Goal: Task Accomplishment & Management: Manage account settings

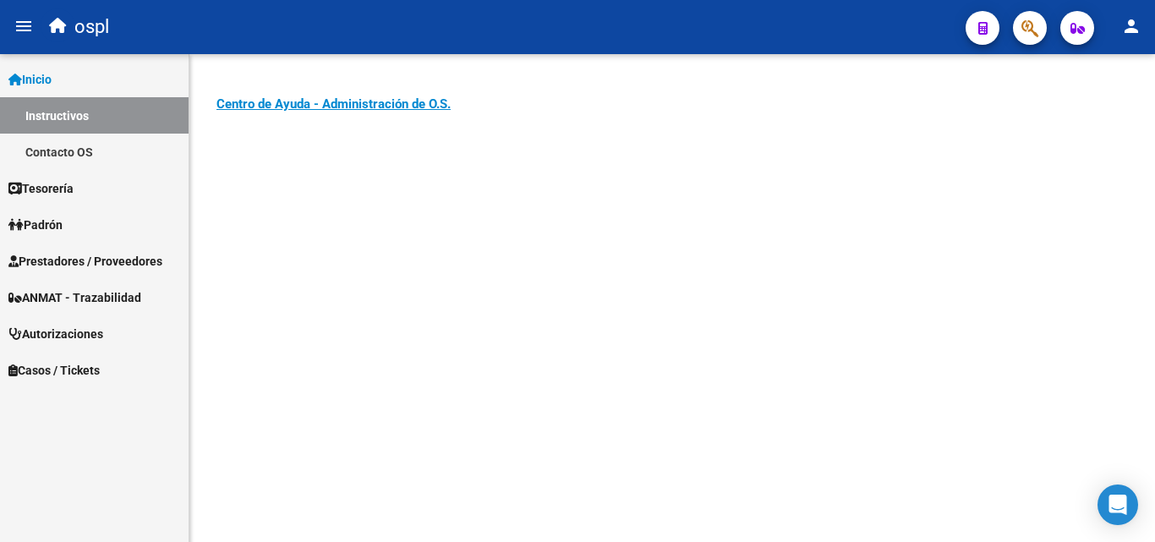
click at [108, 246] on link "Prestadores / Proveedores" at bounding box center [94, 261] width 188 height 36
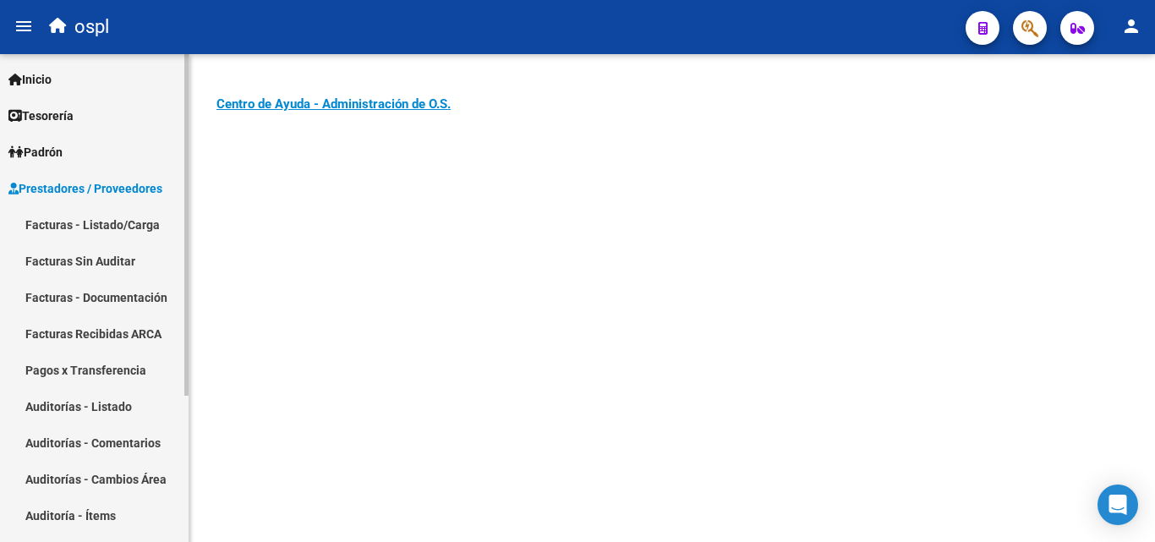
click at [128, 218] on link "Facturas - Listado/Carga" at bounding box center [94, 224] width 188 height 36
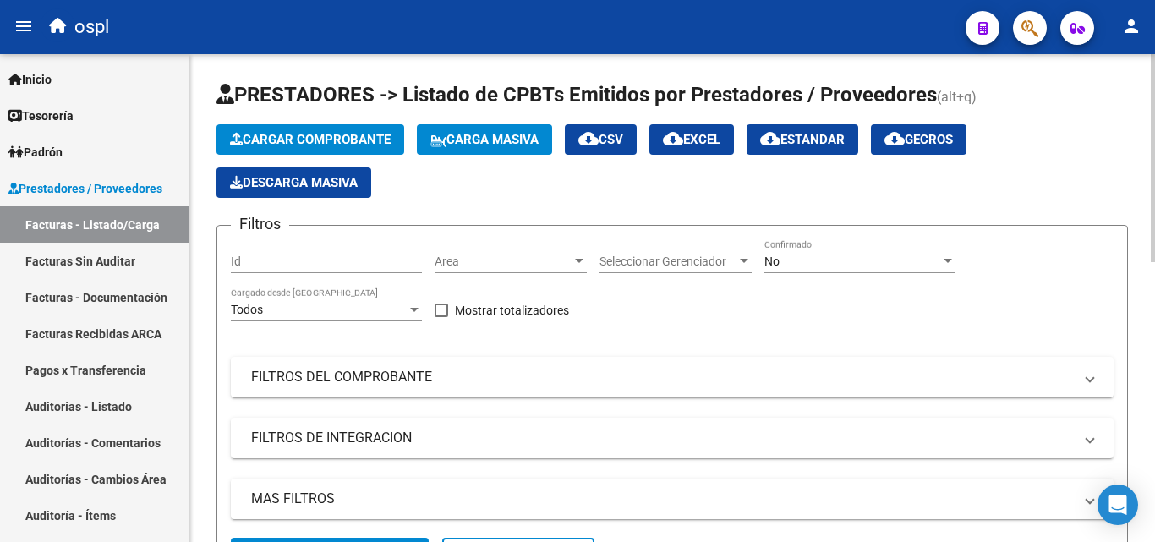
click at [838, 325] on div "Filtros Id Area Area Seleccionar Gerenciador Seleccionar Gerenciador No Confirm…" at bounding box center [672, 388] width 882 height 298
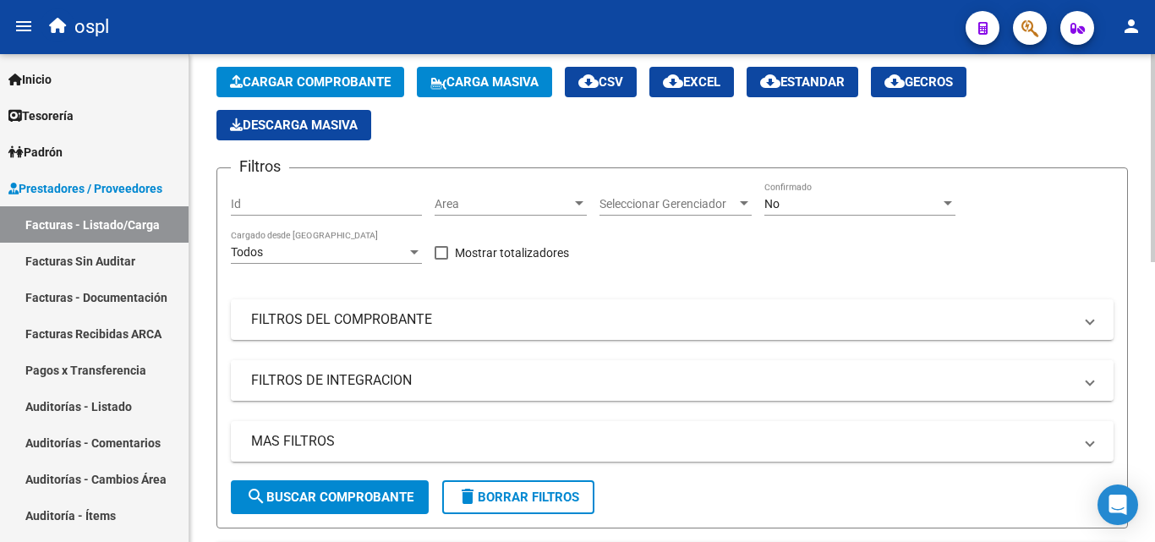
scroll to position [169, 0]
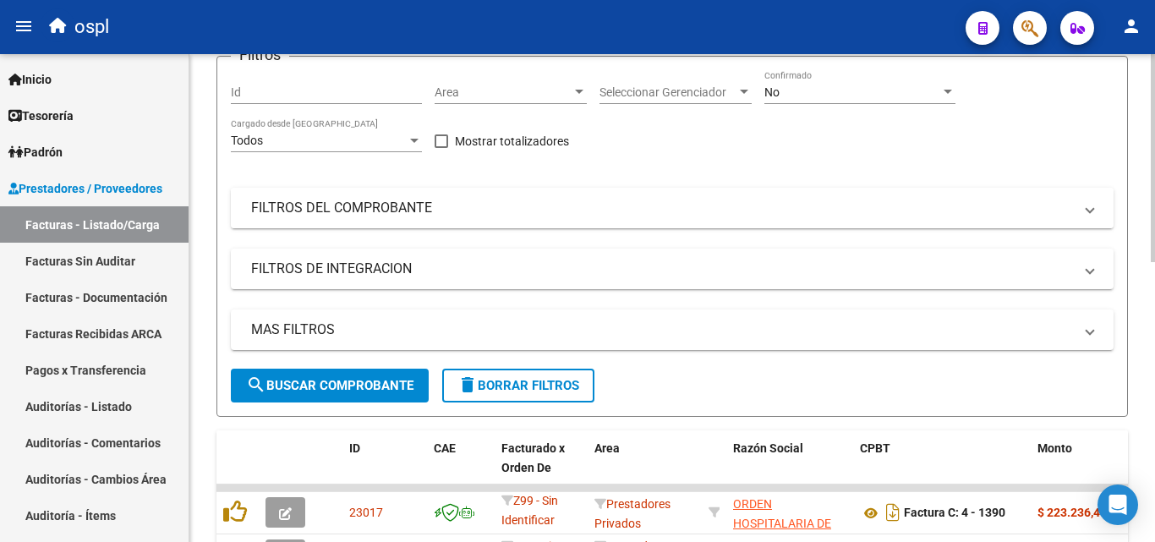
click at [641, 209] on mat-panel-title "FILTROS DEL COMPROBANTE" at bounding box center [662, 208] width 822 height 19
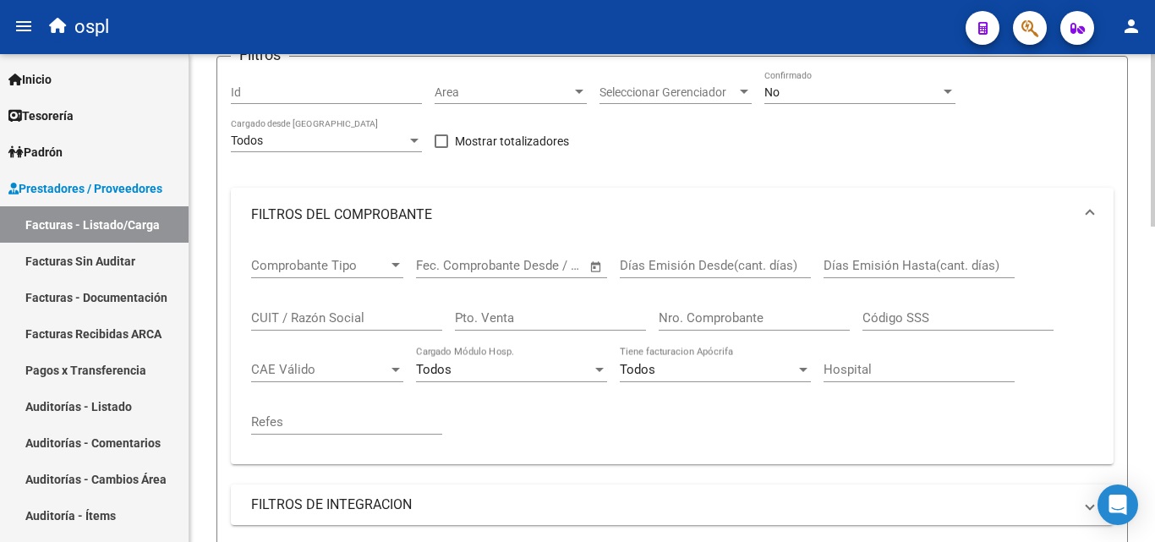
click at [754, 308] on div "Nro. Comprobante" at bounding box center [753, 312] width 191 height 36
type input "1"
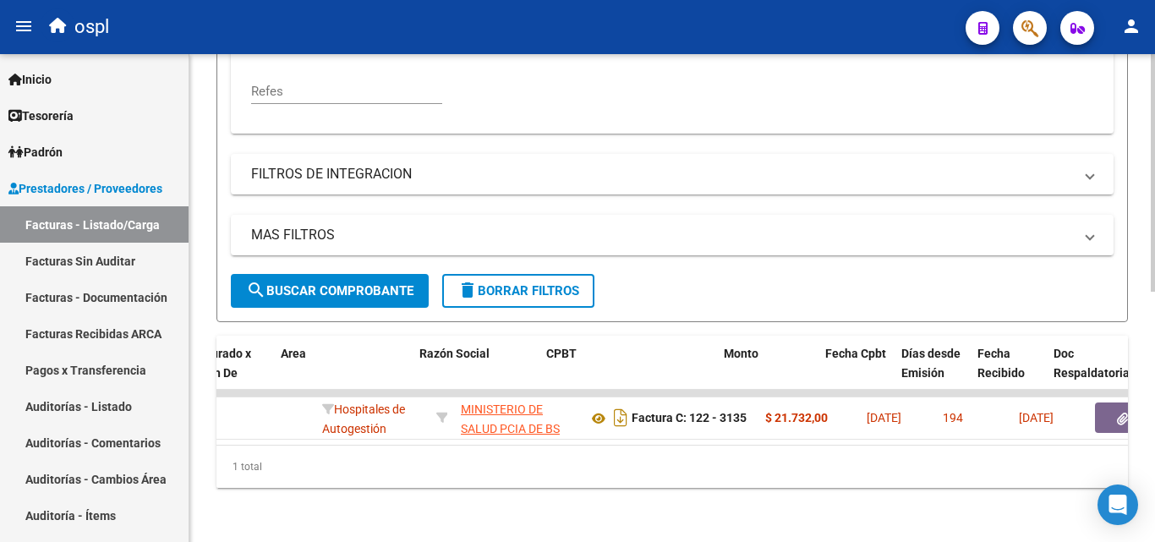
scroll to position [0, 314]
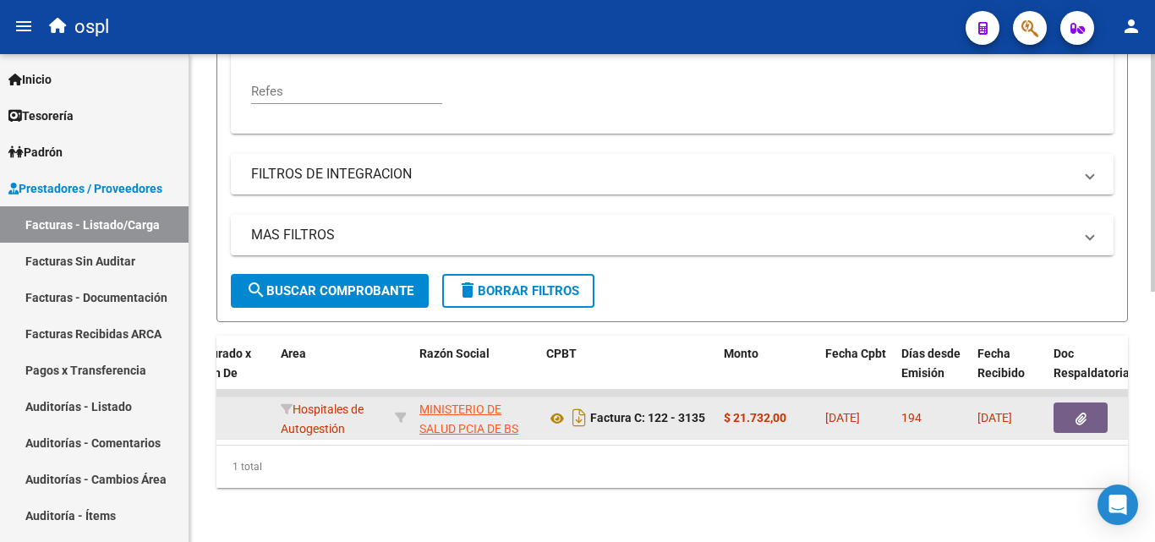
click at [1089, 407] on button "button" at bounding box center [1080, 417] width 54 height 30
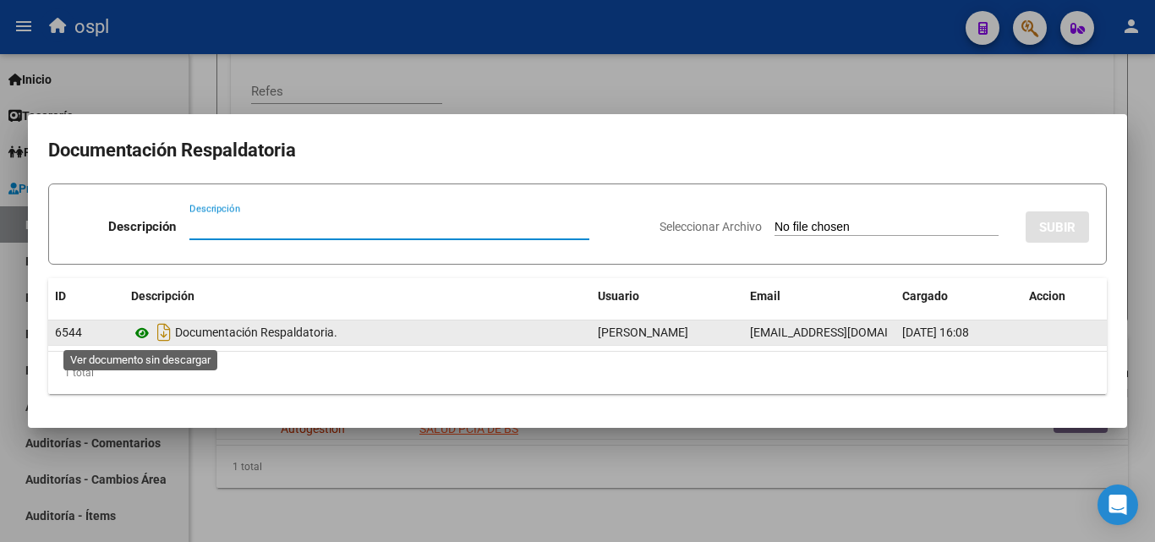
click at [140, 337] on icon at bounding box center [142, 333] width 22 height 20
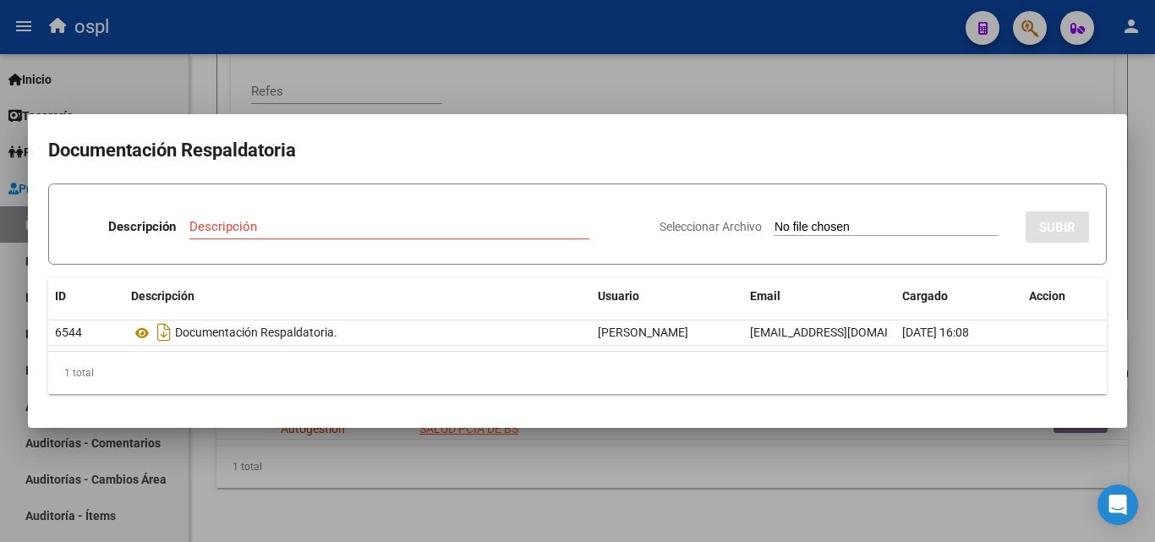
click at [636, 93] on div at bounding box center [577, 271] width 1155 height 542
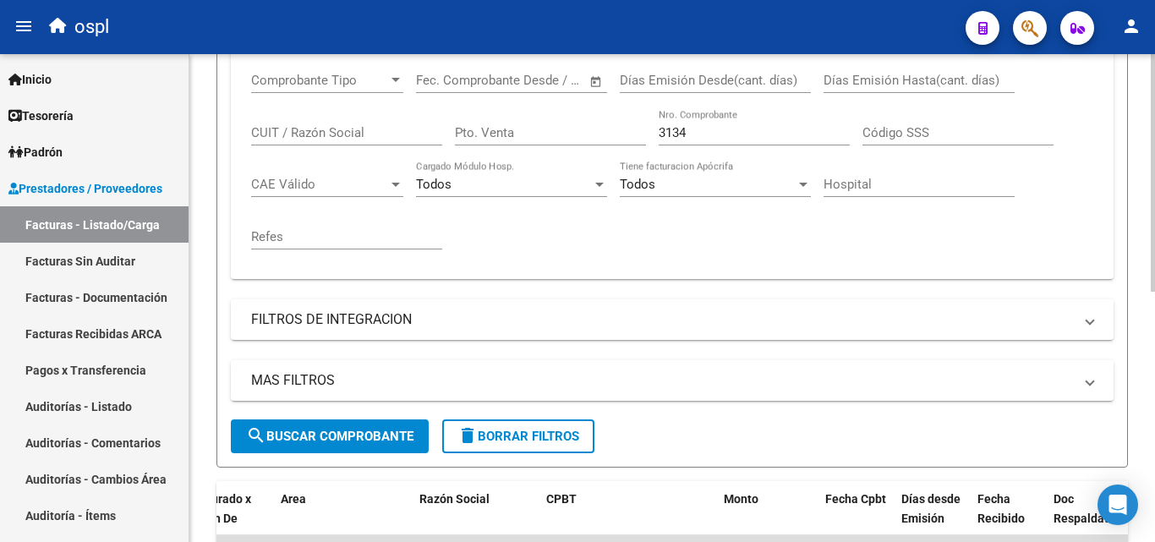
scroll to position [344, 0]
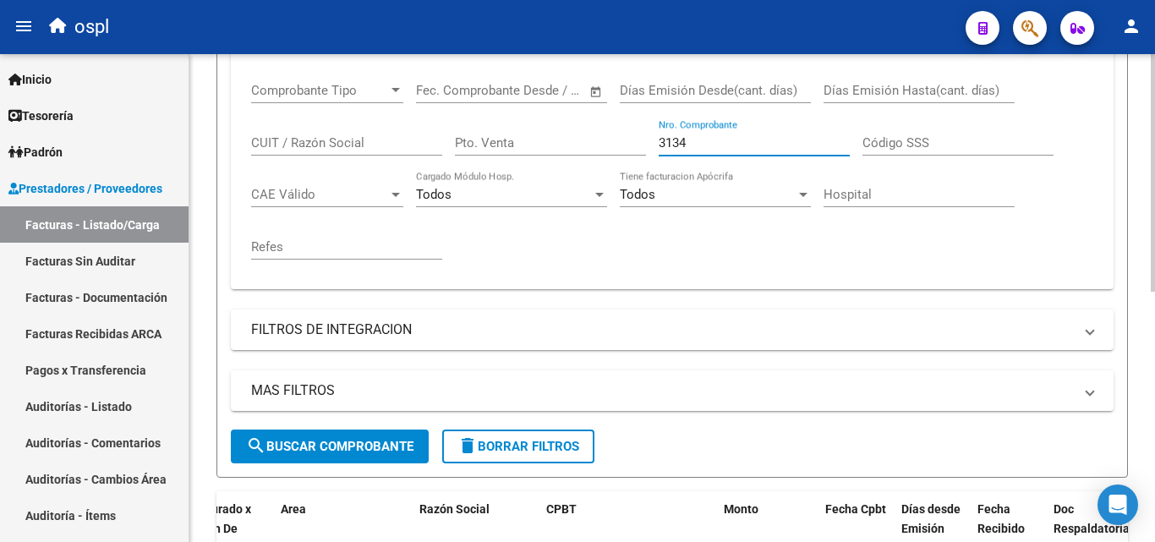
click at [700, 143] on input "3134" at bounding box center [753, 142] width 191 height 15
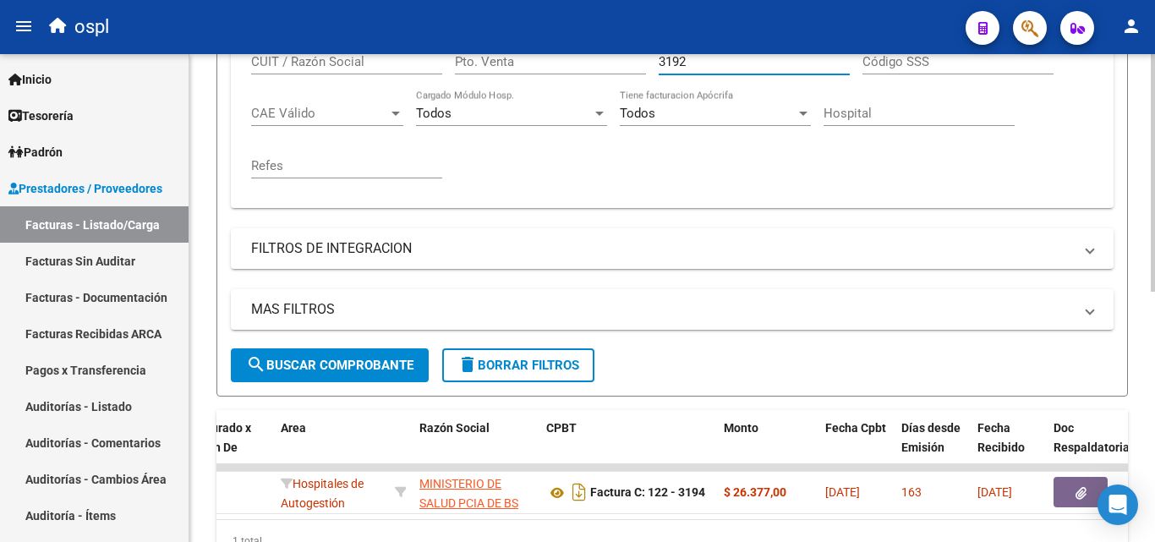
scroll to position [513, 0]
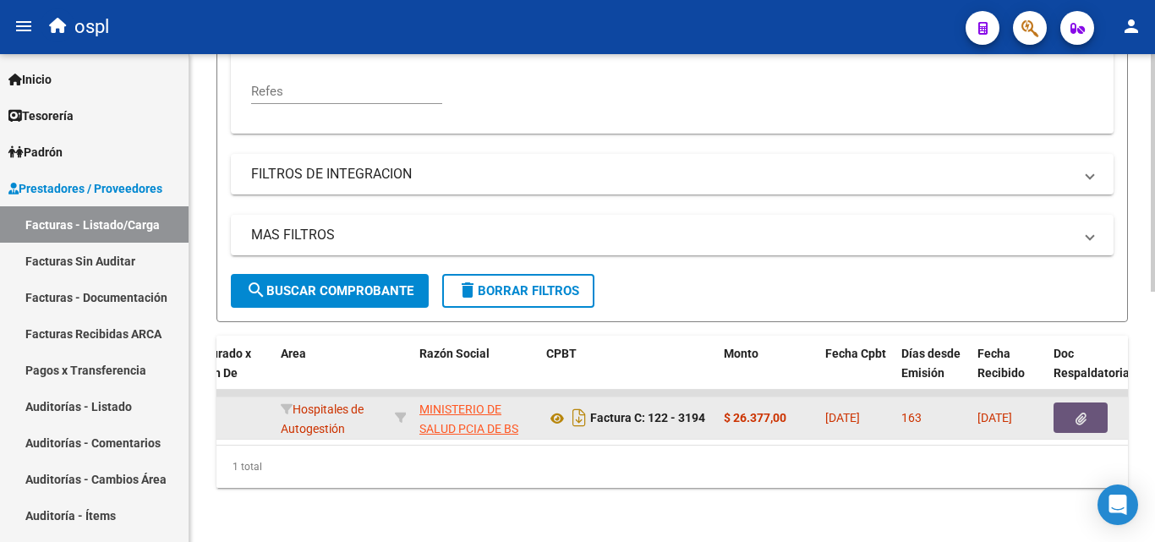
click at [1089, 402] on button "button" at bounding box center [1080, 417] width 54 height 30
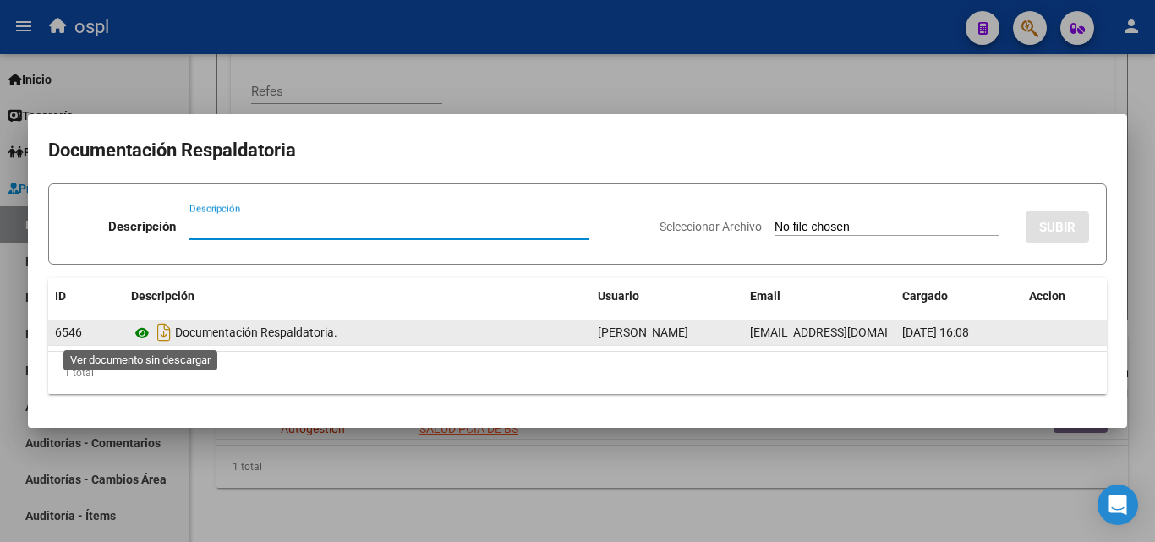
click at [144, 331] on icon at bounding box center [142, 333] width 22 height 20
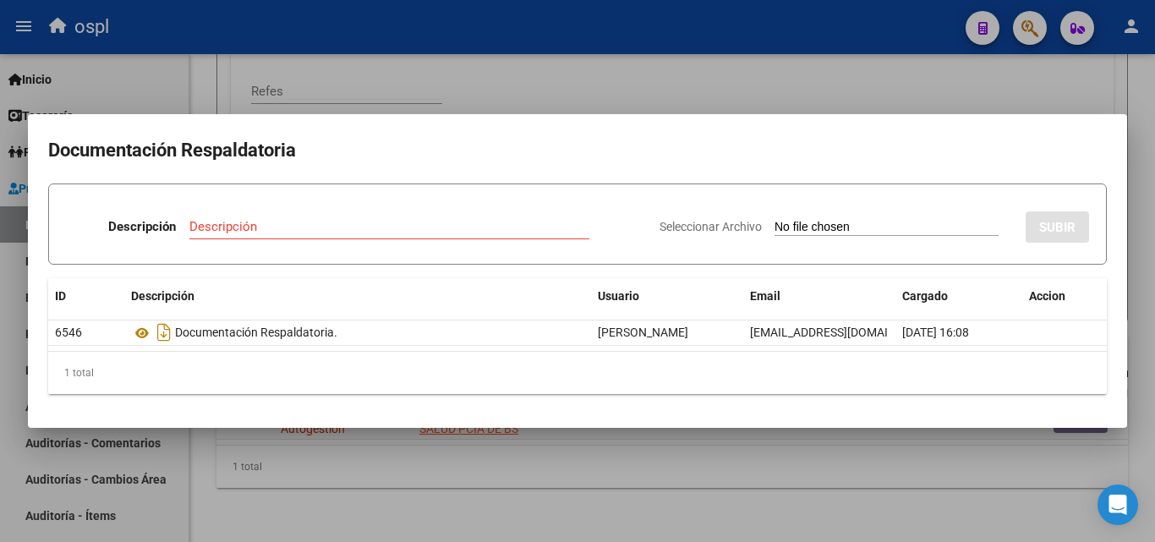
click at [860, 101] on div at bounding box center [577, 271] width 1155 height 542
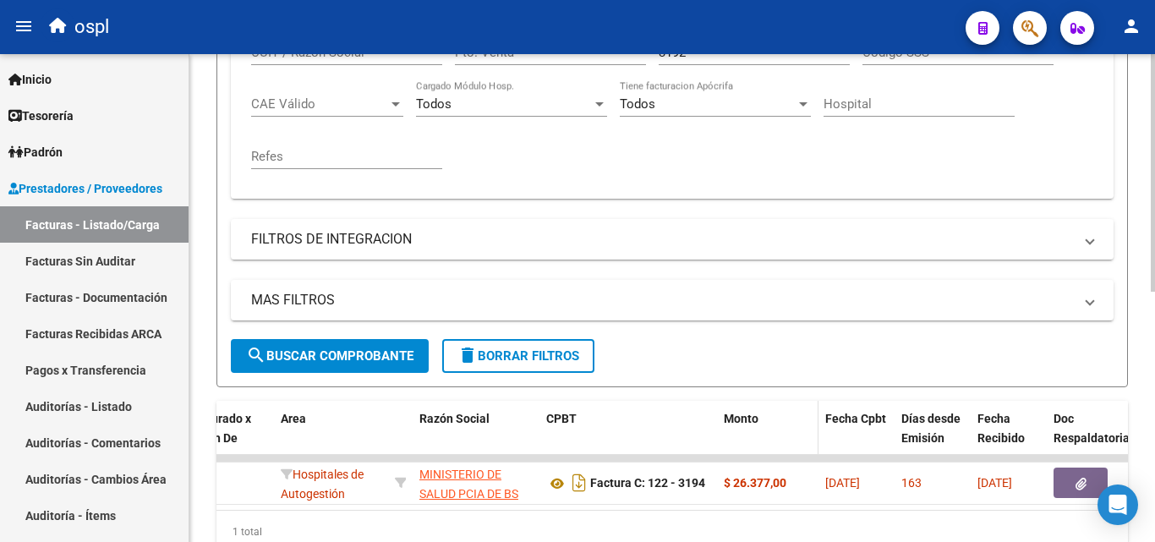
scroll to position [344, 0]
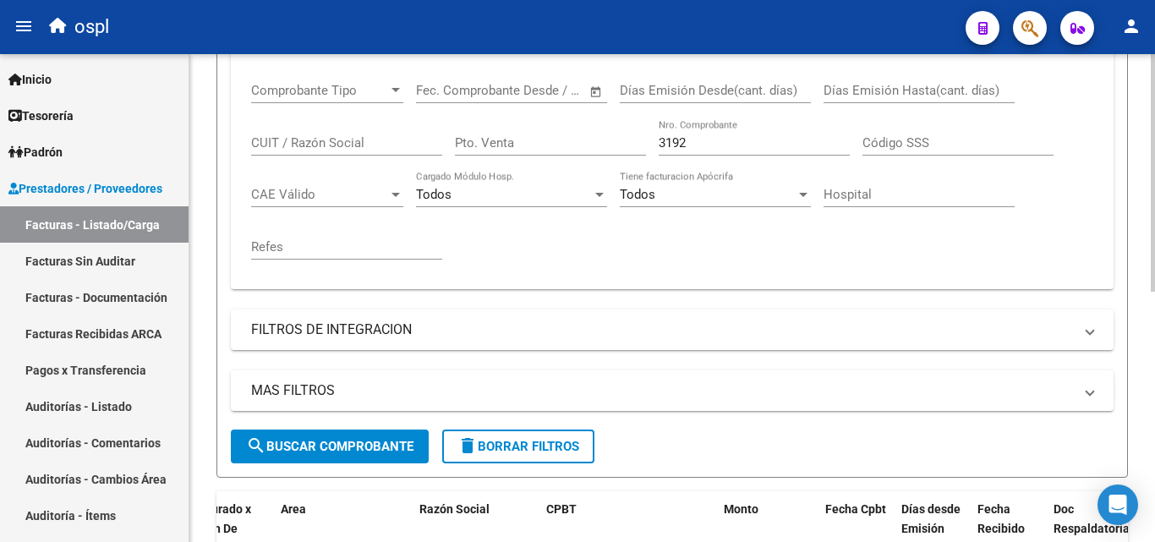
click at [709, 151] on div "3192 Nro. Comprobante" at bounding box center [753, 137] width 191 height 36
type input "3195"
click at [736, 232] on div "Comprobante Tipo Comprobante Tipo Fecha inicio – Fecha fin Fec. Comprobante Des…" at bounding box center [672, 171] width 842 height 209
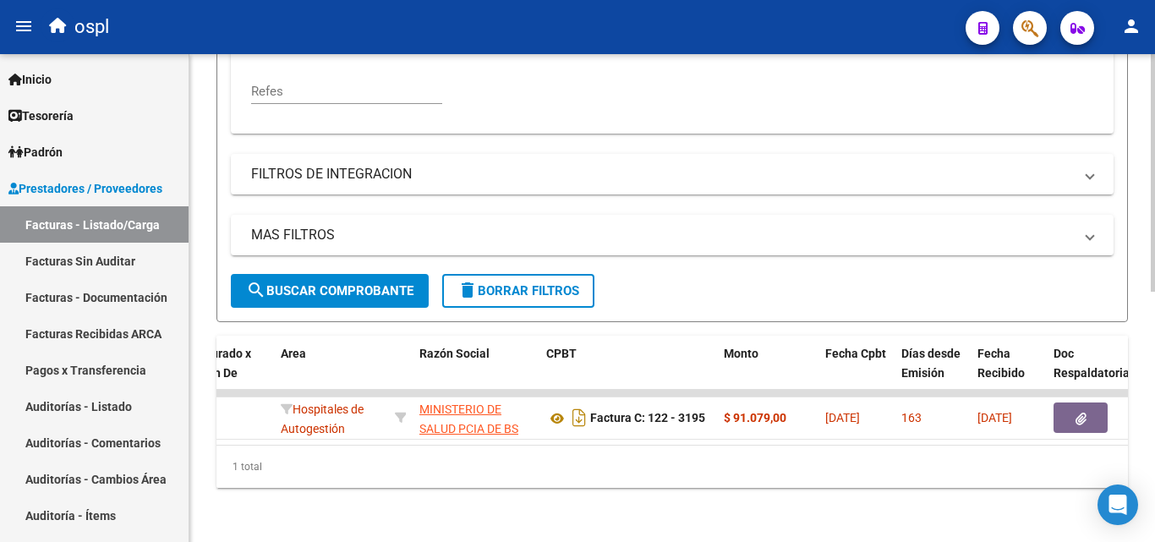
scroll to position [513, 0]
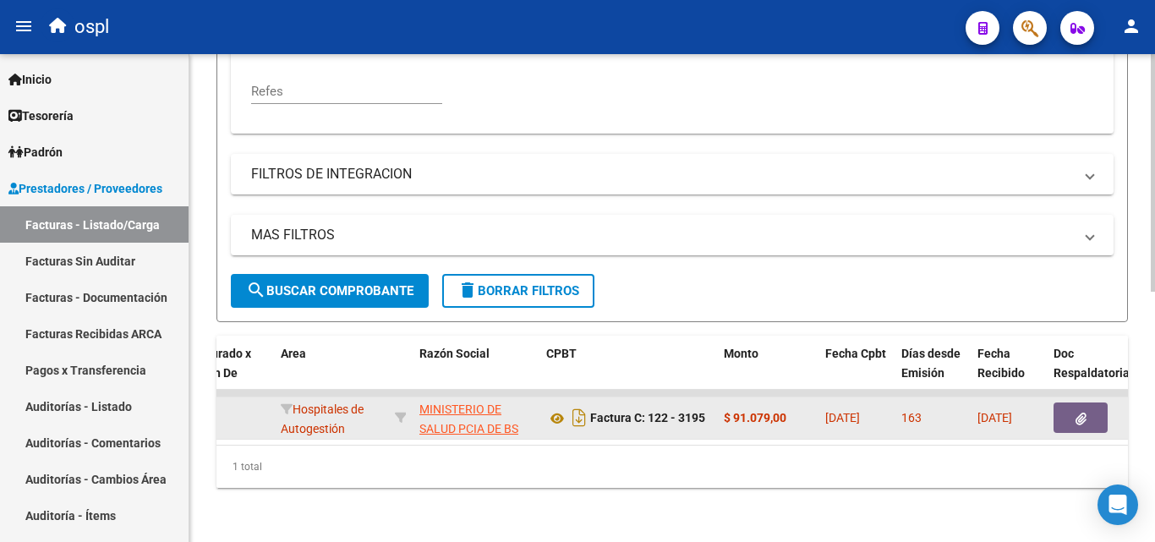
click at [1083, 412] on icon "button" at bounding box center [1080, 418] width 11 height 13
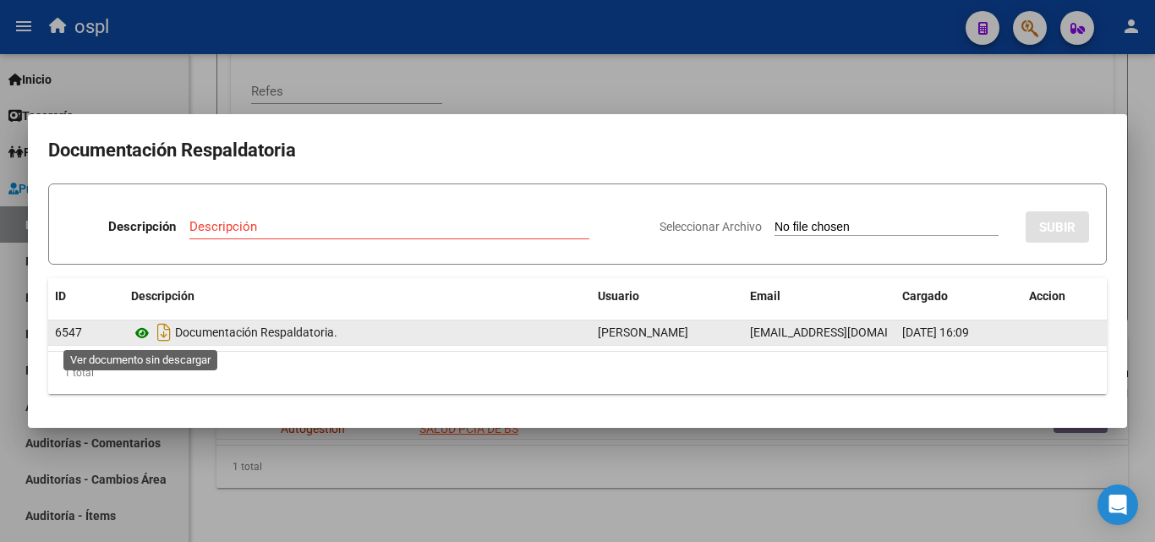
click at [147, 333] on icon at bounding box center [142, 333] width 22 height 20
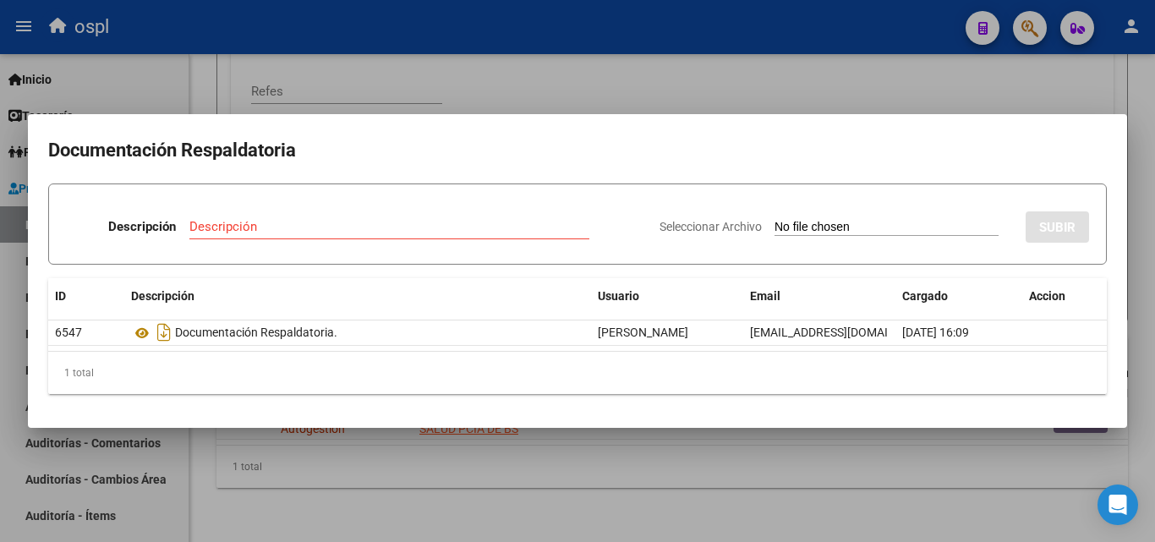
click at [854, 69] on div at bounding box center [577, 271] width 1155 height 542
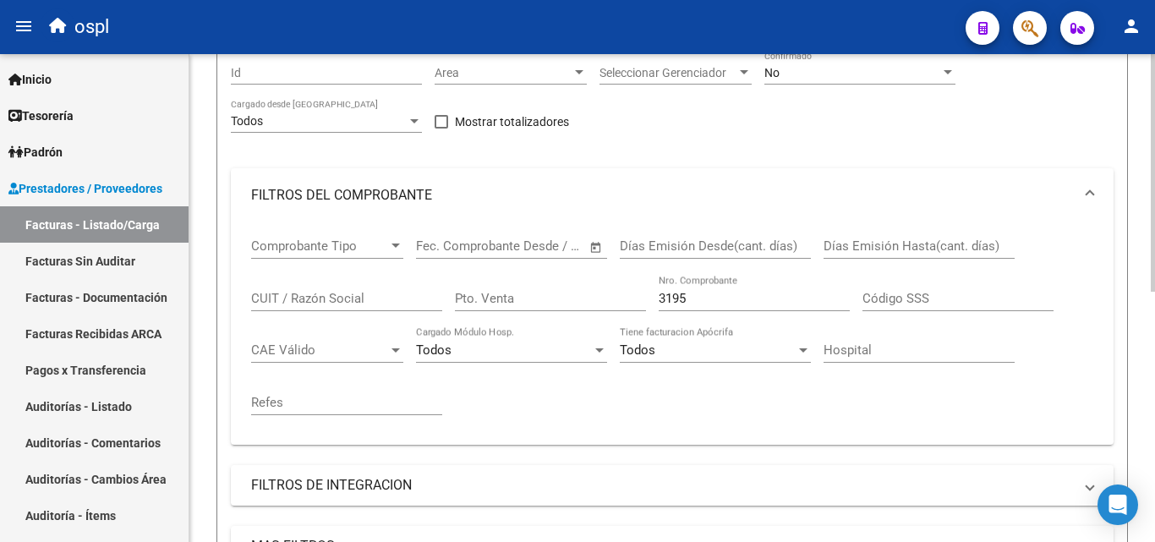
scroll to position [175, 0]
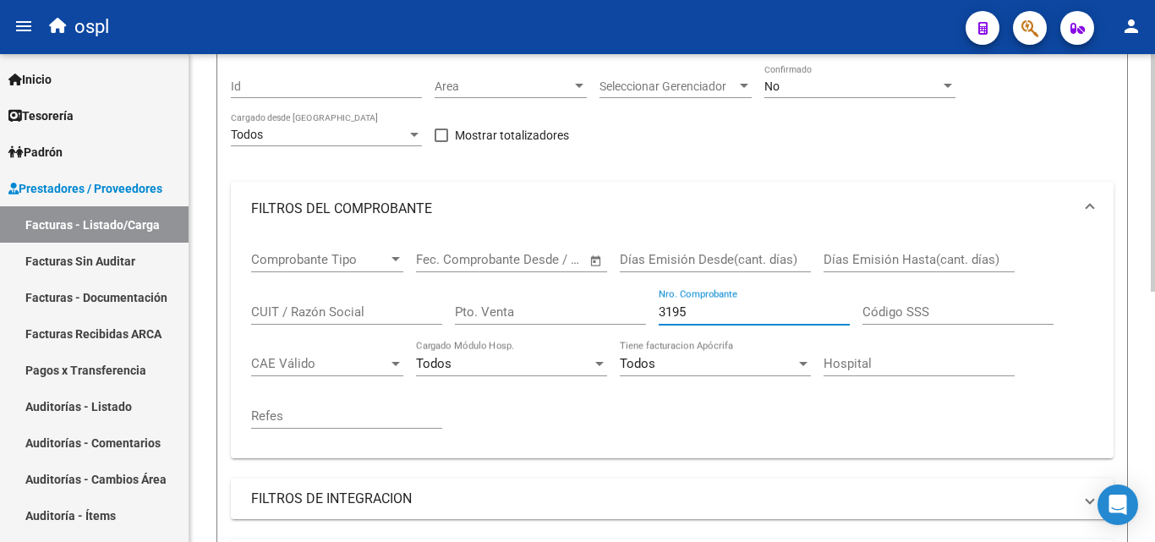
drag, startPoint x: 728, startPoint y: 317, endPoint x: 635, endPoint y: 312, distance: 93.1
click at [636, 312] on div "Comprobante Tipo Comprobante Tipo Fecha inicio – Fecha fin Fec. Comprobante Des…" at bounding box center [672, 340] width 842 height 209
click at [746, 142] on div "Filtros Id Area Area Seleccionar Gerenciador Seleccionar Gerenciador No Confirm…" at bounding box center [672, 331] width 882 height 534
click at [831, 94] on div "No Confirmado" at bounding box center [859, 81] width 191 height 34
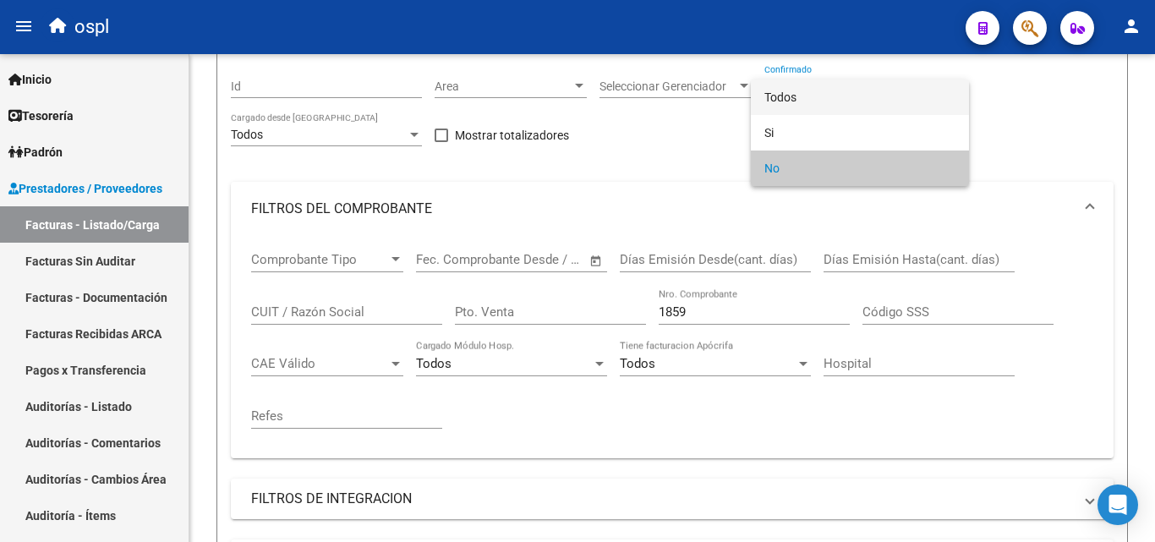
click at [813, 81] on span "Todos" at bounding box center [859, 96] width 191 height 35
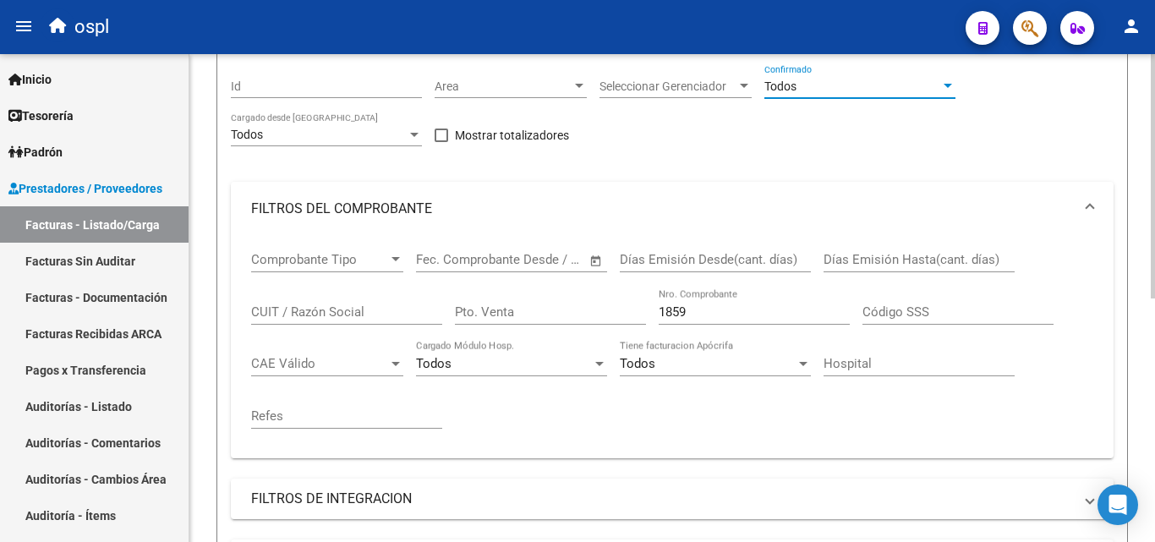
click at [768, 146] on div "Filtros Id Area Area Seleccionar Gerenciador Seleccionar Gerenciador Todos Conf…" at bounding box center [672, 331] width 882 height 534
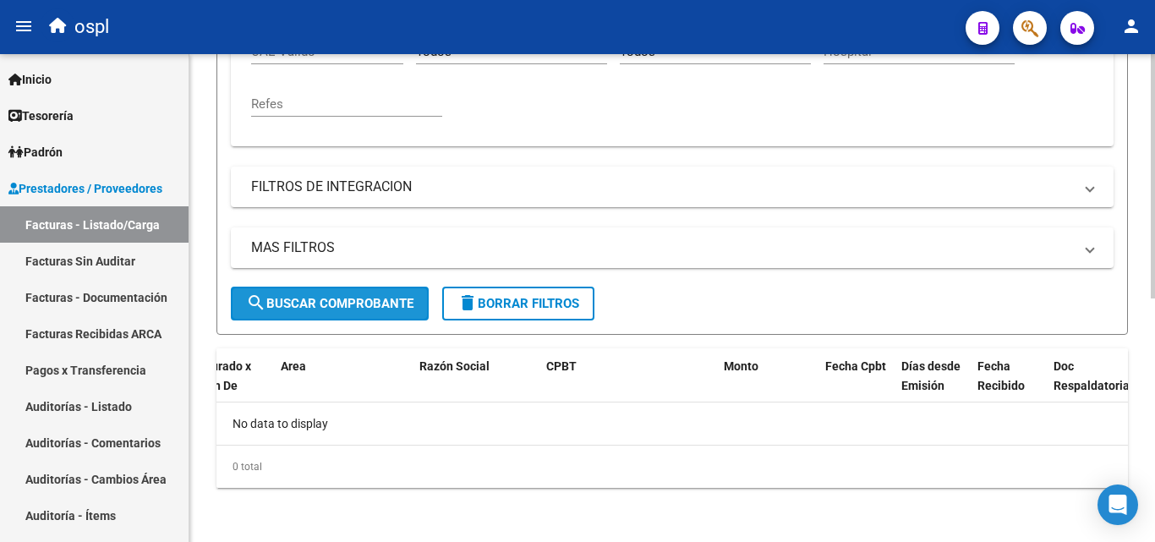
click at [313, 308] on span "search Buscar Comprobante" at bounding box center [329, 303] width 167 height 15
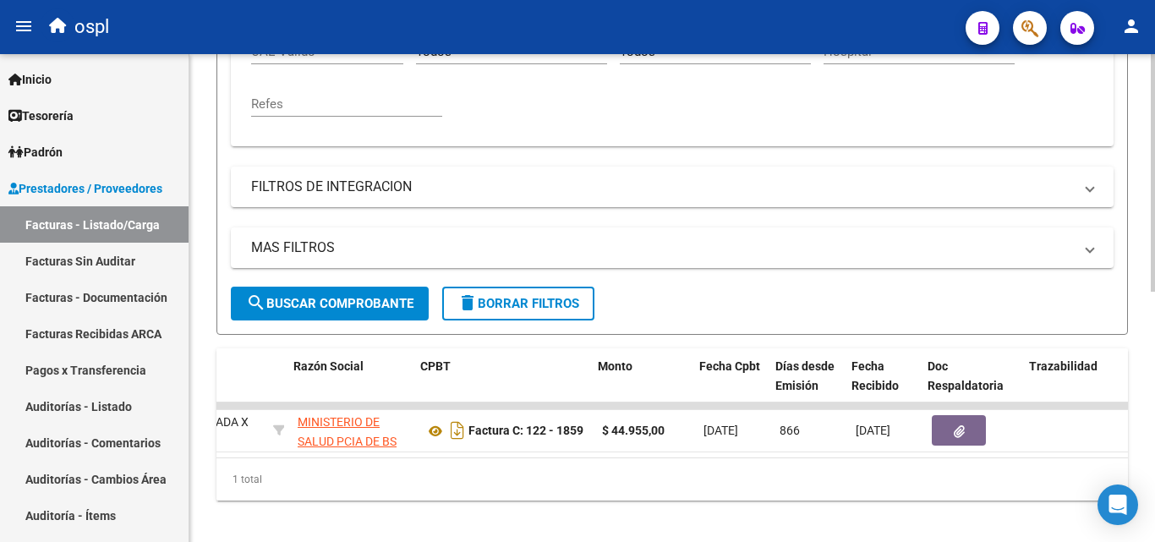
scroll to position [0, 456]
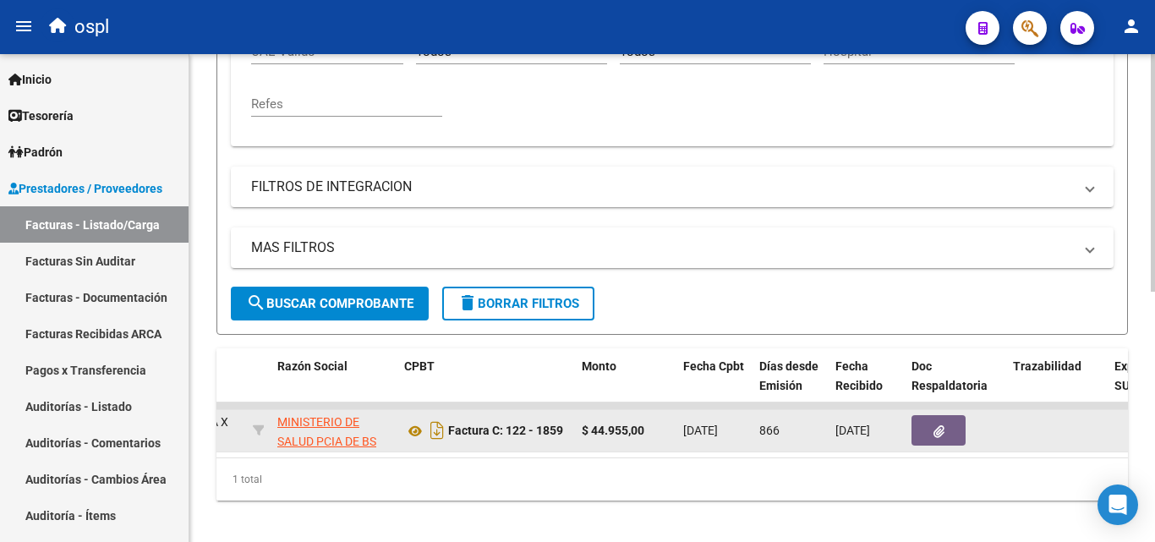
click at [920, 431] on button "button" at bounding box center [938, 430] width 54 height 30
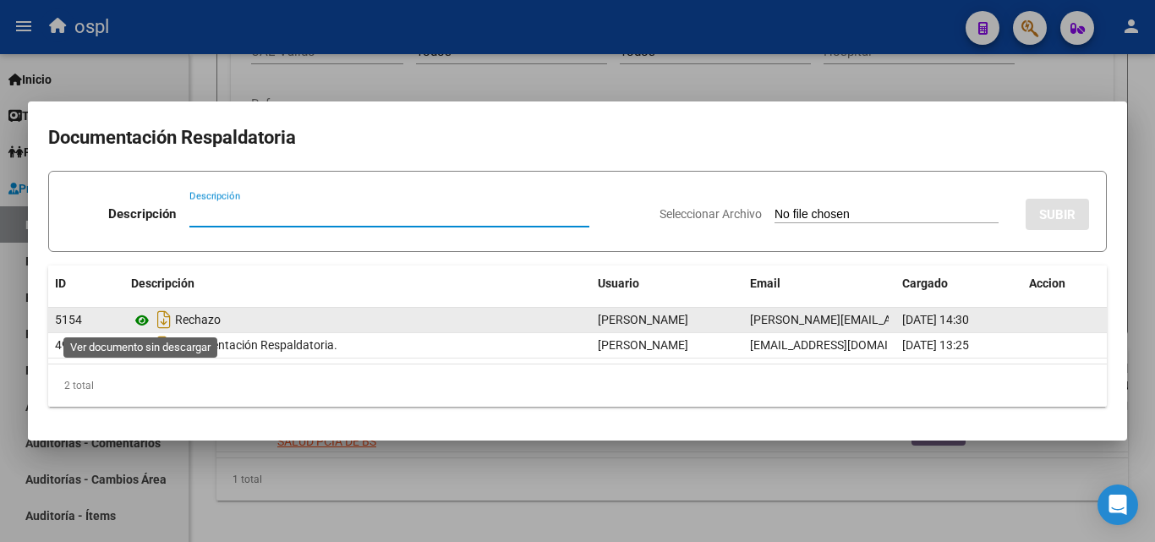
click at [145, 322] on icon at bounding box center [142, 320] width 22 height 20
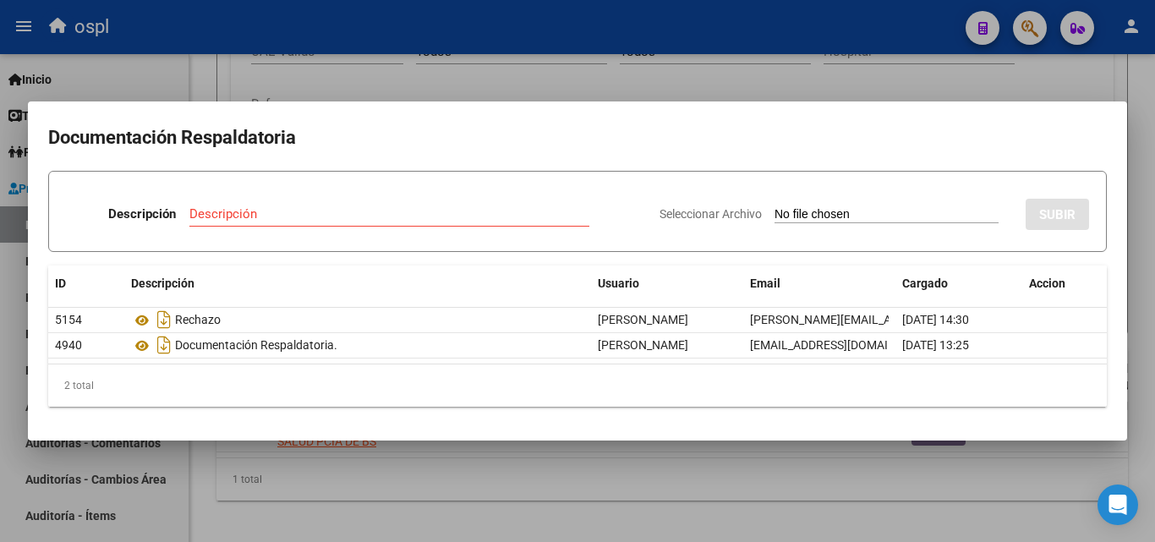
click at [478, 90] on div at bounding box center [577, 271] width 1155 height 542
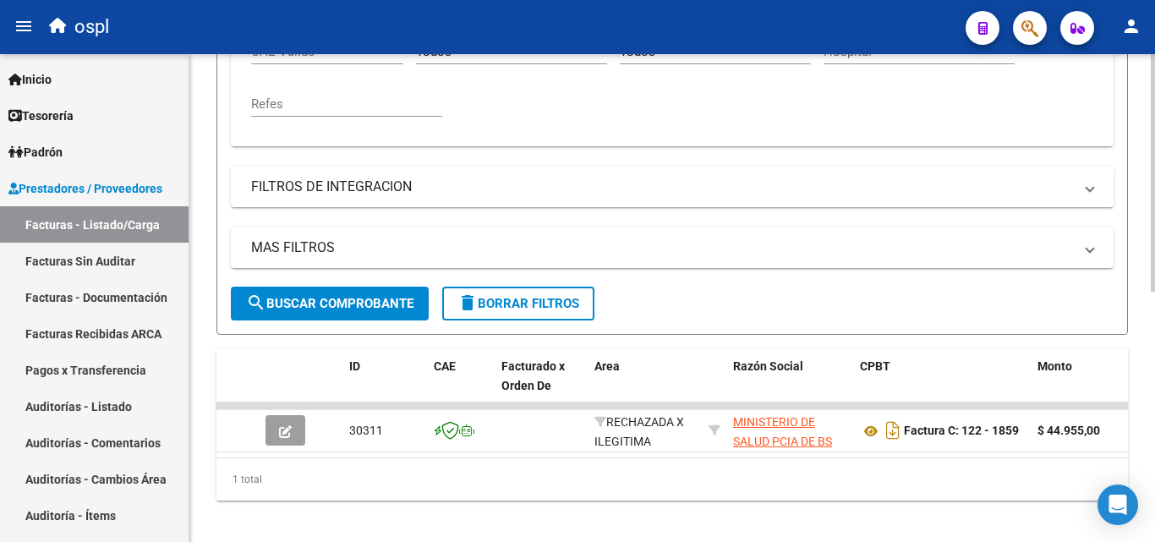
scroll to position [402, 0]
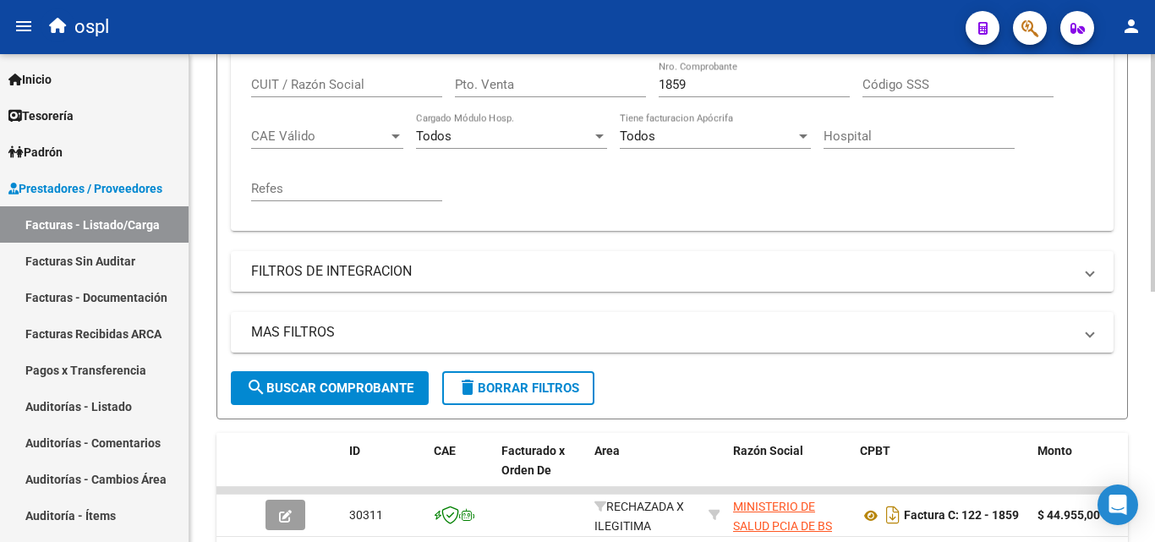
click at [705, 88] on input "1859" at bounding box center [753, 84] width 191 height 15
type input "1"
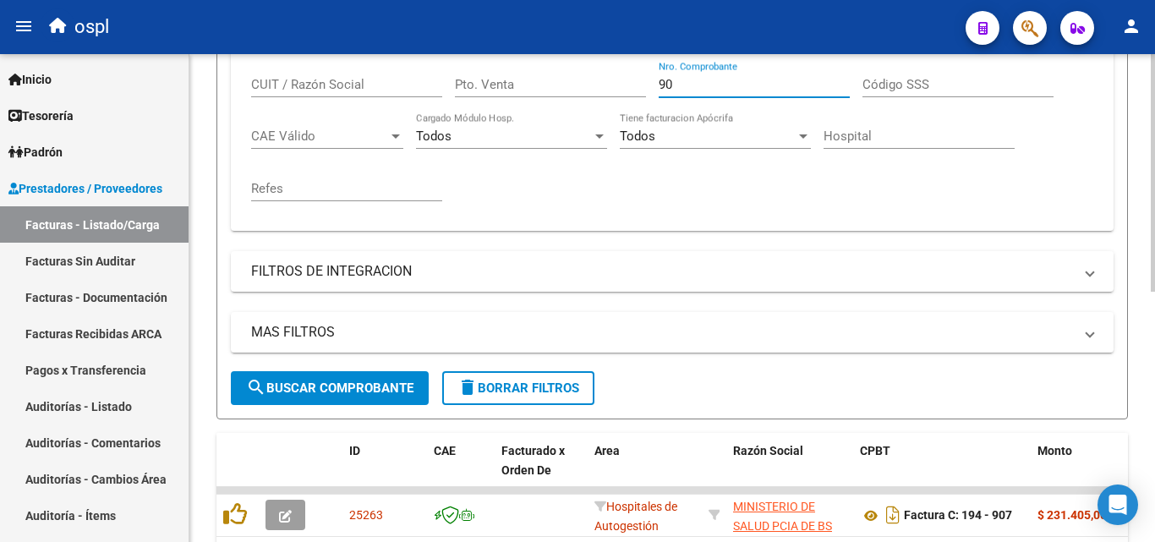
type input "9"
click at [697, 175] on div "Comprobante Tipo Comprobante Tipo Fecha inicio – Fecha fin Fec. Comprobante Des…" at bounding box center [672, 112] width 842 height 209
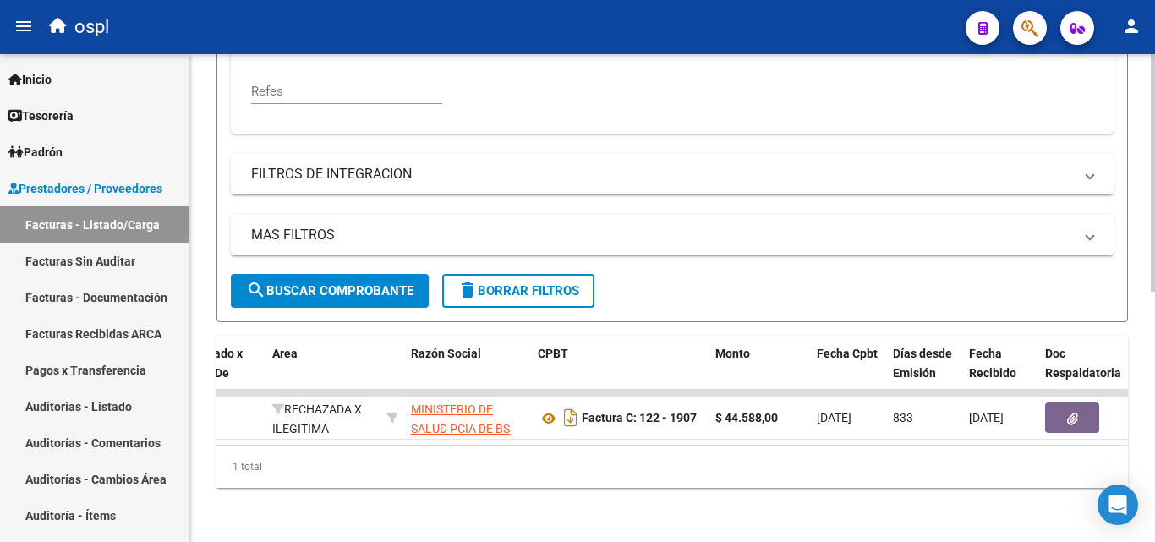
scroll to position [0, 330]
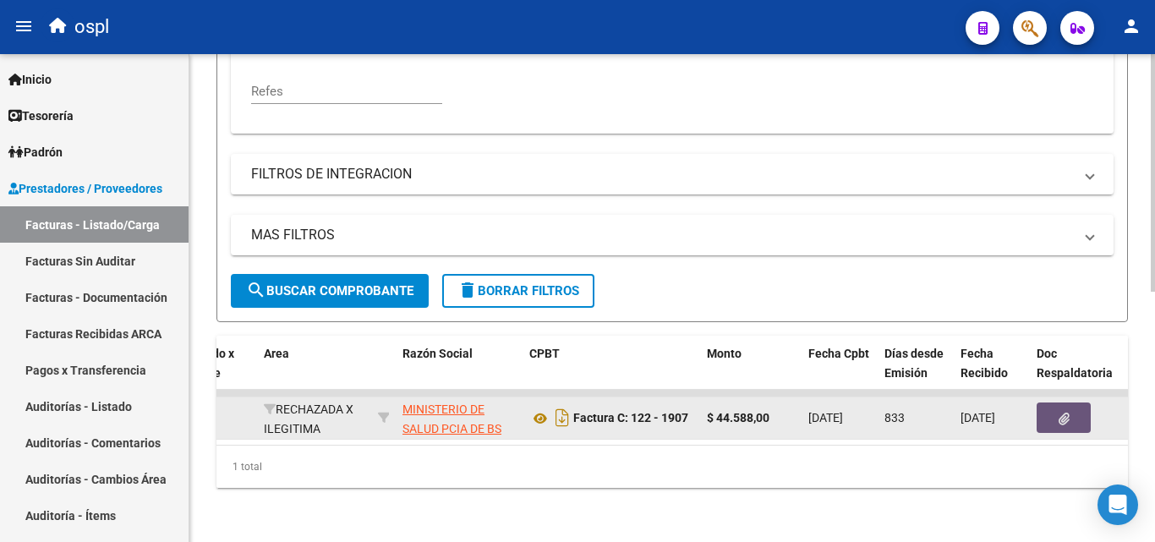
click at [1046, 402] on button "button" at bounding box center [1063, 417] width 54 height 30
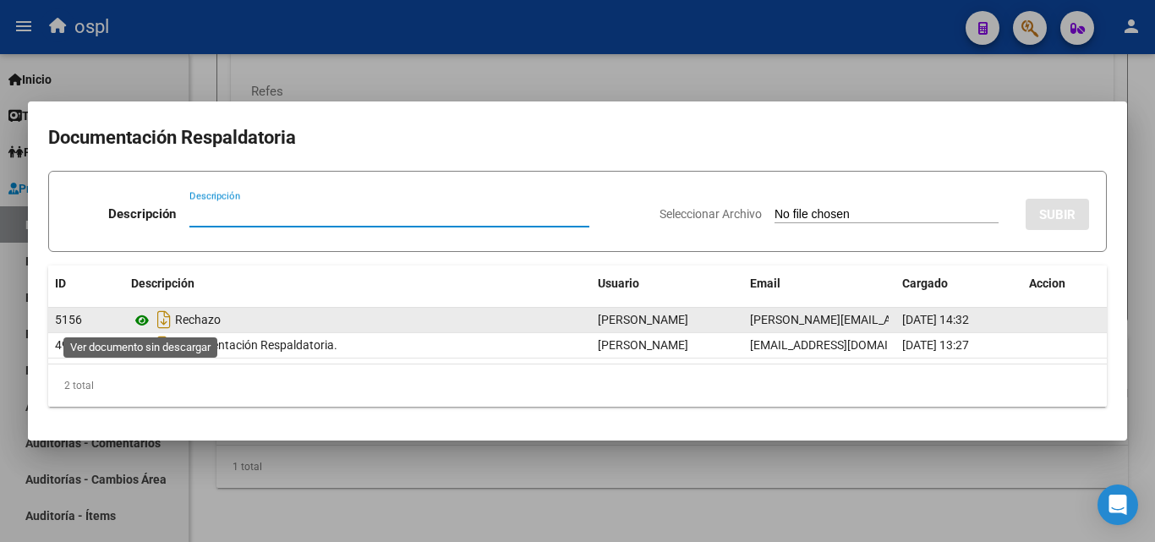
click at [144, 322] on icon at bounding box center [142, 320] width 22 height 20
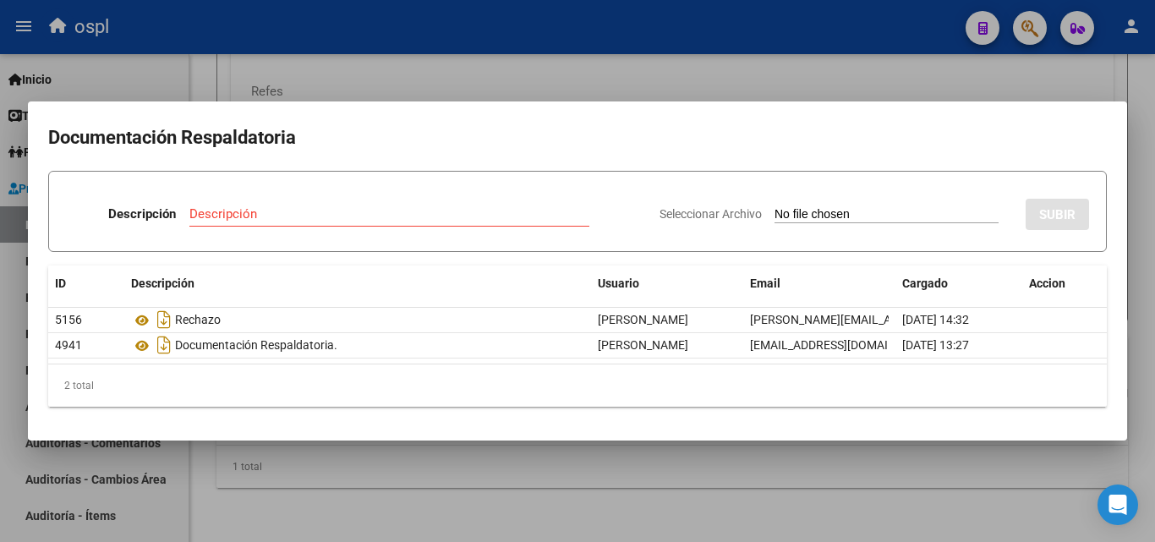
click at [774, 76] on div at bounding box center [577, 271] width 1155 height 542
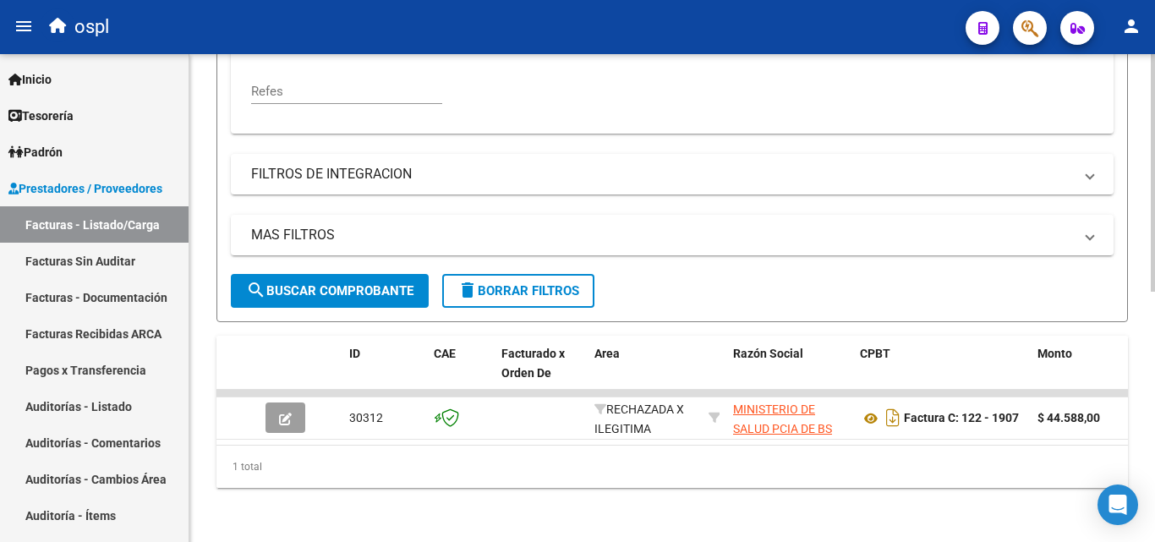
scroll to position [429, 0]
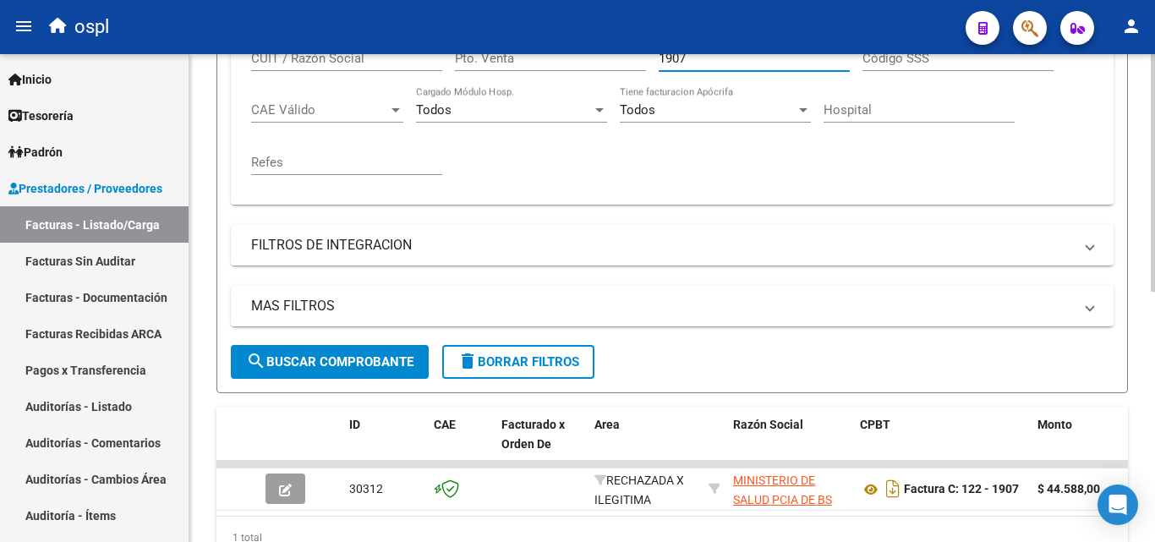
click at [698, 64] on input "1907" at bounding box center [753, 58] width 191 height 15
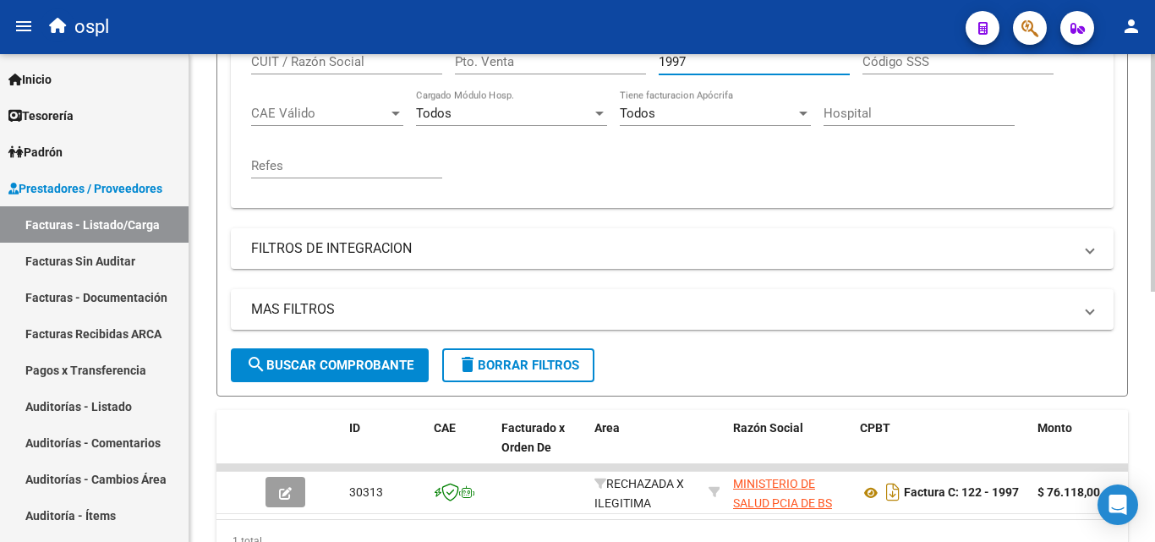
click at [693, 163] on div "Comprobante Tipo Comprobante Tipo Fecha inicio – Fecha fin Fec. Comprobante Des…" at bounding box center [672, 90] width 842 height 209
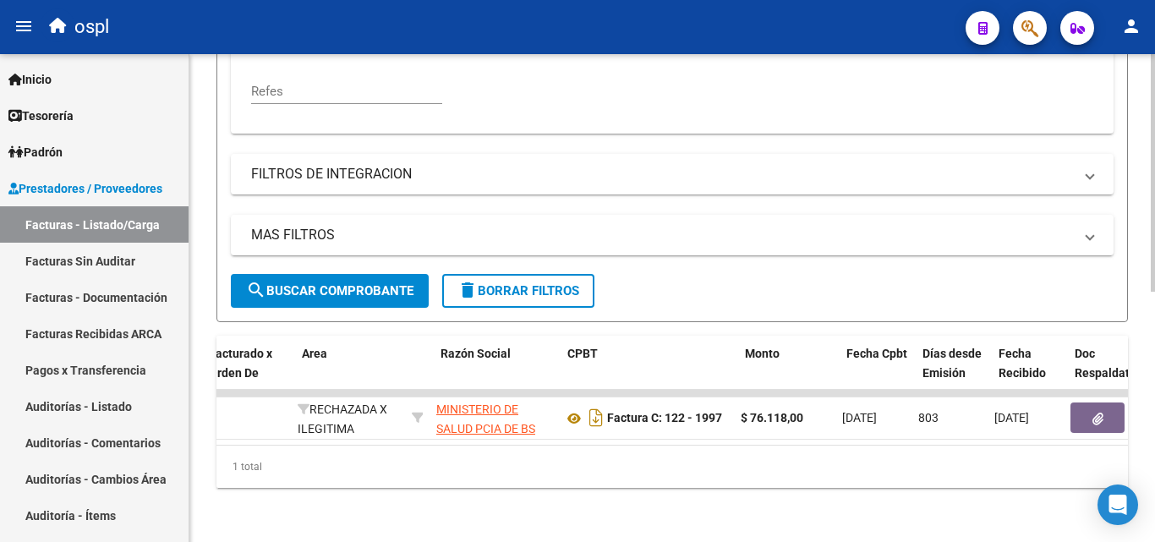
scroll to position [0, 305]
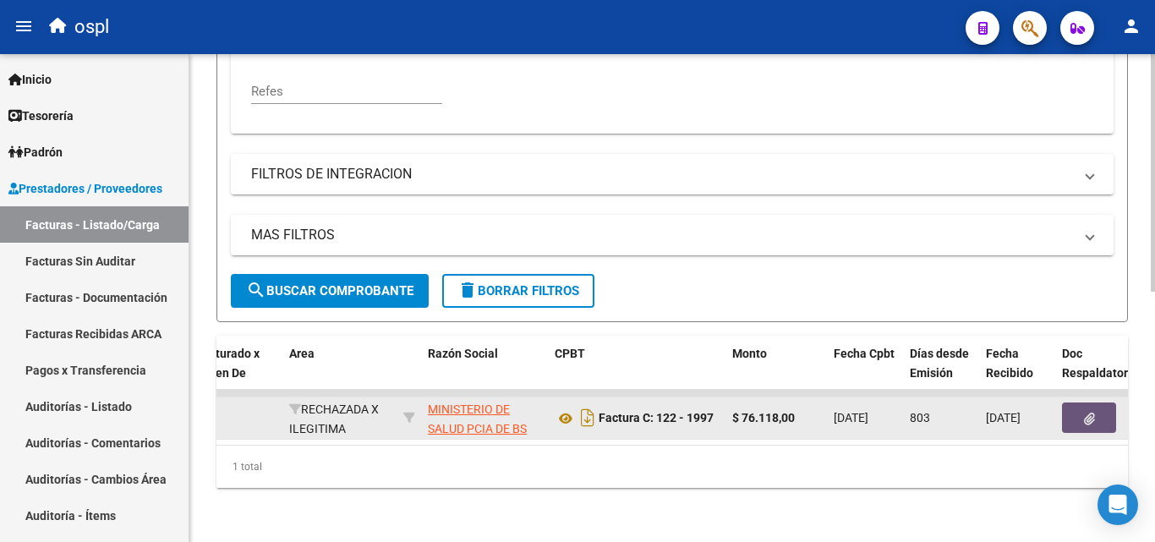
click at [1075, 415] on button "button" at bounding box center [1089, 417] width 54 height 30
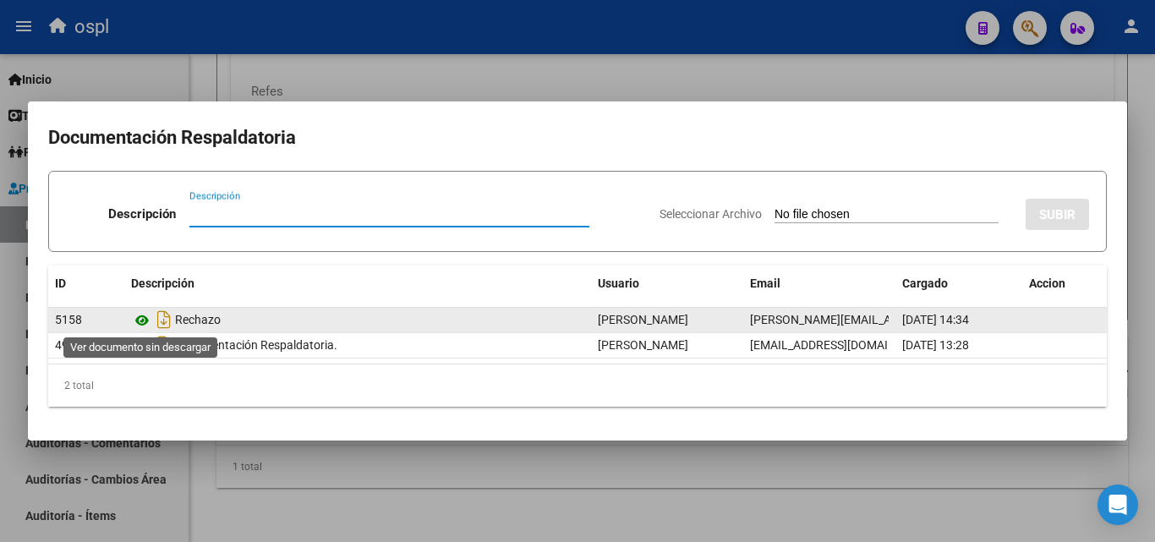
click at [143, 321] on icon at bounding box center [142, 320] width 22 height 20
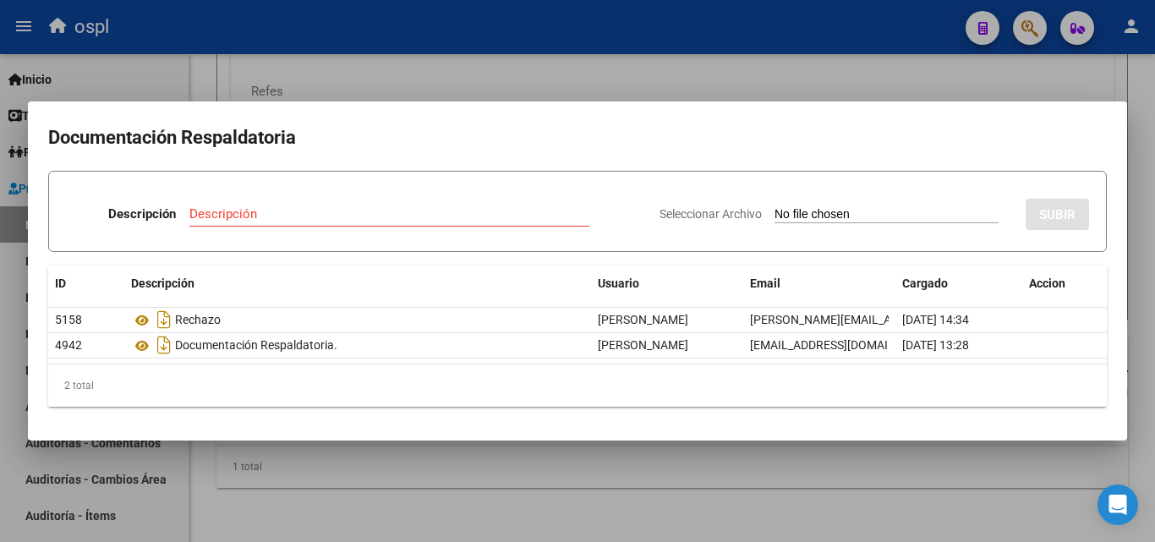
click at [716, 68] on div at bounding box center [577, 271] width 1155 height 542
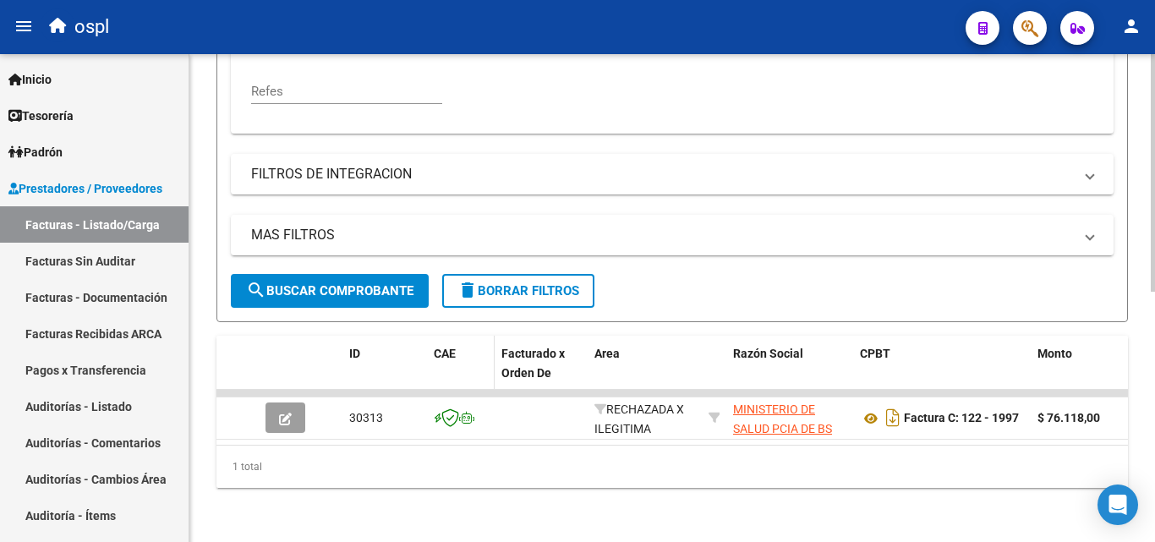
scroll to position [425, 0]
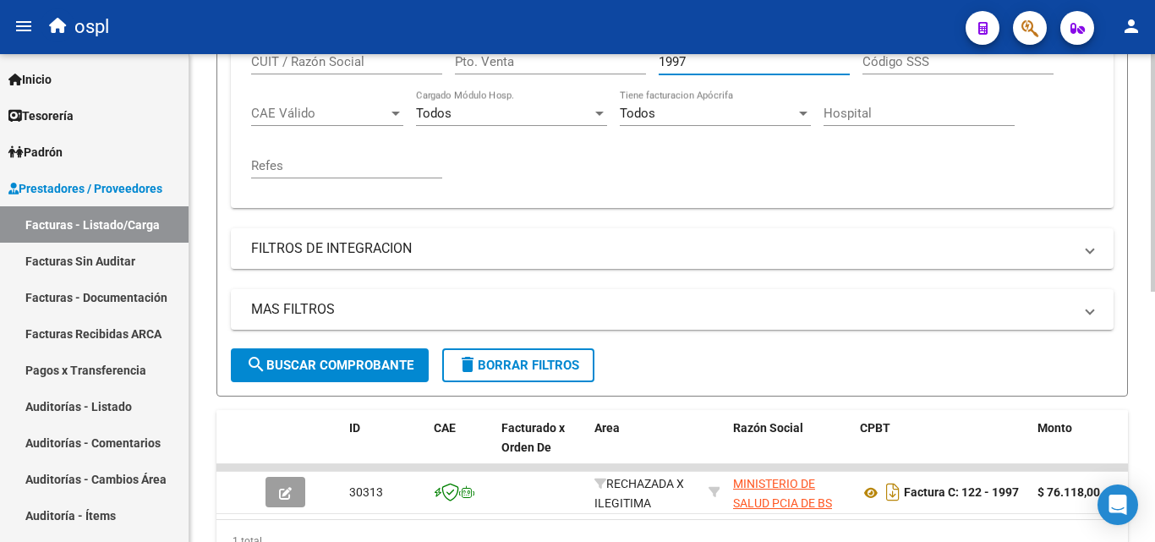
click at [697, 66] on input "1997" at bounding box center [753, 61] width 191 height 15
type input "1"
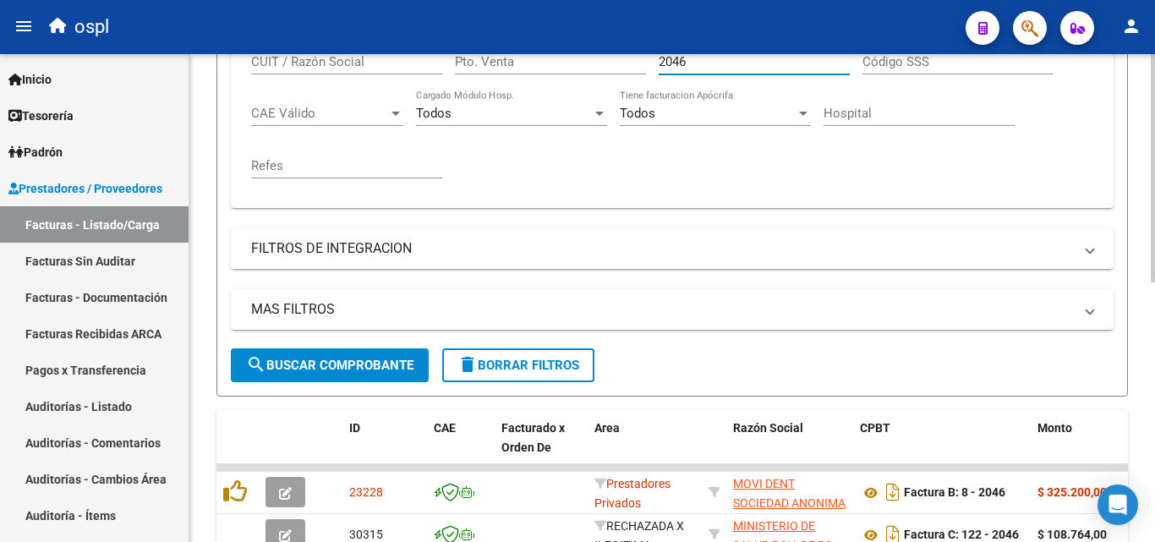
click at [702, 161] on div "Comprobante Tipo Comprobante Tipo Fecha inicio – Fecha fin Fec. Comprobante Des…" at bounding box center [672, 90] width 842 height 209
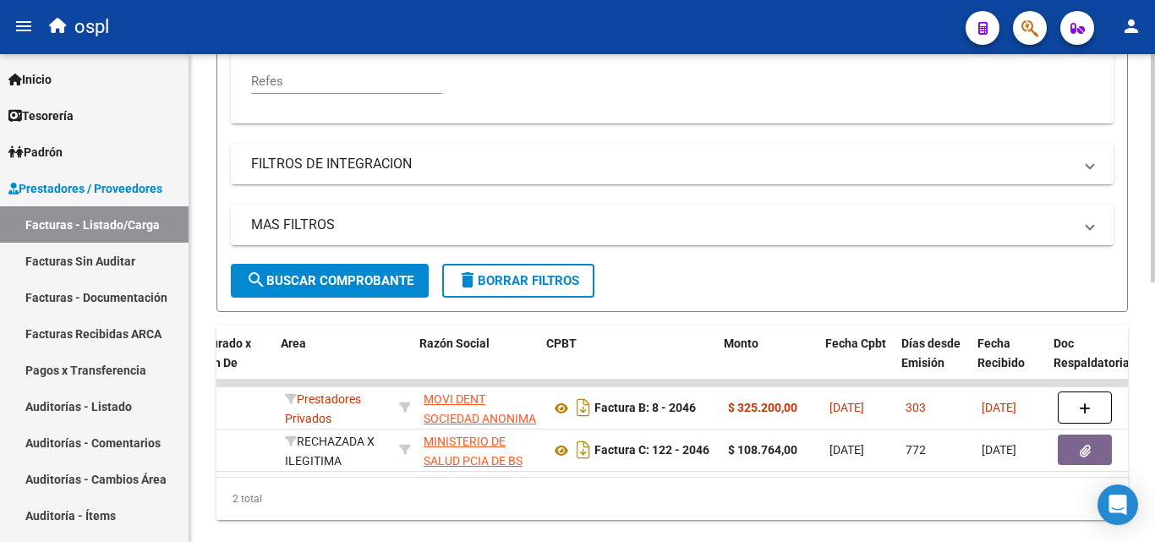
scroll to position [0, 314]
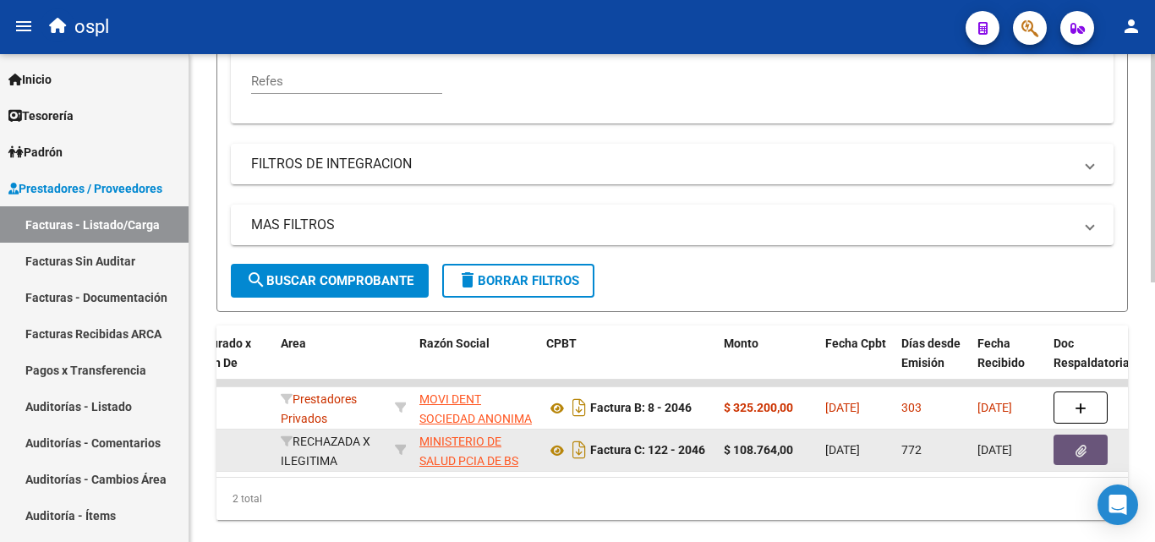
click at [1071, 450] on button "button" at bounding box center [1080, 449] width 54 height 30
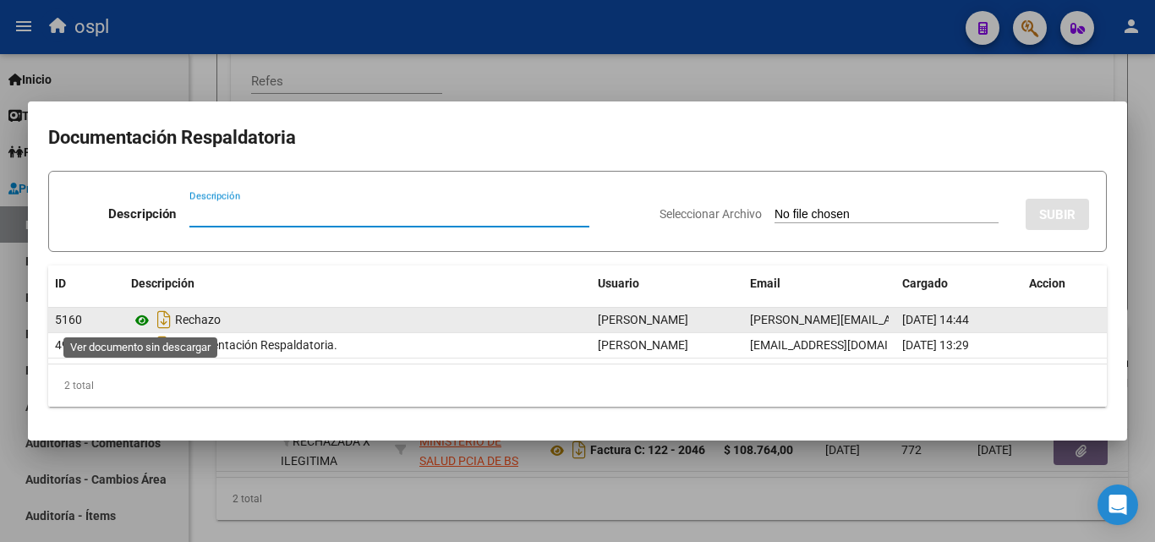
click at [139, 319] on icon at bounding box center [142, 320] width 22 height 20
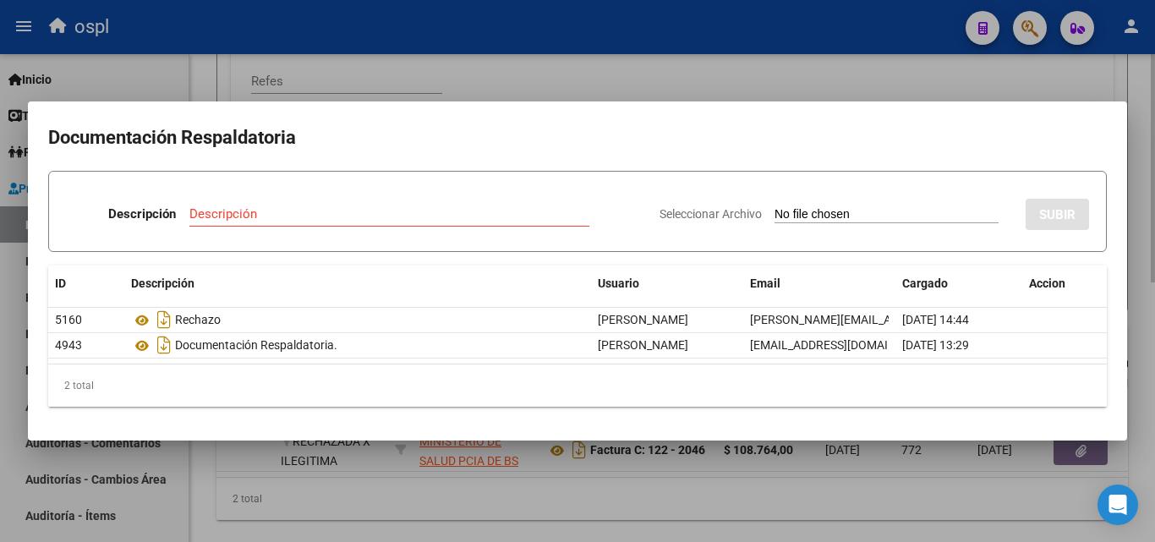
click at [788, 96] on div at bounding box center [577, 271] width 1155 height 542
click at [788, 96] on div "Comprobante Tipo Comprobante Tipo Fecha inicio – Fecha fin Fec. Comprobante Des…" at bounding box center [672, 5] width 842 height 209
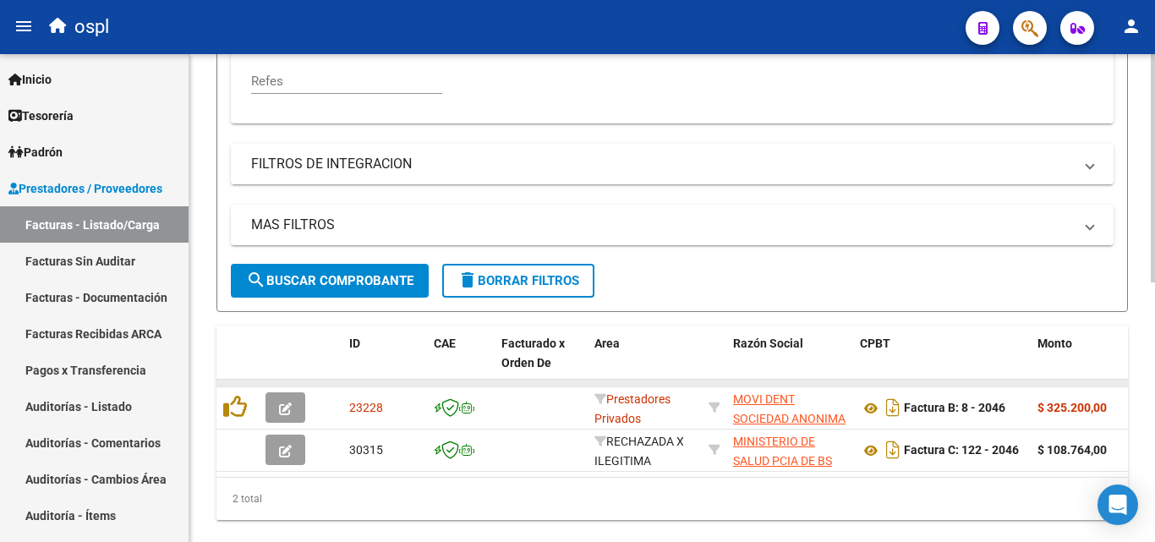
scroll to position [425, 0]
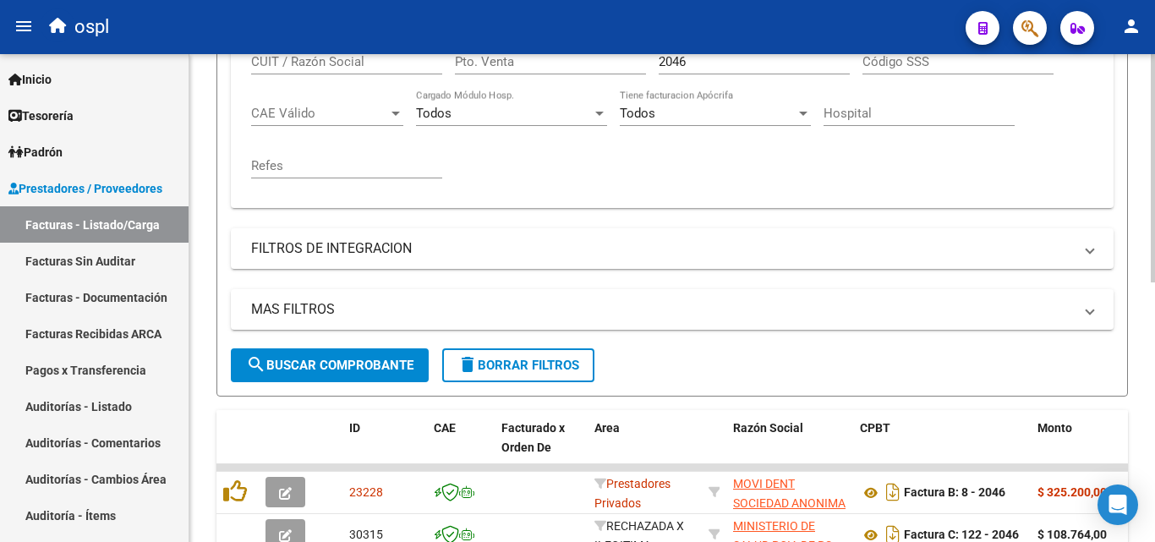
click at [696, 57] on input "2046" at bounding box center [753, 61] width 191 height 15
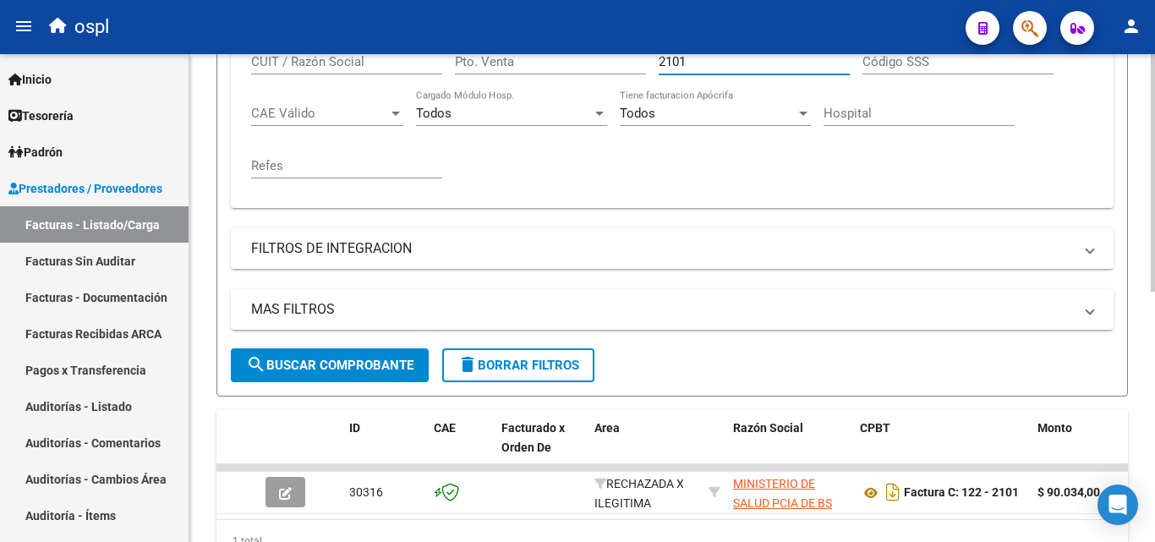
click at [699, 161] on div "Comprobante Tipo Comprobante Tipo Fecha inicio – Fecha fin Fec. Comprobante Des…" at bounding box center [672, 90] width 842 height 209
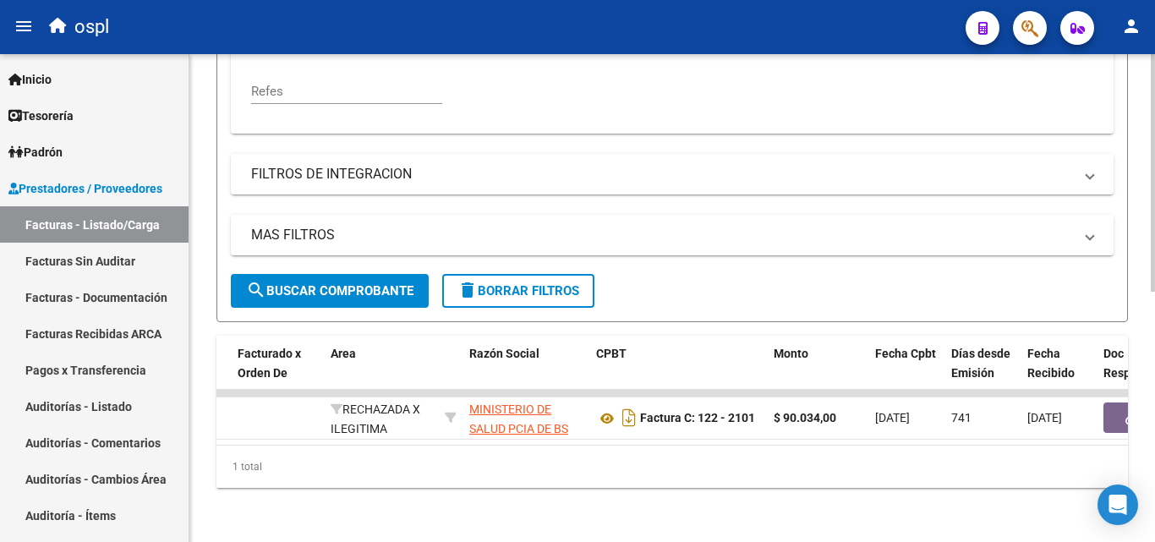
scroll to position [0, 301]
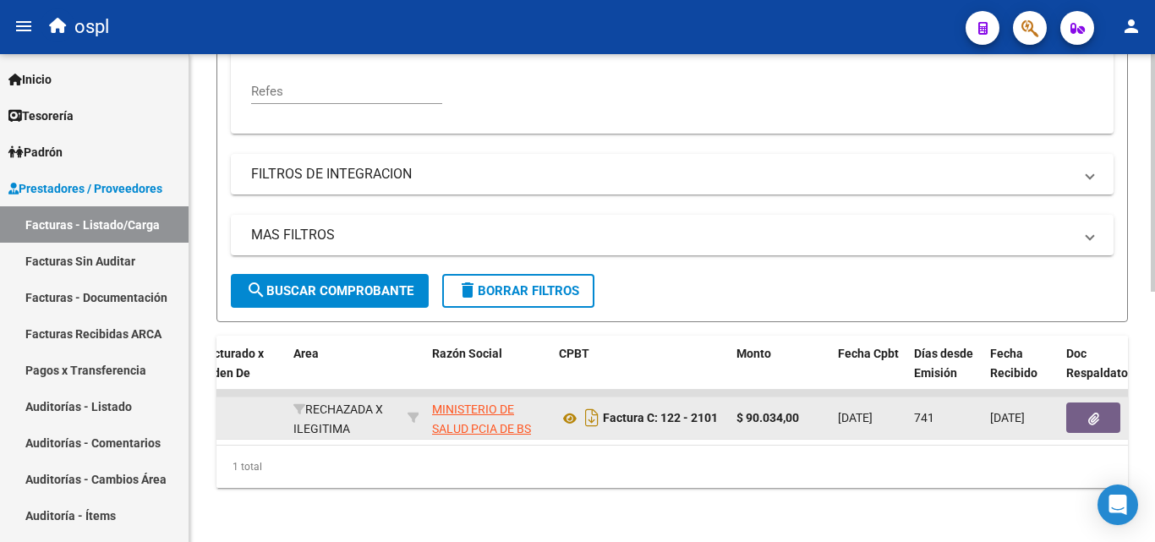
click at [1078, 406] on button "button" at bounding box center [1093, 417] width 54 height 30
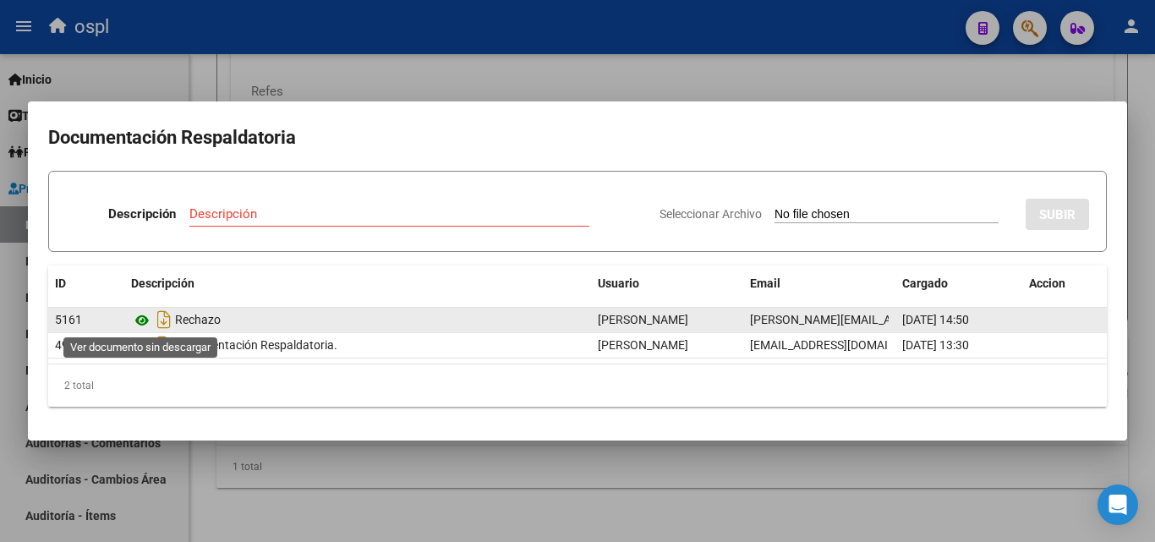
click at [145, 314] on icon at bounding box center [142, 320] width 22 height 20
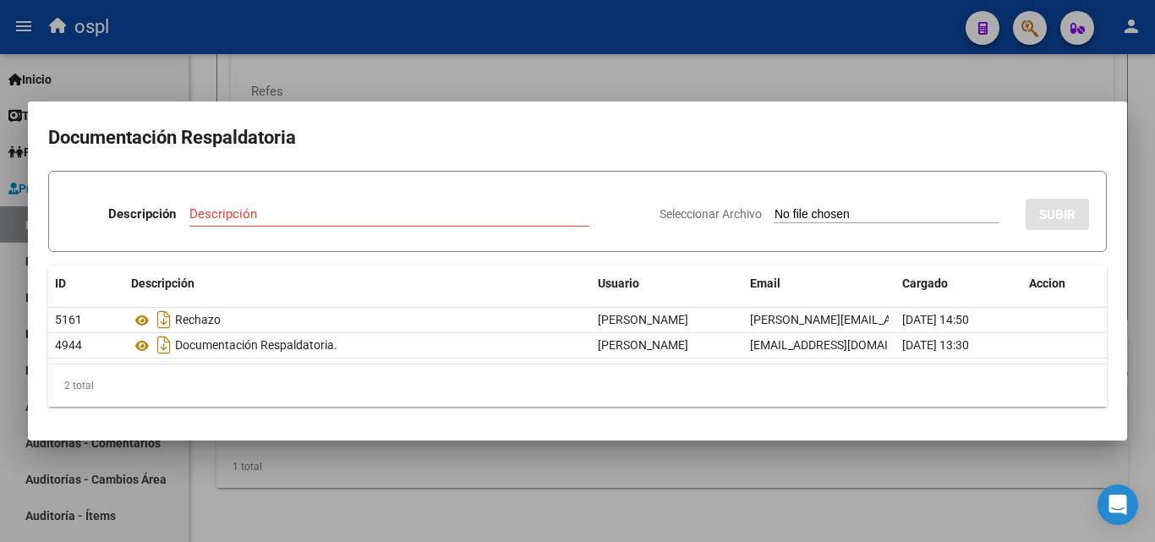
click at [772, 100] on div at bounding box center [577, 271] width 1155 height 542
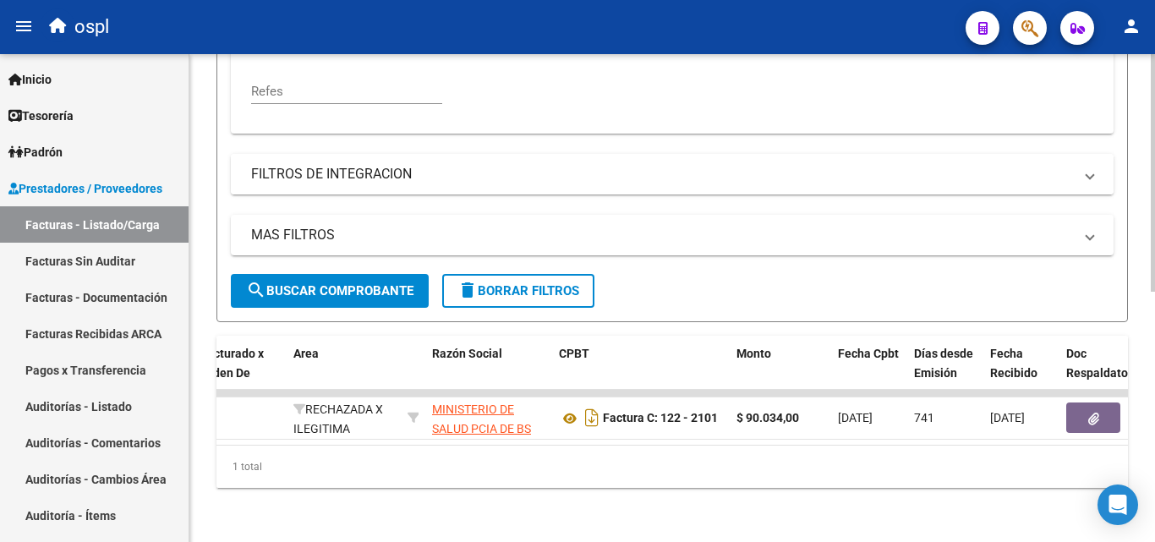
scroll to position [429, 0]
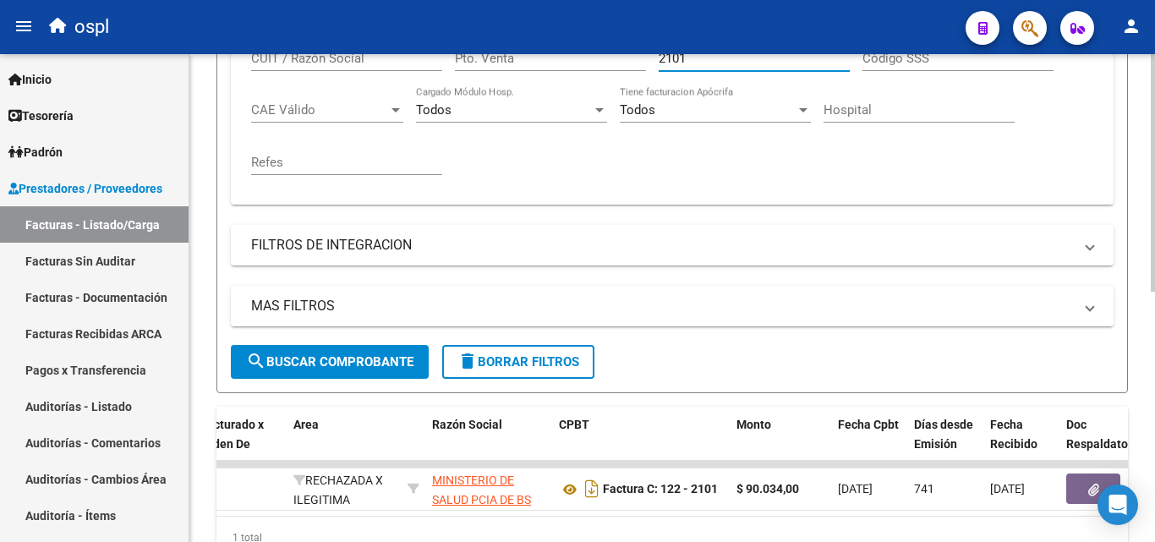
click at [705, 60] on input "2101" at bounding box center [753, 58] width 191 height 15
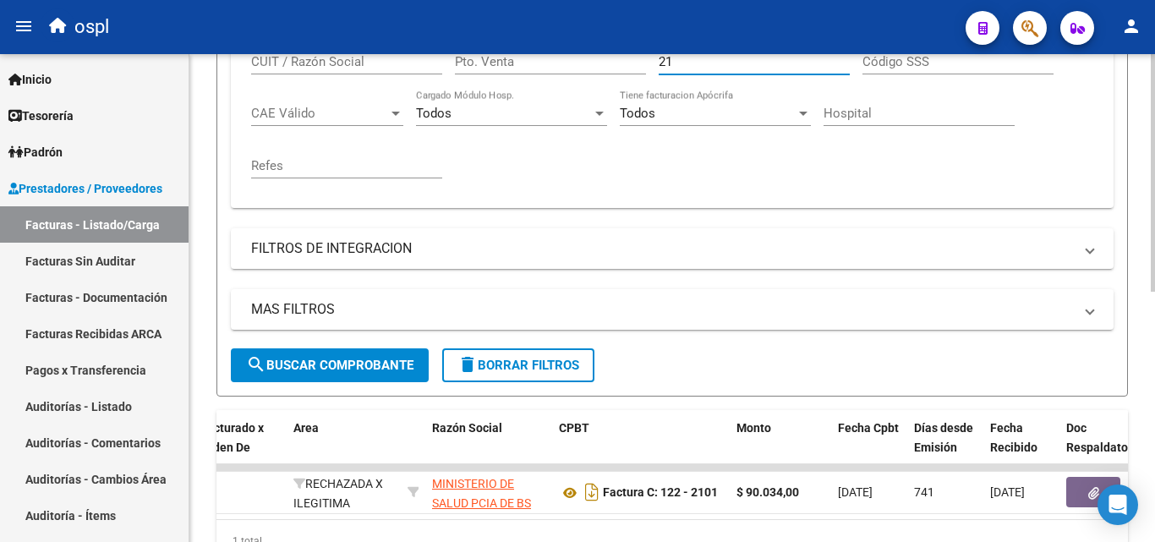
type input "2"
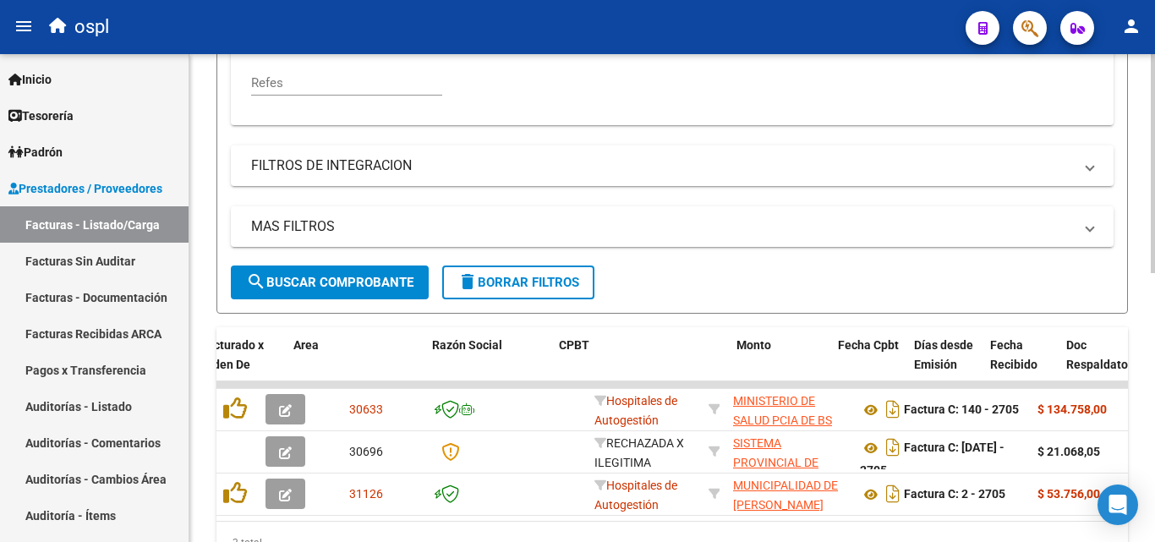
scroll to position [510, 0]
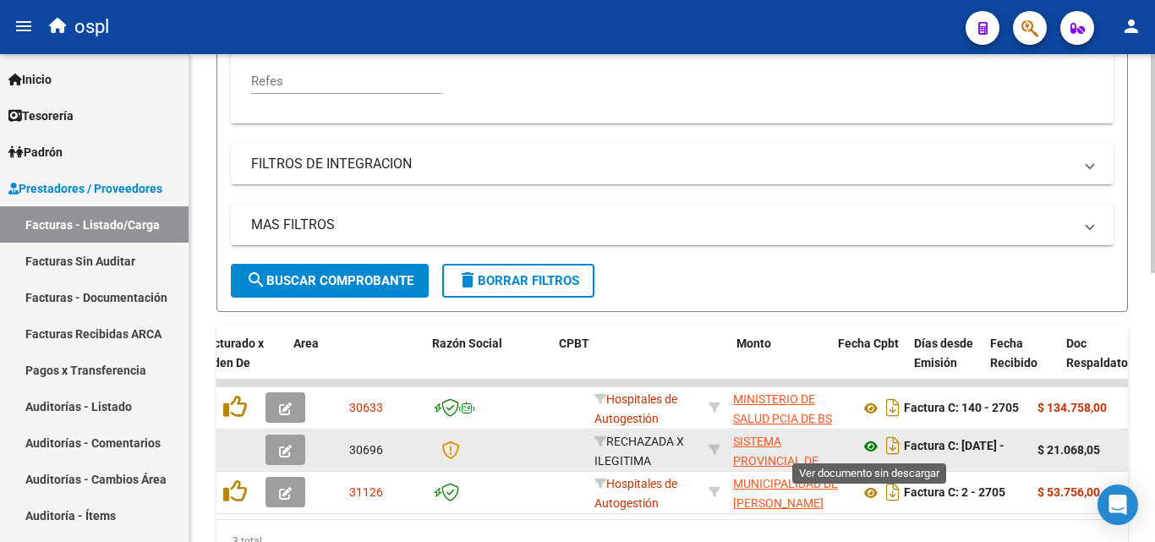
click at [876, 447] on icon at bounding box center [871, 446] width 22 height 20
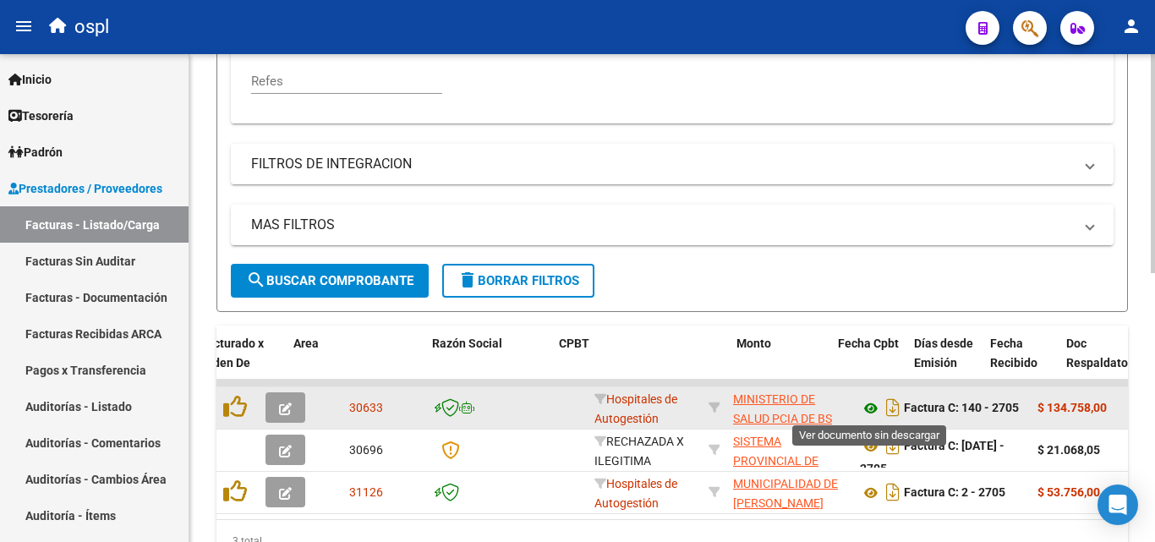
click at [871, 410] on icon at bounding box center [871, 408] width 22 height 20
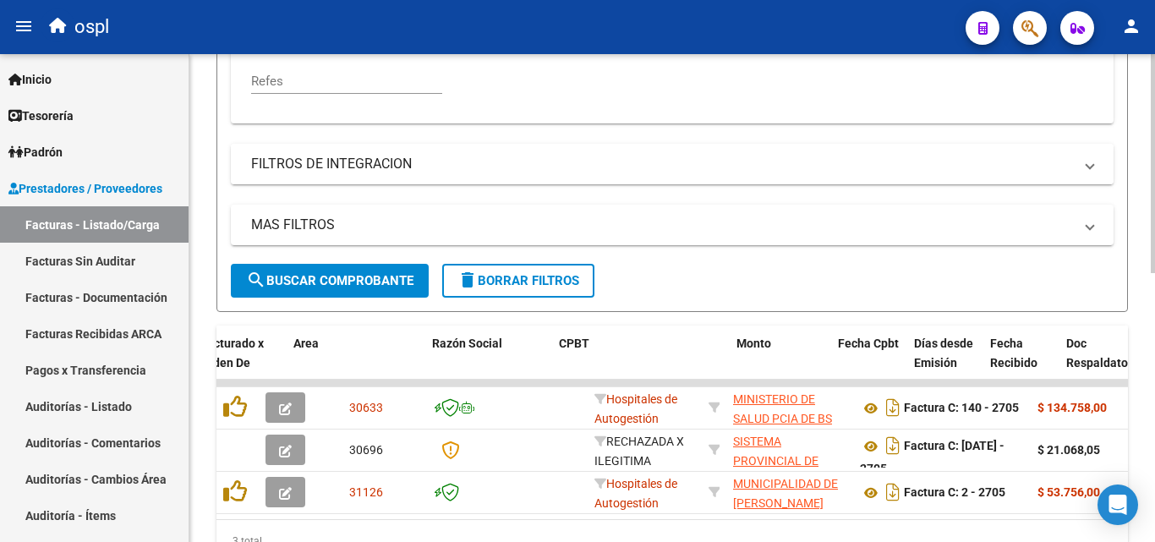
scroll to position [425, 0]
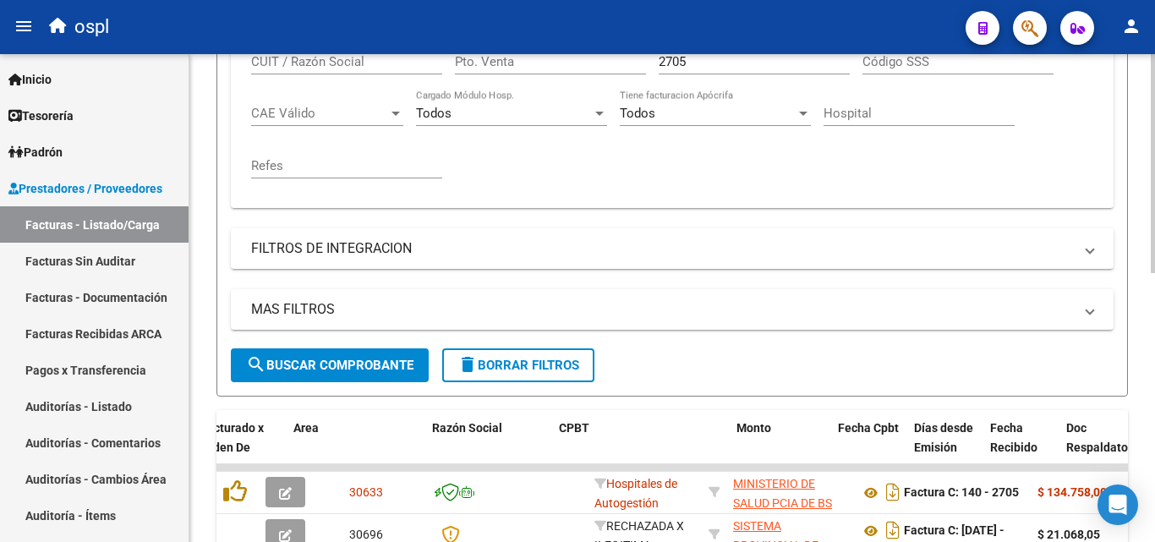
click at [700, 64] on input "2705" at bounding box center [753, 61] width 191 height 15
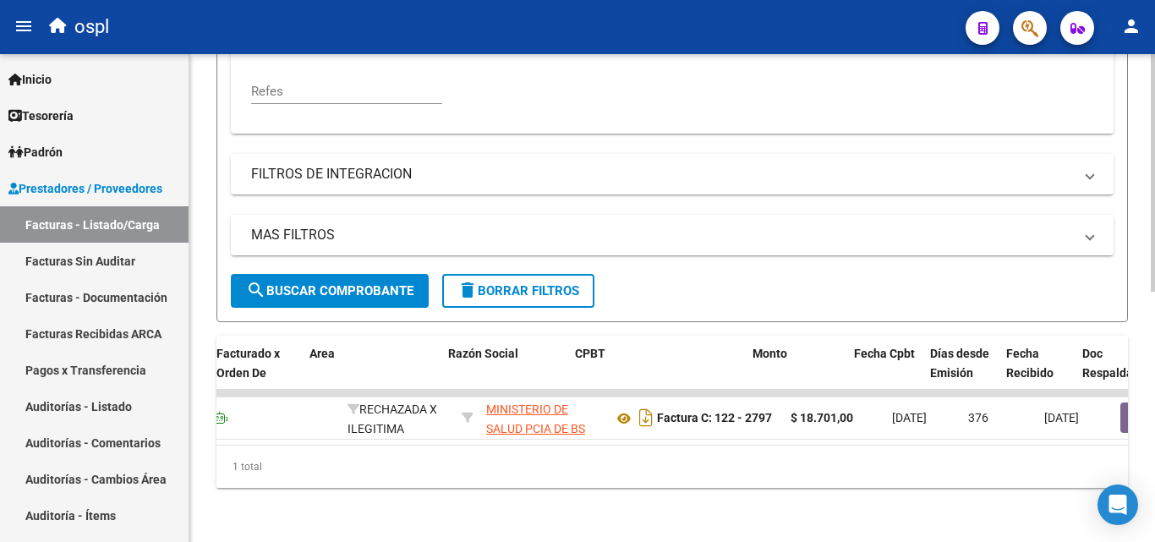
scroll to position [0, 285]
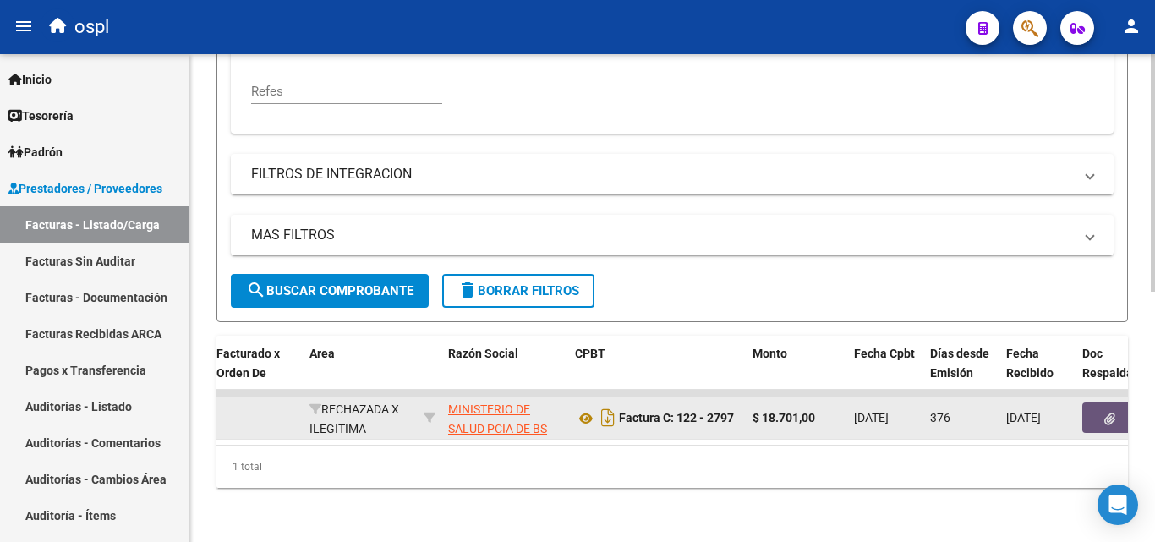
click at [1116, 402] on button "button" at bounding box center [1109, 417] width 54 height 30
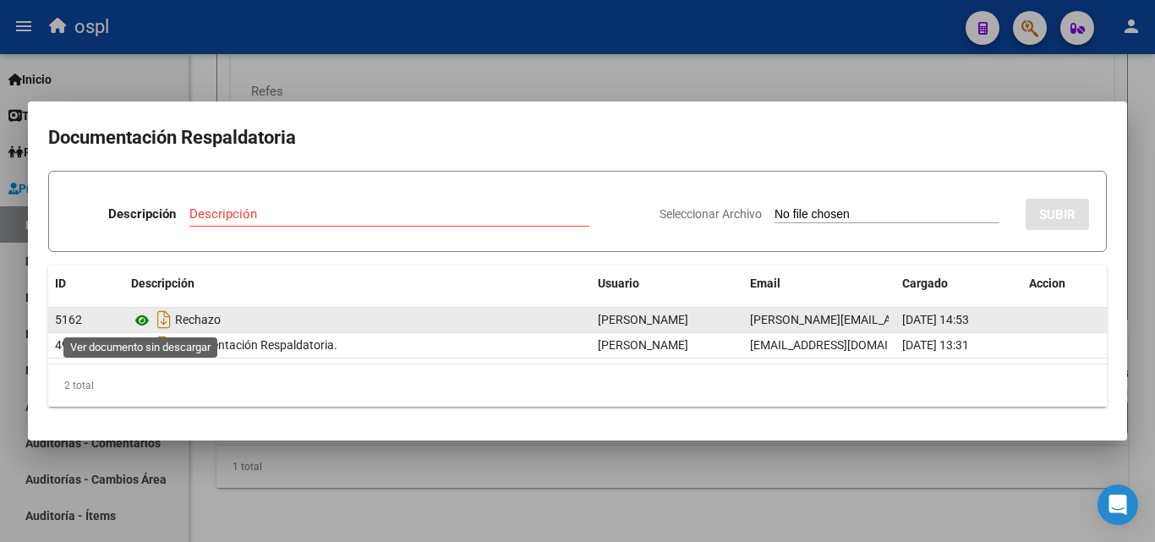
click at [136, 315] on icon at bounding box center [142, 320] width 22 height 20
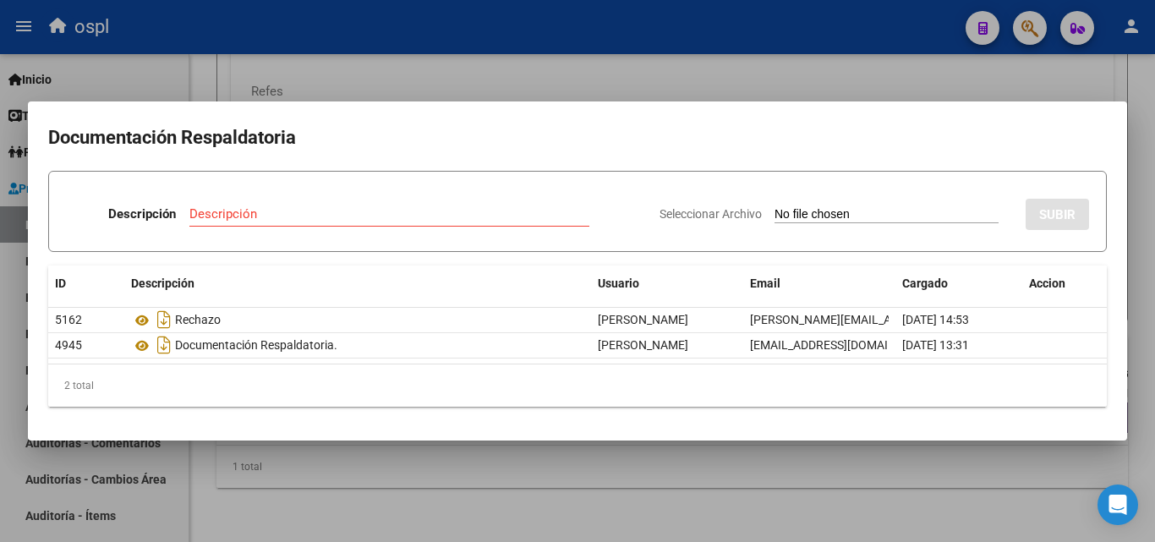
click at [785, 90] on div at bounding box center [577, 271] width 1155 height 542
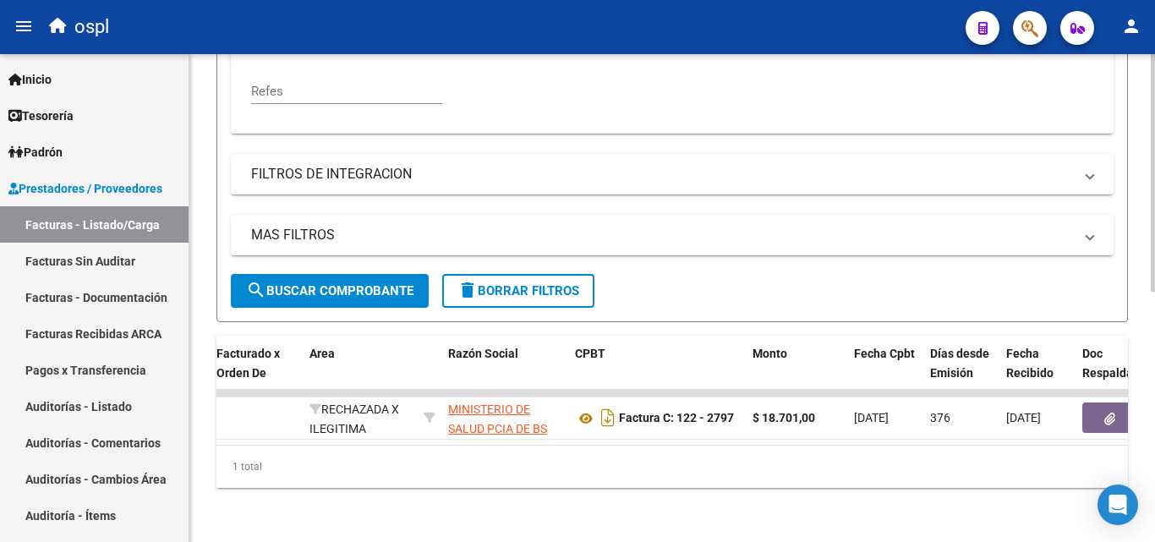
scroll to position [425, 0]
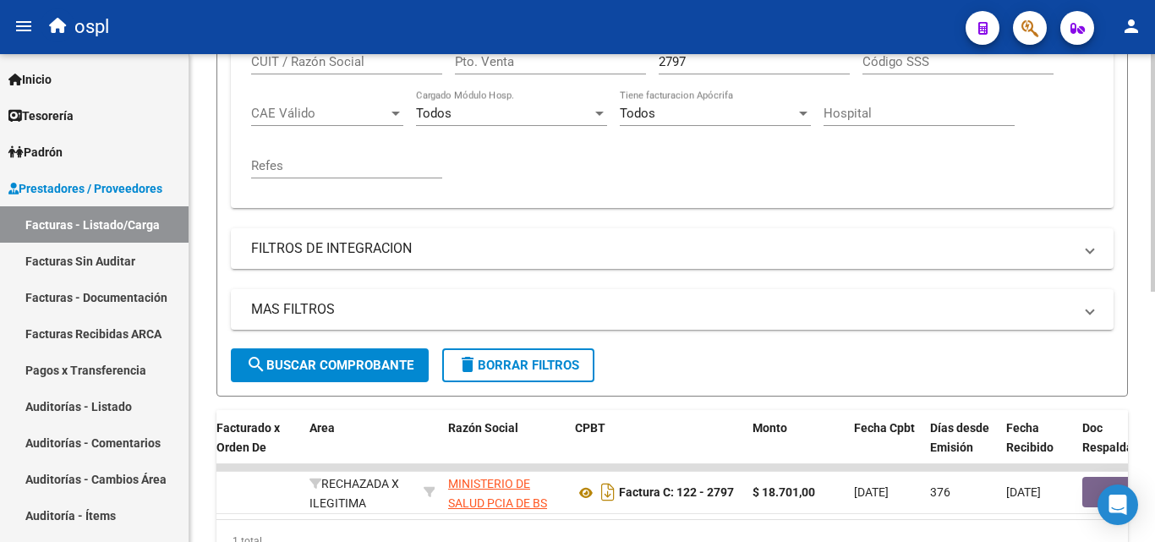
click at [727, 63] on input "2797" at bounding box center [753, 61] width 191 height 15
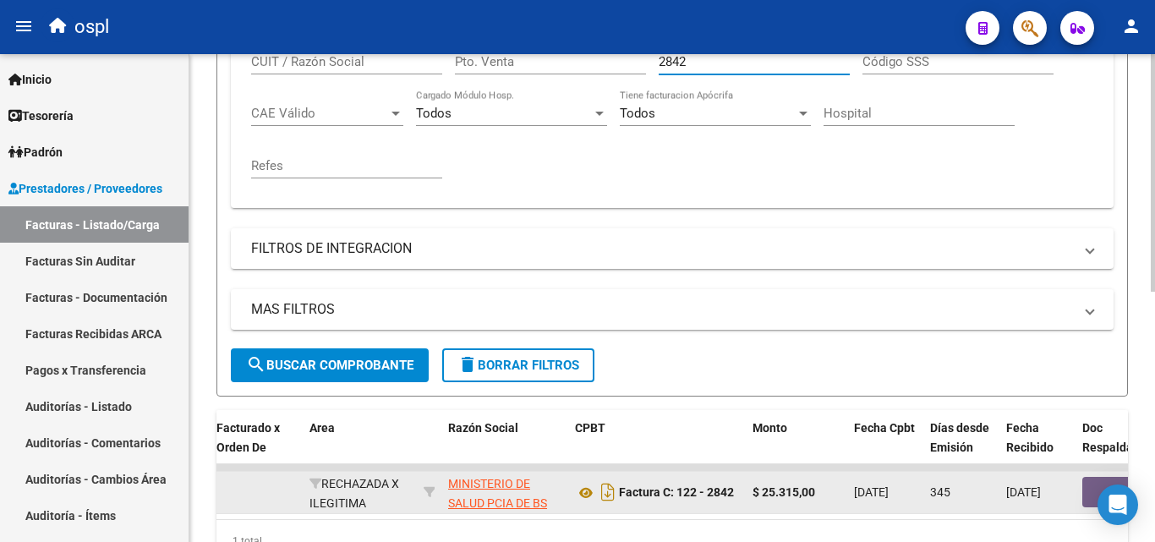
click at [1091, 484] on button "button" at bounding box center [1109, 492] width 54 height 30
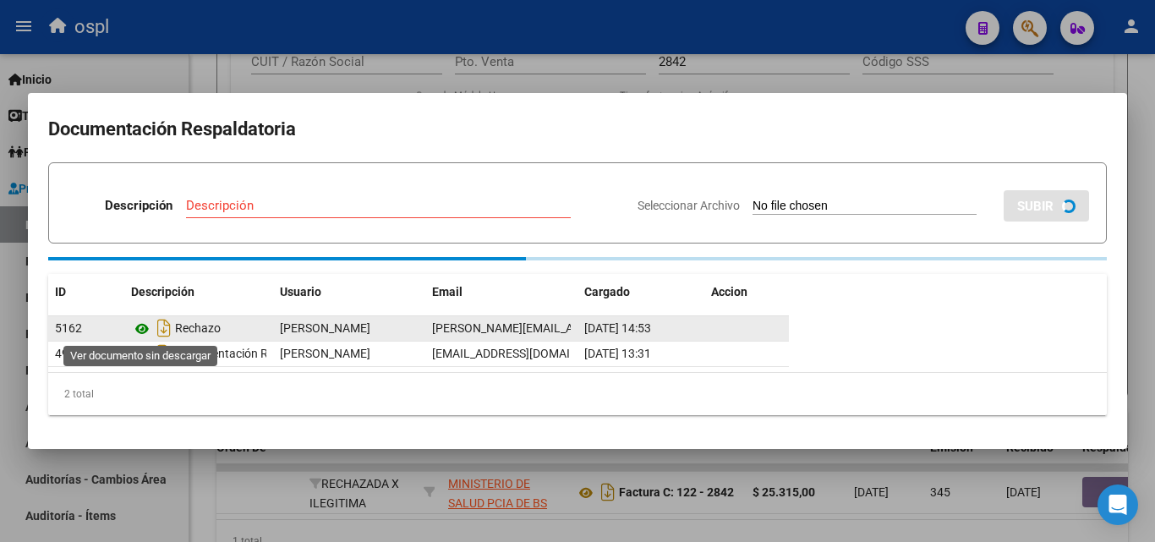
click at [148, 330] on icon at bounding box center [142, 329] width 22 height 20
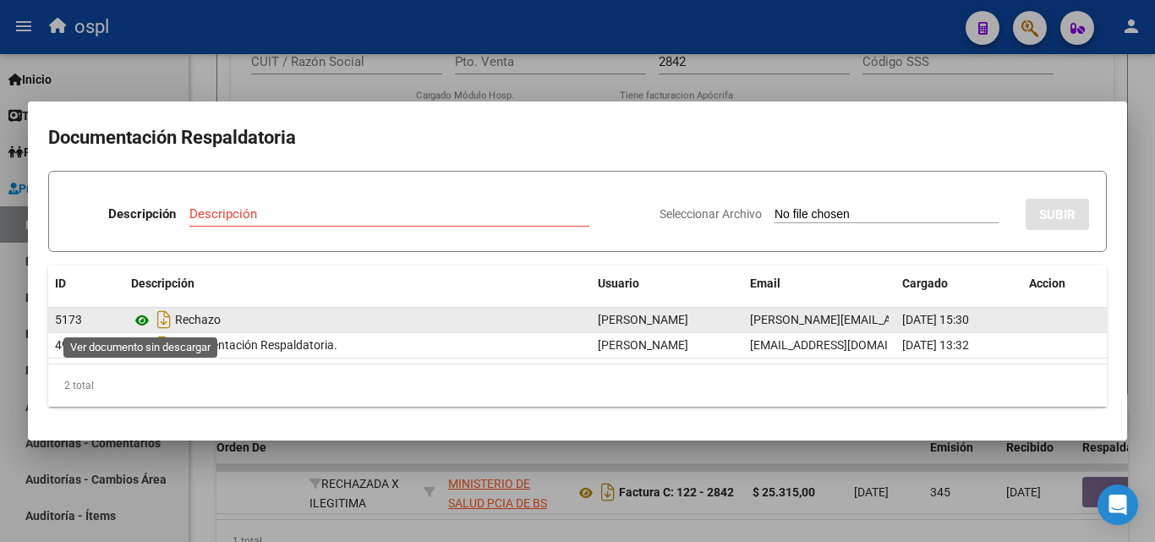
click at [141, 321] on icon at bounding box center [142, 320] width 22 height 20
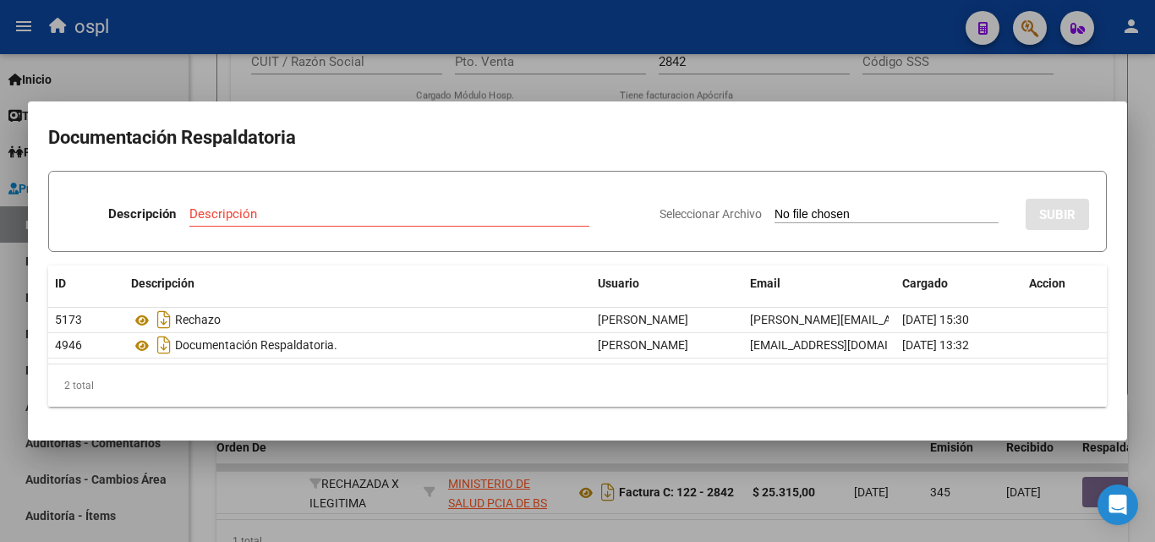
click at [560, 98] on div at bounding box center [577, 271] width 1155 height 542
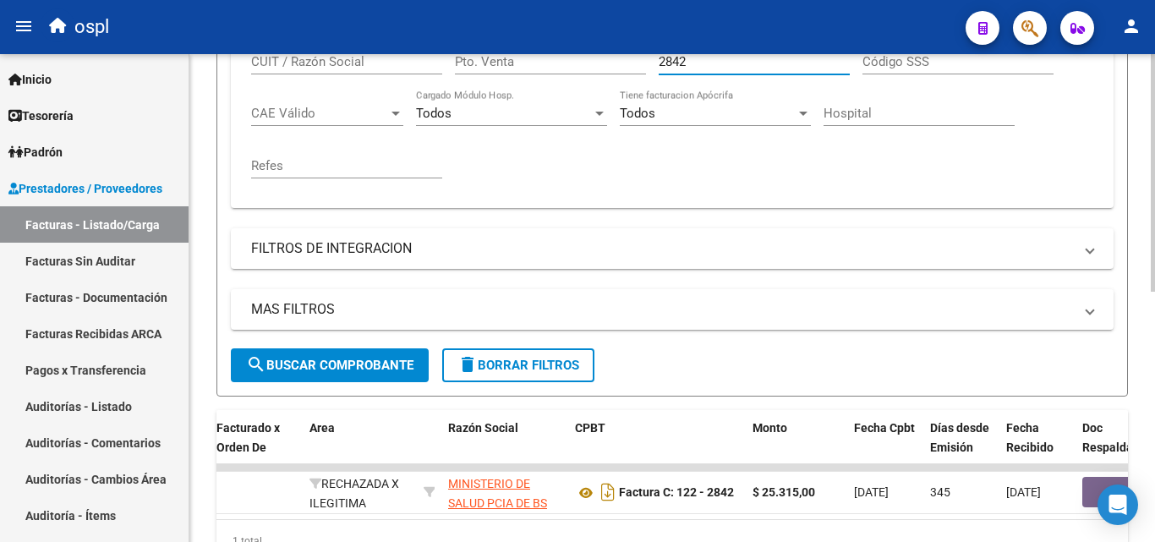
click at [697, 62] on input "2842" at bounding box center [753, 61] width 191 height 15
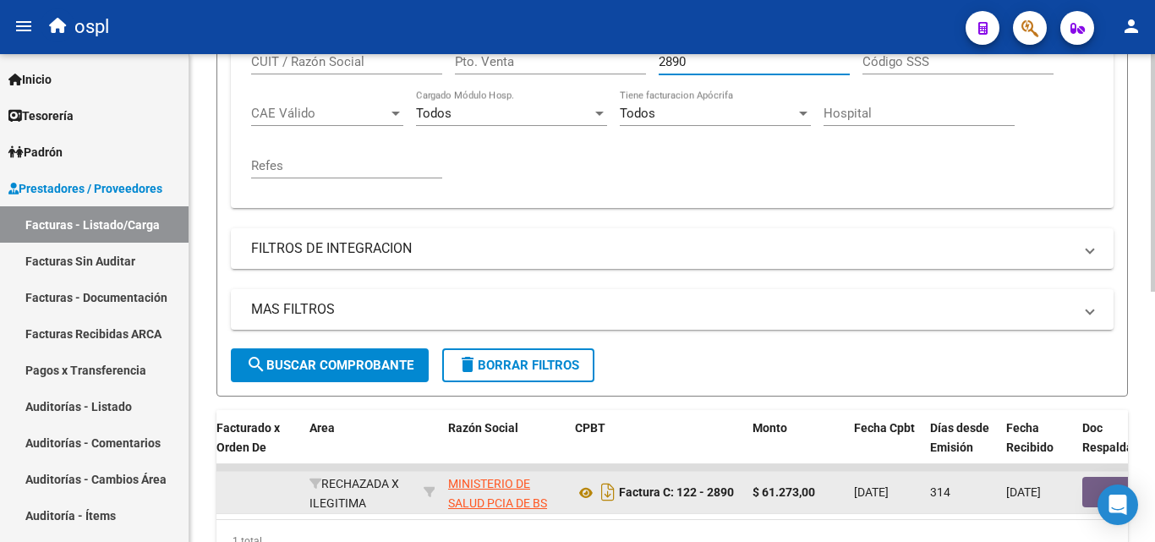
click at [1085, 487] on button "button" at bounding box center [1109, 492] width 54 height 30
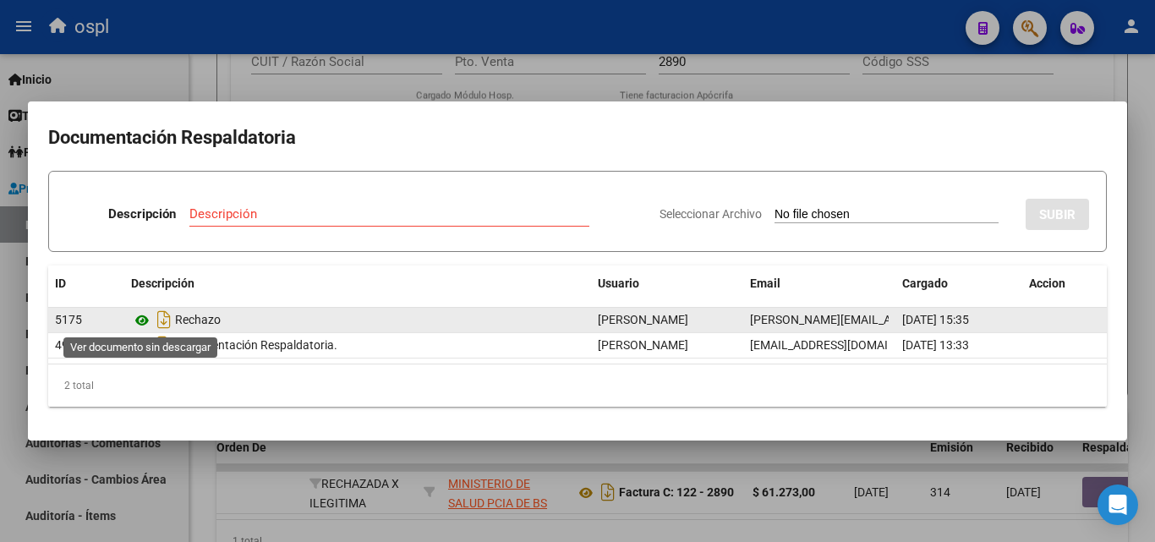
click at [140, 324] on icon at bounding box center [142, 320] width 22 height 20
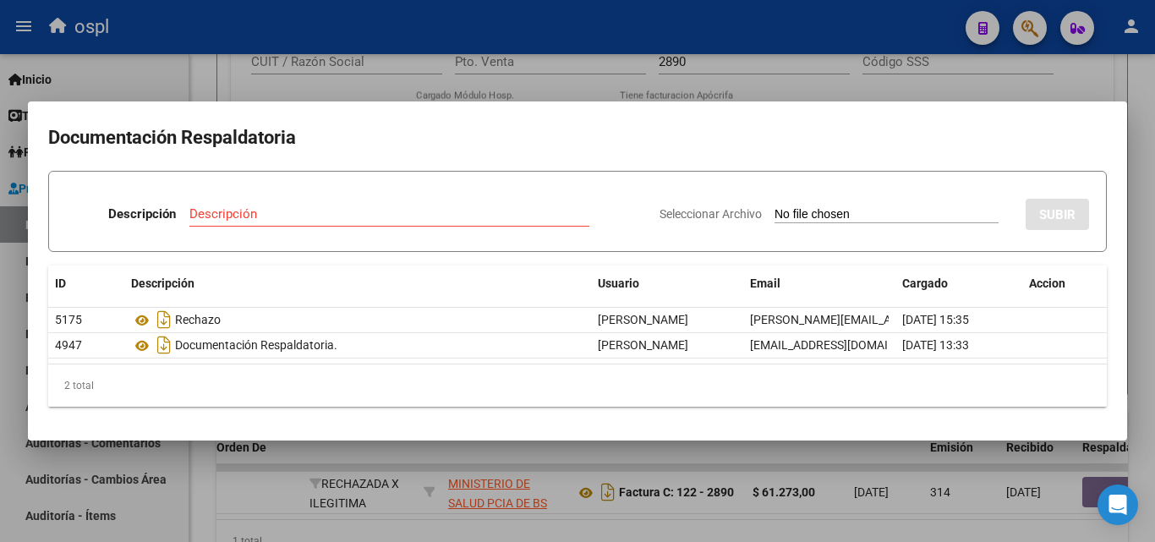
click at [741, 66] on div at bounding box center [577, 271] width 1155 height 542
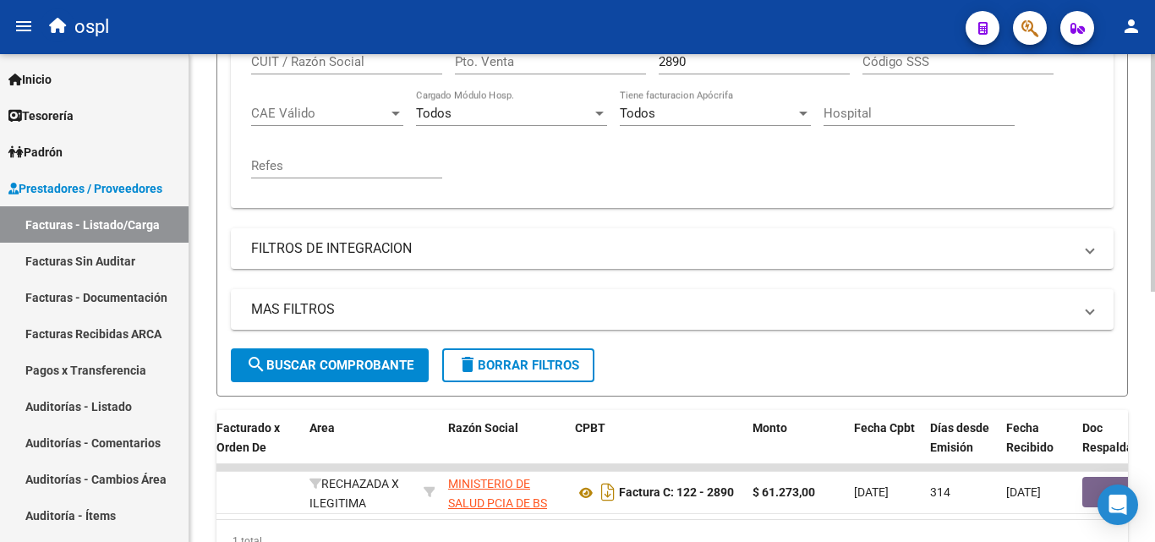
click at [698, 61] on input "2890" at bounding box center [753, 61] width 191 height 15
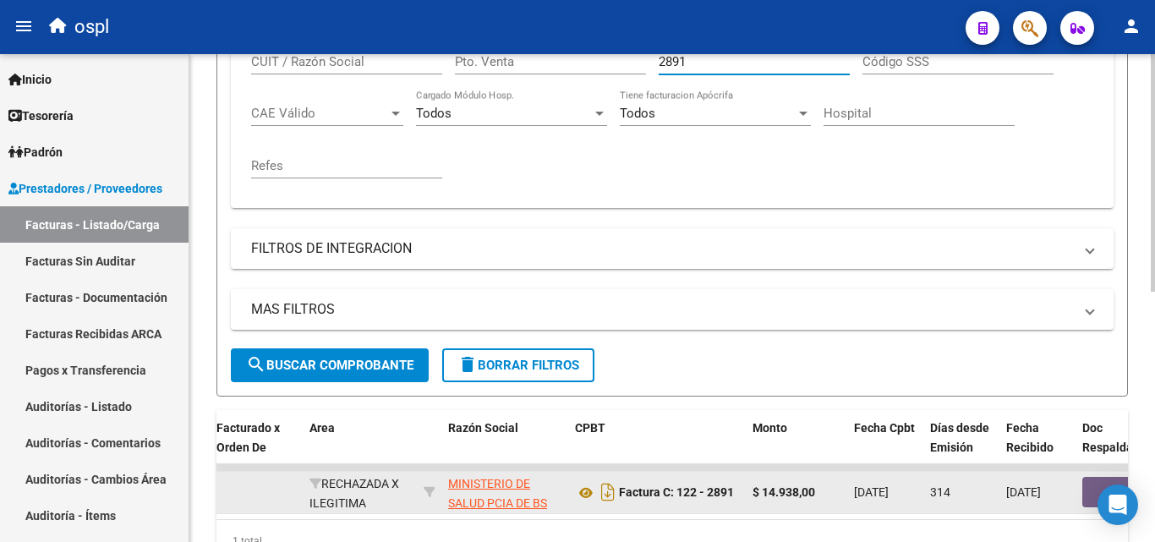
click at [1089, 485] on button "button" at bounding box center [1109, 492] width 54 height 30
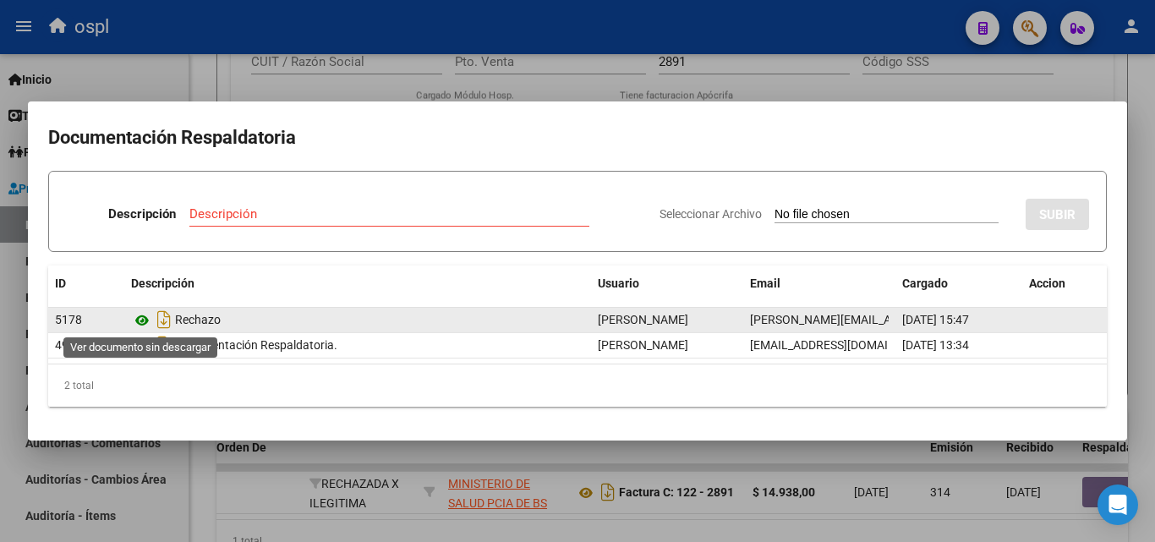
click at [141, 325] on icon at bounding box center [142, 320] width 22 height 20
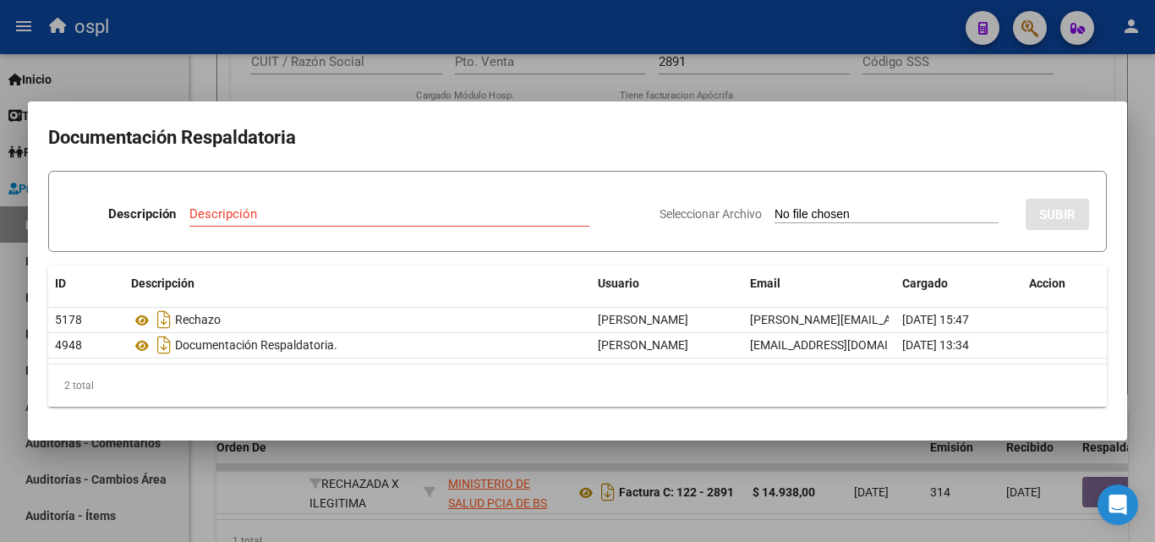
click at [709, 59] on div at bounding box center [577, 271] width 1155 height 542
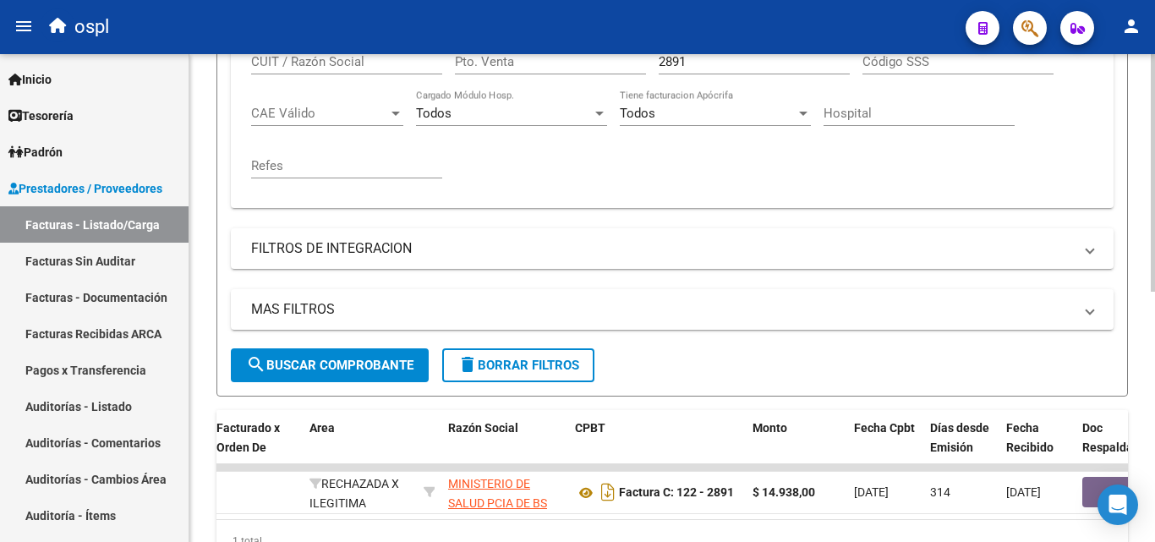
click at [707, 66] on input "2891" at bounding box center [753, 61] width 191 height 15
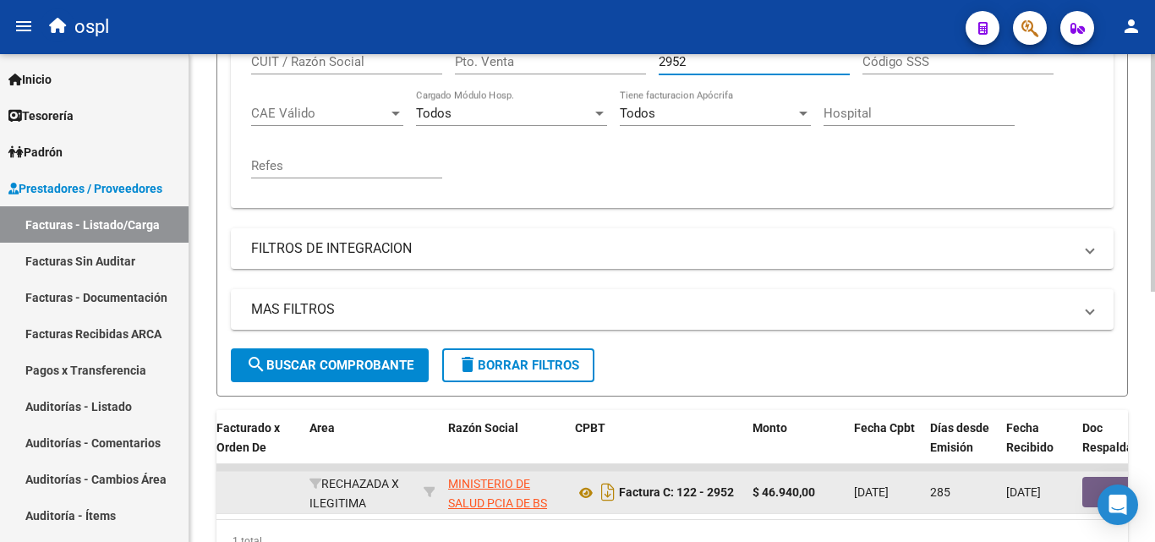
type input "2952"
click at [1091, 487] on button "button" at bounding box center [1109, 492] width 54 height 30
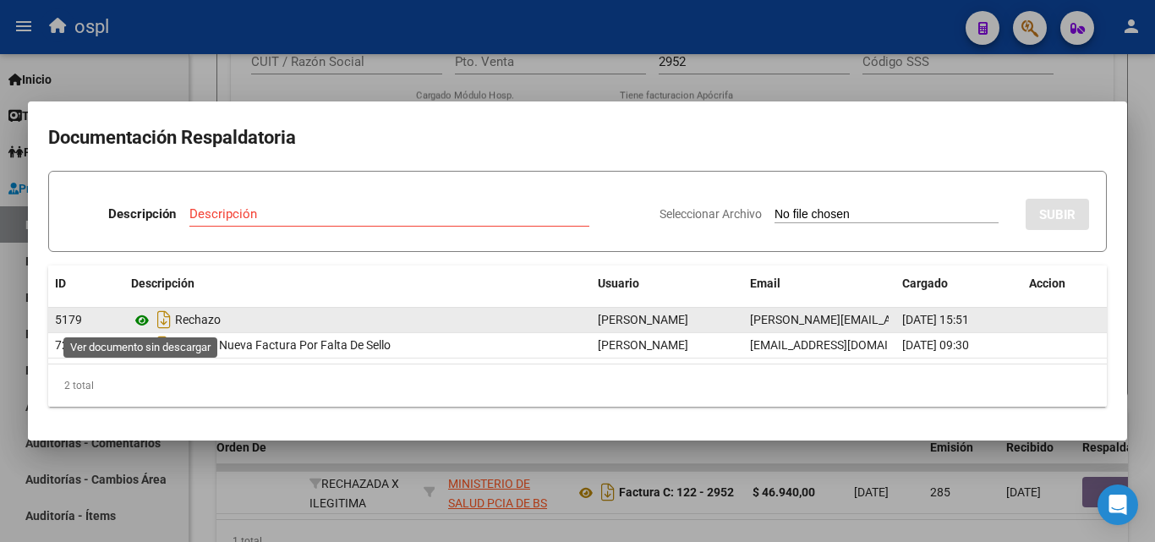
click at [137, 319] on icon at bounding box center [142, 320] width 22 height 20
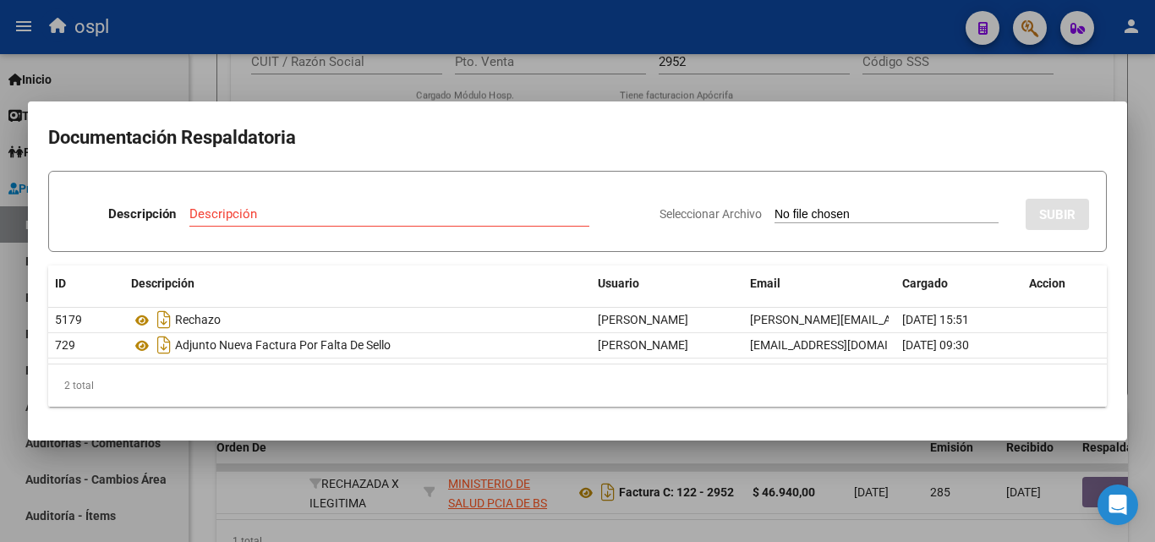
click at [789, 211] on input "Seleccionar Archivo" at bounding box center [886, 215] width 224 height 16
type input "C:\fakepath\FC Nº2952.pdf"
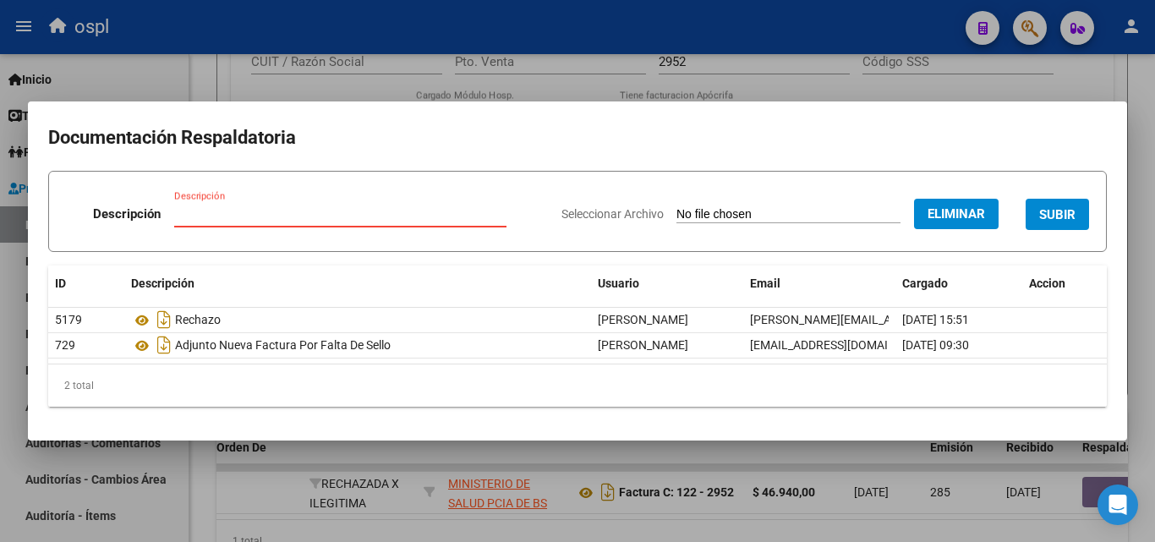
click at [302, 218] on input "Descripción" at bounding box center [340, 213] width 332 height 15
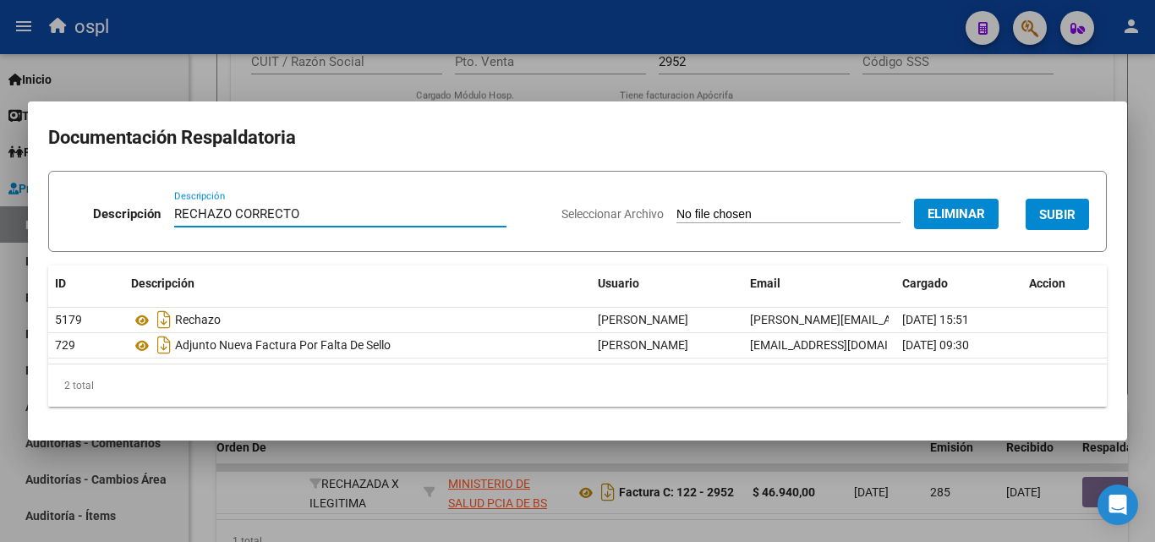
type input "RECHAZO CORRECTO"
click at [1061, 209] on span "SUBIR" at bounding box center [1057, 214] width 36 height 15
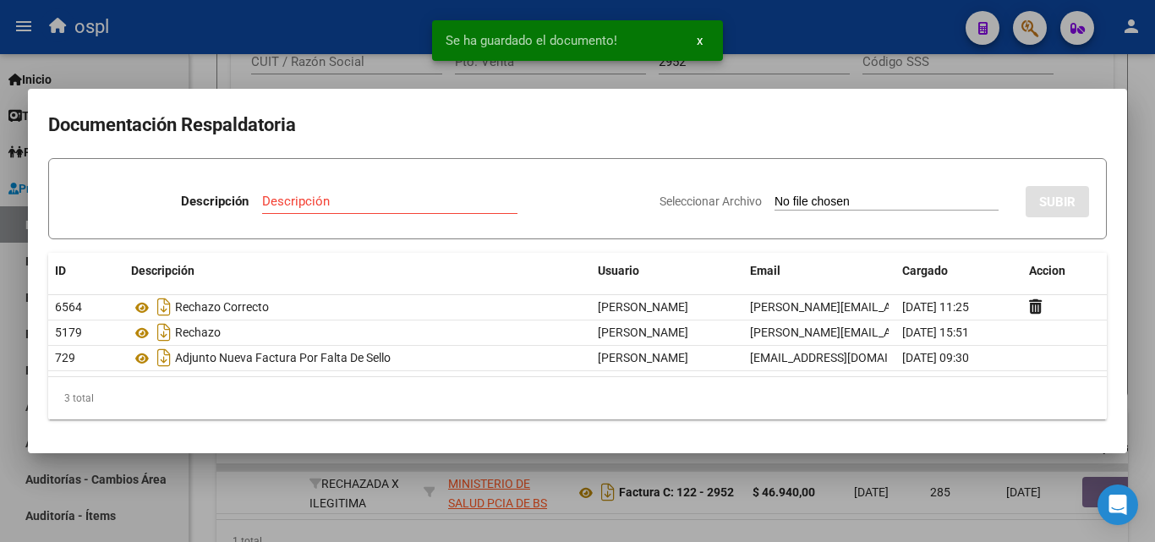
click at [208, 72] on div at bounding box center [577, 271] width 1155 height 542
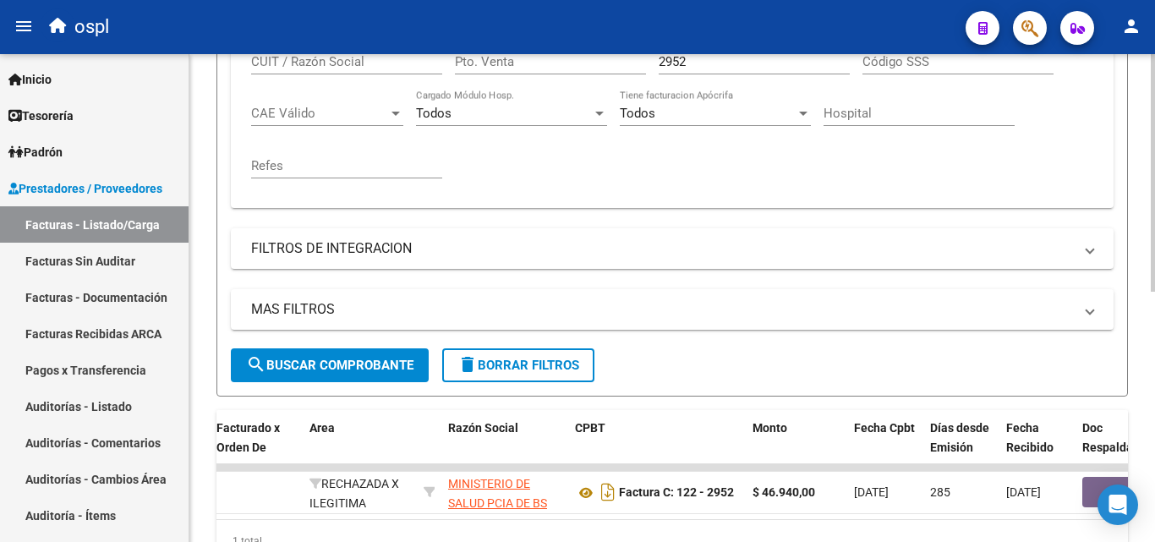
click at [691, 60] on input "2952" at bounding box center [753, 61] width 191 height 15
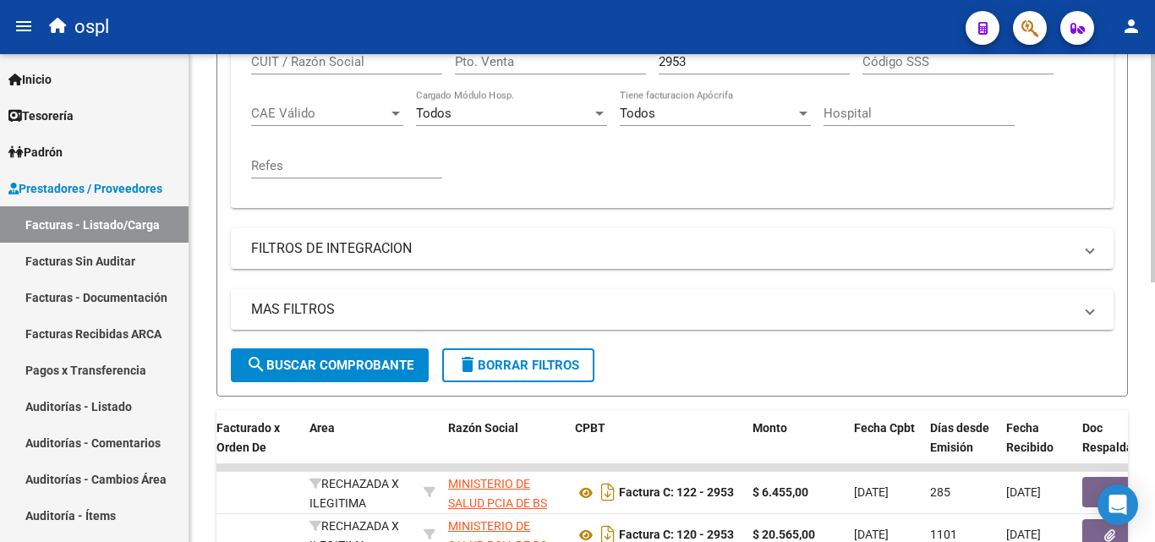
click at [677, 176] on div "Comprobante Tipo Comprobante Tipo Fecha inicio – Fecha fin Fec. Comprobante Des…" at bounding box center [672, 90] width 842 height 209
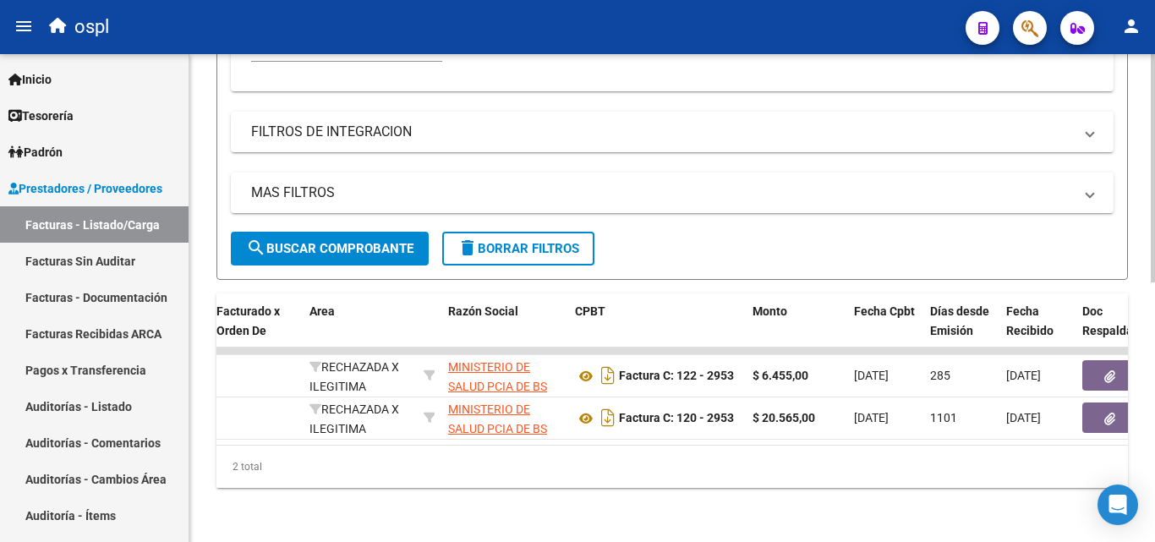
scroll to position [555, 0]
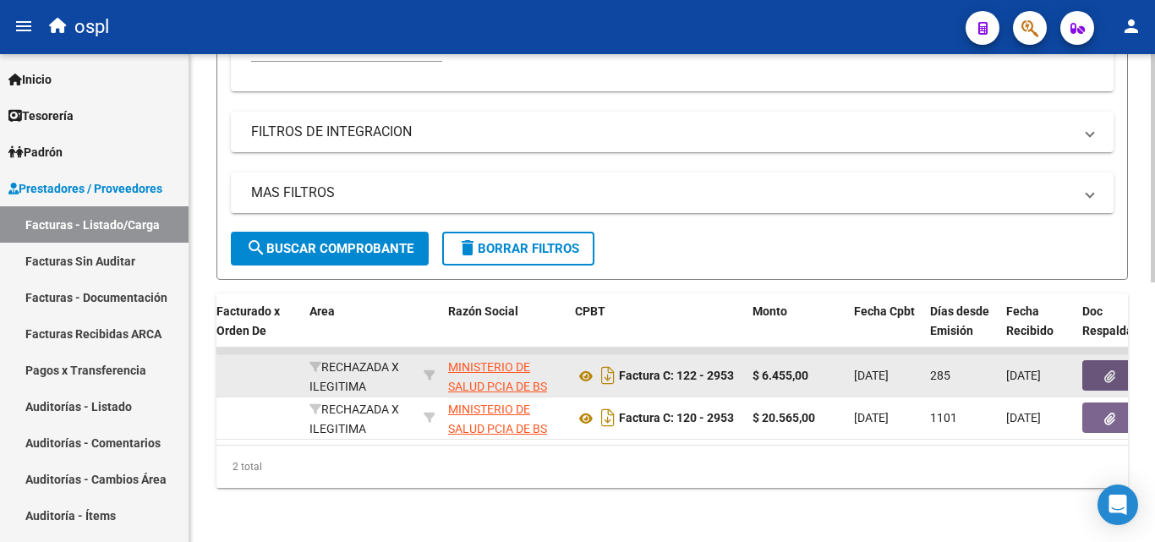
click at [1101, 366] on button "button" at bounding box center [1109, 375] width 54 height 30
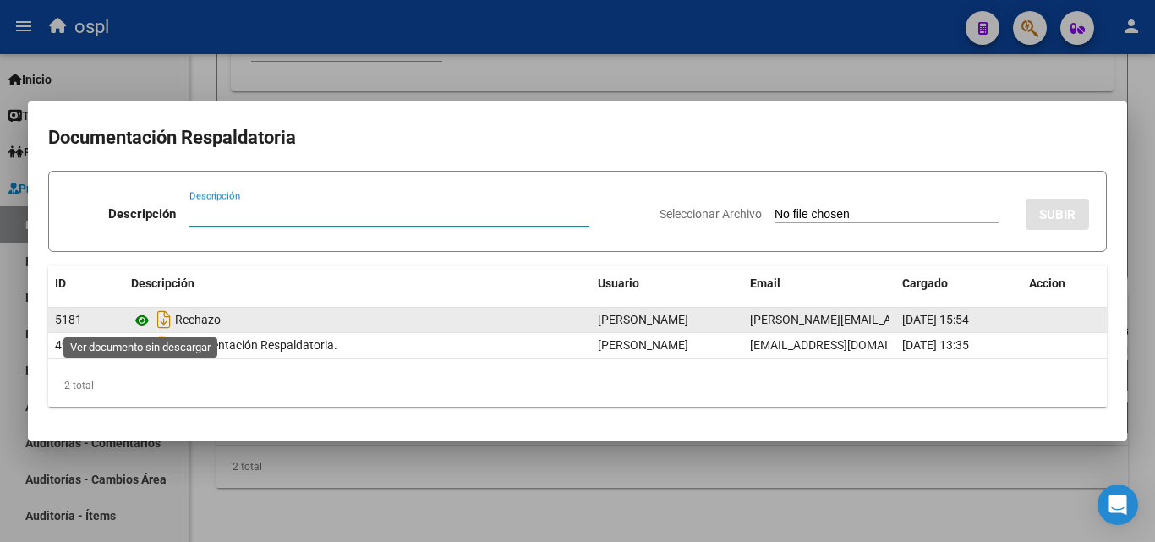
click at [137, 322] on icon at bounding box center [142, 320] width 22 height 20
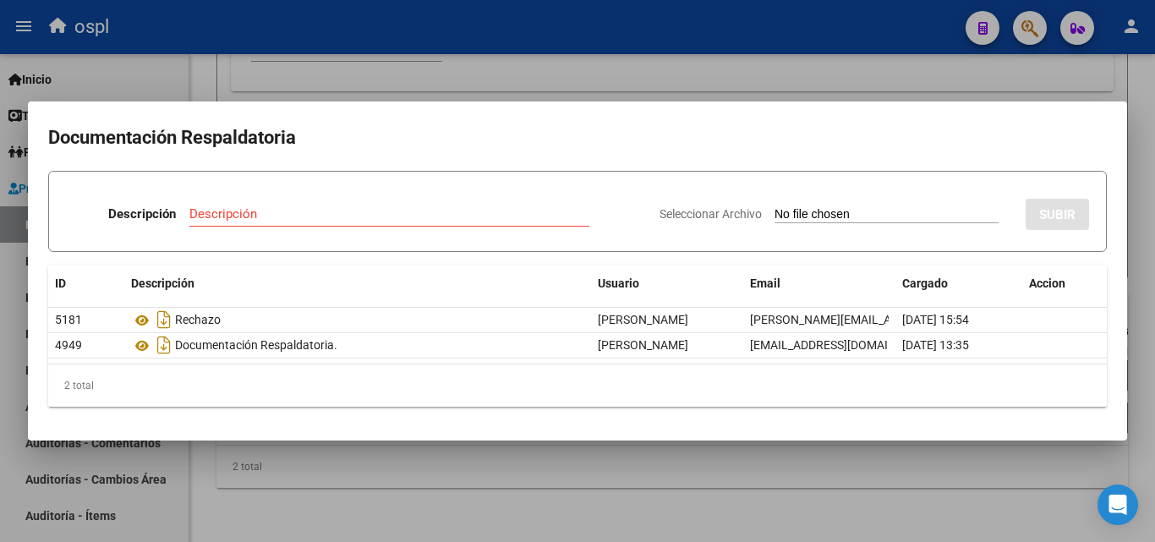
click at [795, 90] on div at bounding box center [577, 271] width 1155 height 542
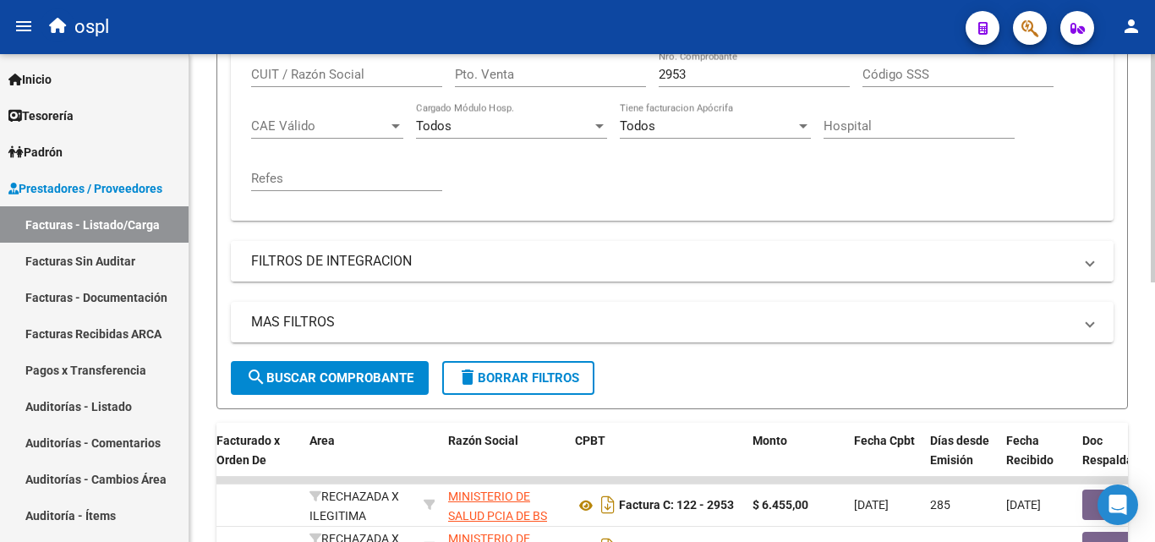
scroll to position [386, 0]
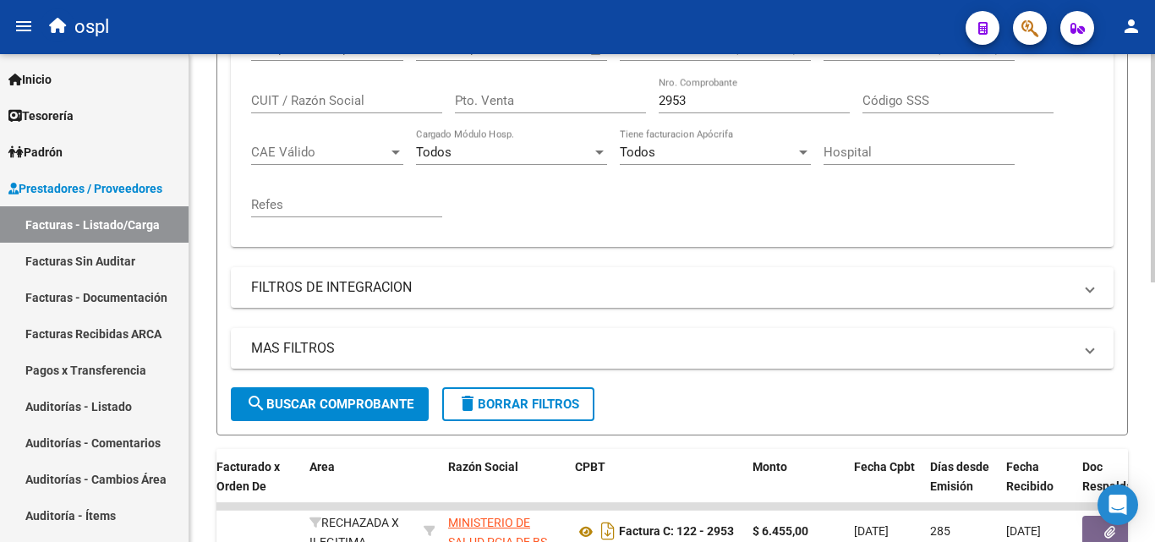
click at [708, 100] on input "2953" at bounding box center [753, 100] width 191 height 15
type input "2"
click at [696, 184] on div "Comprobante Tipo Comprobante Tipo Fecha inicio – Fecha fin Fec. Comprobante Des…" at bounding box center [672, 129] width 842 height 209
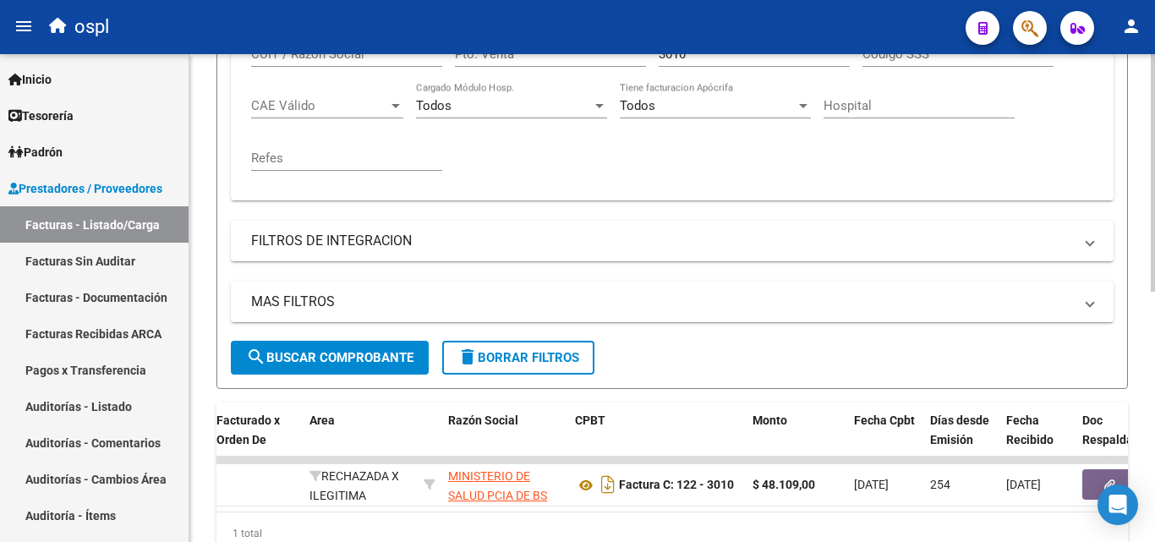
scroll to position [424, 0]
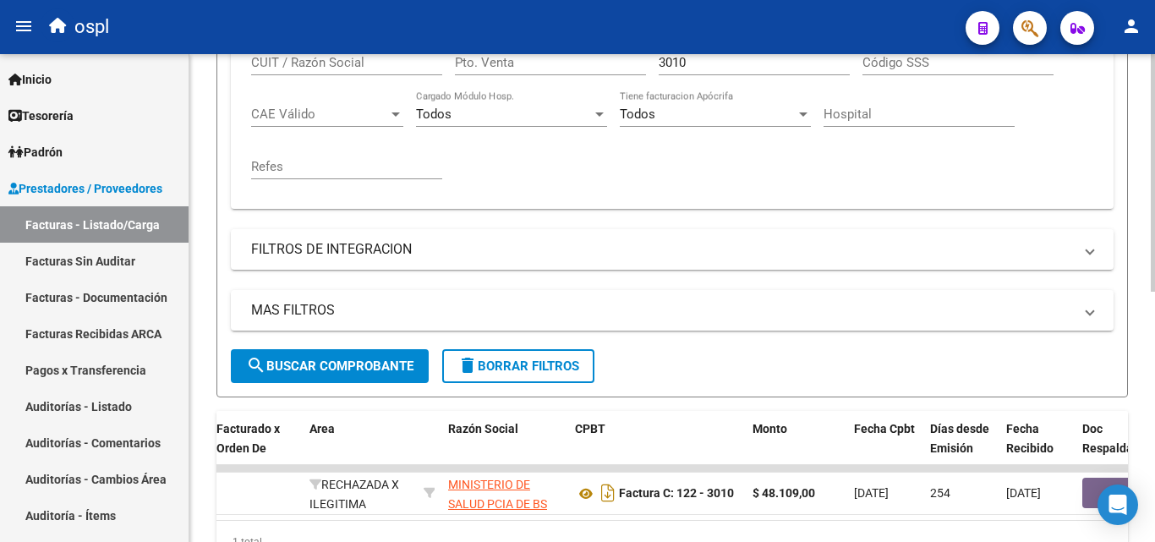
click at [1154, 357] on div at bounding box center [1152, 384] width 4 height 237
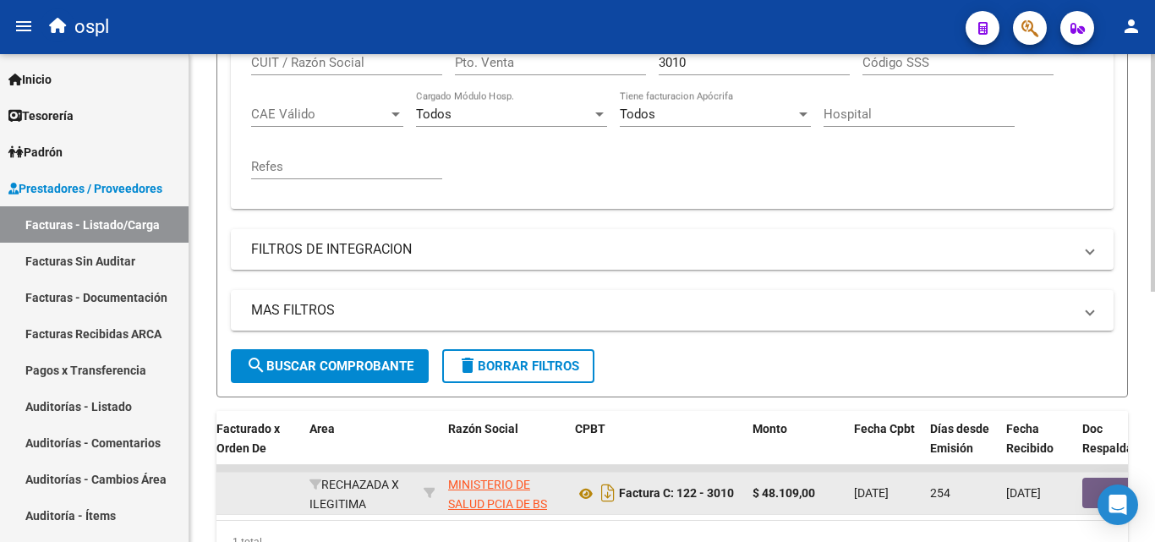
click at [1089, 488] on button "button" at bounding box center [1109, 493] width 54 height 30
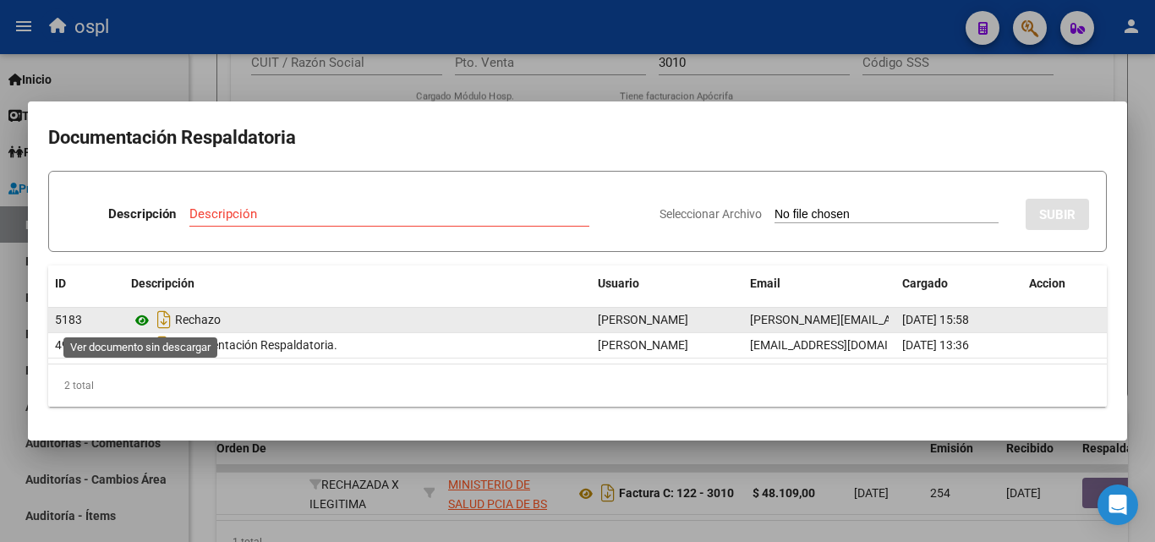
click at [141, 322] on icon at bounding box center [142, 320] width 22 height 20
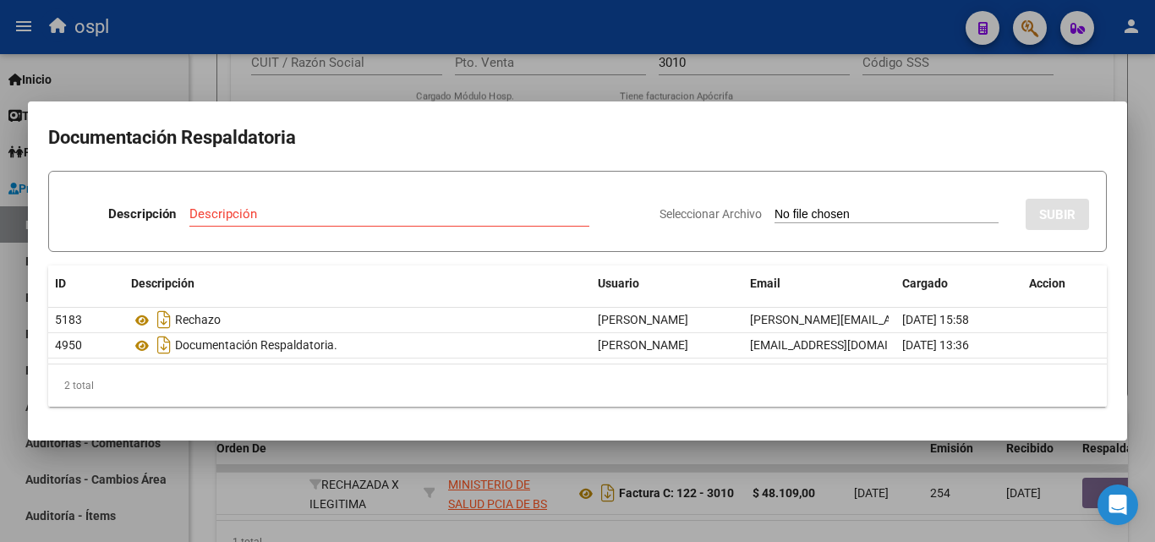
click at [798, 89] on div at bounding box center [577, 271] width 1155 height 542
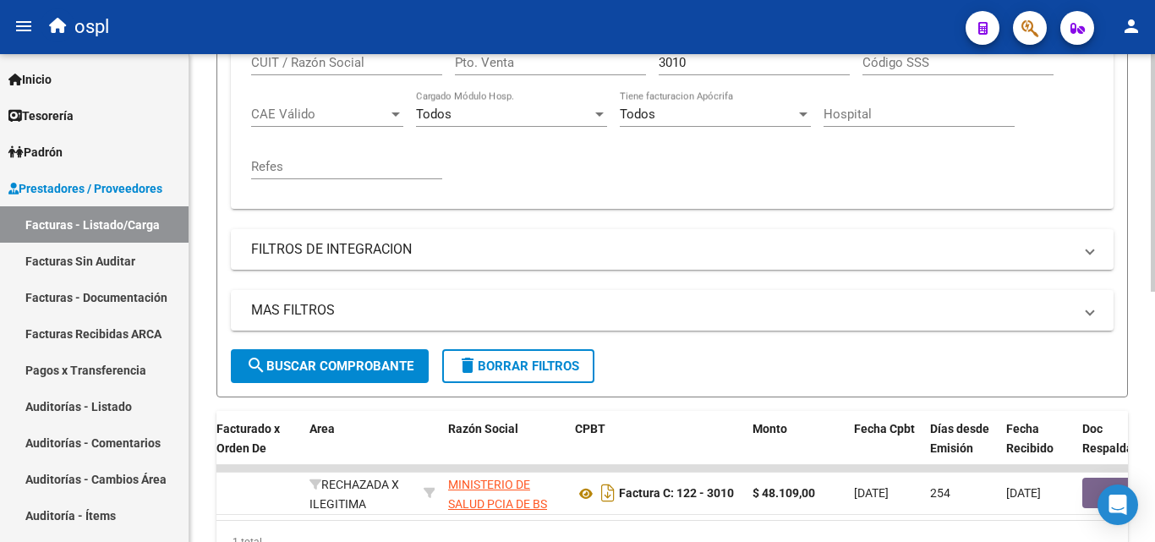
click at [696, 63] on input "3010" at bounding box center [753, 62] width 191 height 15
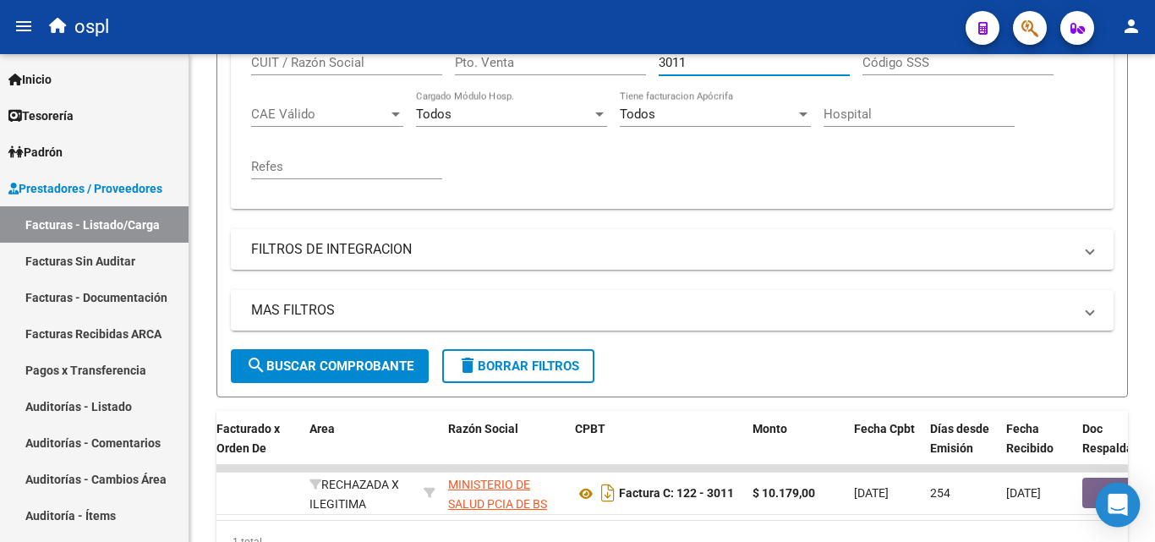
type input "3011"
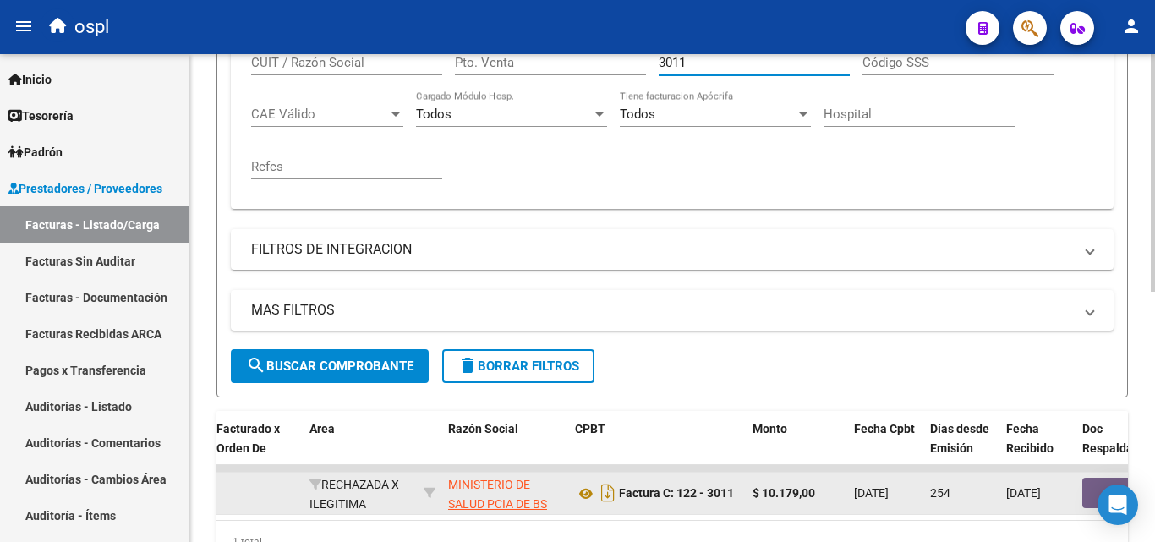
click at [1096, 489] on body "menu ospl person Firma Express Inicio Instructivos Contacto OS Tesorería Audito…" at bounding box center [577, 271] width 1155 height 542
click at [1089, 488] on button "button" at bounding box center [1109, 493] width 54 height 30
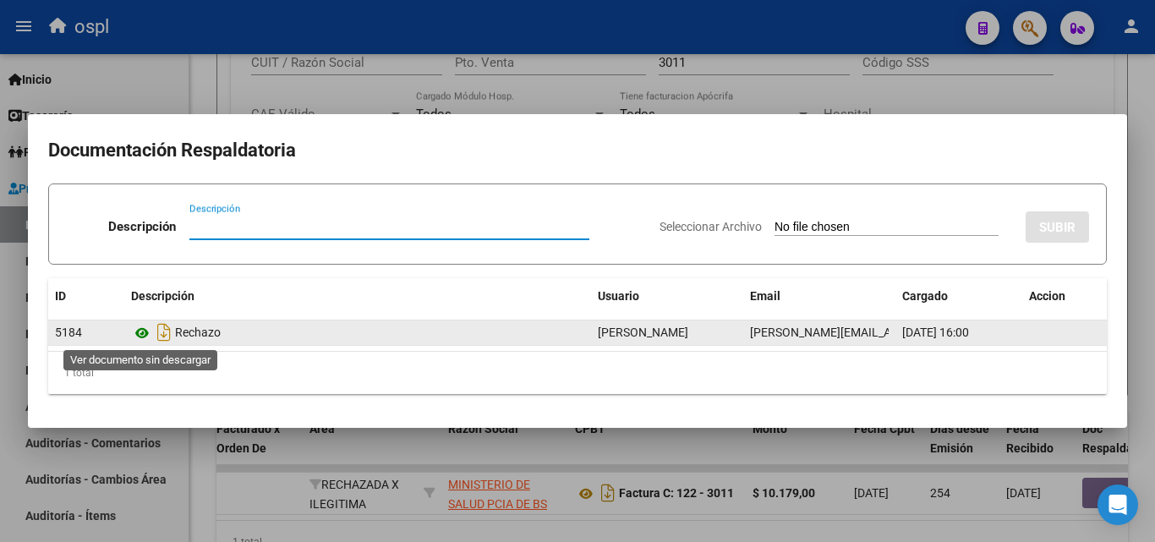
click at [142, 332] on icon at bounding box center [142, 333] width 22 height 20
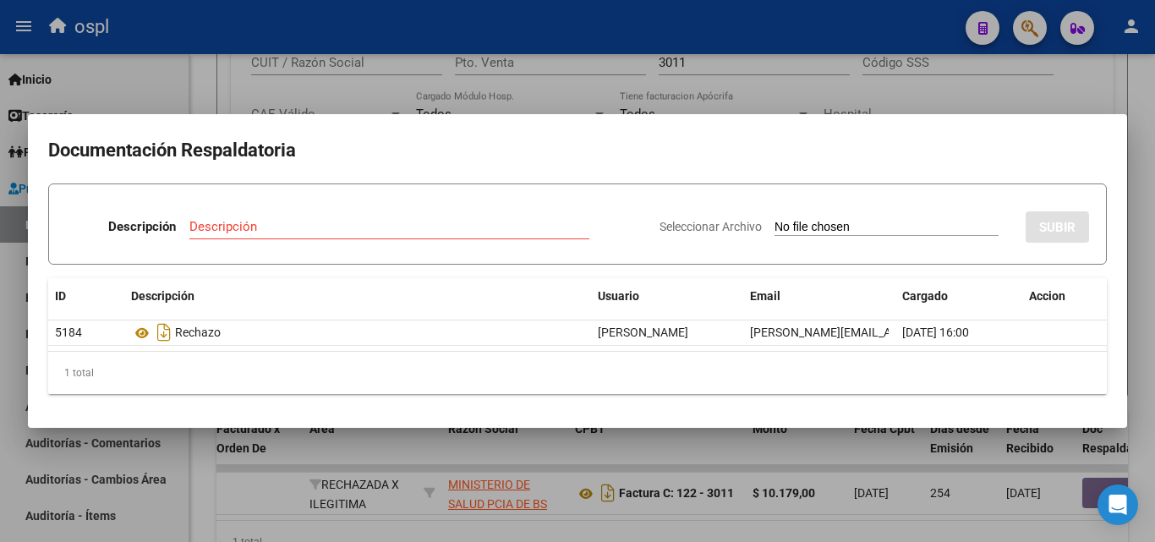
click at [774, 223] on input "Seleccionar Archivo" at bounding box center [886, 228] width 224 height 16
type input "C:\fakepath\FC Nº3011.pdf"
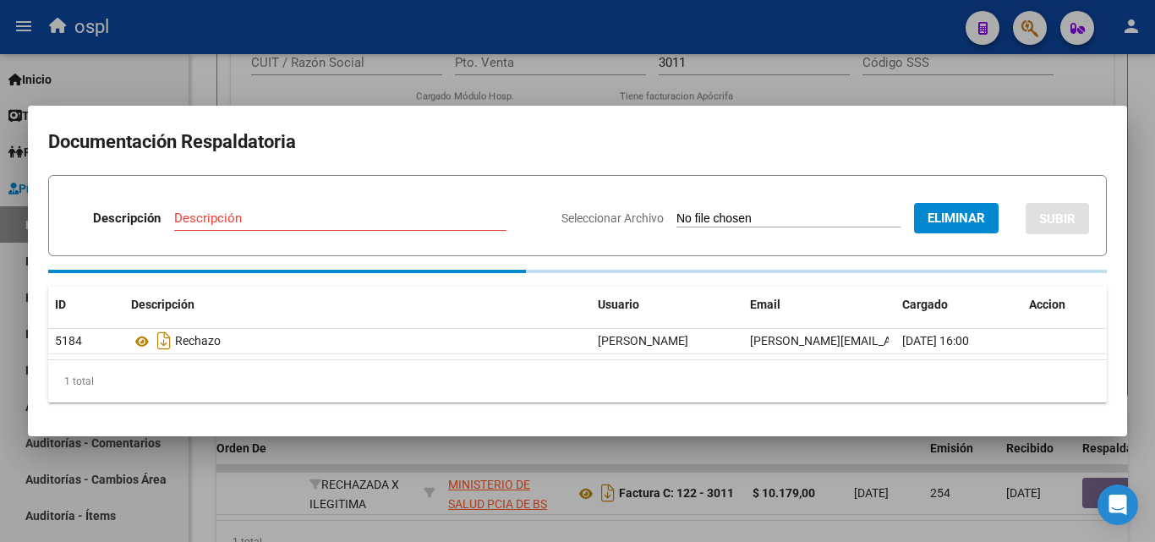
click at [222, 218] on input "Descripción" at bounding box center [340, 217] width 332 height 15
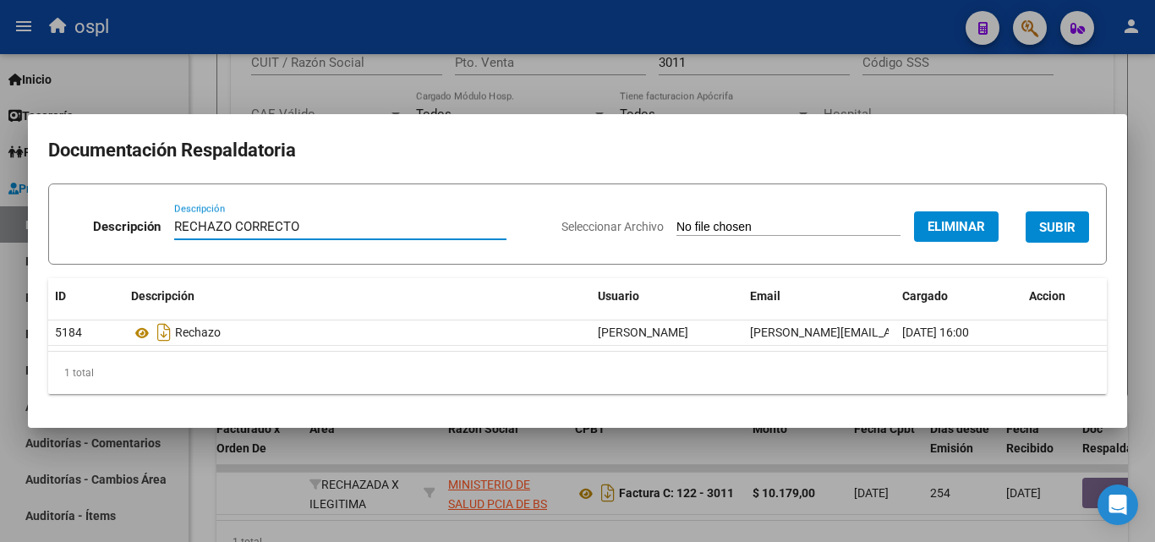
type input "RECHAZO CORRECTO"
click at [451, 208] on div "Descripción RECHAZO CORRECTO Descripción" at bounding box center [307, 230] width 482 height 51
click at [1051, 226] on span "SUBIR" at bounding box center [1057, 227] width 36 height 15
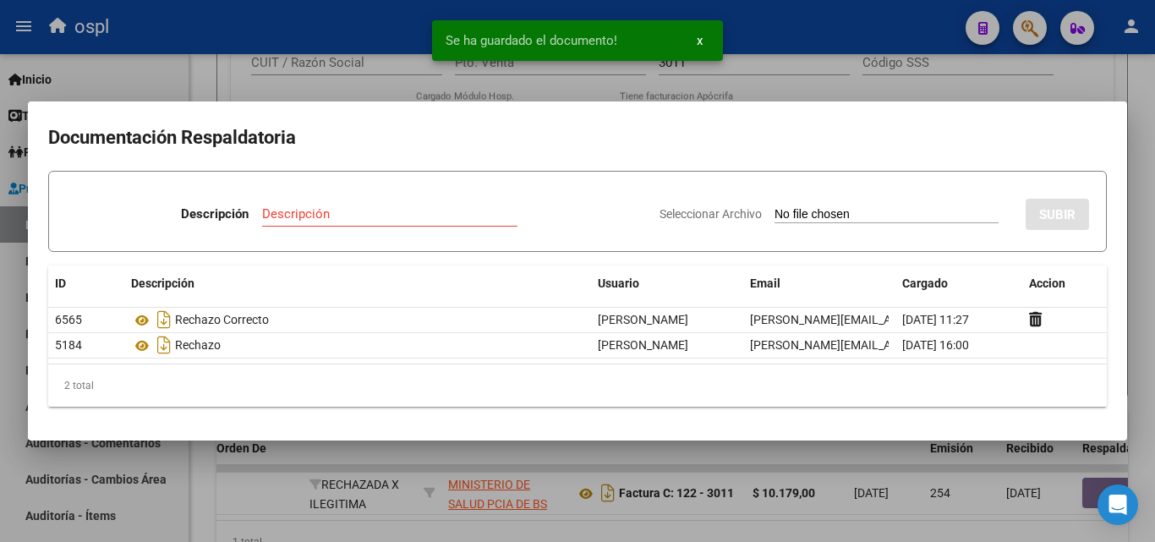
click at [976, 83] on div at bounding box center [577, 271] width 1155 height 542
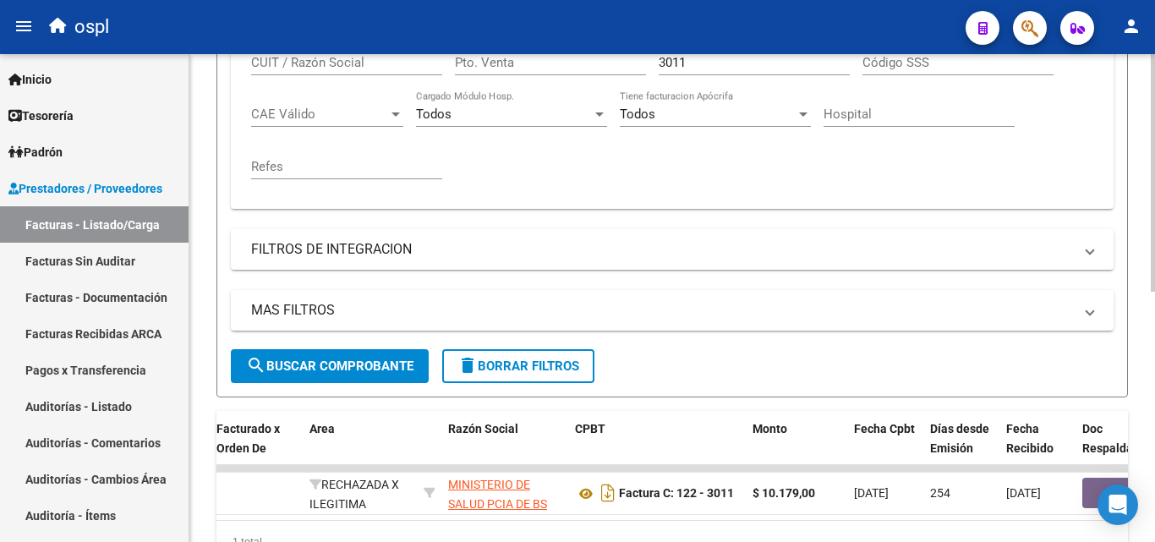
click at [695, 64] on input "3011" at bounding box center [753, 62] width 191 height 15
type input "3"
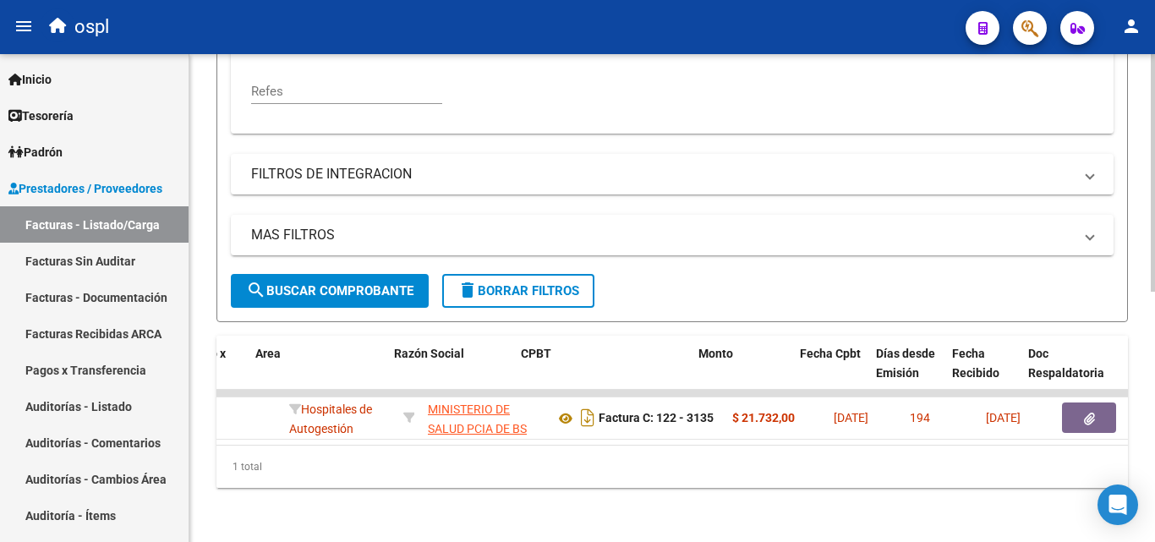
scroll to position [0, 339]
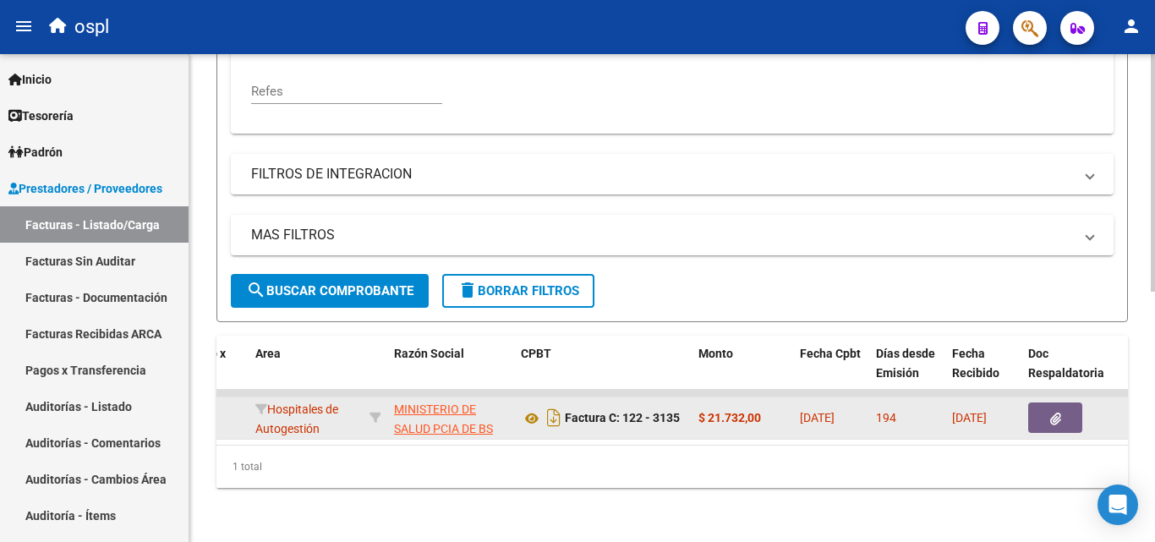
type input "3135"
click at [1068, 402] on button "button" at bounding box center [1055, 417] width 54 height 30
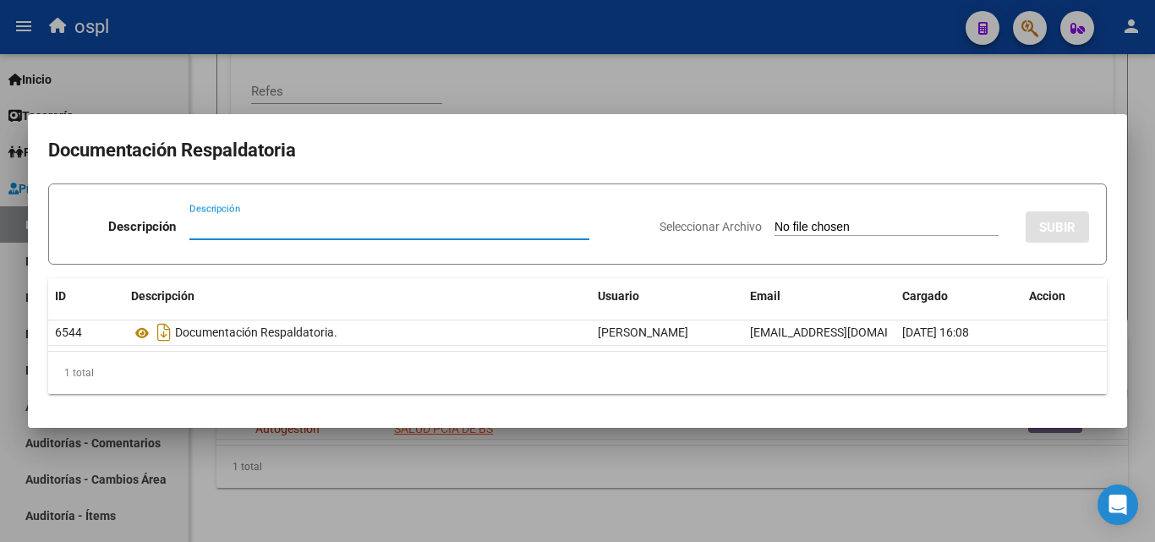
click at [474, 91] on div at bounding box center [577, 271] width 1155 height 542
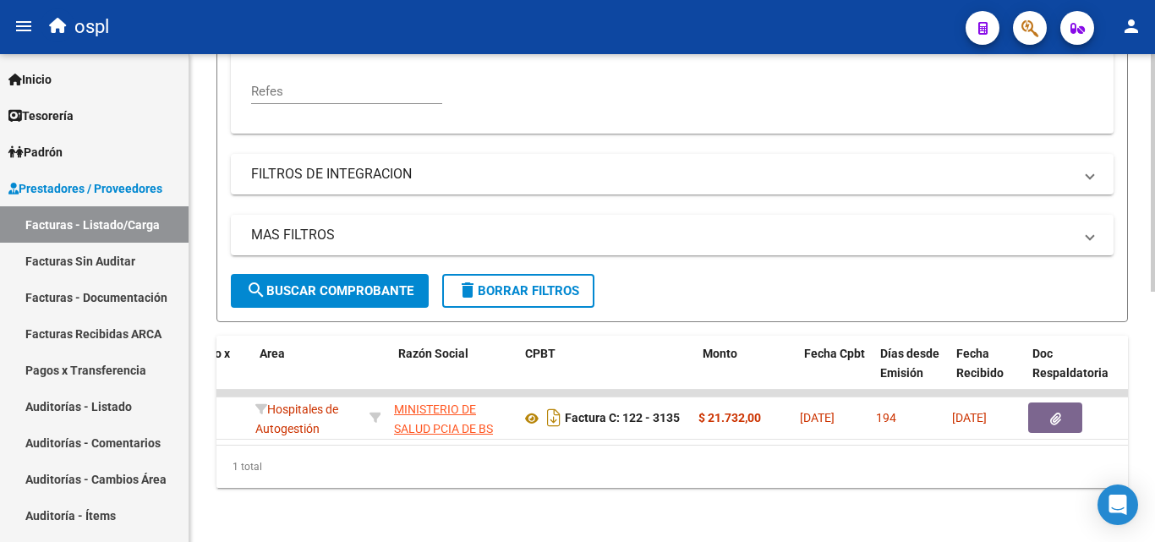
scroll to position [0, 0]
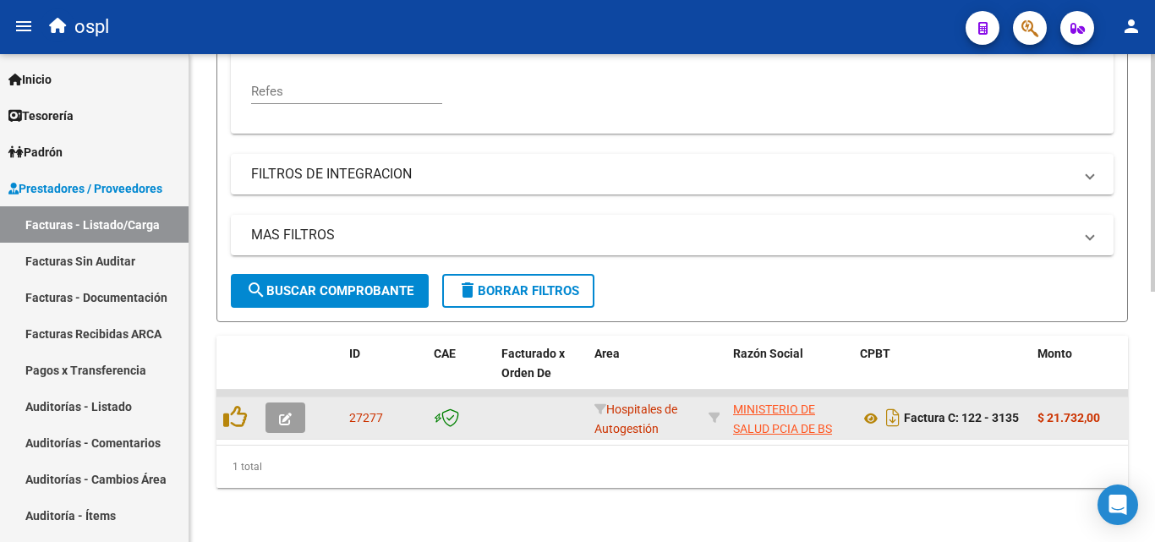
click at [275, 413] on button "button" at bounding box center [285, 417] width 40 height 30
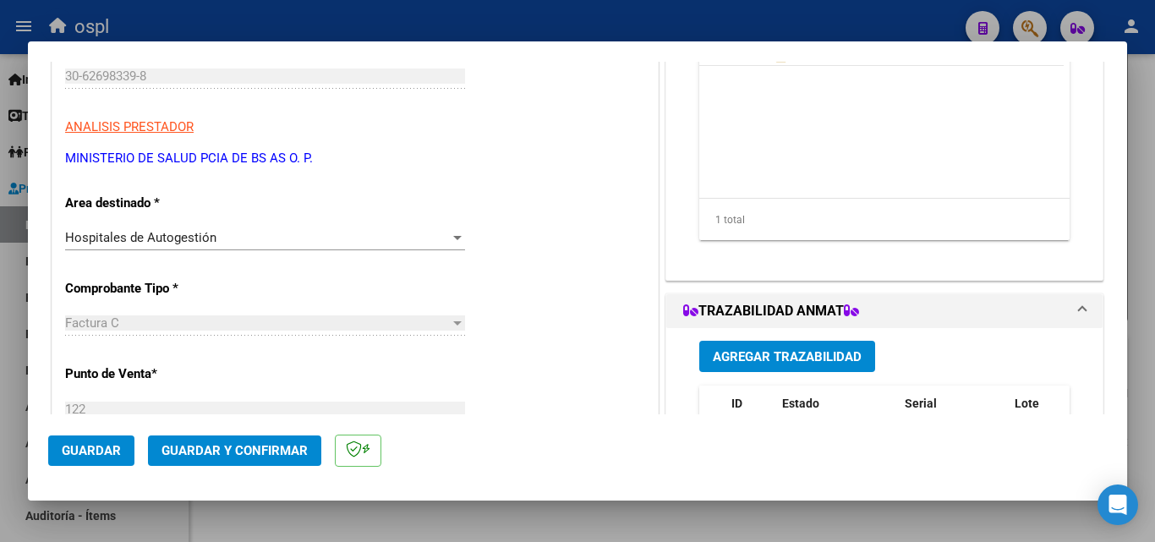
scroll to position [254, 0]
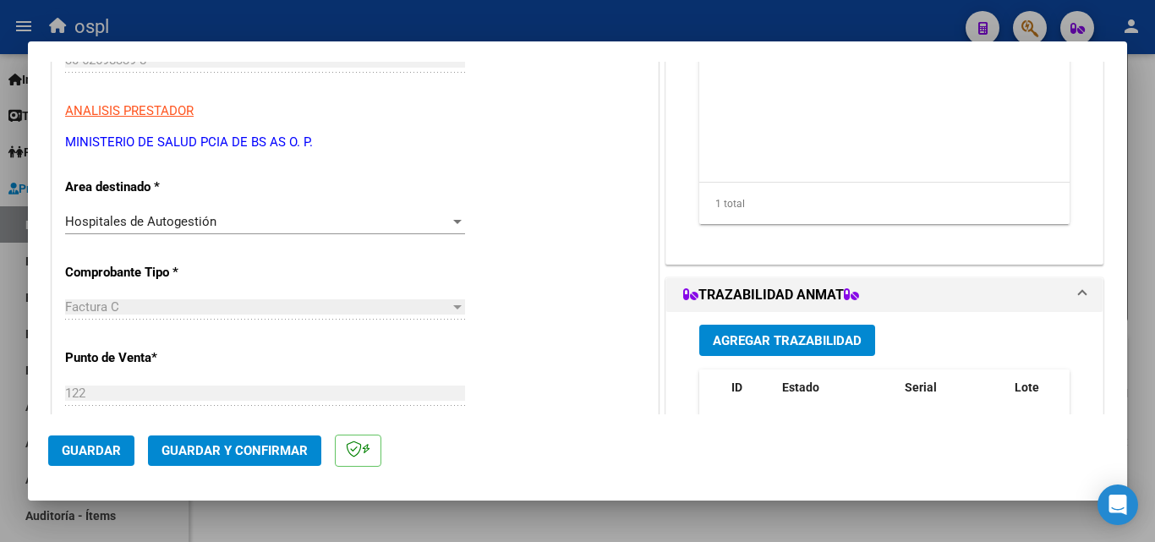
click at [390, 226] on div "Hospitales de Autogestión" at bounding box center [257, 221] width 385 height 15
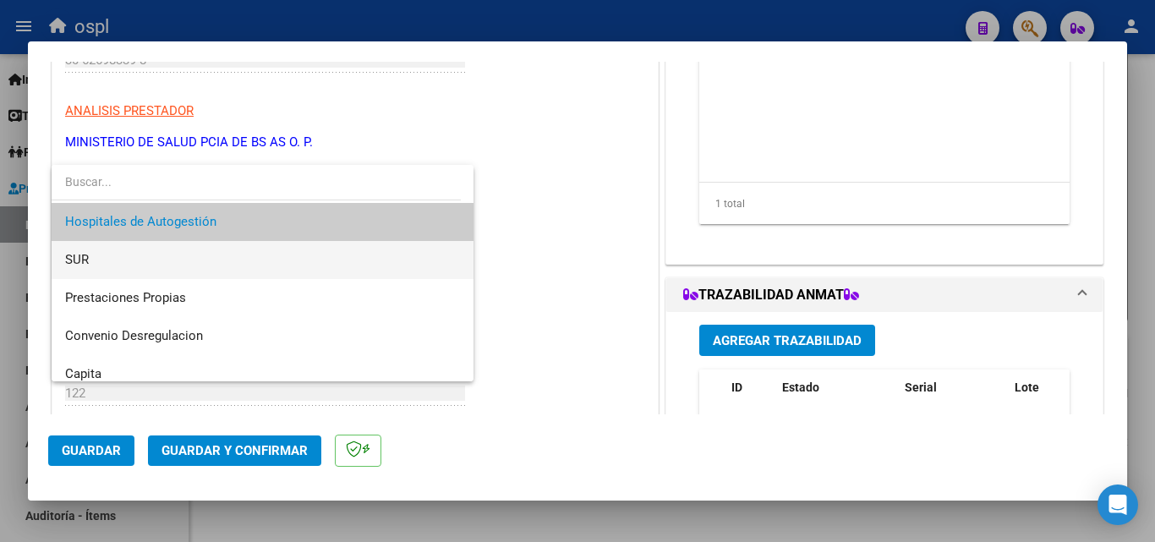
scroll to position [202, 0]
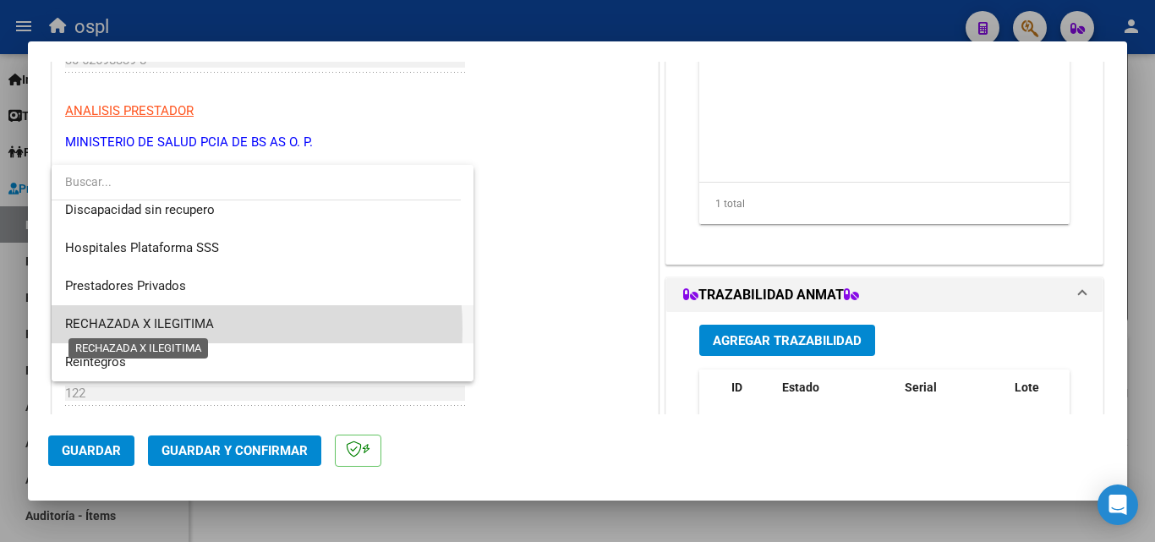
click at [170, 329] on span "RECHAZADA X ILEGITIMA" at bounding box center [139, 323] width 149 height 15
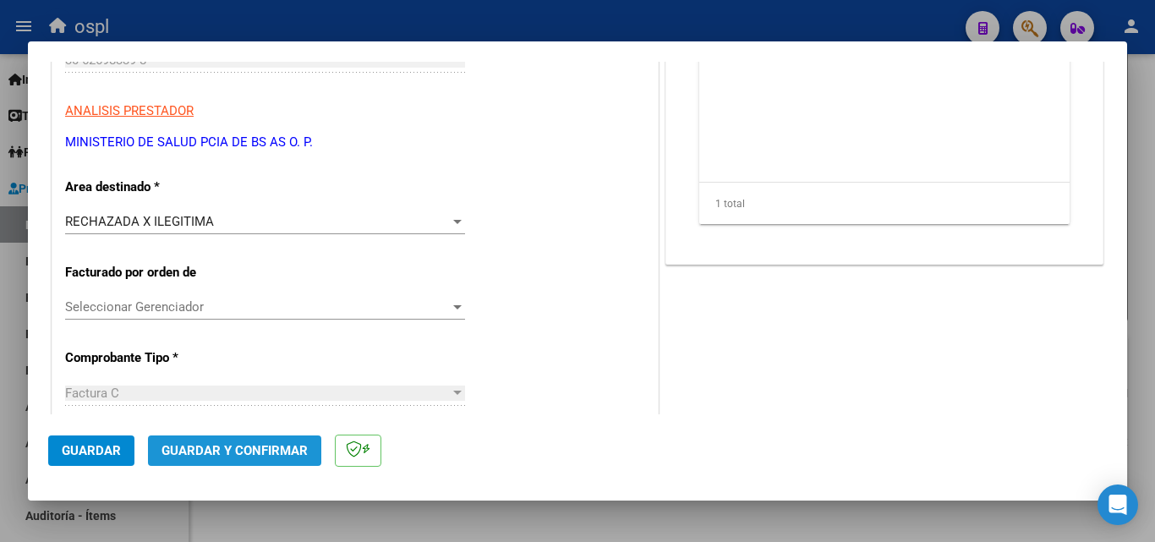
click at [269, 453] on span "Guardar y Confirmar" at bounding box center [234, 450] width 146 height 15
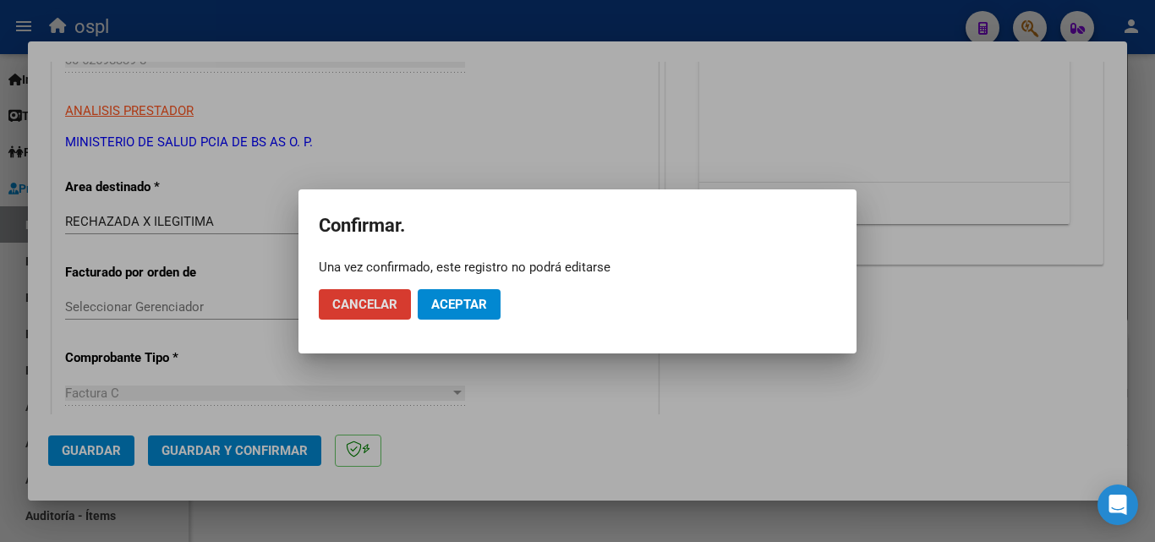
click at [477, 299] on span "Aceptar" at bounding box center [459, 304] width 56 height 15
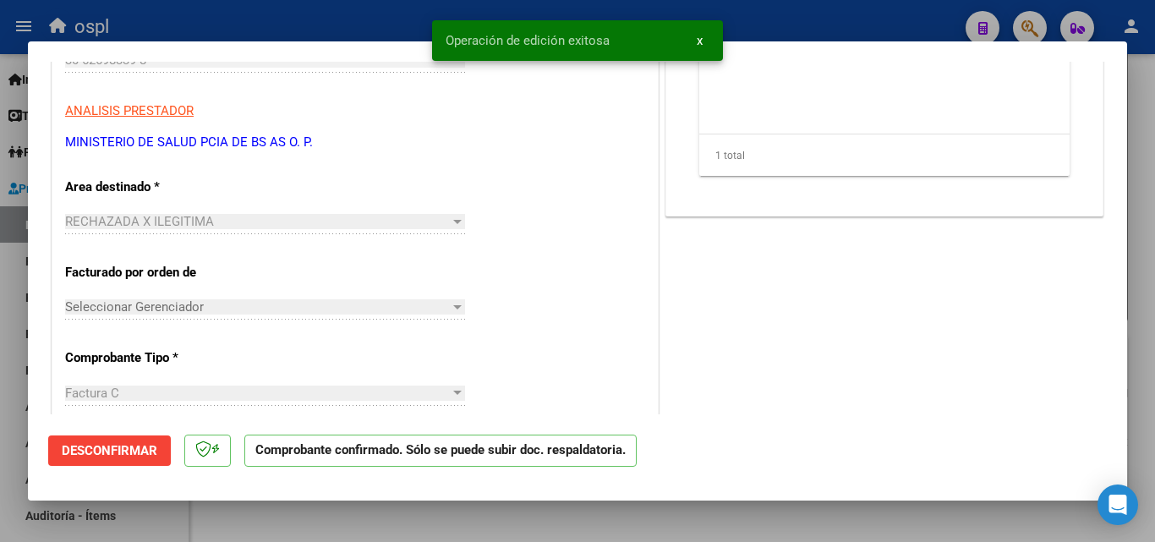
click at [352, 16] on div at bounding box center [577, 271] width 1155 height 542
type input "$ 0,00"
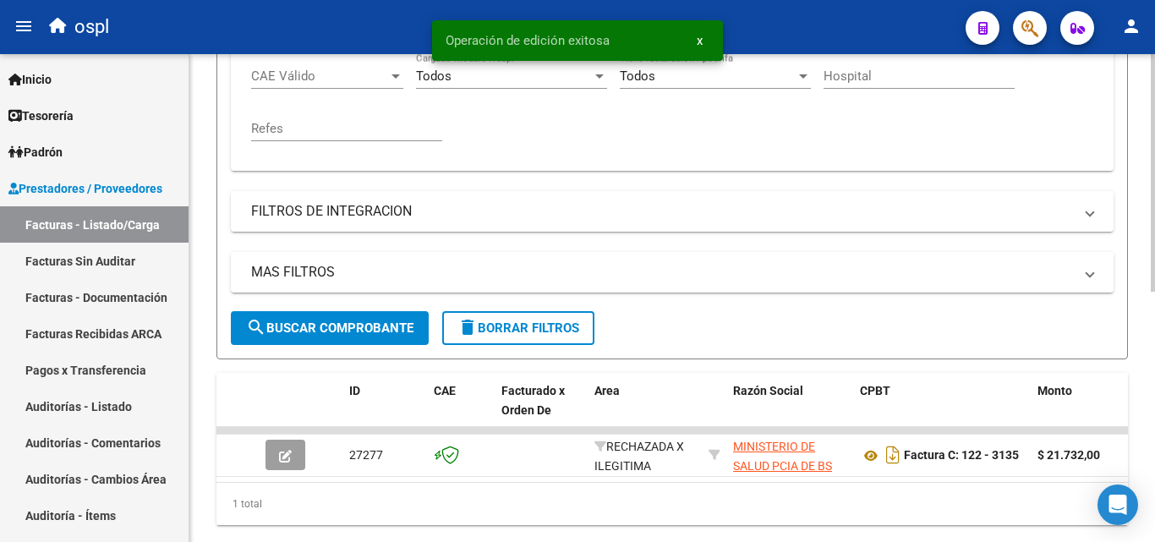
scroll to position [424, 0]
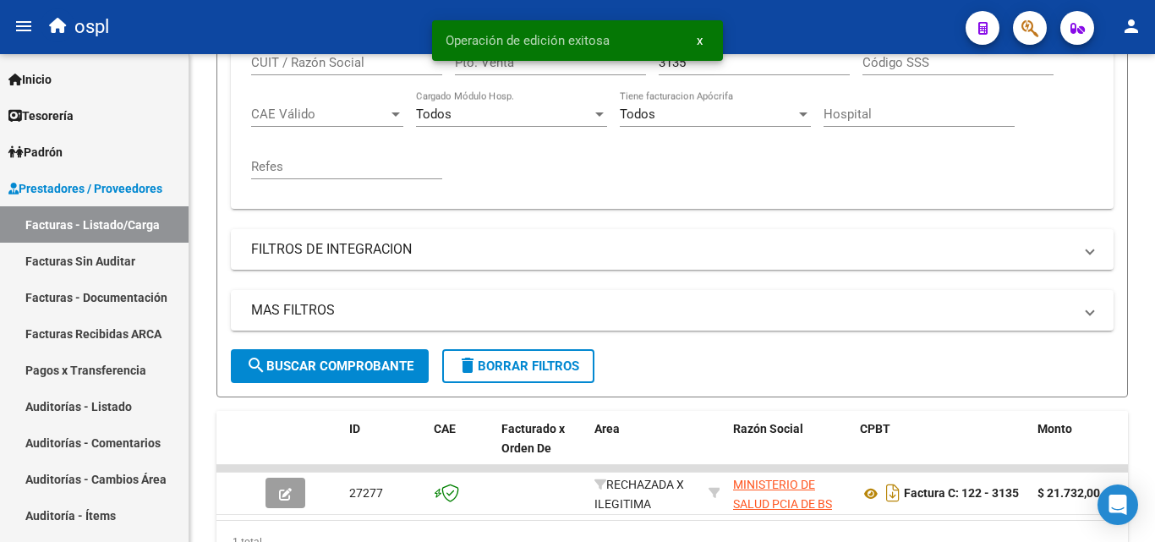
click at [691, 67] on div "Operación de edición exitosa x" at bounding box center [577, 40] width 331 height 81
click at [690, 61] on div "Operación de edición exitosa x" at bounding box center [577, 40] width 331 height 81
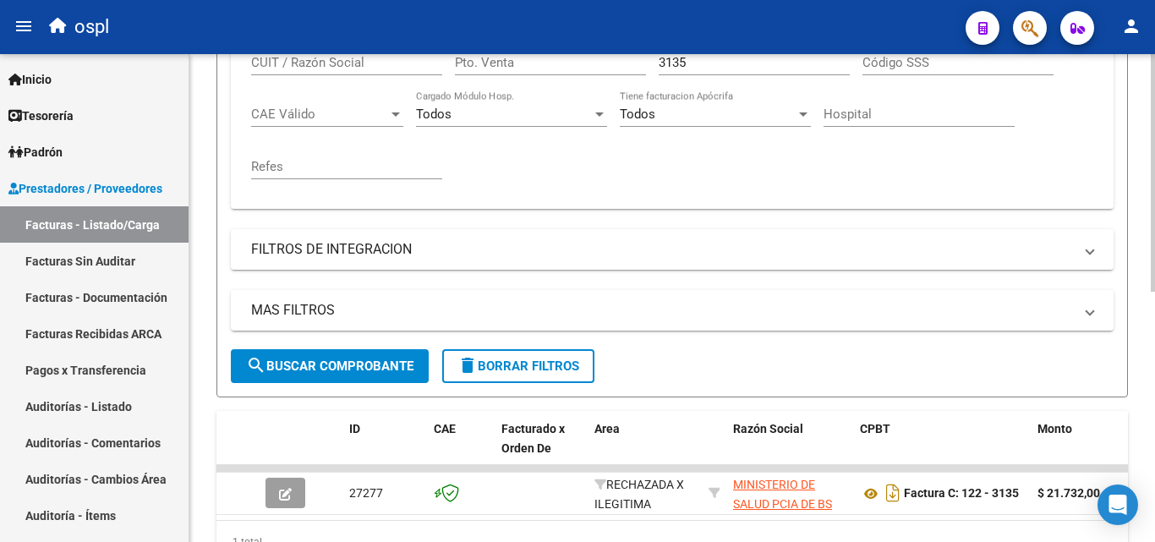
click at [732, 62] on input "3135" at bounding box center [753, 62] width 191 height 15
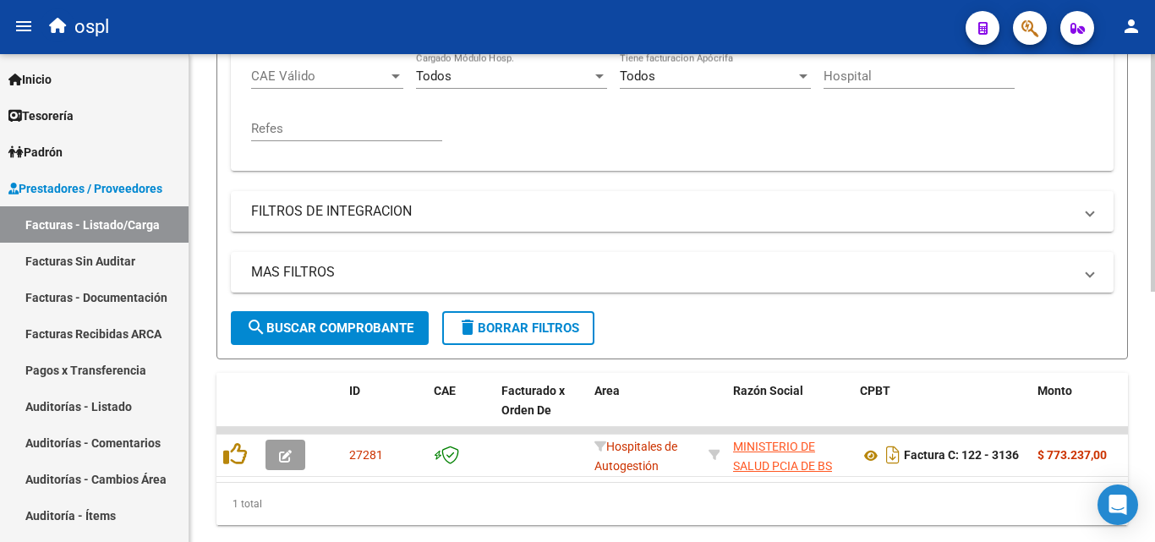
scroll to position [513, 0]
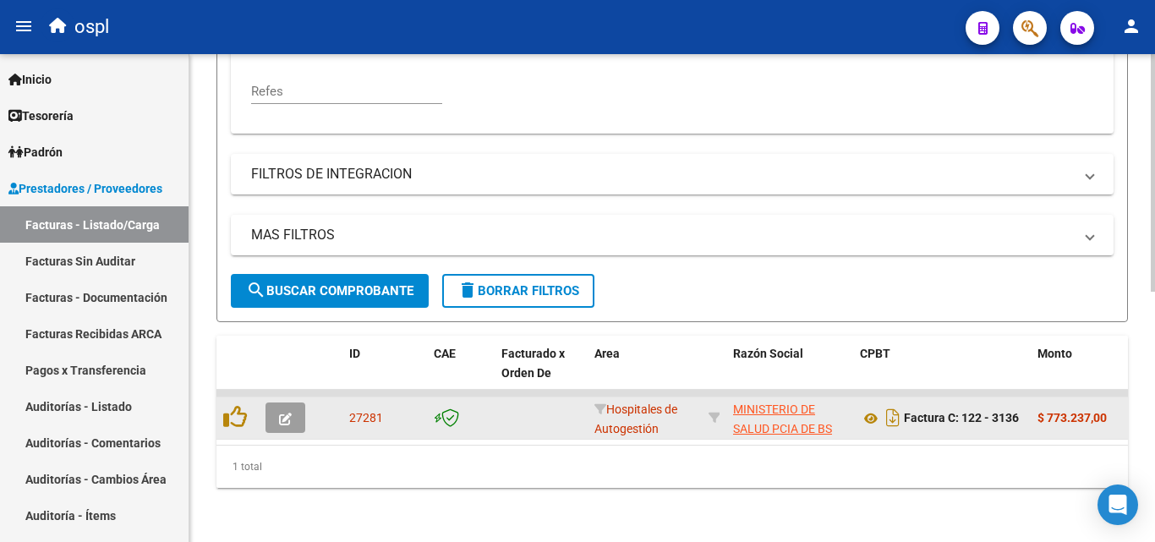
type input "3136"
click at [287, 412] on icon "button" at bounding box center [285, 418] width 13 height 13
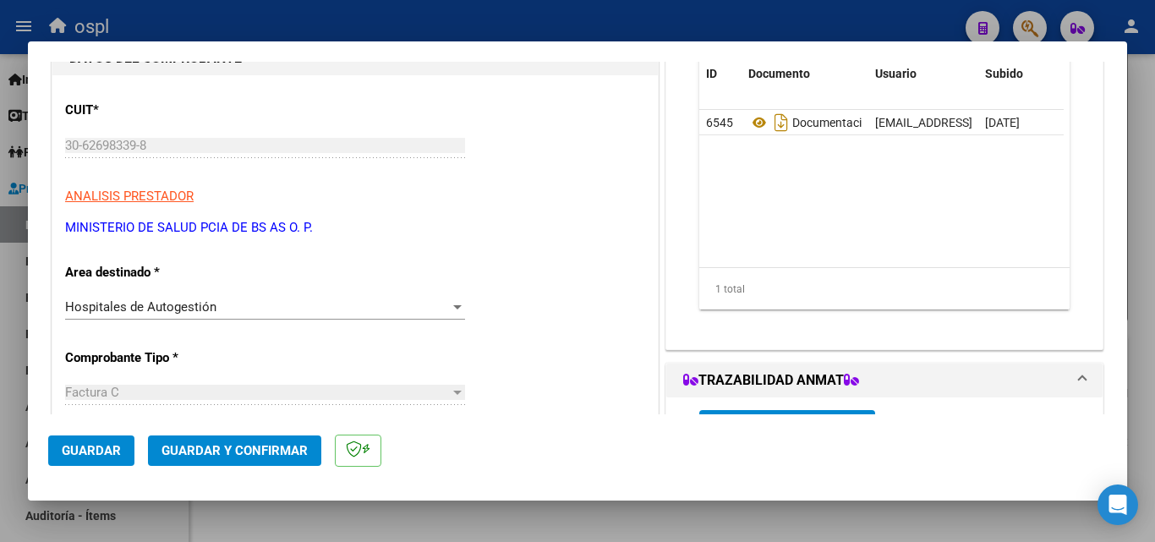
scroll to position [169, 0]
click at [281, 309] on div "Hospitales de Autogestión" at bounding box center [257, 305] width 385 height 15
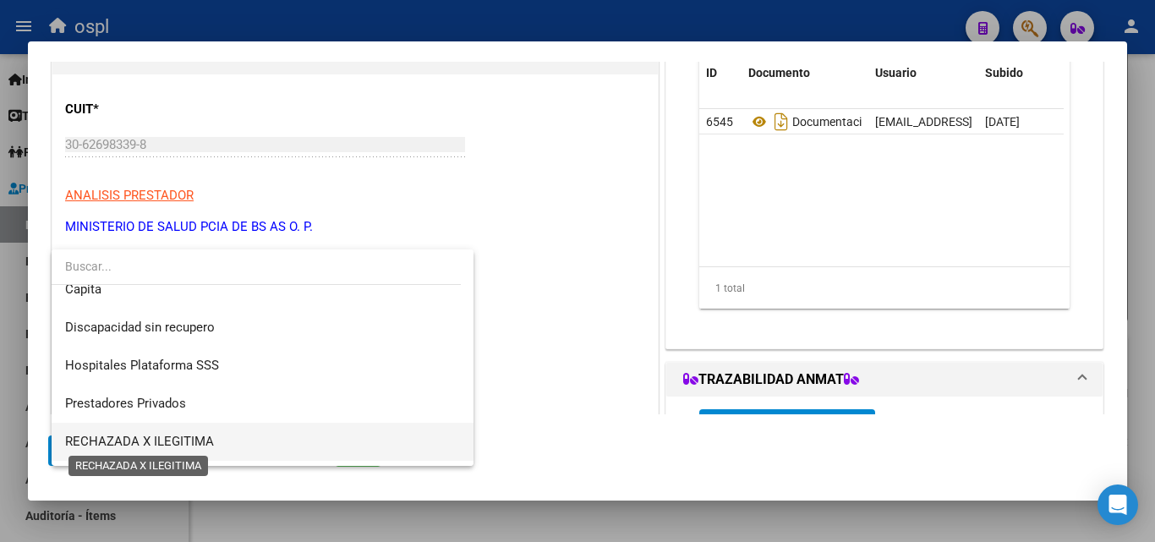
click at [165, 441] on span "RECHAZADA X ILEGITIMA" at bounding box center [139, 441] width 149 height 15
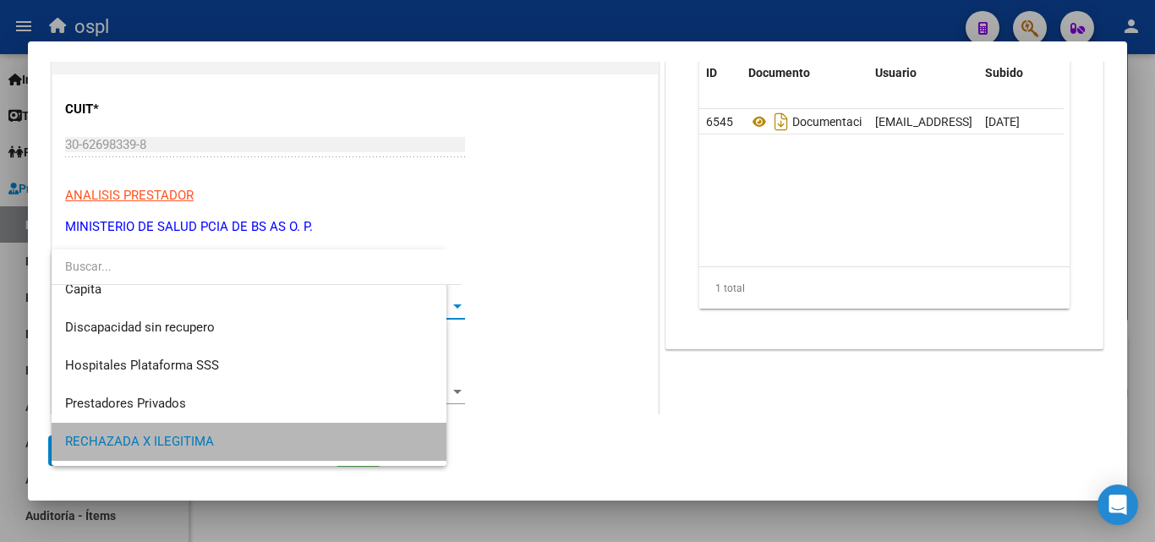
scroll to position [161, 0]
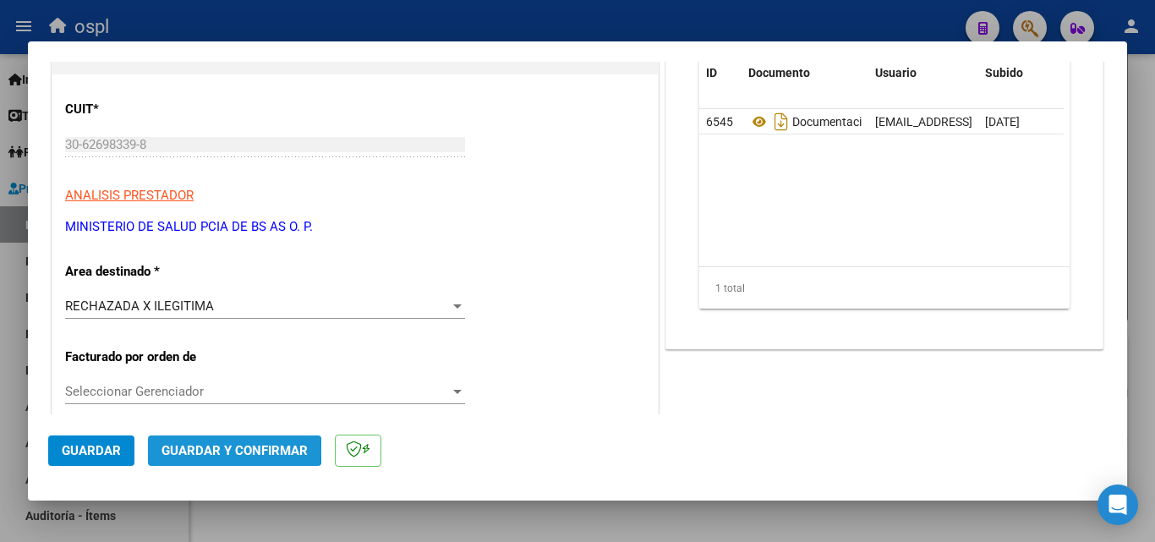
click at [220, 449] on span "Guardar y Confirmar" at bounding box center [234, 450] width 146 height 15
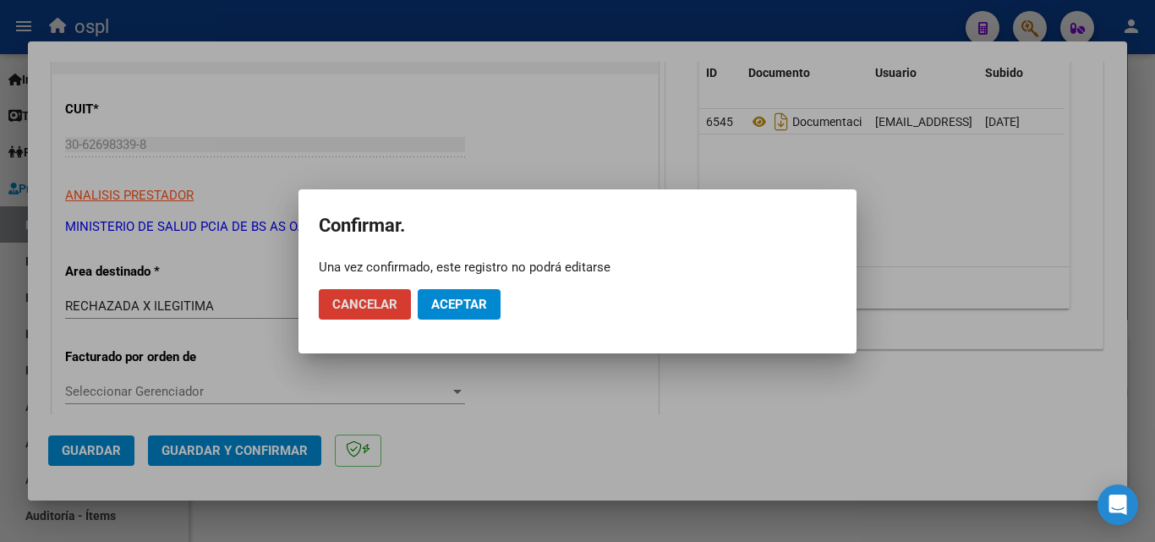
click at [445, 309] on span "Aceptar" at bounding box center [459, 304] width 56 height 15
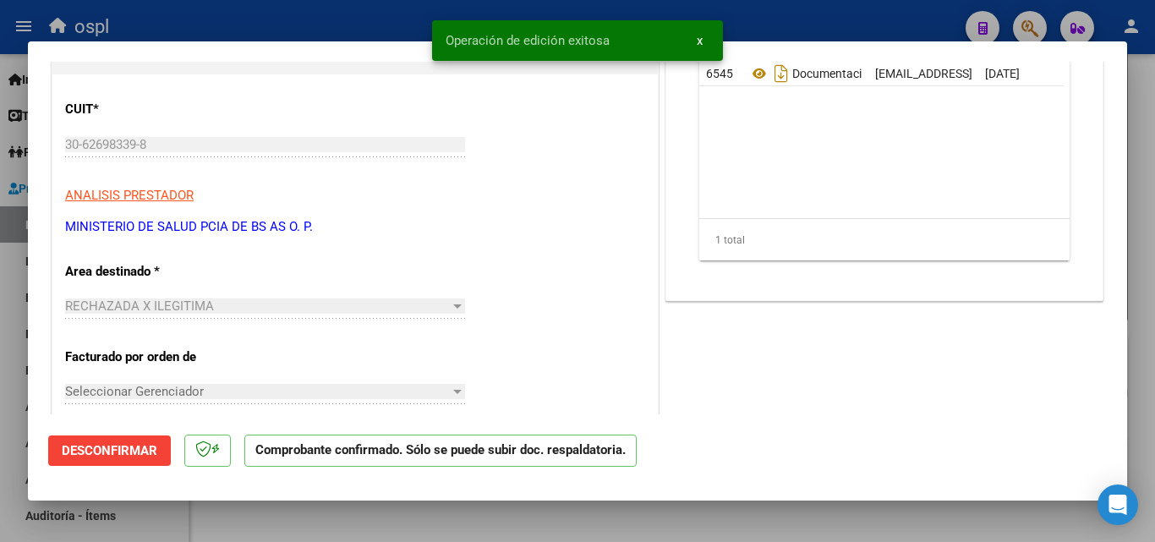
click at [369, 23] on div at bounding box center [577, 271] width 1155 height 542
type input "$ 0,00"
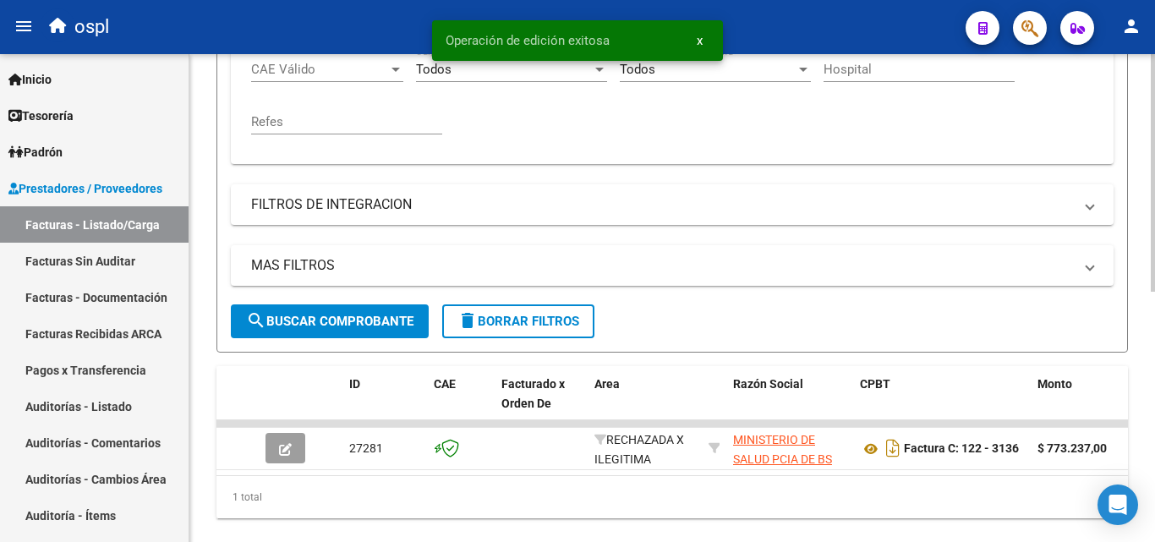
scroll to position [429, 0]
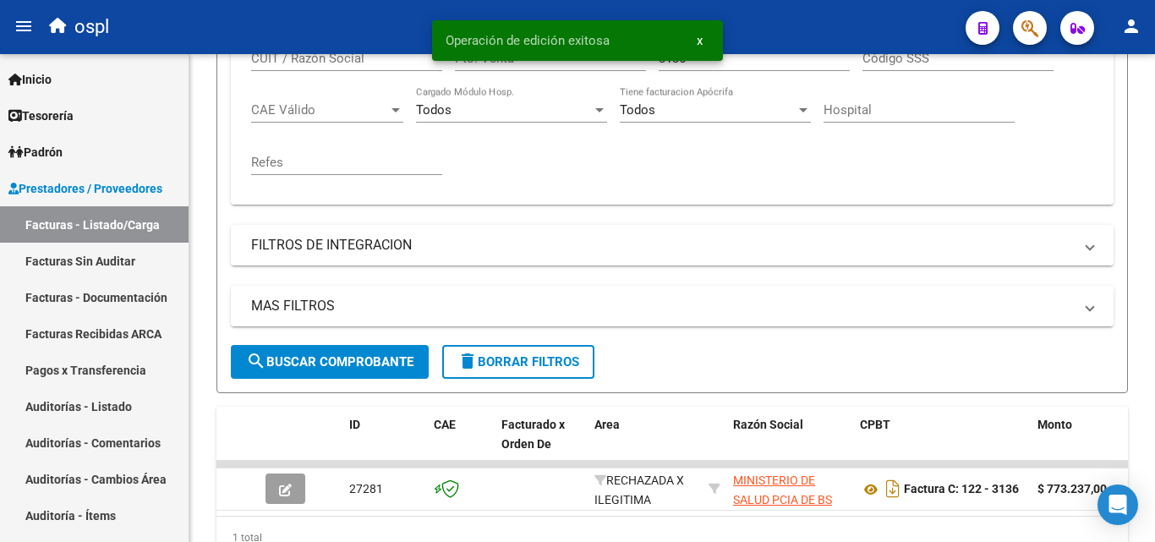
click at [733, 62] on div "Operación de edición exitosa x" at bounding box center [577, 40] width 331 height 81
click at [730, 62] on div "Operación de edición exitosa x" at bounding box center [577, 40] width 331 height 81
click at [699, 40] on span "x" at bounding box center [699, 40] width 6 height 15
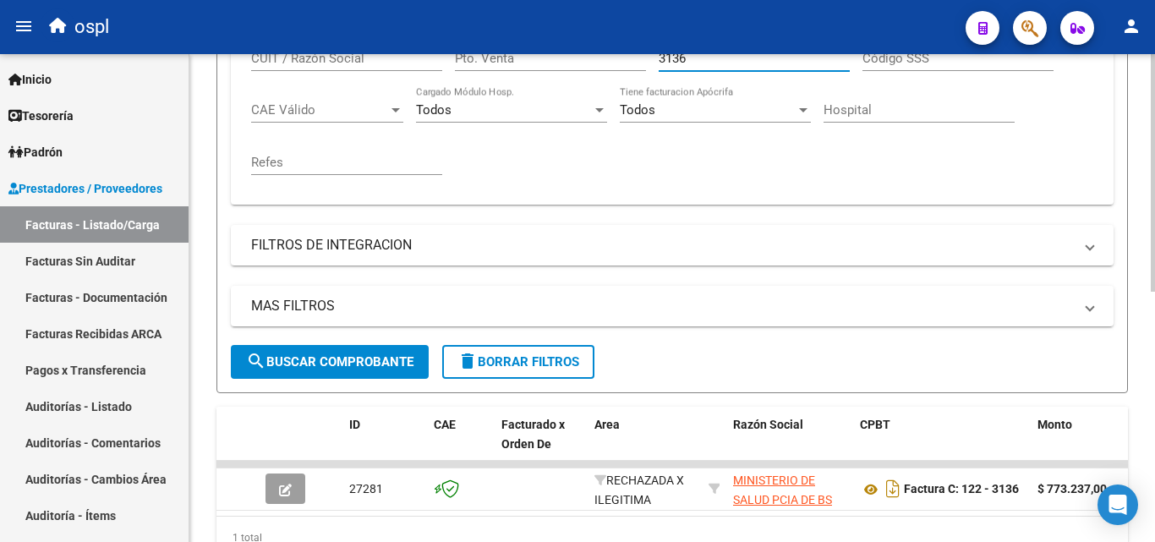
click at [692, 59] on input "3136" at bounding box center [753, 58] width 191 height 15
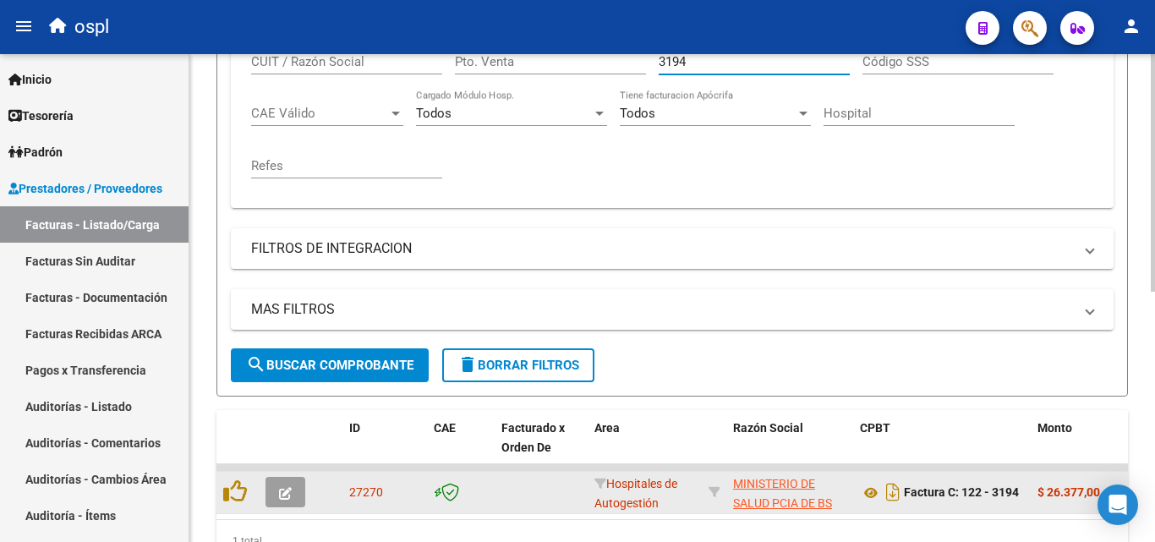
type input "3194"
click at [293, 493] on button "button" at bounding box center [285, 492] width 40 height 30
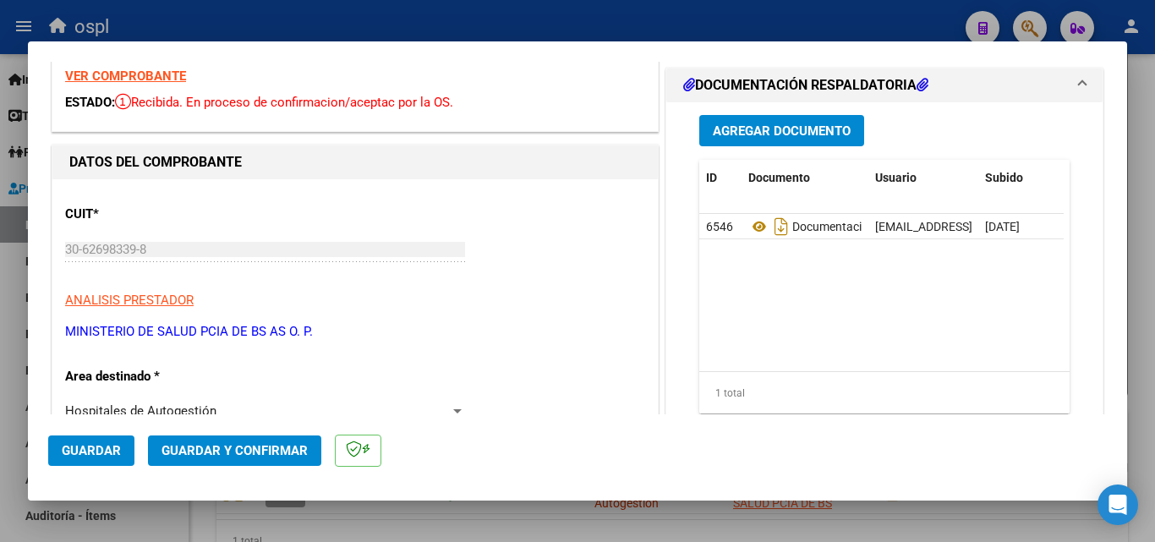
scroll to position [169, 0]
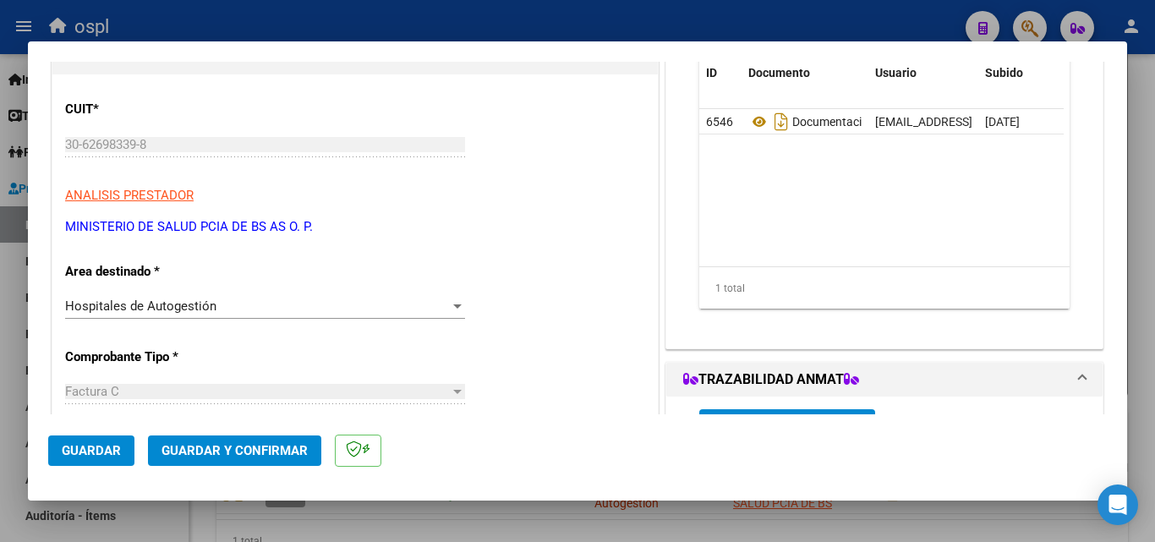
click at [325, 299] on div "Hospitales de Autogestión" at bounding box center [257, 305] width 385 height 15
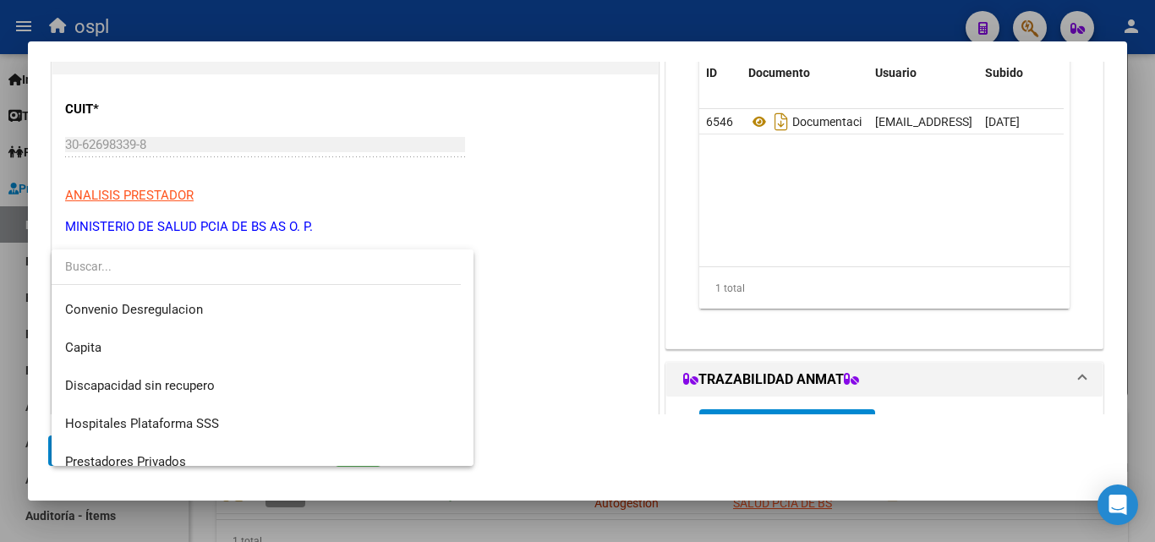
scroll to position [202, 0]
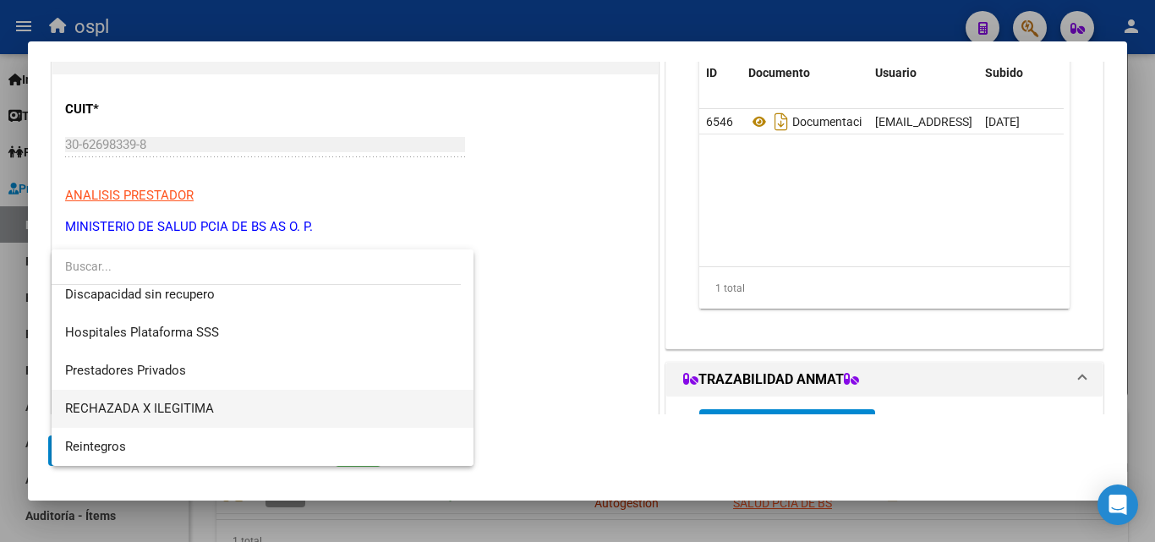
click at [215, 412] on span "RECHAZADA X ILEGITIMA" at bounding box center [262, 409] width 395 height 38
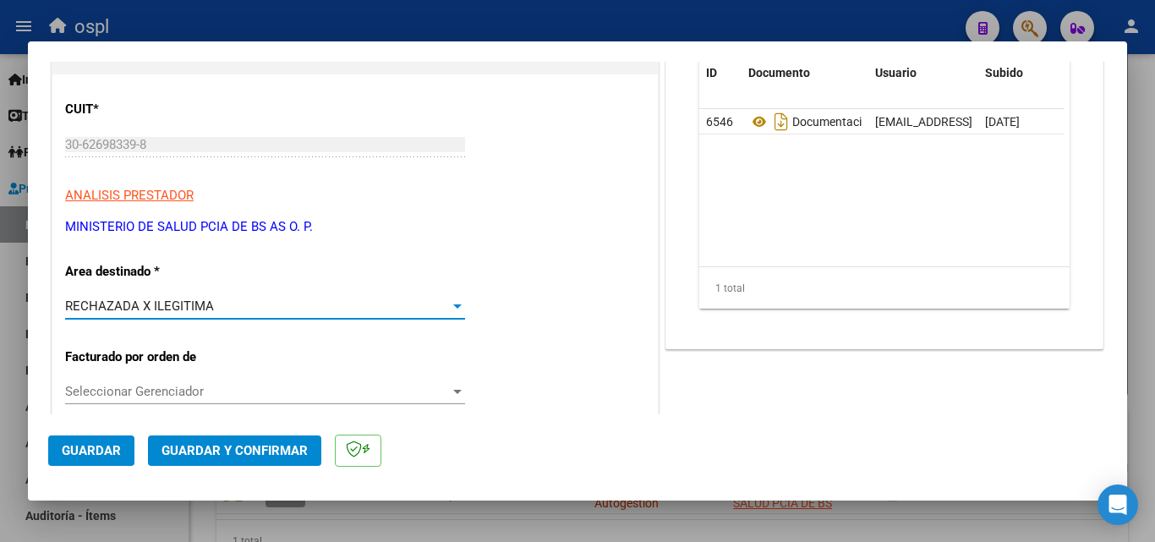
click at [237, 454] on span "Guardar y Confirmar" at bounding box center [234, 450] width 146 height 15
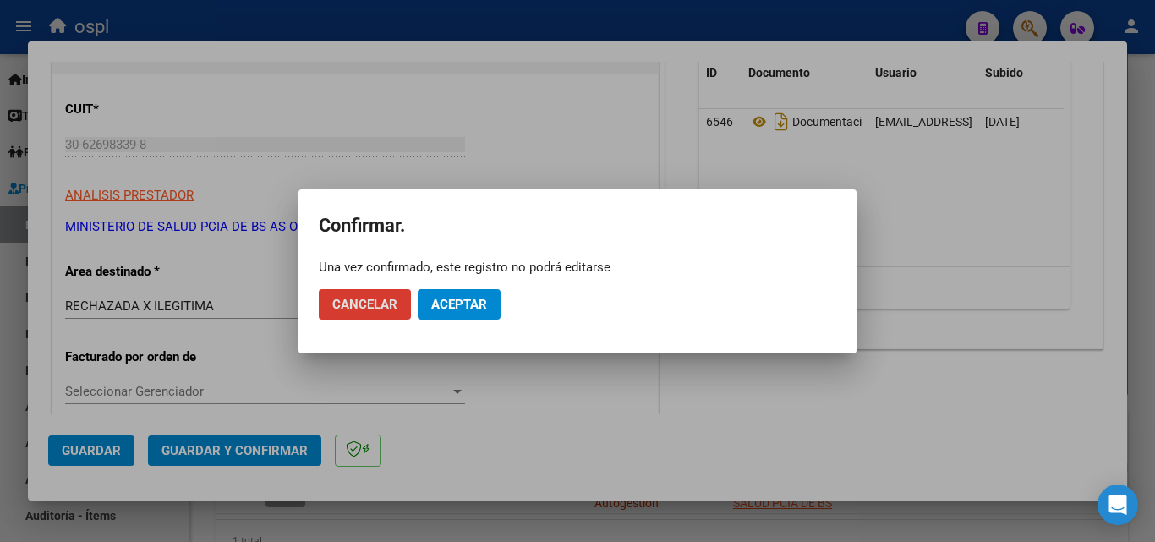
click at [473, 307] on span "Aceptar" at bounding box center [459, 304] width 56 height 15
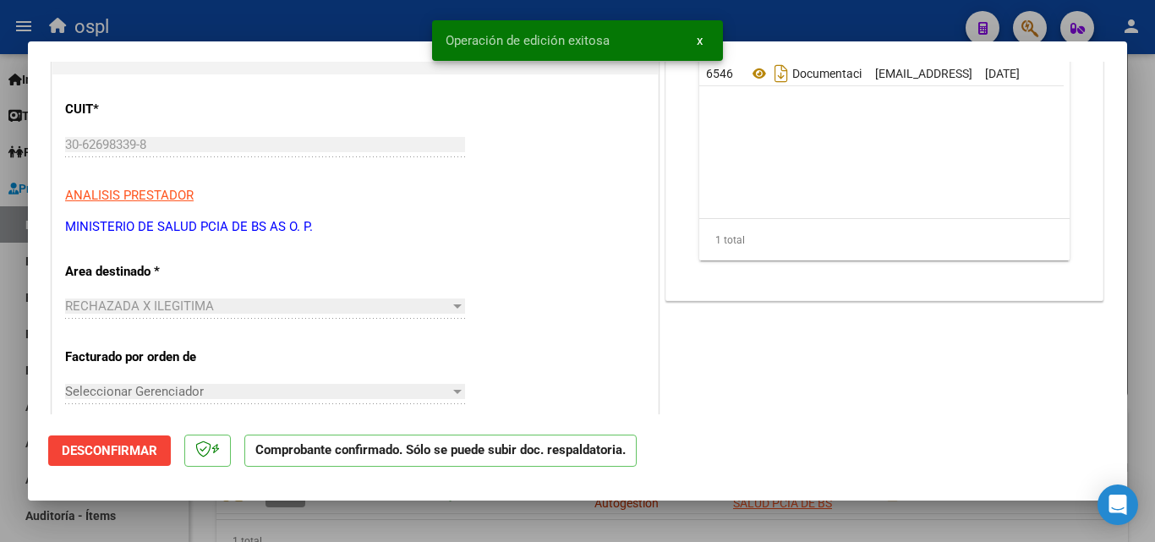
click at [331, 12] on div at bounding box center [577, 271] width 1155 height 542
type input "$ 0,00"
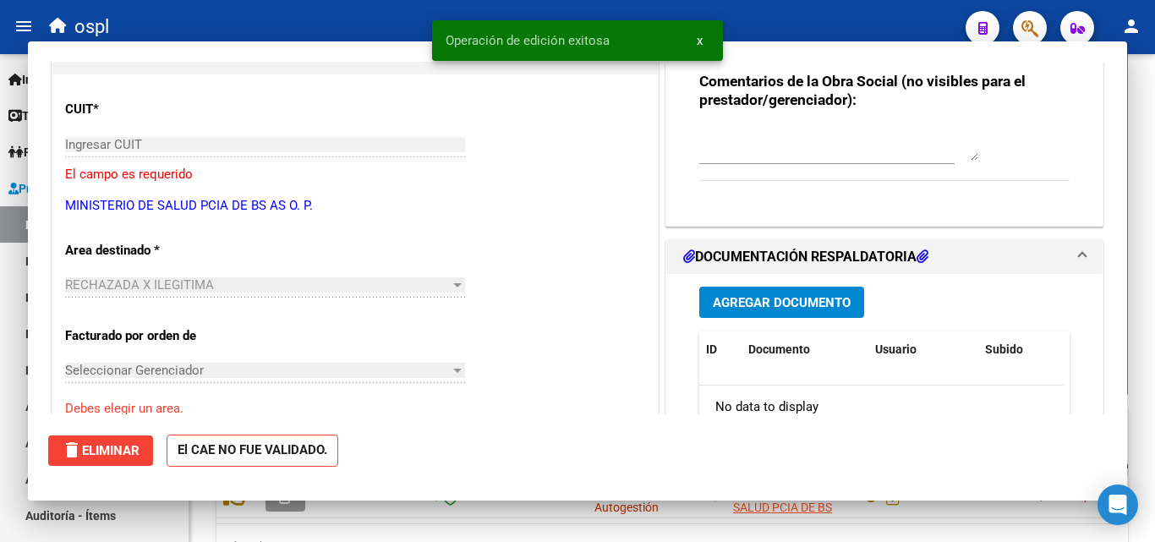
scroll to position [425, 0]
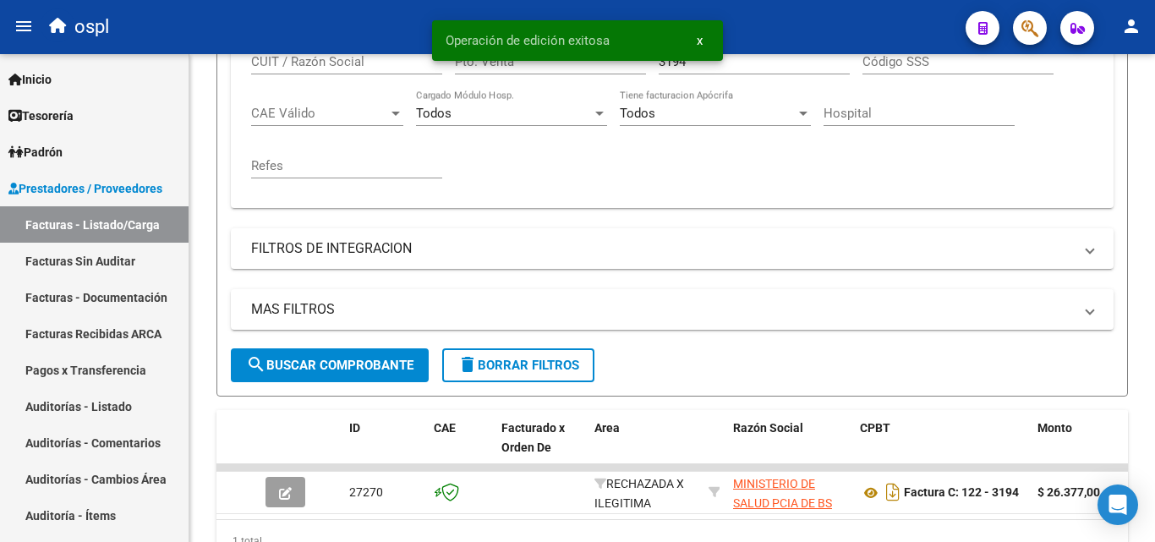
click at [694, 63] on div "Operación de edición exitosa x" at bounding box center [577, 40] width 331 height 81
click at [685, 64] on div "Operación de edición exitosa x" at bounding box center [577, 40] width 331 height 81
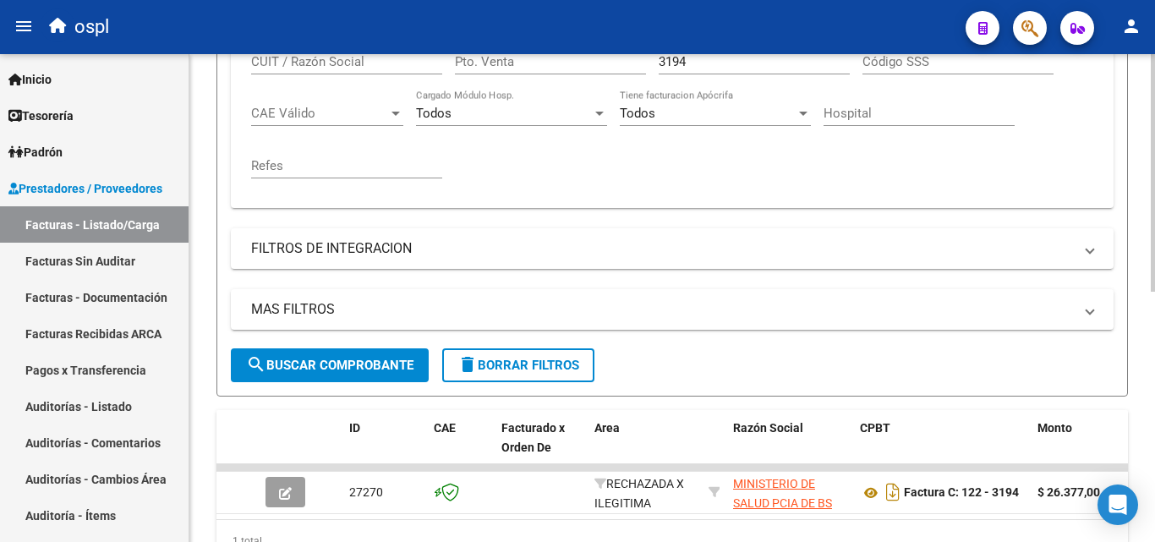
click at [729, 67] on input "3194" at bounding box center [753, 61] width 191 height 15
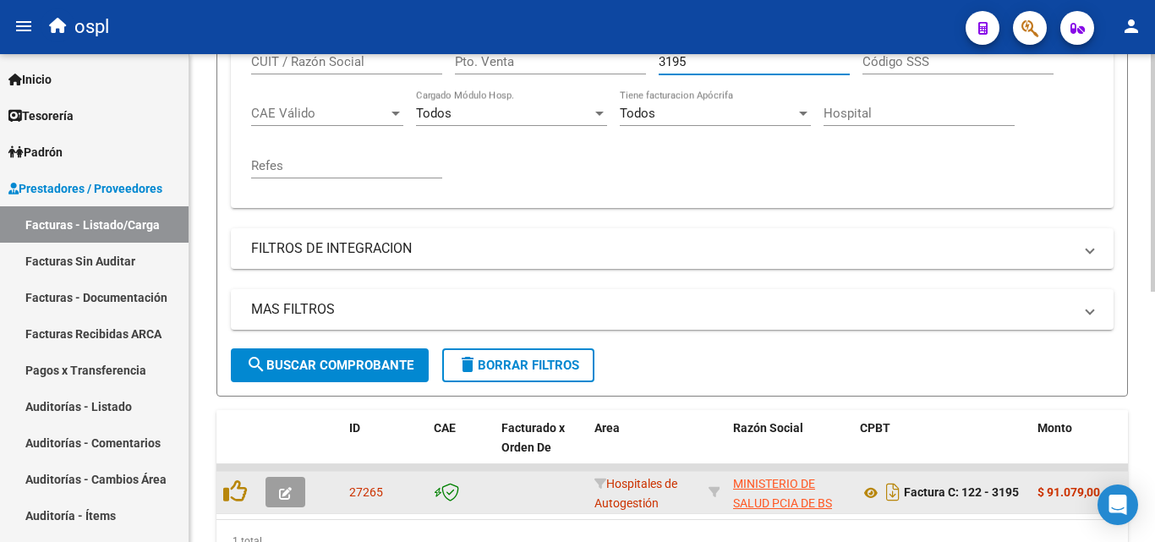
type input "3195"
click at [281, 501] on button "button" at bounding box center [285, 492] width 40 height 30
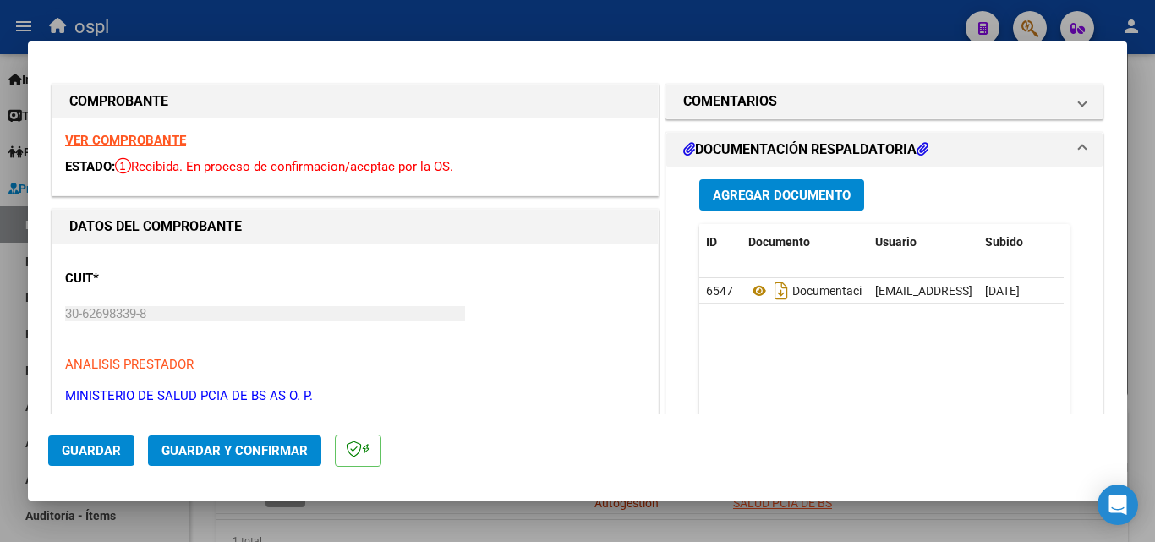
scroll to position [254, 0]
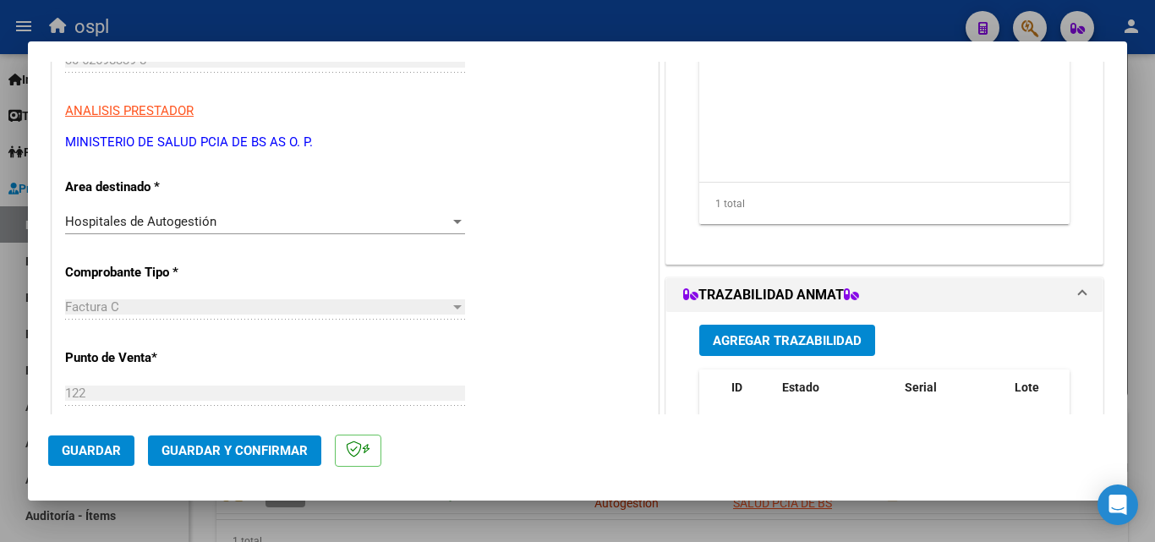
click at [367, 221] on div "Hospitales de Autogestión" at bounding box center [257, 221] width 385 height 15
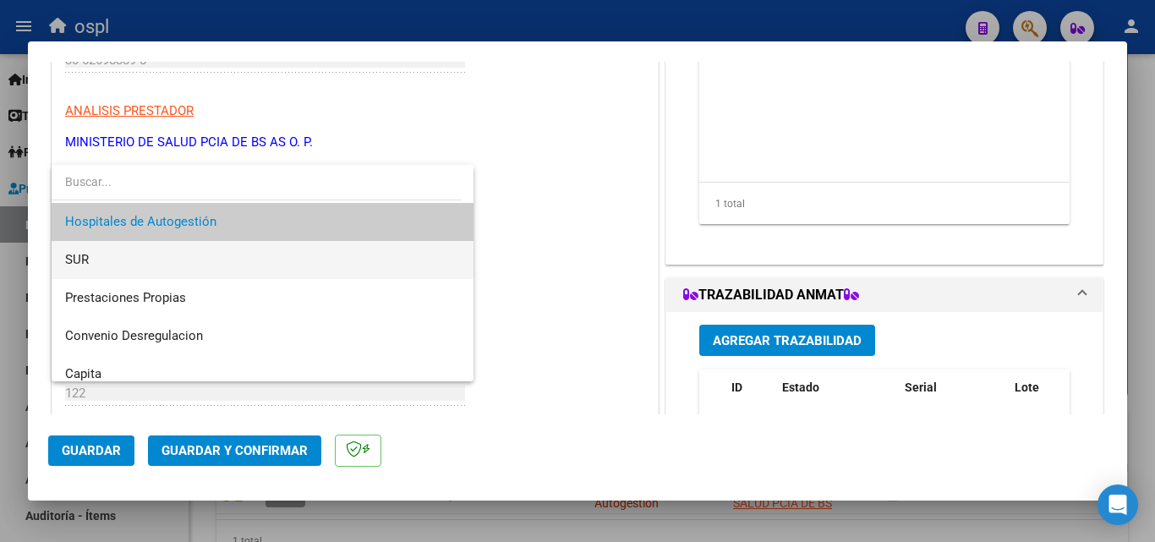
scroll to position [202, 0]
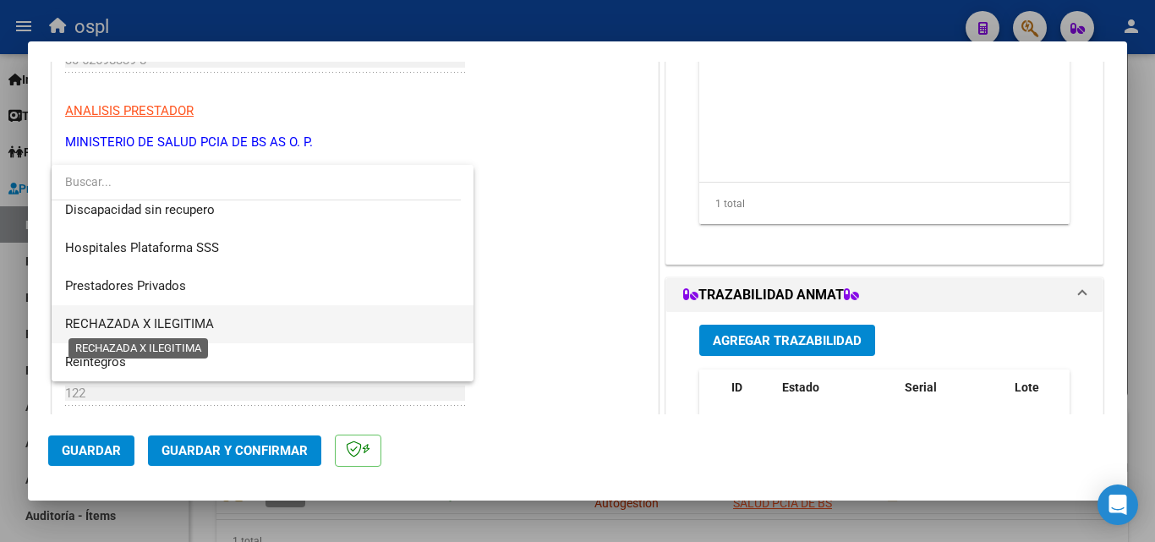
click at [179, 320] on span "RECHAZADA X ILEGITIMA" at bounding box center [139, 323] width 149 height 15
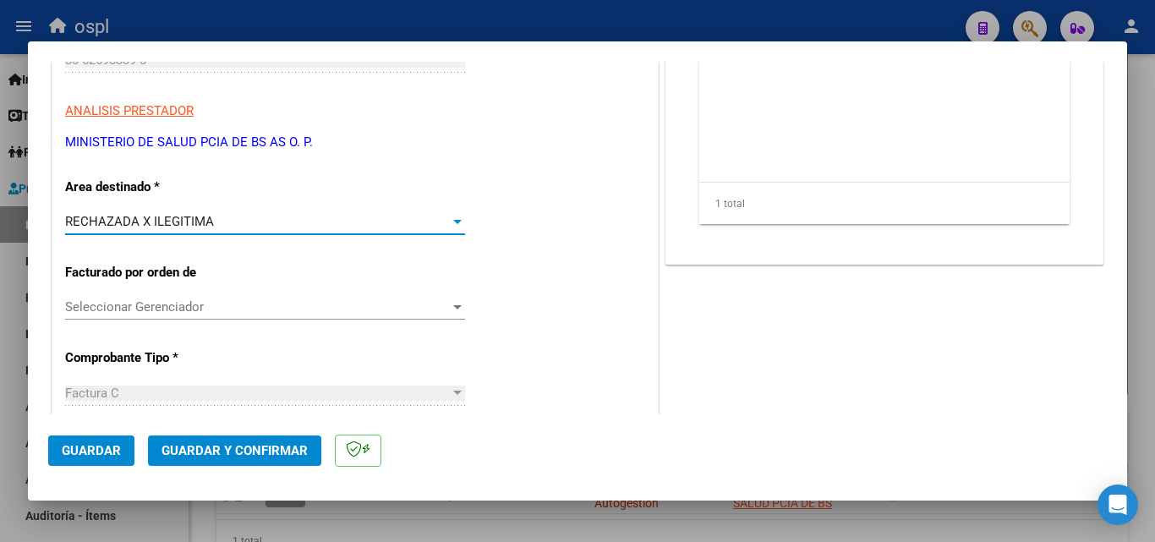
click at [195, 458] on button "Guardar y Confirmar" at bounding box center [234, 450] width 173 height 30
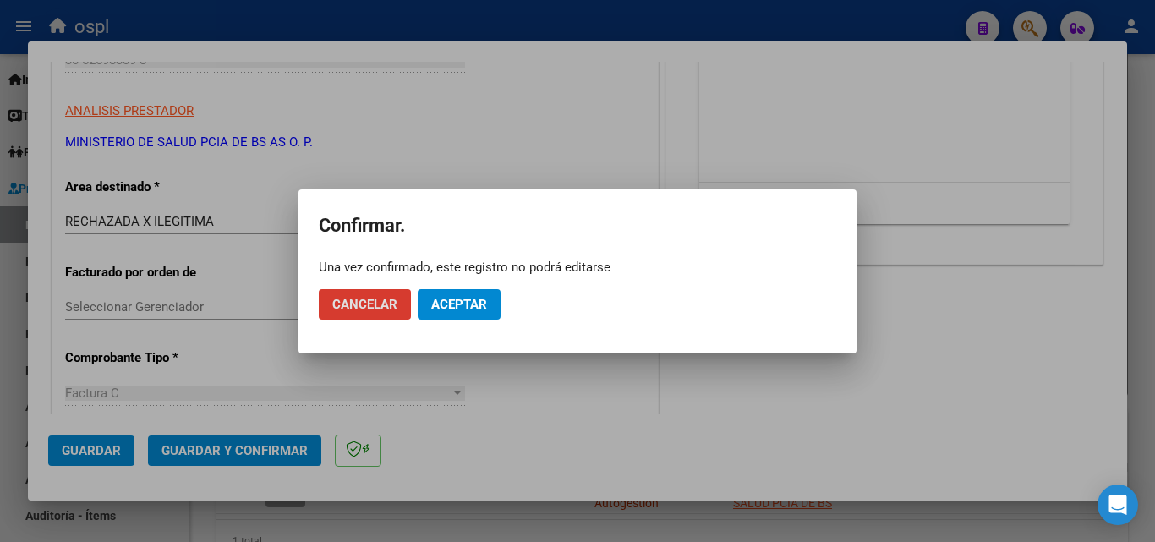
click at [479, 297] on span "Aceptar" at bounding box center [459, 304] width 56 height 15
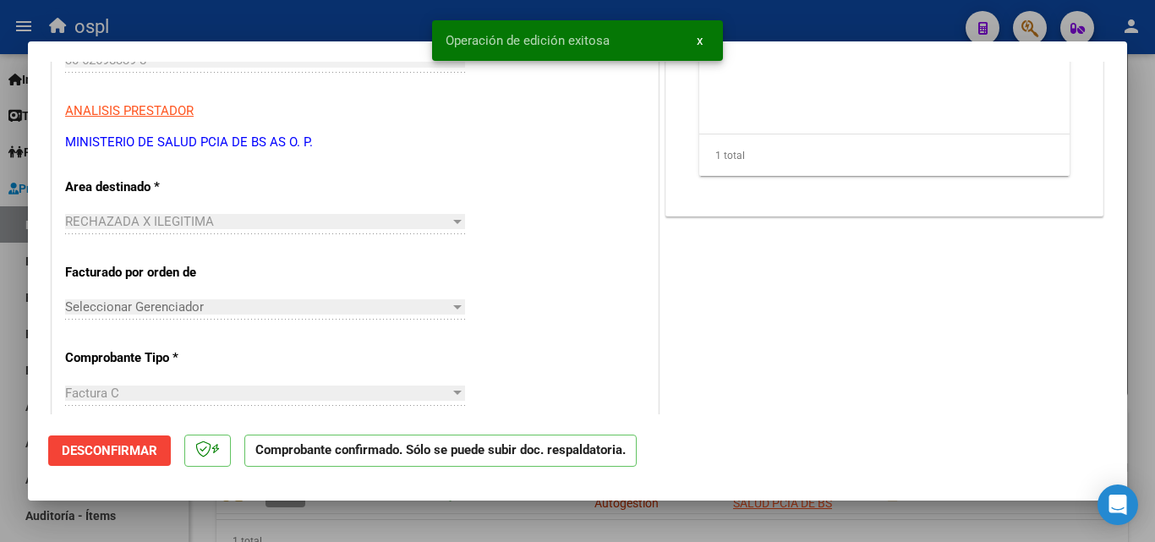
click at [265, 15] on div at bounding box center [577, 271] width 1155 height 542
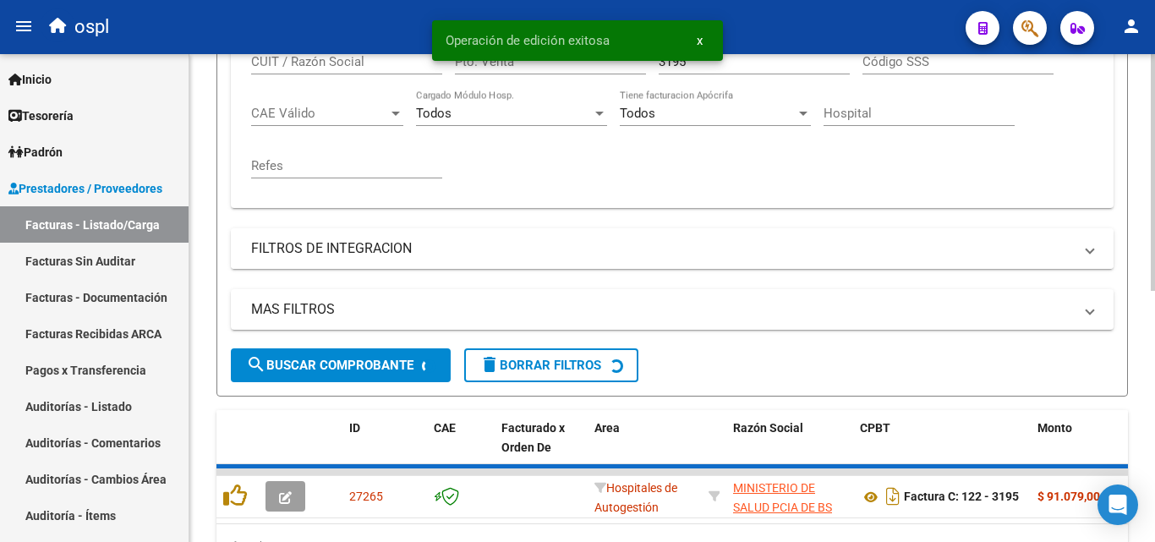
scroll to position [425, 0]
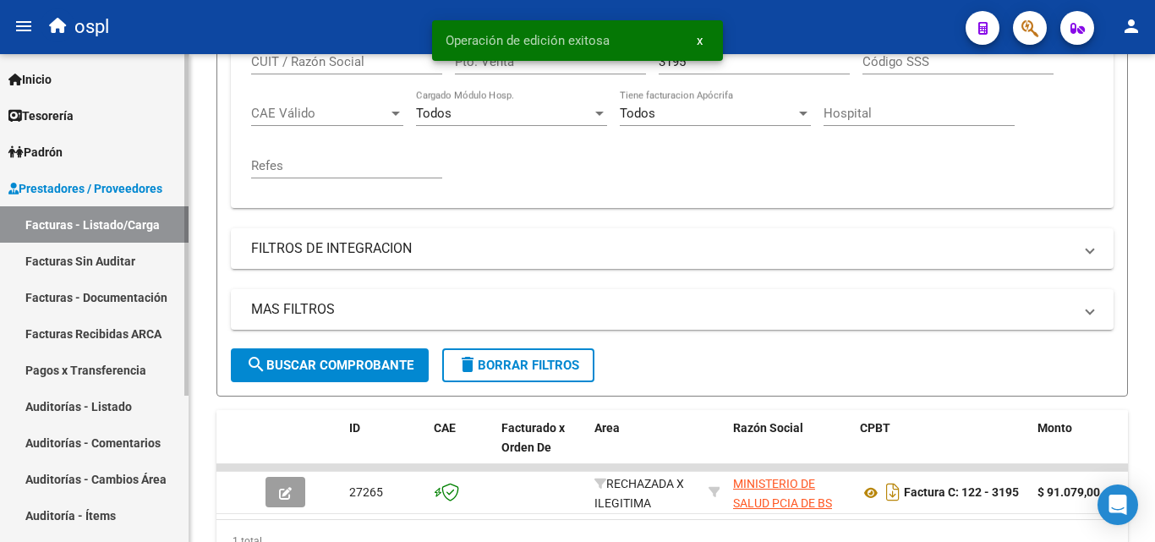
click at [156, 260] on link "Facturas Sin Auditar" at bounding box center [94, 261] width 188 height 36
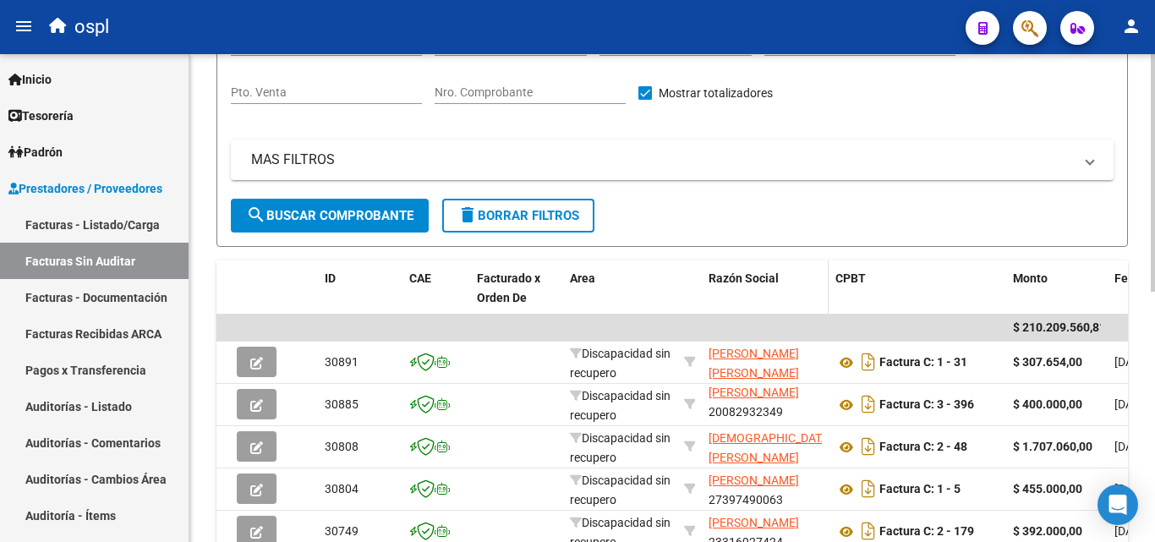
scroll to position [5, 0]
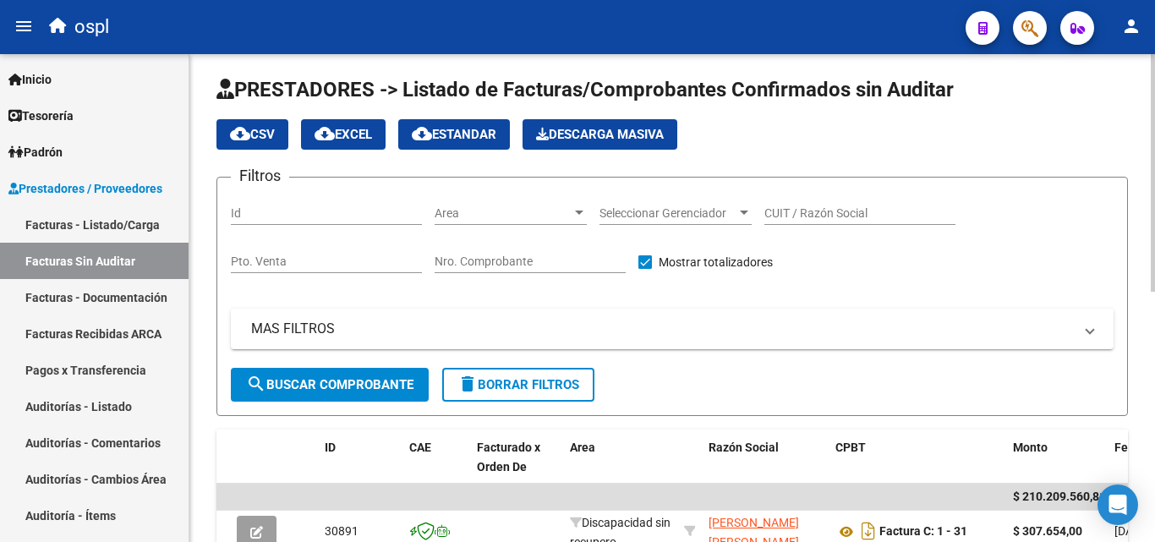
click at [486, 215] on span "Area" at bounding box center [502, 213] width 137 height 14
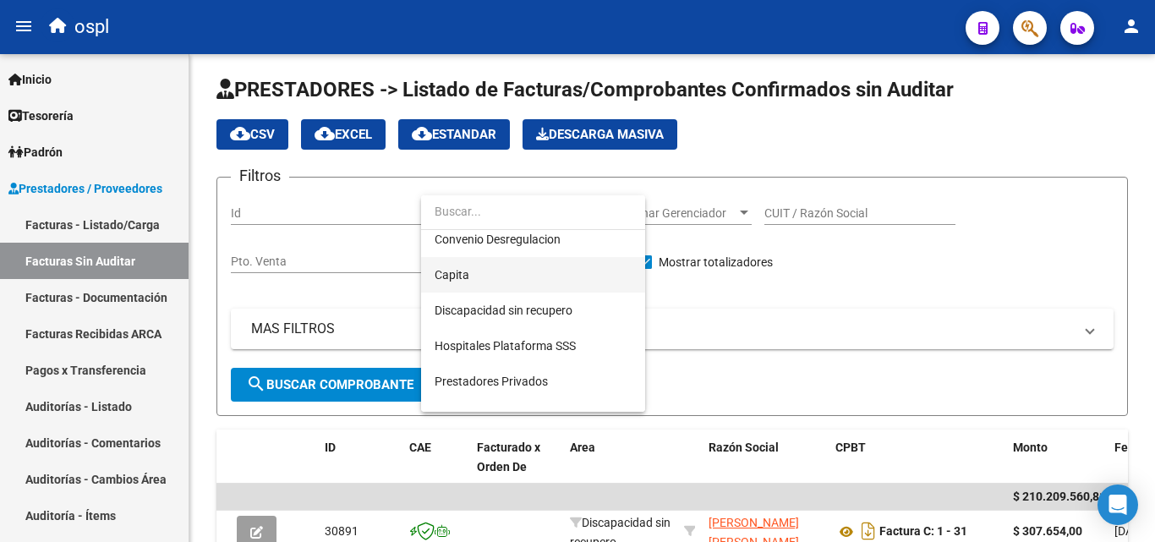
scroll to position [210, 0]
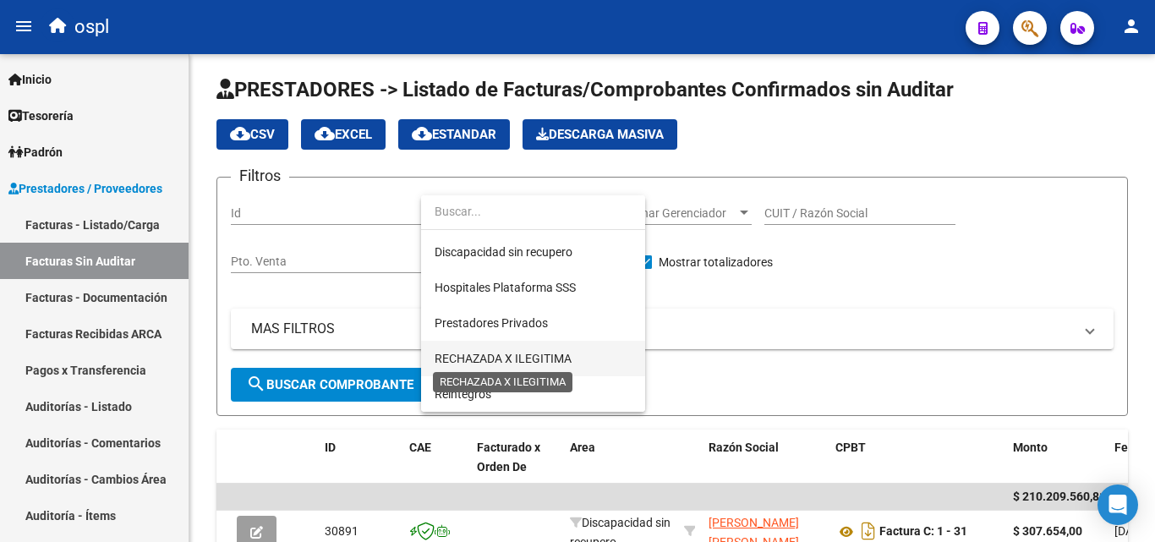
click at [493, 356] on span "RECHAZADA X ILEGITIMA" at bounding box center [502, 359] width 137 height 14
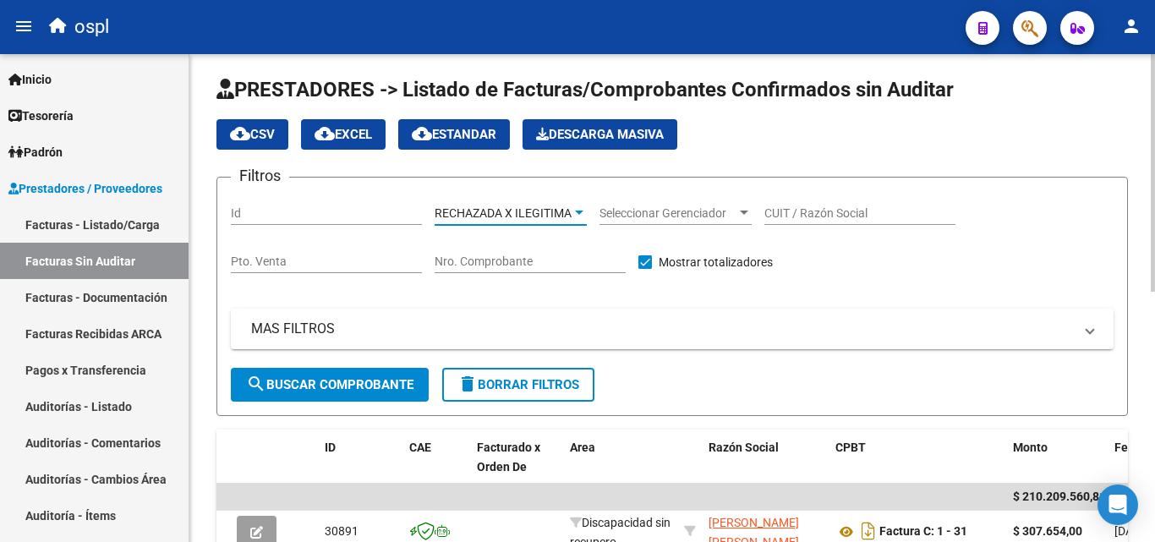
click at [367, 399] on button "search Buscar Comprobante" at bounding box center [330, 385] width 198 height 34
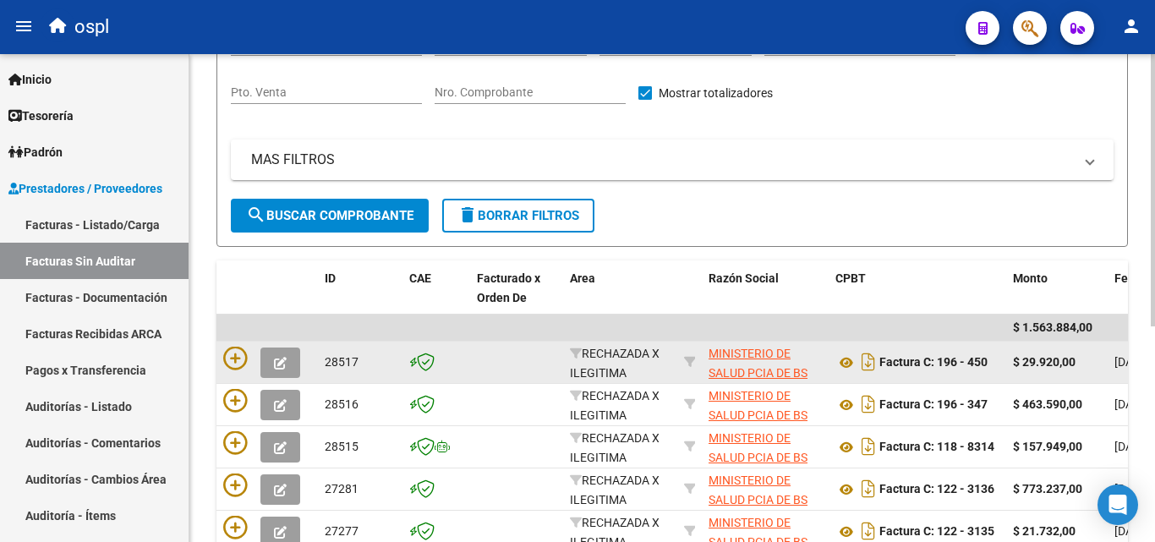
scroll to position [0, 0]
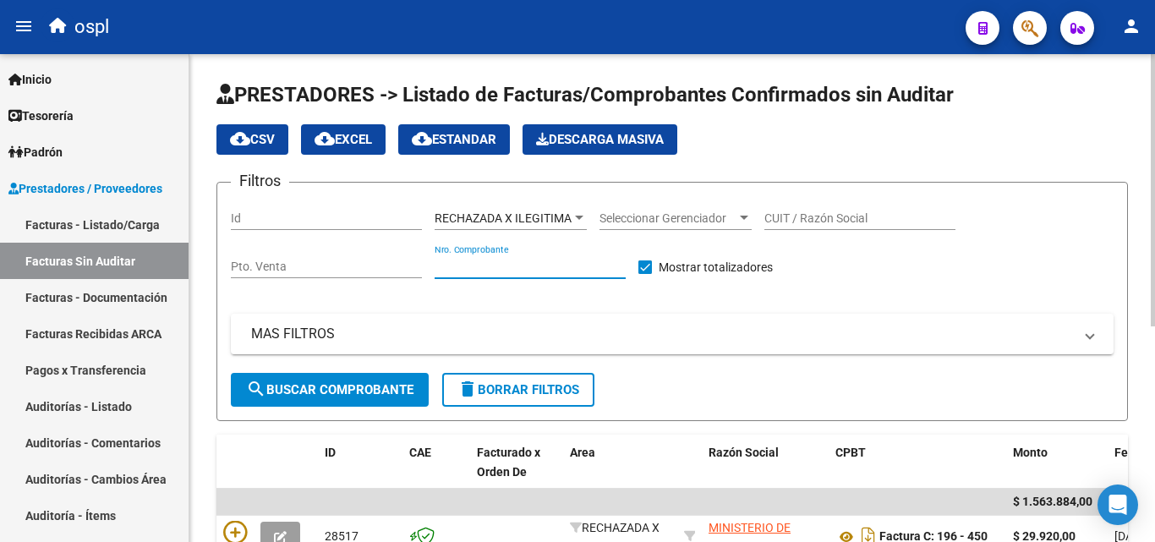
click at [521, 270] on input "Nro. Comprobante" at bounding box center [529, 266] width 191 height 14
type input "3135"
click at [603, 311] on div "Filtros Id RECHAZADA X ILEGITIMA Area Seleccionar Gerenciador Seleccionar Geren…" at bounding box center [672, 284] width 882 height 177
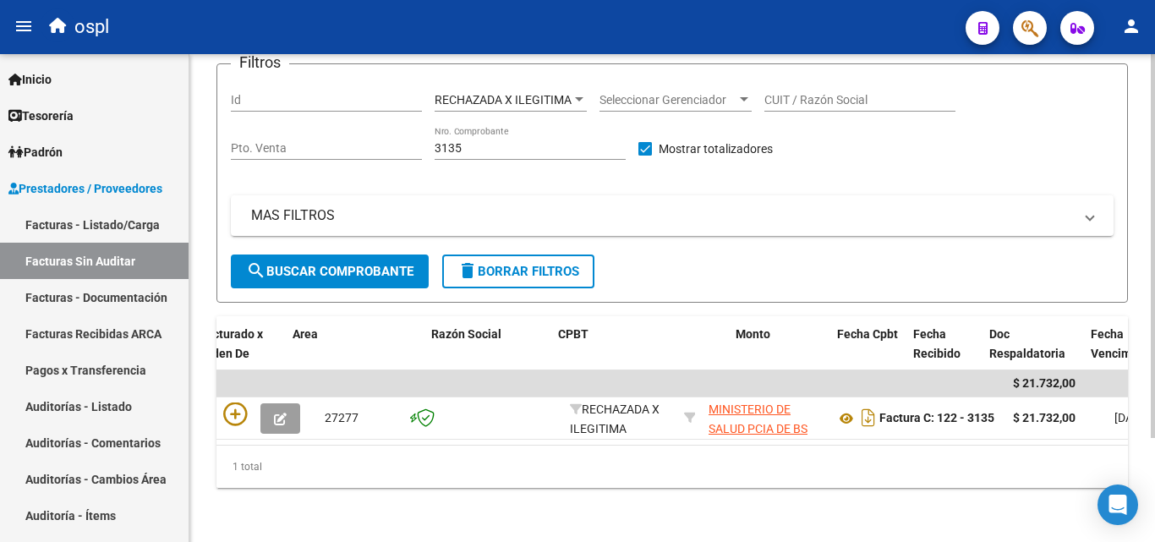
scroll to position [0, 284]
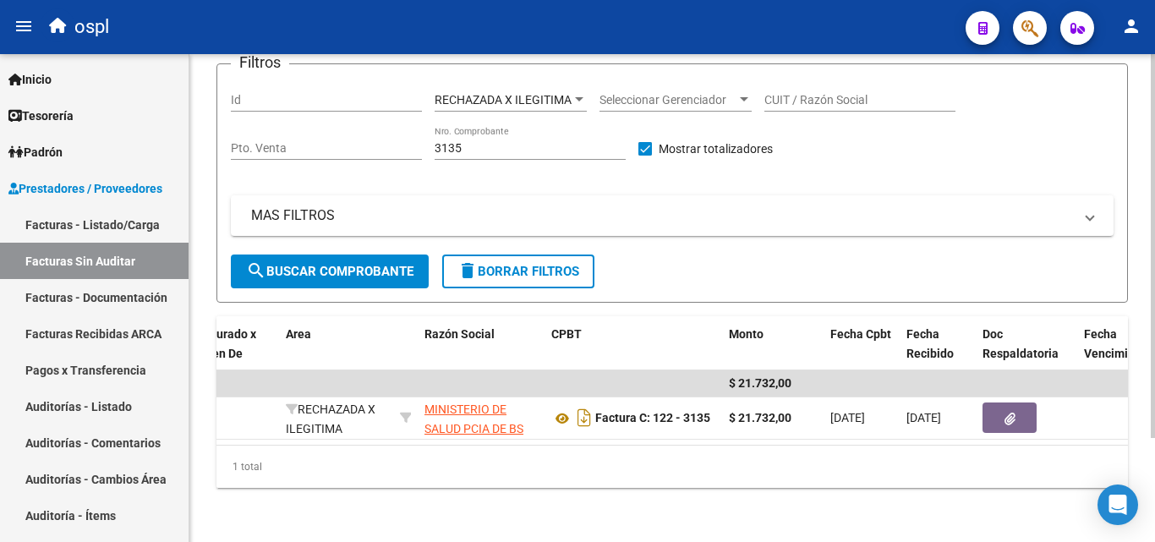
click at [587, 448] on div "1 total" at bounding box center [671, 466] width 911 height 42
drag, startPoint x: 544, startPoint y: 447, endPoint x: 500, endPoint y: 443, distance: 44.2
click at [500, 443] on div "ID CAE Facturado x Orden De Area Razón Social CPBT Monto Fecha Cpbt Fecha Recib…" at bounding box center [671, 402] width 911 height 172
click at [503, 462] on div "1 total" at bounding box center [671, 466] width 911 height 42
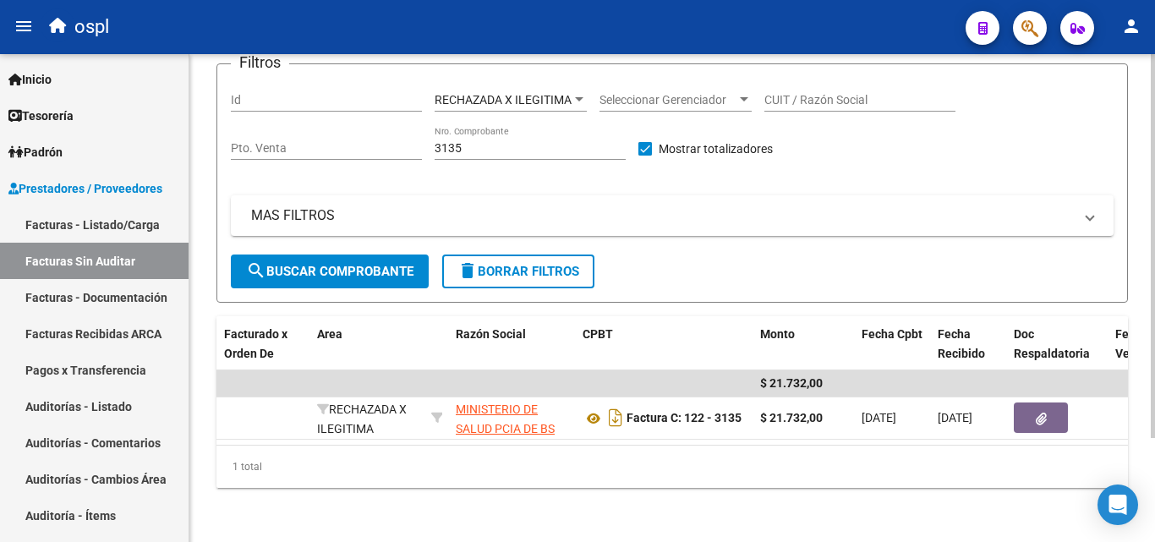
scroll to position [0, 254]
click at [639, 461] on div "1 total" at bounding box center [671, 466] width 911 height 42
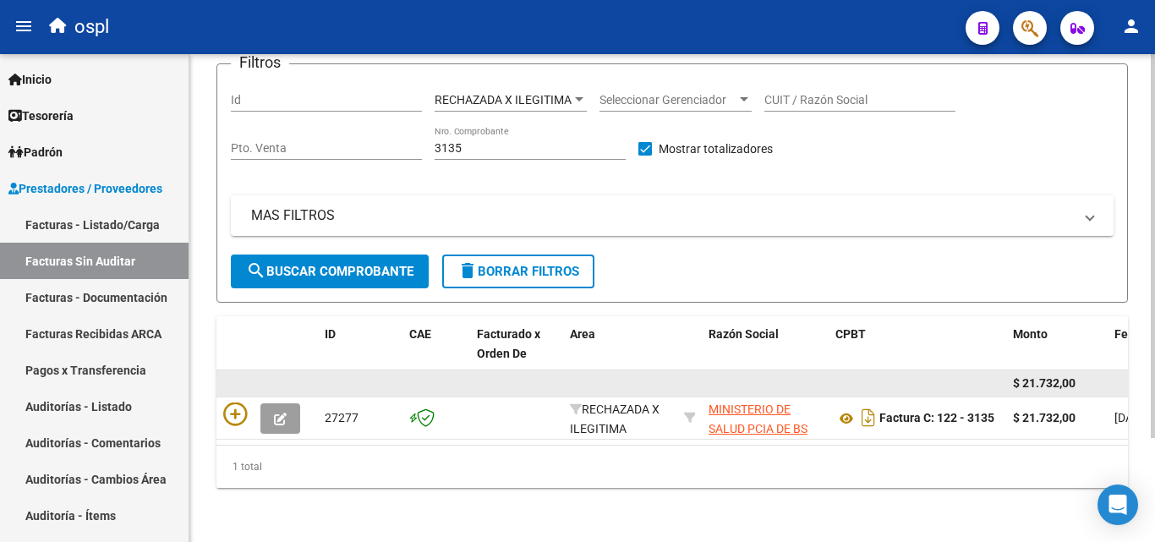
scroll to position [132, 0]
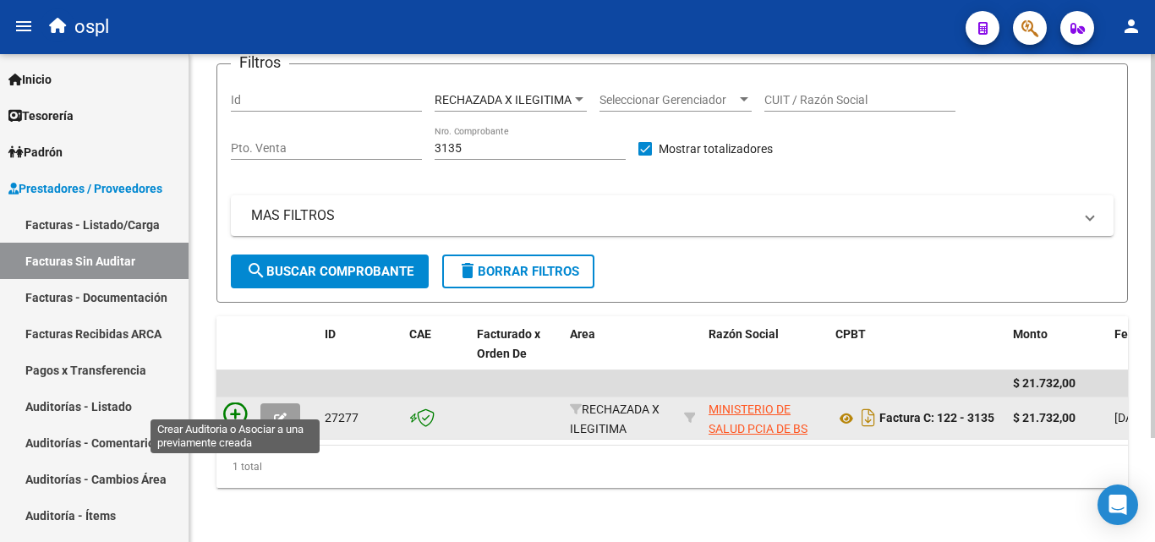
click at [236, 404] on icon at bounding box center [235, 414] width 24 height 24
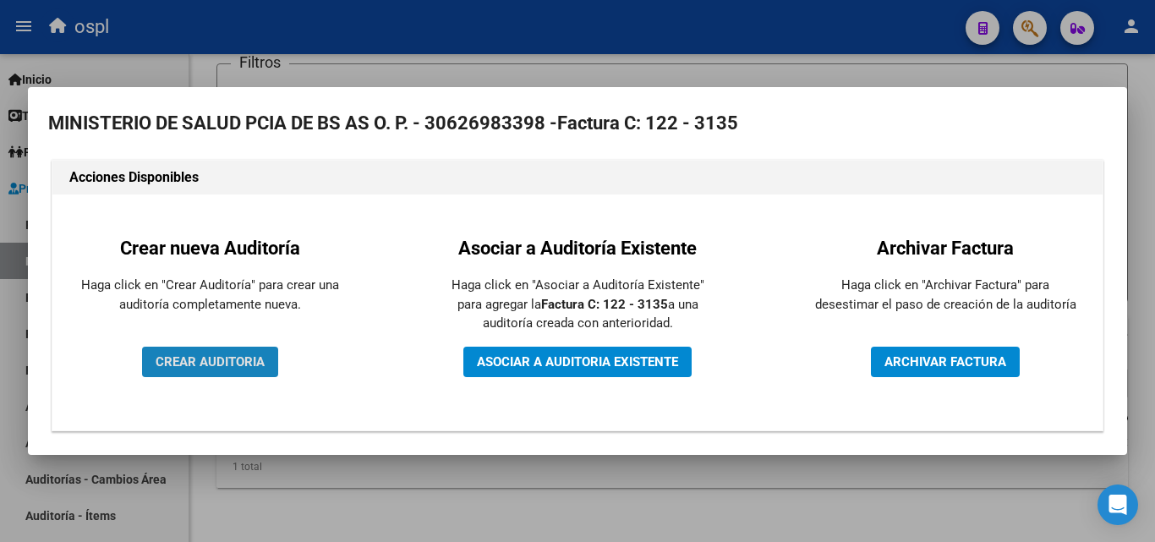
click at [240, 351] on button "CREAR AUDITORIA" at bounding box center [210, 362] width 136 height 30
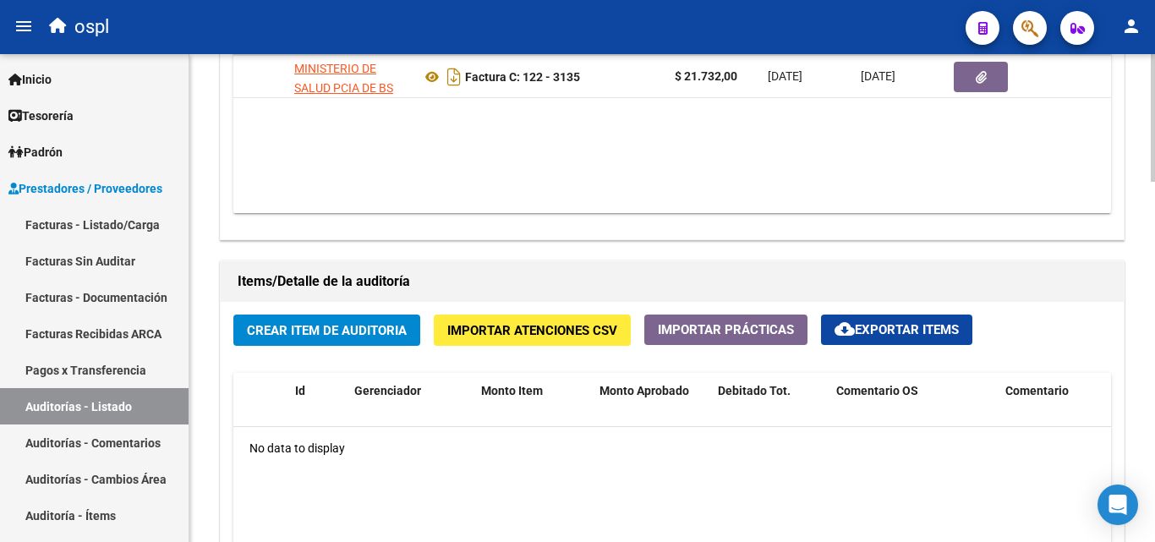
scroll to position [930, 0]
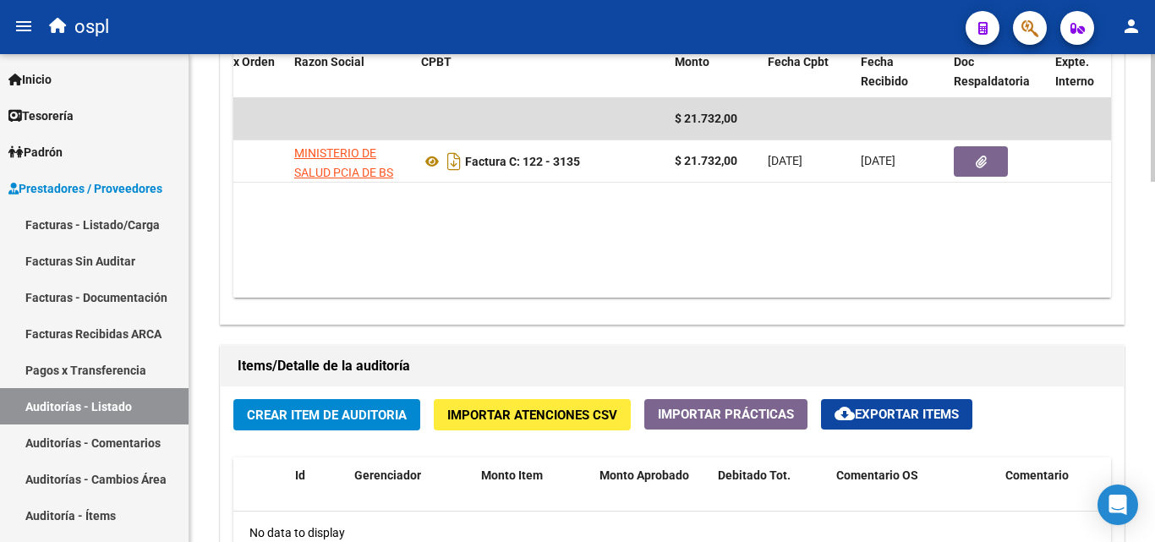
click at [594, 232] on datatable-body "$ 21.732,00 27277 MINISTERIO DE SALUD PCIA DE BS AS O. P. Factura C: 122 - 3135…" at bounding box center [671, 197] width 877 height 199
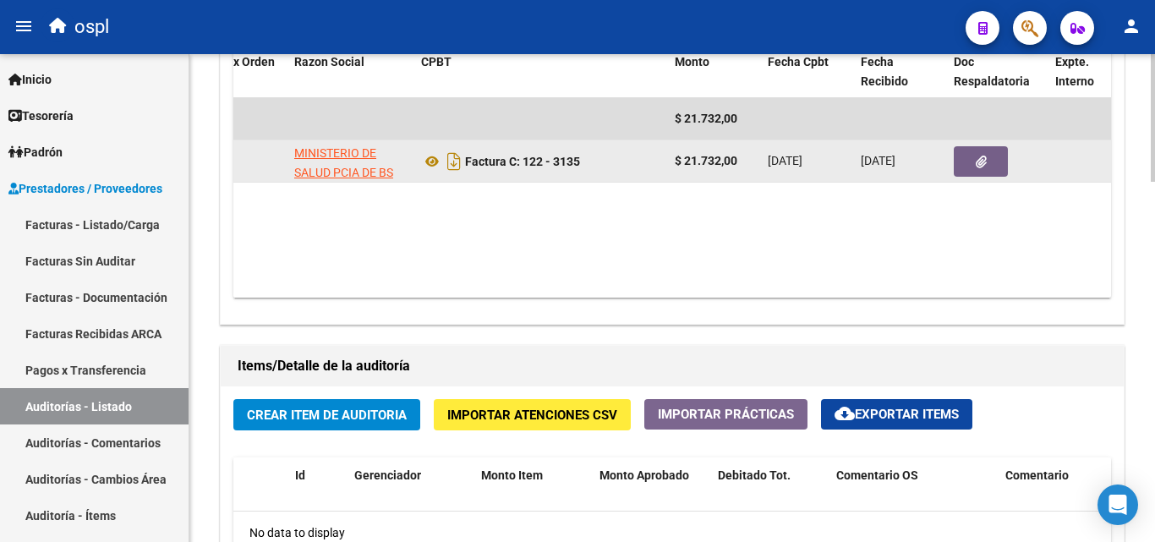
click at [984, 162] on icon "button" at bounding box center [980, 162] width 11 height 13
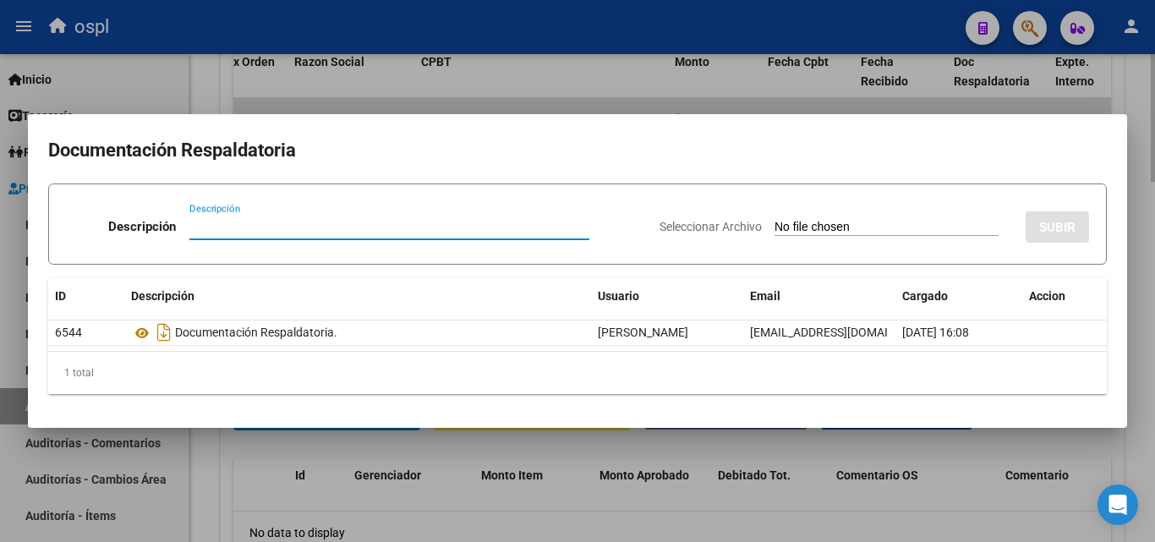
click at [223, 79] on div at bounding box center [577, 271] width 1155 height 542
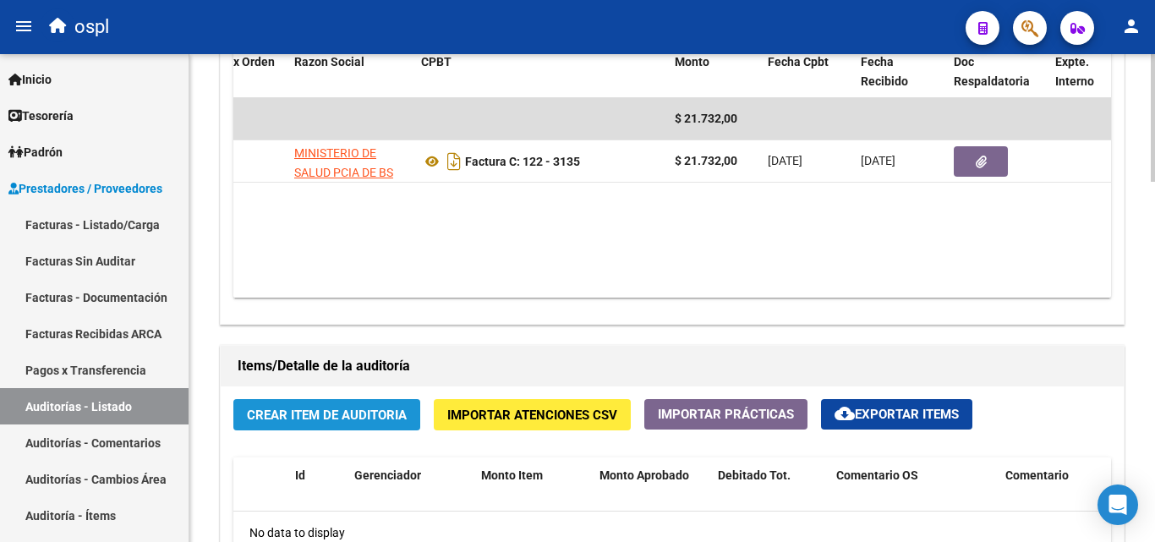
click at [372, 418] on span "Crear Item de Auditoria" at bounding box center [327, 414] width 160 height 15
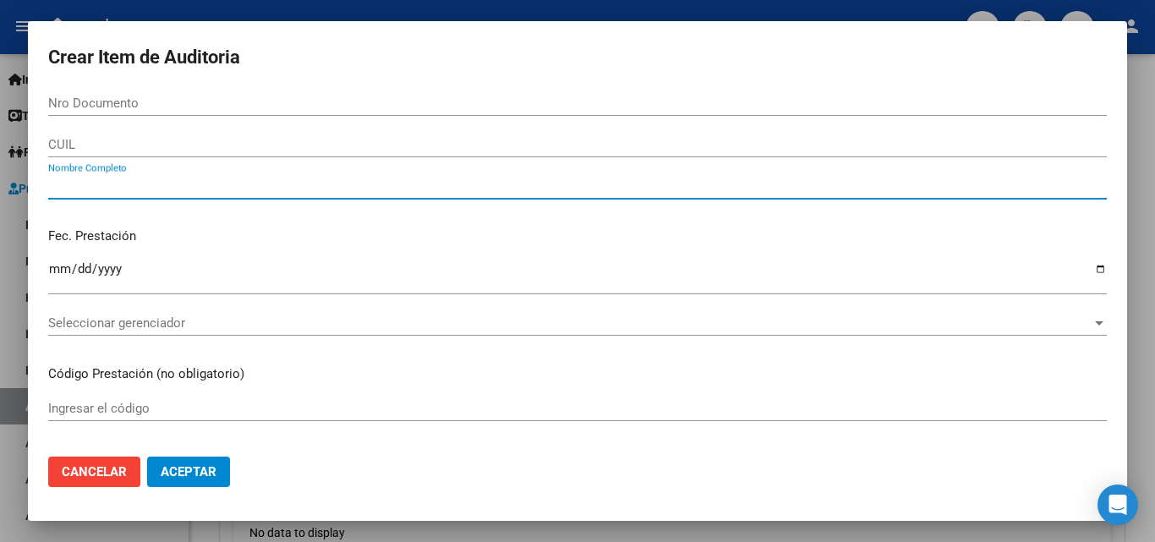
click at [153, 193] on input "Nombre Completo" at bounding box center [577, 185] width 1058 height 15
type input "TODOS"
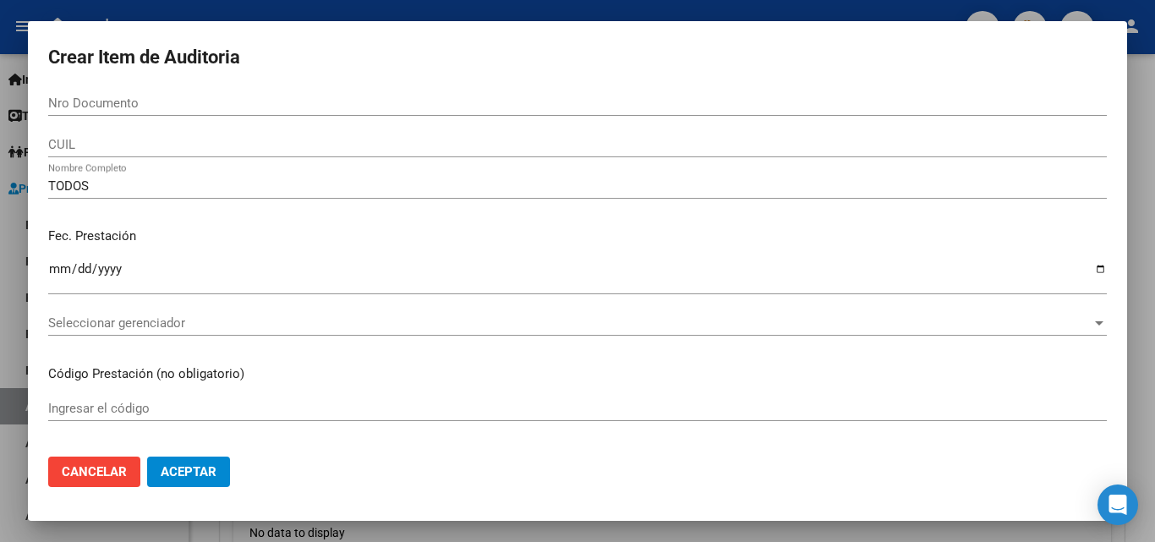
click at [202, 236] on p "Fec. Prestación" at bounding box center [577, 236] width 1058 height 19
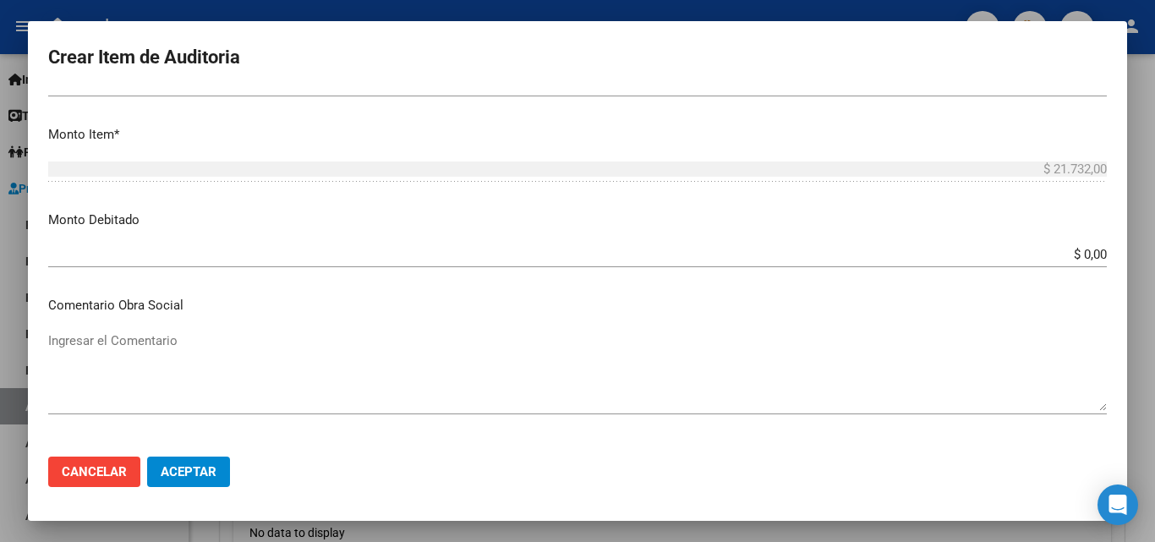
scroll to position [507, 0]
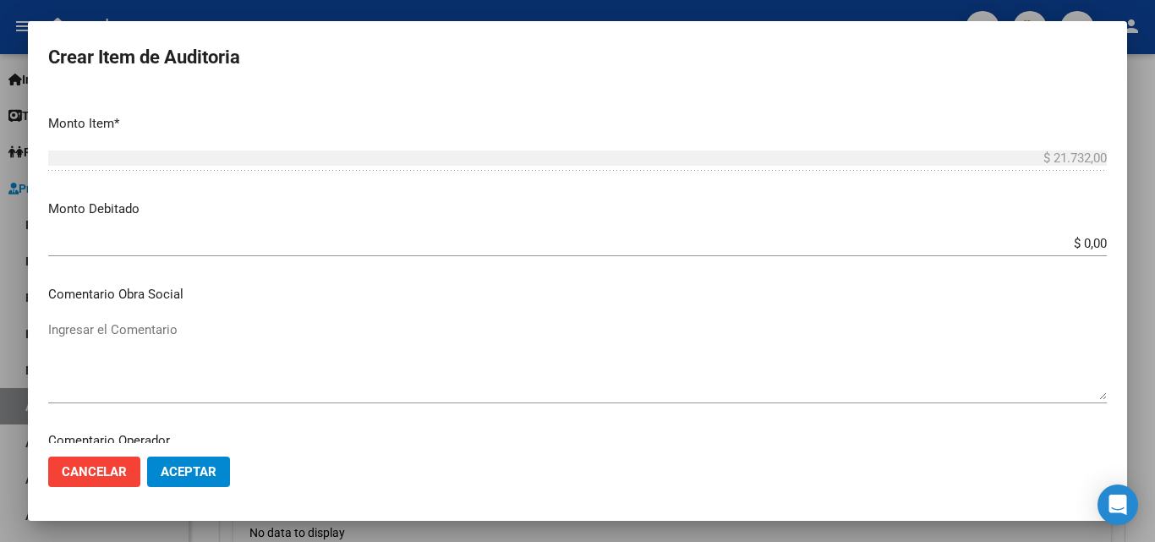
click at [1091, 248] on input "$ 0,00" at bounding box center [577, 243] width 1058 height 15
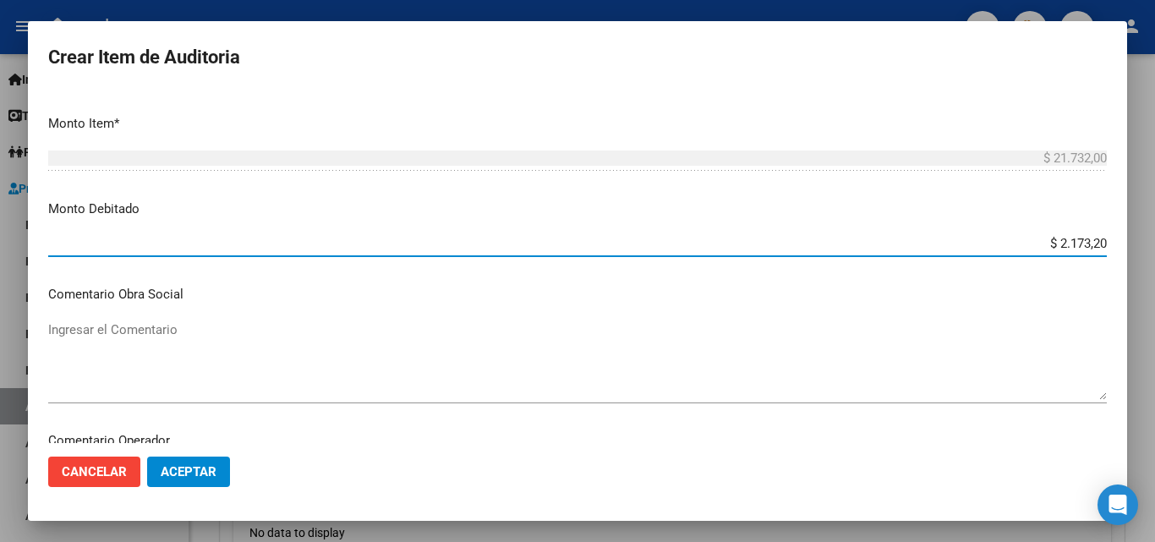
type input "$ 21.732,00"
click at [869, 354] on textarea "Ingresar el Comentario" at bounding box center [577, 359] width 1058 height 79
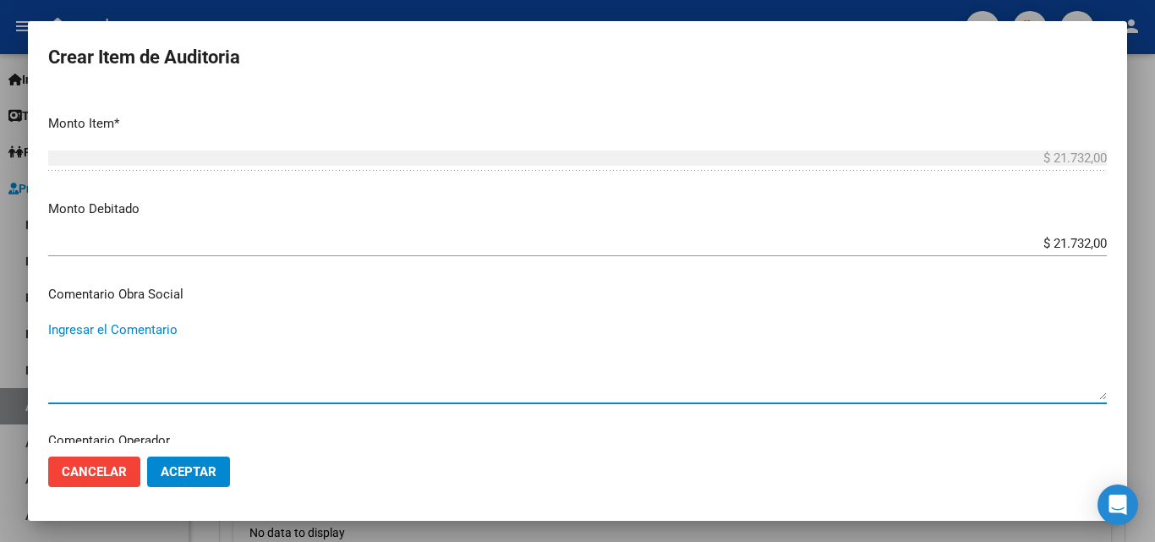
paste textarea "FALTA FIRMA EN EL COMPROBANTE DE ATENCION, NO ADJUNTAN COPIA DE DNI Y PRESUNTA …"
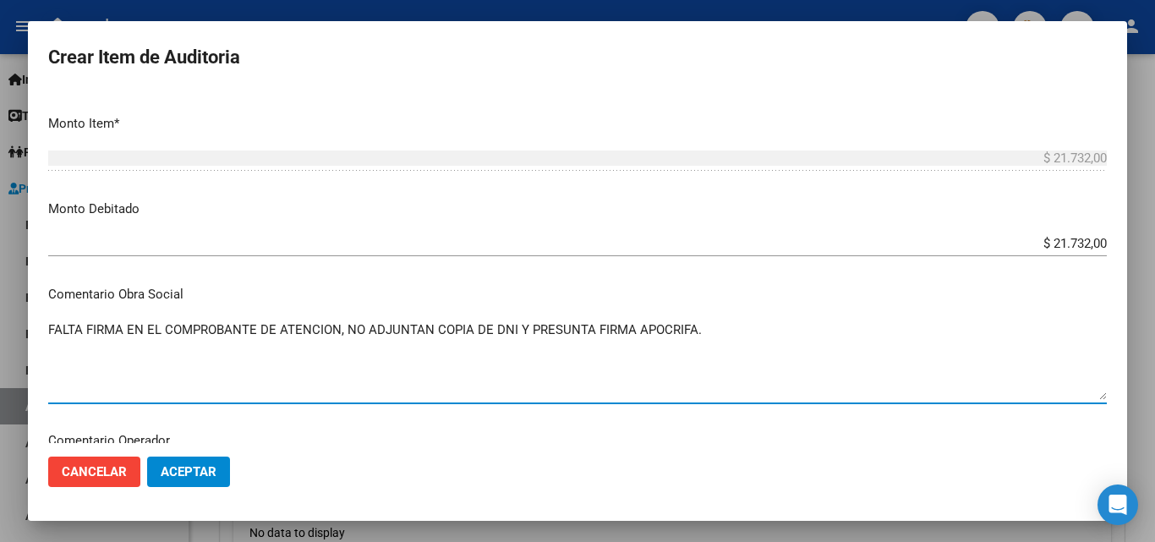
click at [49, 327] on textarea "FALTA FIRMA EN EL COMPROBANTE DE ATENCION, NO ADJUNTAN COPIA DE DNI Y PRESUNTA …" at bounding box center [577, 359] width 1058 height 79
type textarea "RECHAZO POR ILEGITIMA; FALTA FIRMA EN EL COMPROBANTE DE ATENCION, NO ADJUNTAN C…"
click at [390, 287] on p "Comentario Obra Social" at bounding box center [577, 294] width 1058 height 19
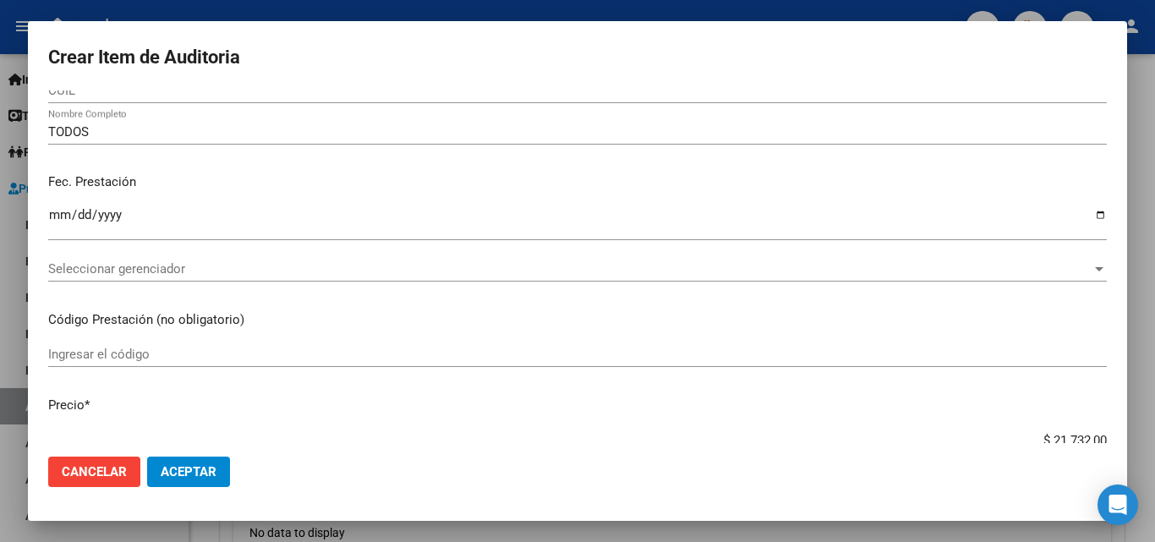
scroll to position [0, 0]
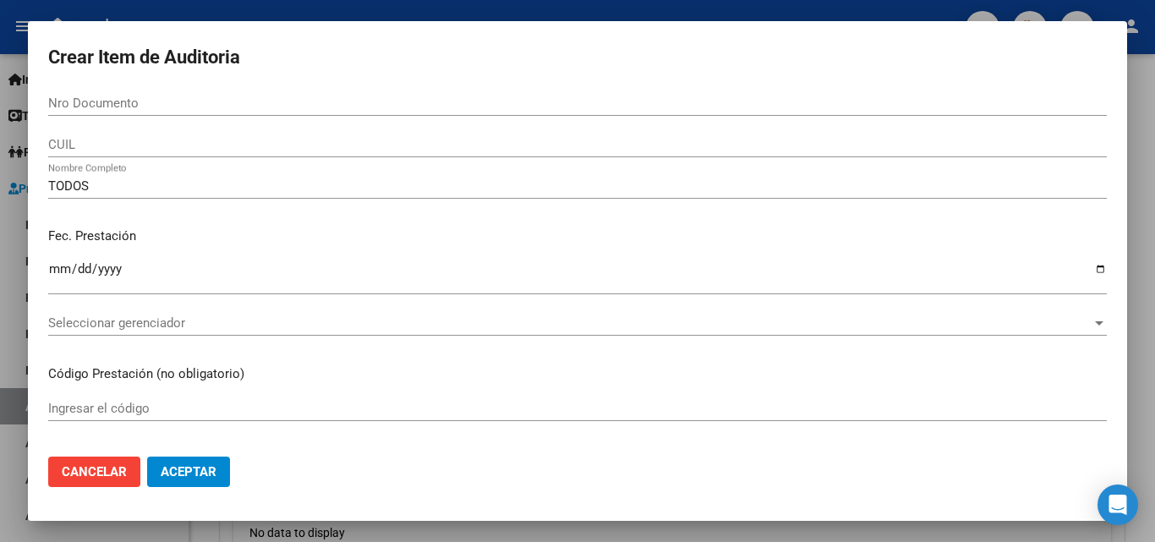
click at [383, 237] on p "Fec. Prestación" at bounding box center [577, 236] width 1058 height 19
click at [205, 477] on span "Aceptar" at bounding box center [189, 471] width 56 height 15
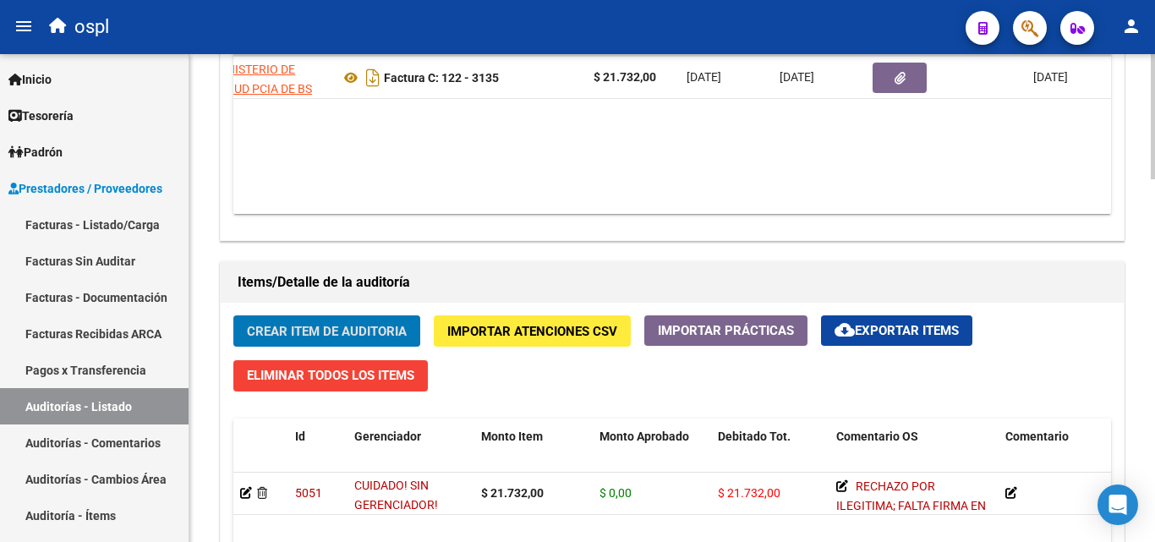
scroll to position [0, 314]
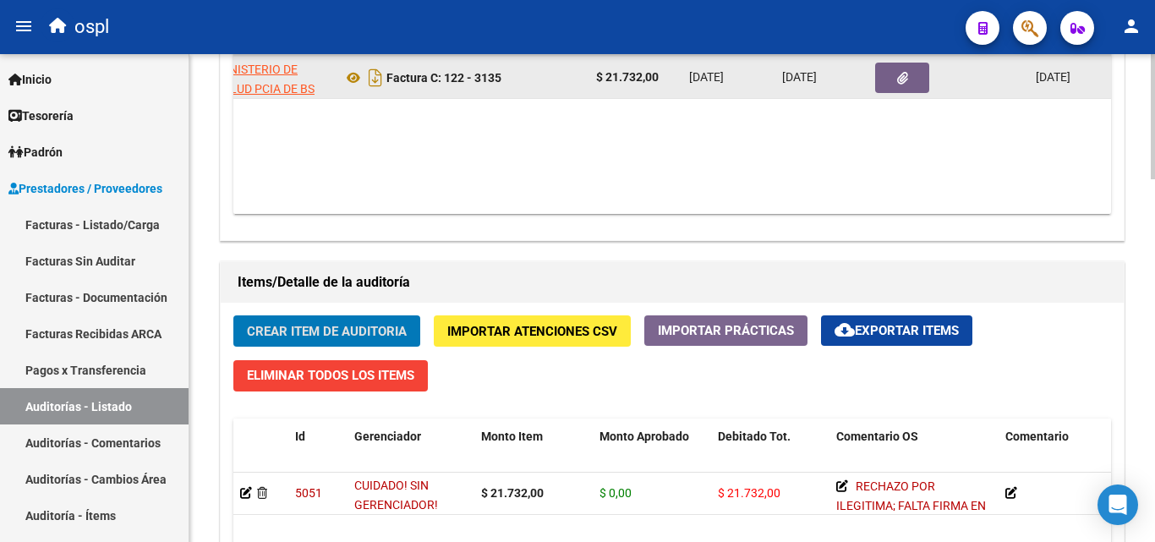
click at [887, 78] on button "button" at bounding box center [902, 78] width 54 height 30
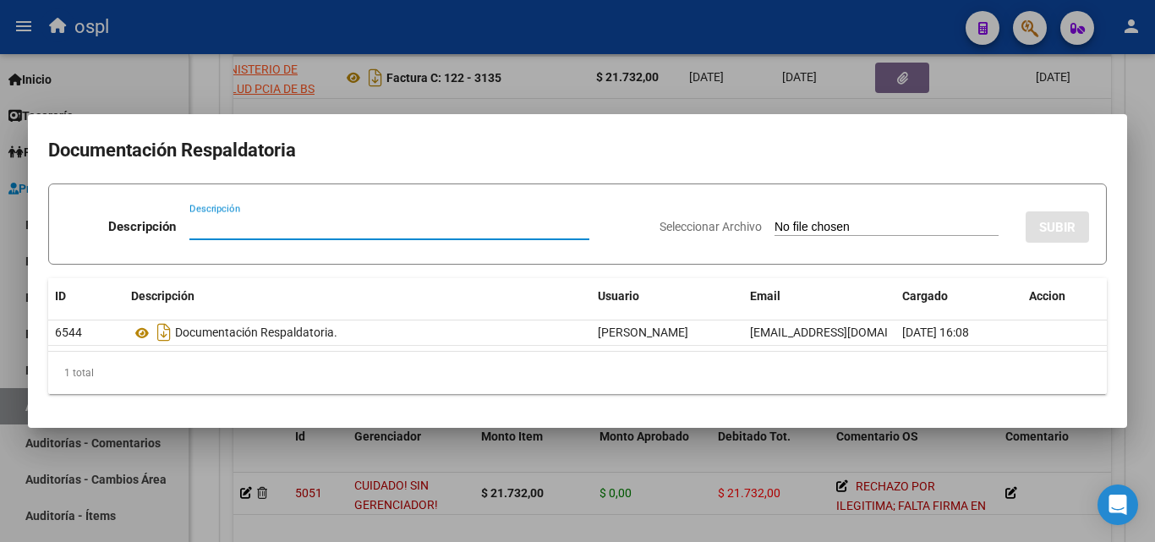
click at [774, 224] on input "Seleccionar Archivo" at bounding box center [886, 228] width 224 height 16
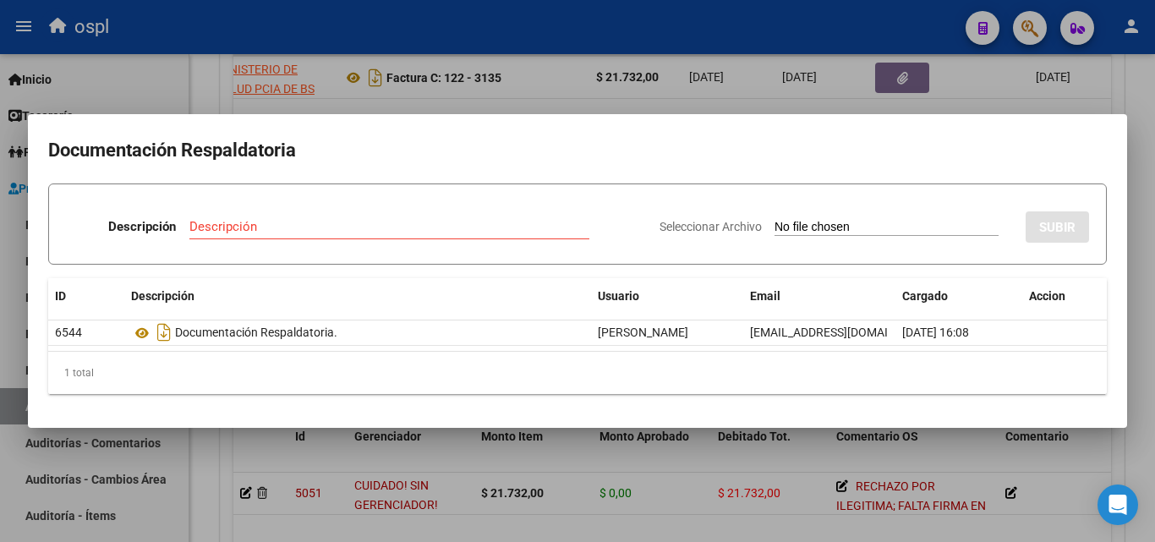
type input "C:\fakepath\FC Nº3135.pdf"
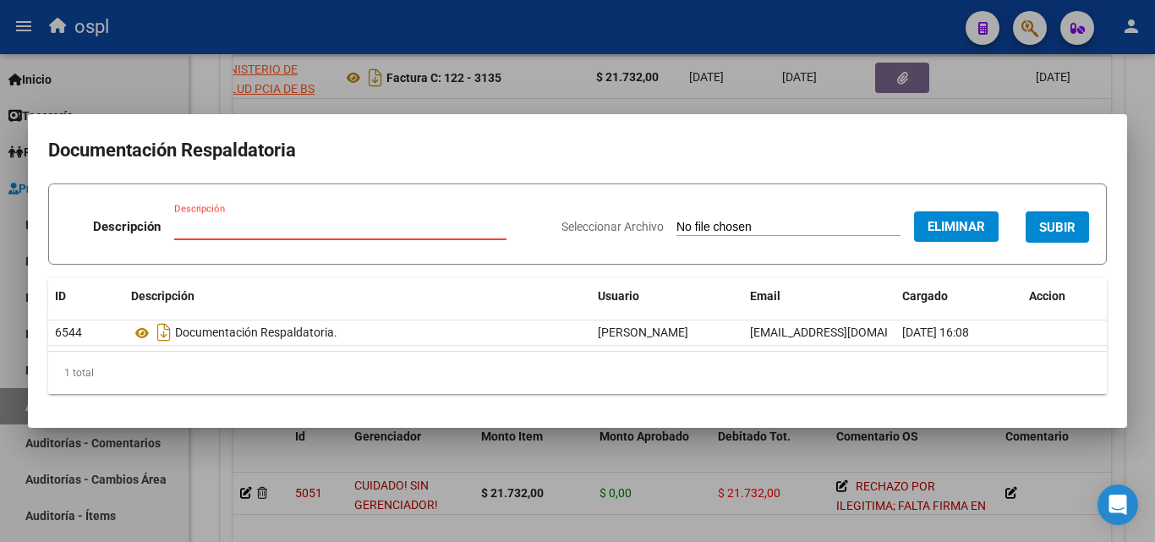
click at [223, 219] on input "Descripción" at bounding box center [340, 226] width 332 height 15
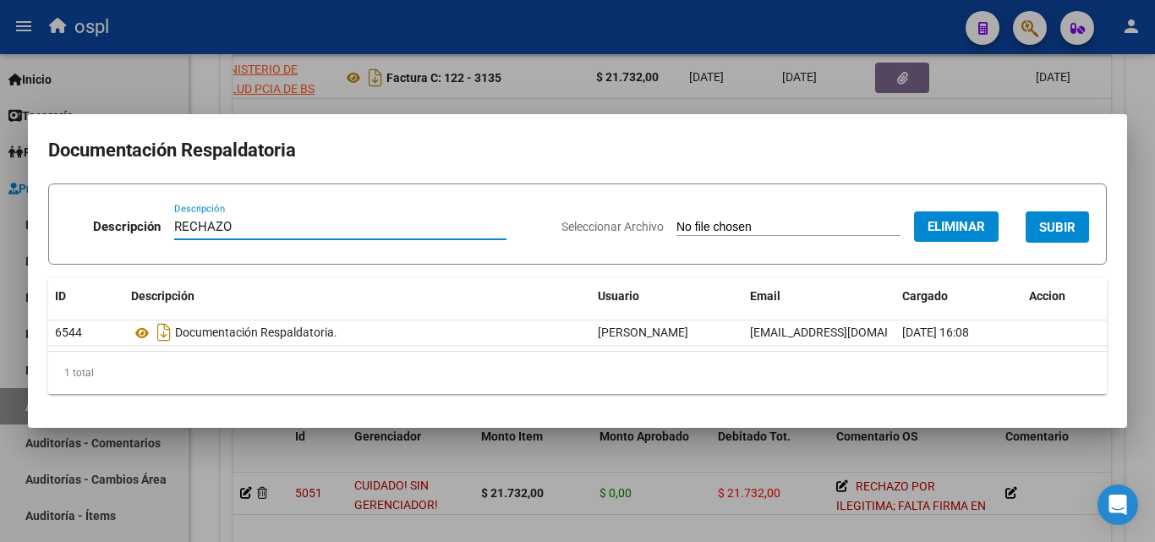
type input "RECHAZO"
click at [1075, 227] on span "SUBIR" at bounding box center [1057, 227] width 36 height 15
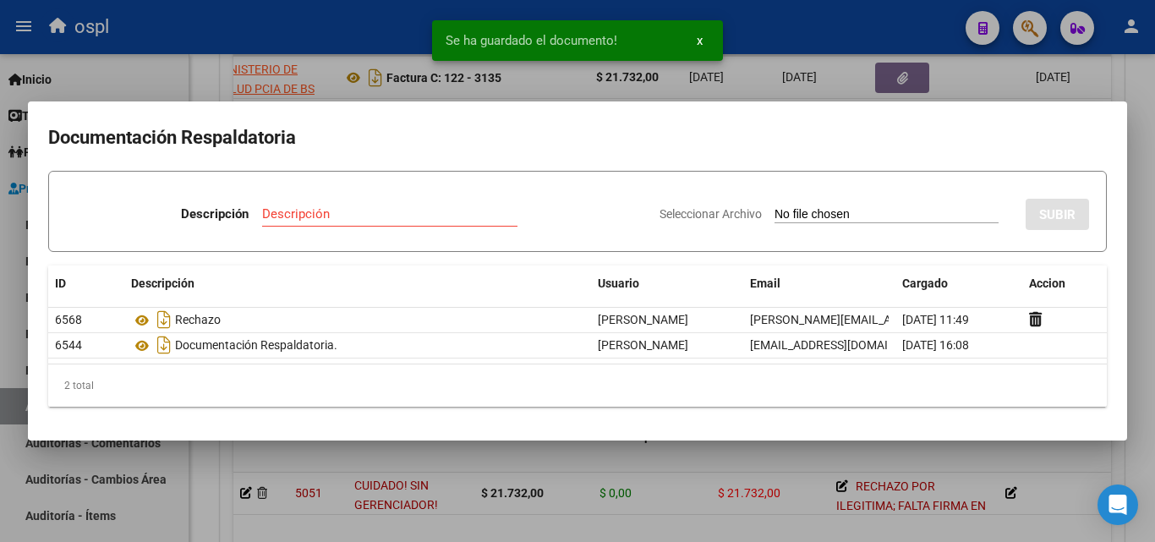
click at [1141, 101] on div at bounding box center [577, 271] width 1155 height 542
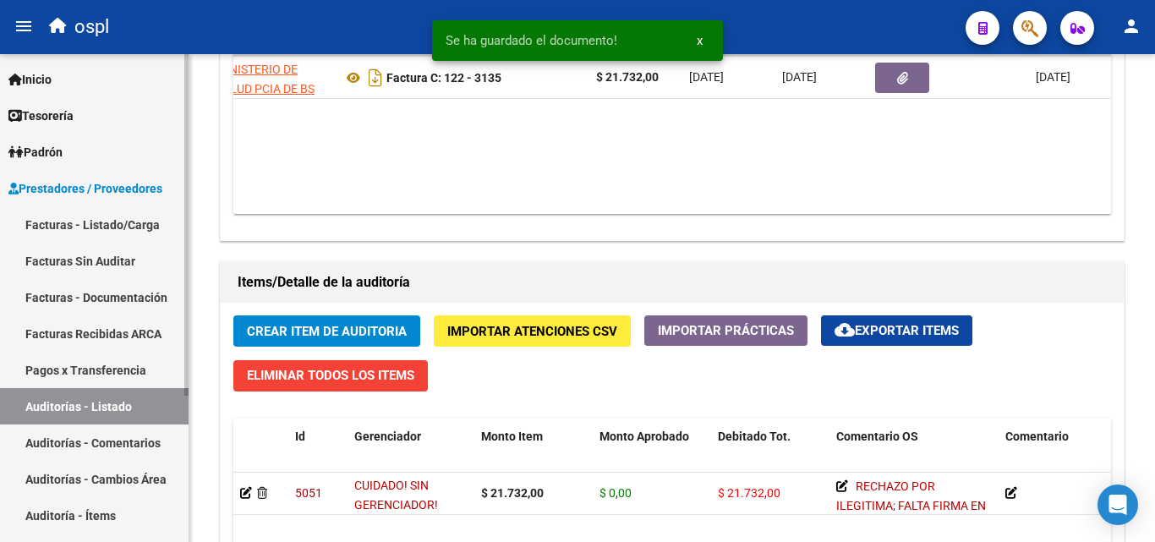
click at [115, 258] on link "Facturas Sin Auditar" at bounding box center [94, 261] width 188 height 36
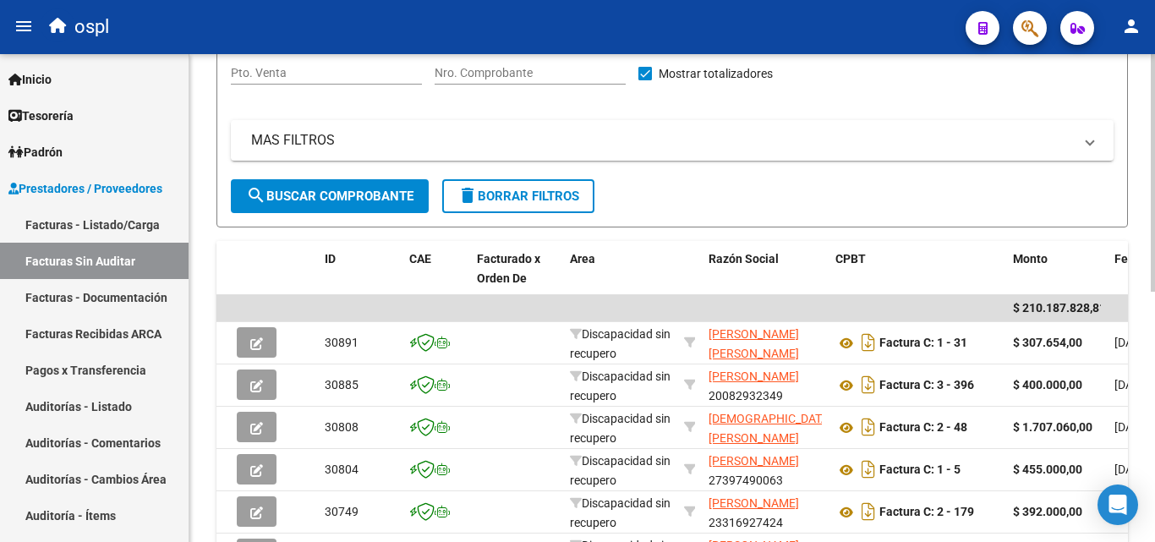
scroll to position [174, 0]
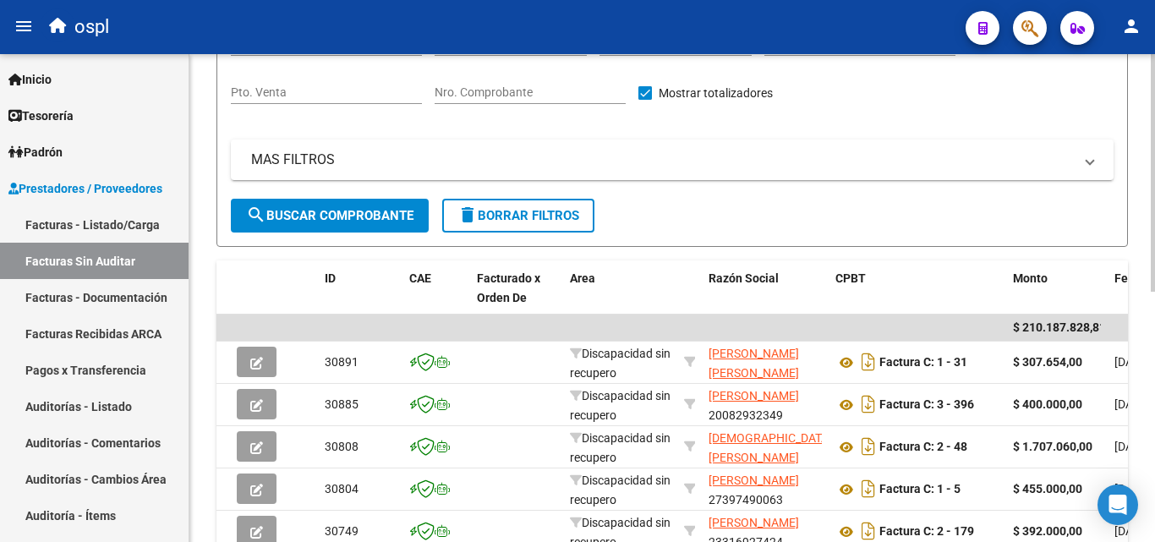
click at [561, 90] on input "Nro. Comprobante" at bounding box center [529, 92] width 191 height 14
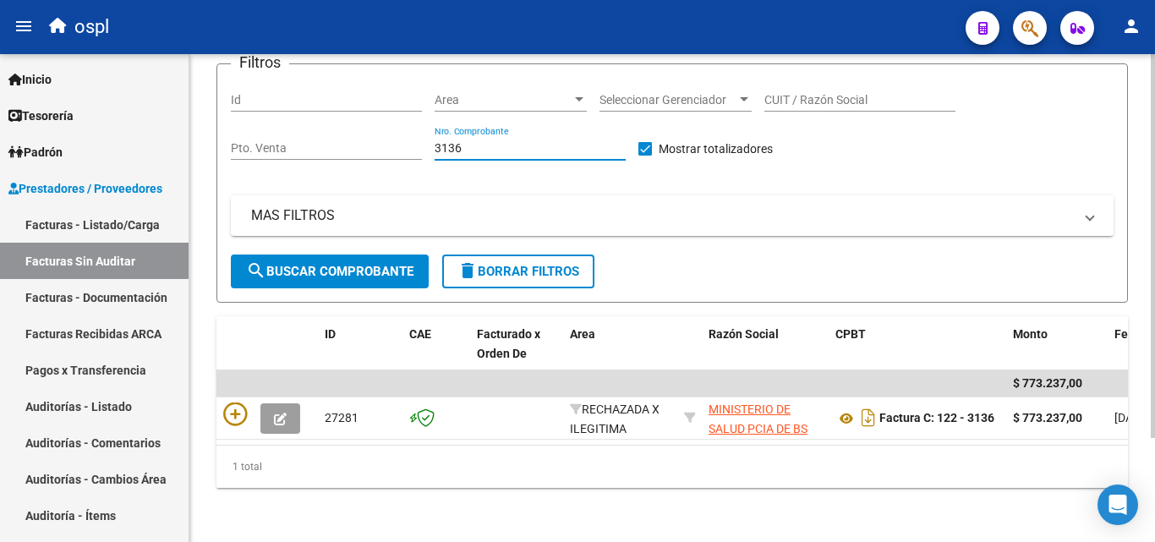
scroll to position [132, 0]
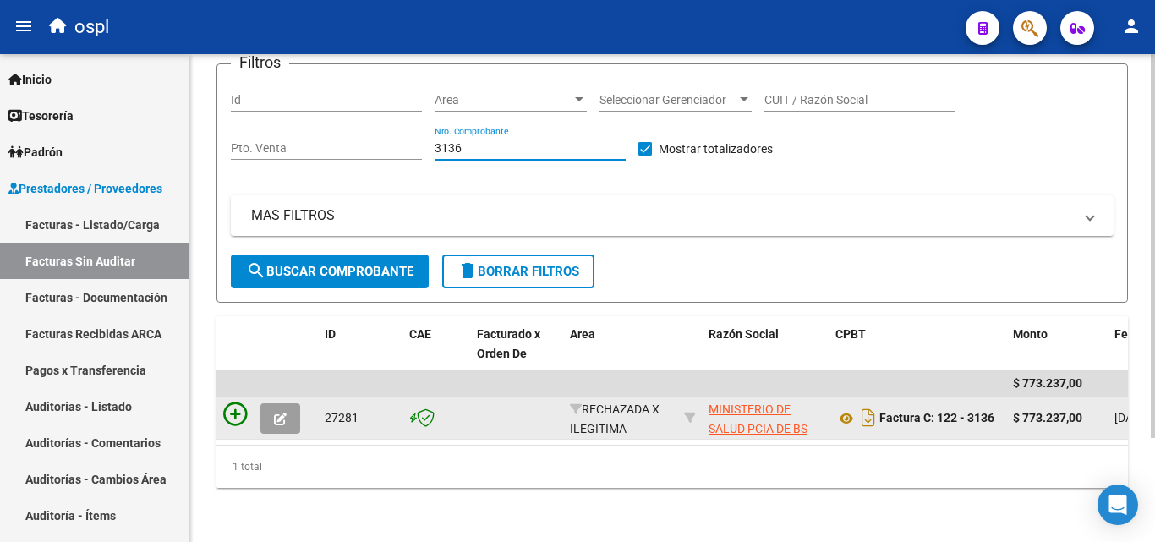
type input "3136"
click at [246, 408] on icon at bounding box center [235, 414] width 24 height 24
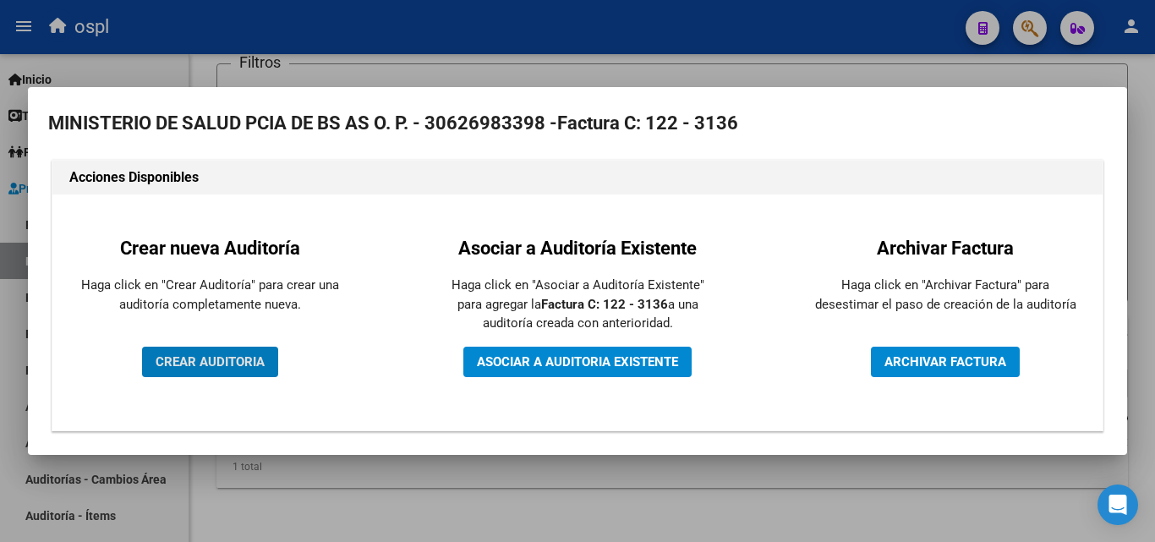
click at [232, 356] on span "CREAR AUDITORIA" at bounding box center [210, 361] width 109 height 15
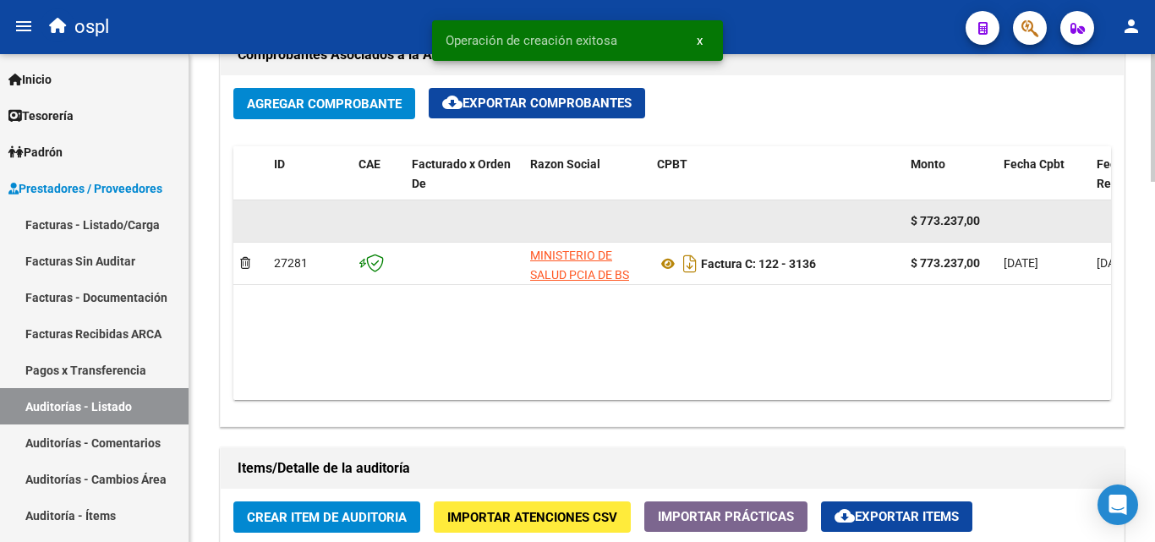
scroll to position [930, 0]
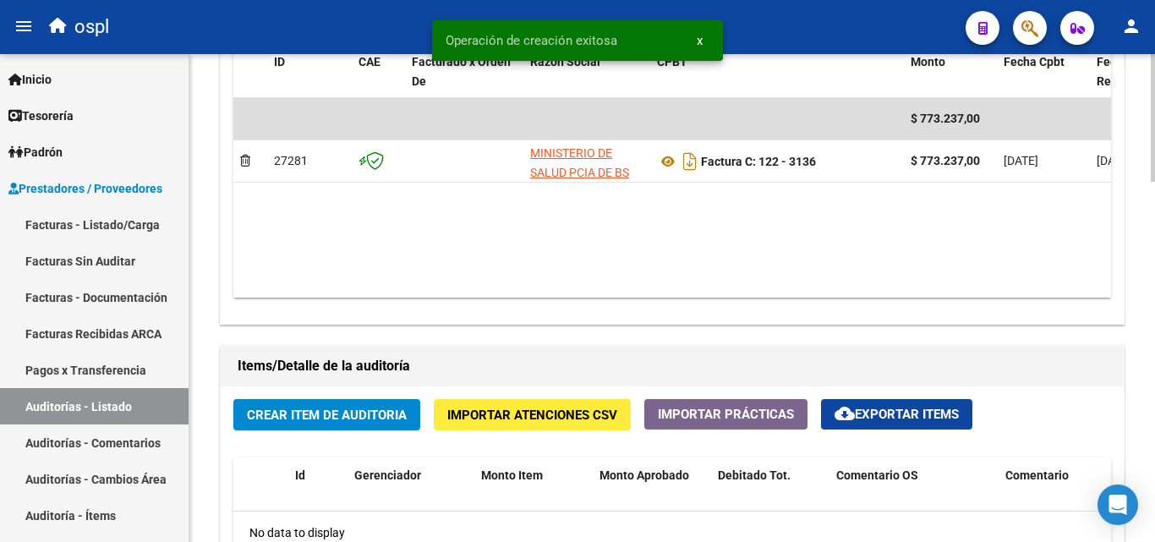
click at [304, 426] on button "Crear Item de Auditoria" at bounding box center [326, 414] width 187 height 31
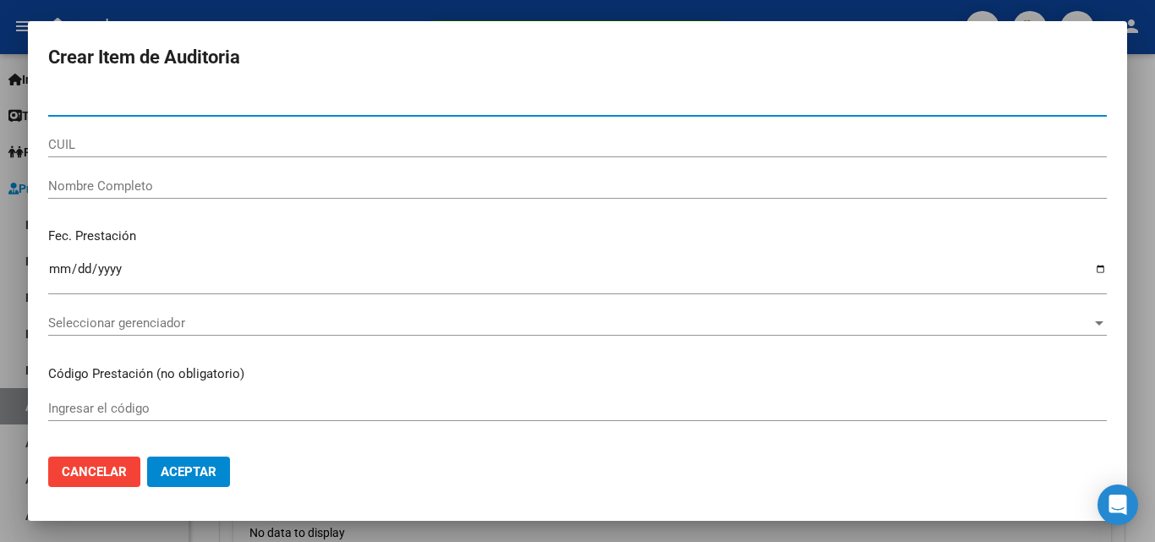
click at [174, 192] on input "Nombre Completo" at bounding box center [577, 185] width 1058 height 15
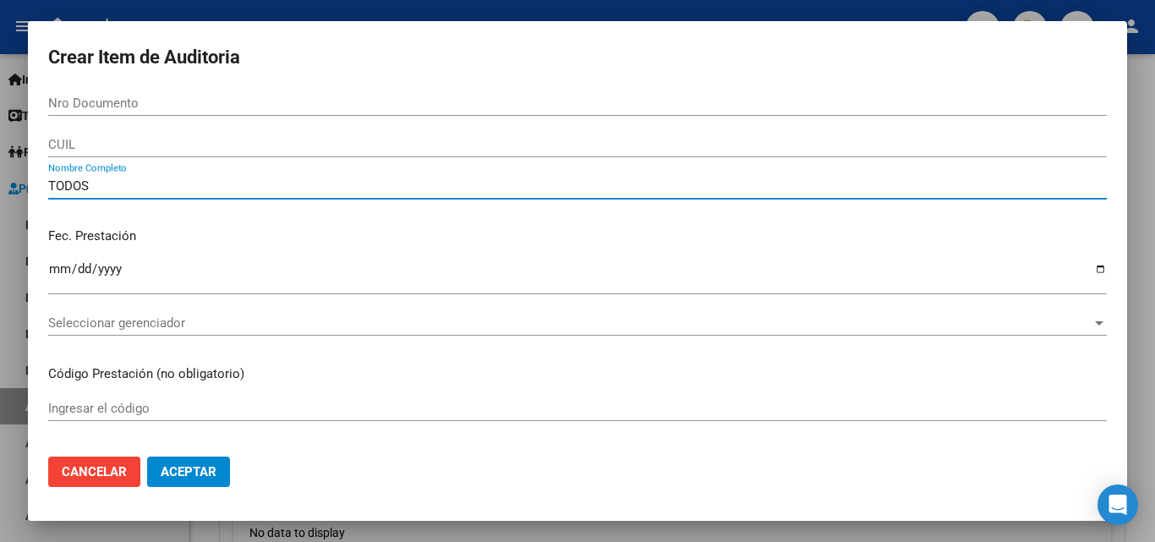
type input "TODOS"
click at [197, 223] on div "Fec. Prestación Ingresar la fecha" at bounding box center [577, 262] width 1058 height 96
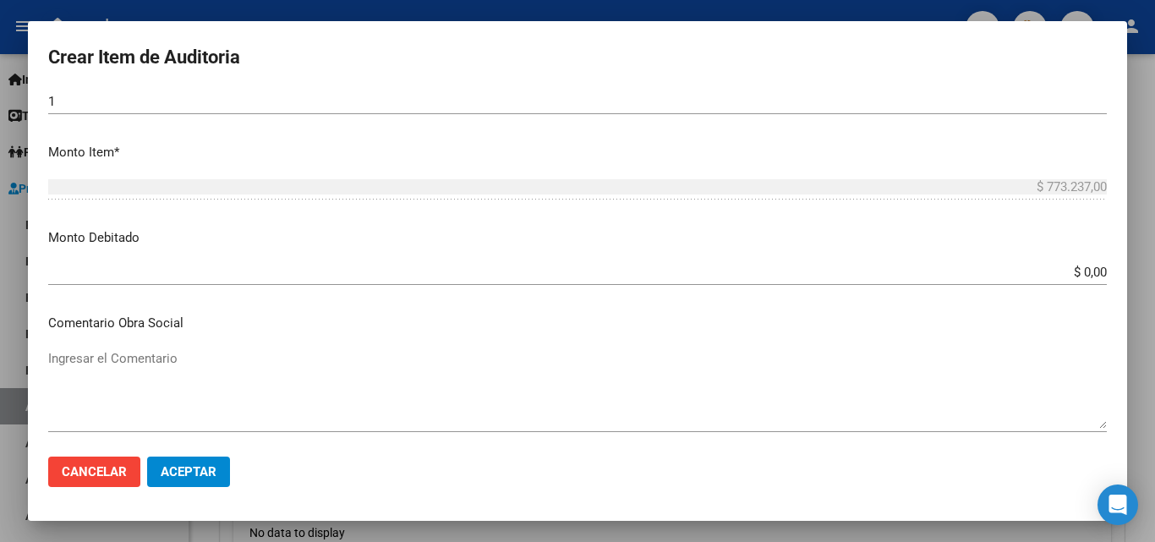
scroll to position [507, 0]
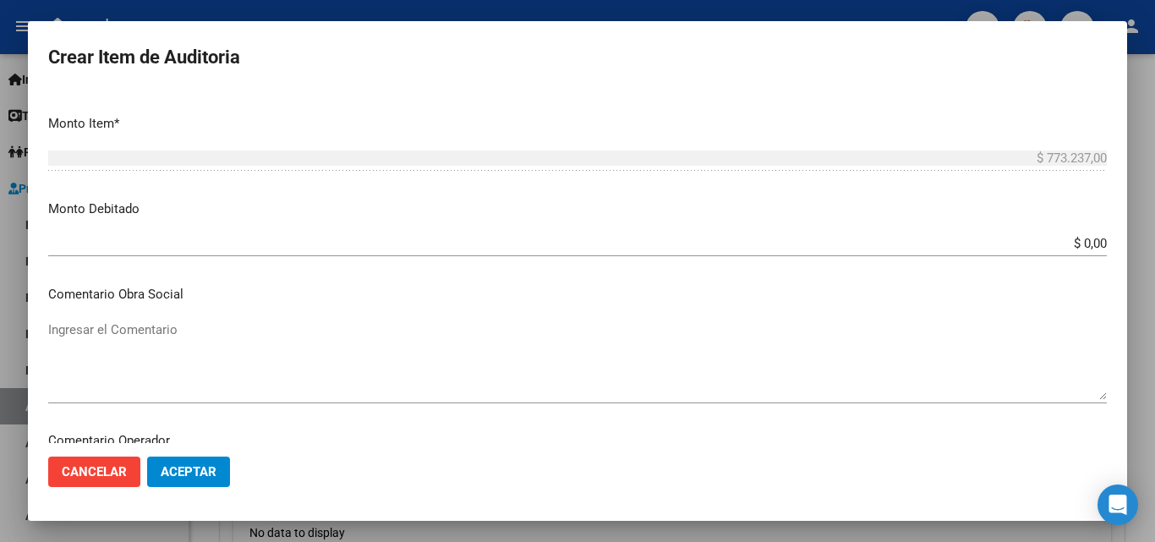
click at [1094, 242] on app-form-text-field "Monto Debitado $ 0,00 Ingresar el monto" at bounding box center [584, 225] width 1072 height 52
click at [1089, 242] on input "$ 0,00" at bounding box center [577, 243] width 1058 height 15
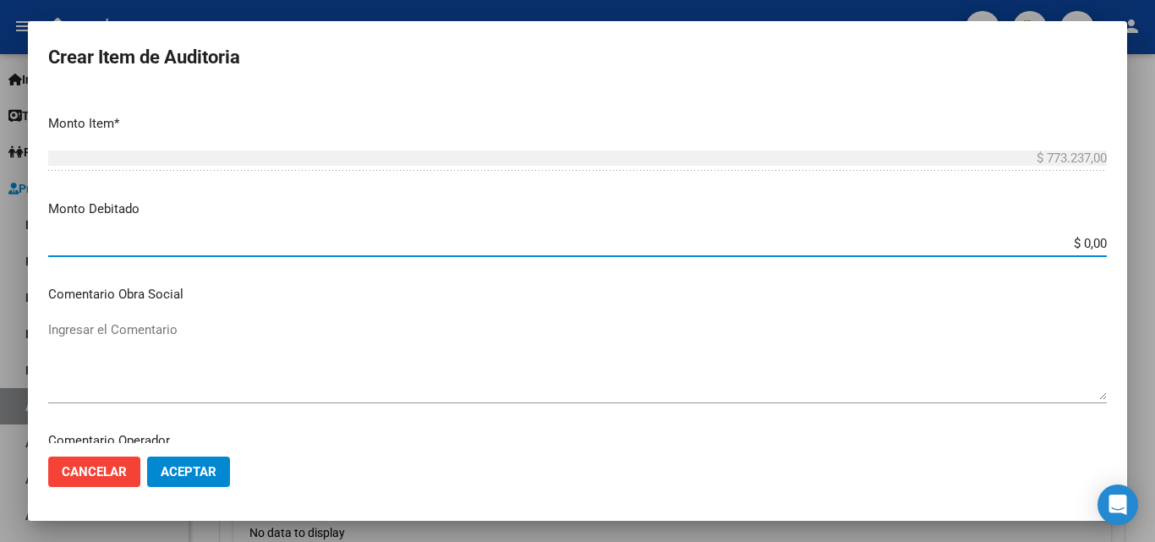
click at [1092, 241] on input "$ 0,00" at bounding box center [577, 243] width 1058 height 15
type input "$ 773.237,00"
click at [167, 371] on textarea "Ingresar el Comentario" at bounding box center [577, 359] width 1058 height 79
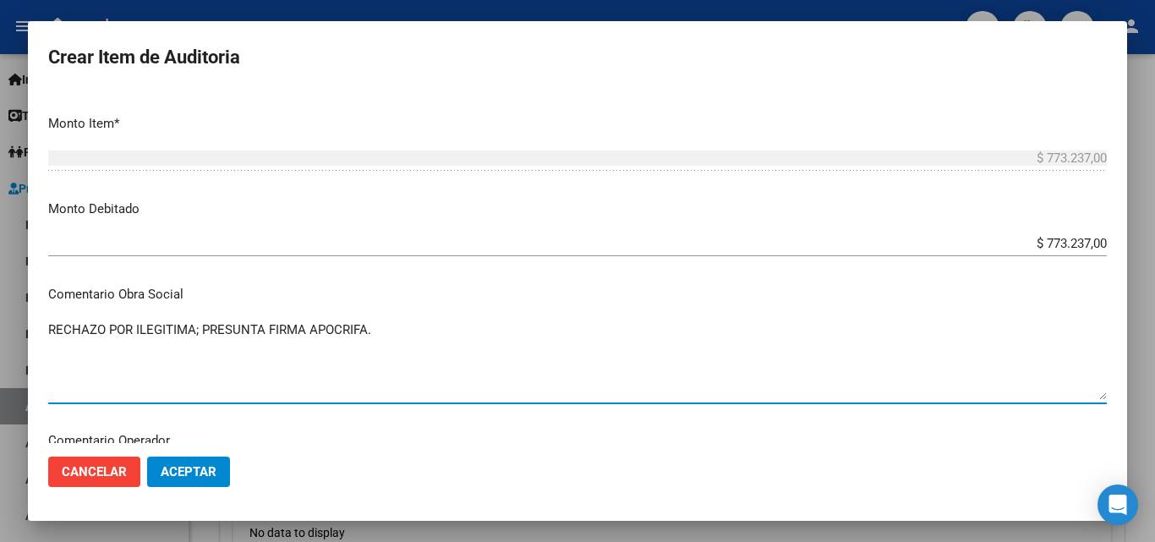
type textarea "RECHAZO POR ILEGITIMA; PRESUNTA FIRMA APOCRIFA."
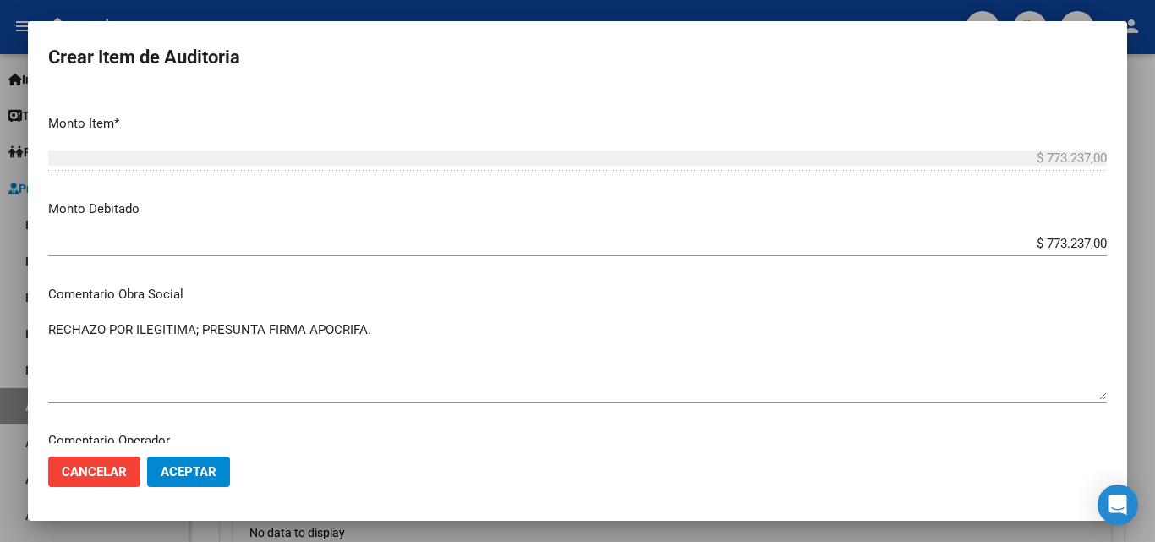
drag, startPoint x: 470, startPoint y: 287, endPoint x: 299, endPoint y: 330, distance: 176.1
click at [468, 288] on p "Comentario Obra Social" at bounding box center [577, 294] width 1058 height 19
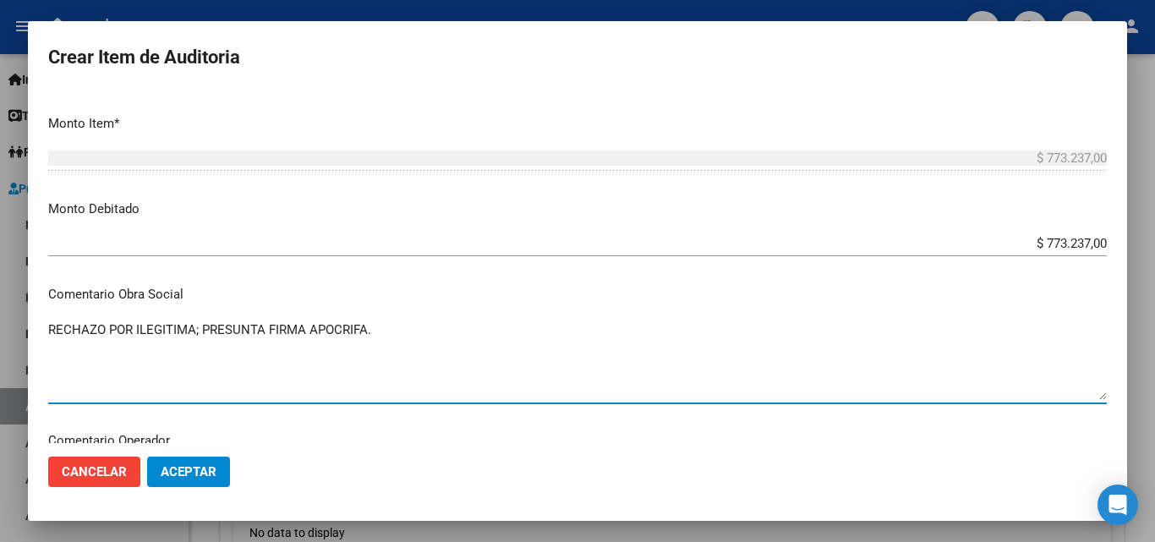
drag, startPoint x: 51, startPoint y: 327, endPoint x: 407, endPoint y: 355, distance: 356.9
click at [407, 355] on textarea "RECHAZO POR ILEGITIMA; PRESUNTA FIRMA APOCRIFA." at bounding box center [577, 359] width 1058 height 79
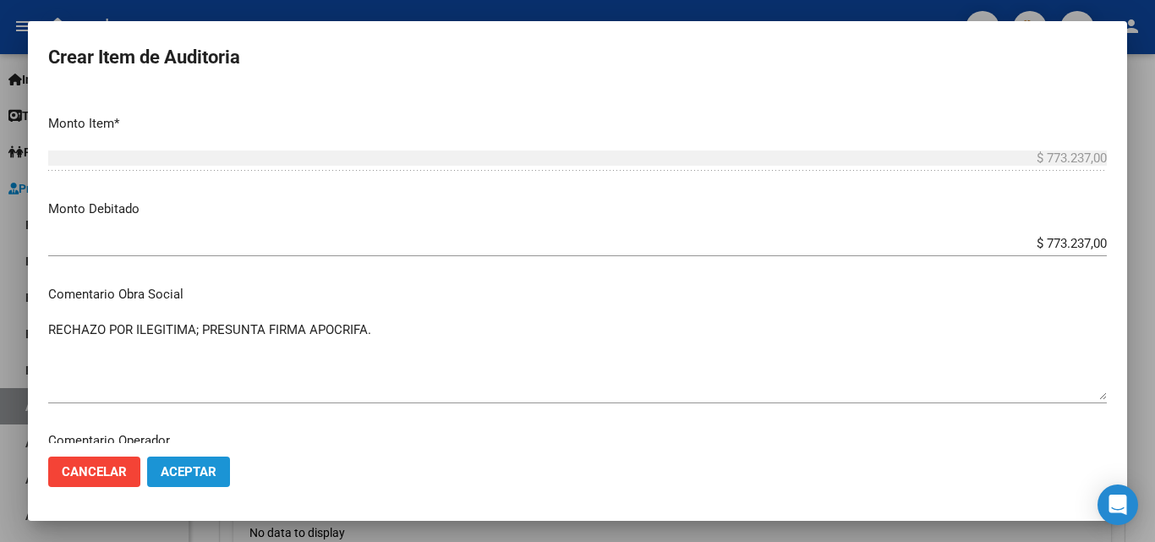
click at [197, 465] on span "Aceptar" at bounding box center [189, 471] width 56 height 15
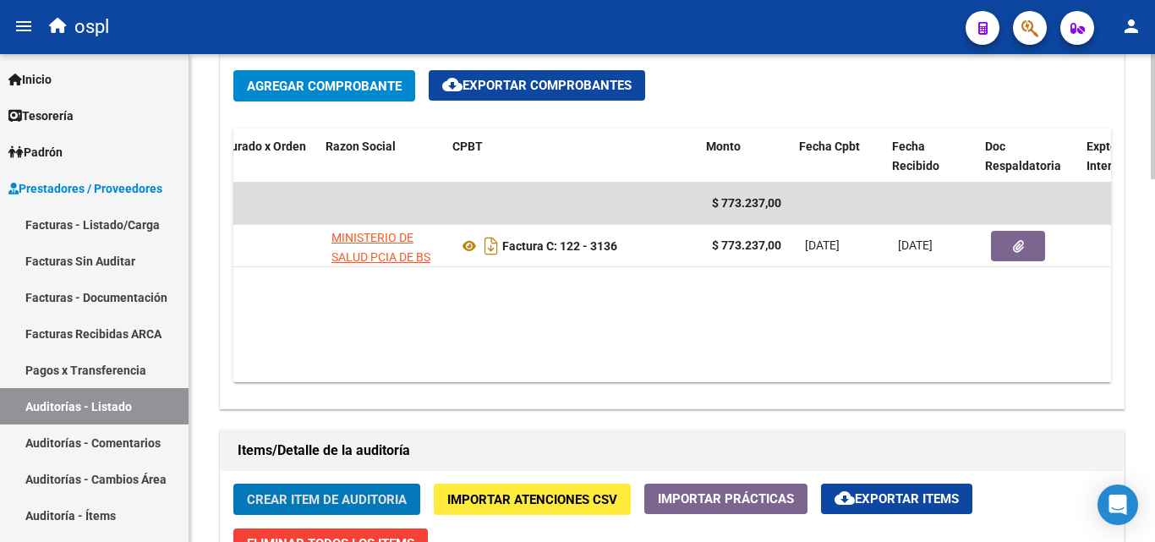
scroll to position [0, 205]
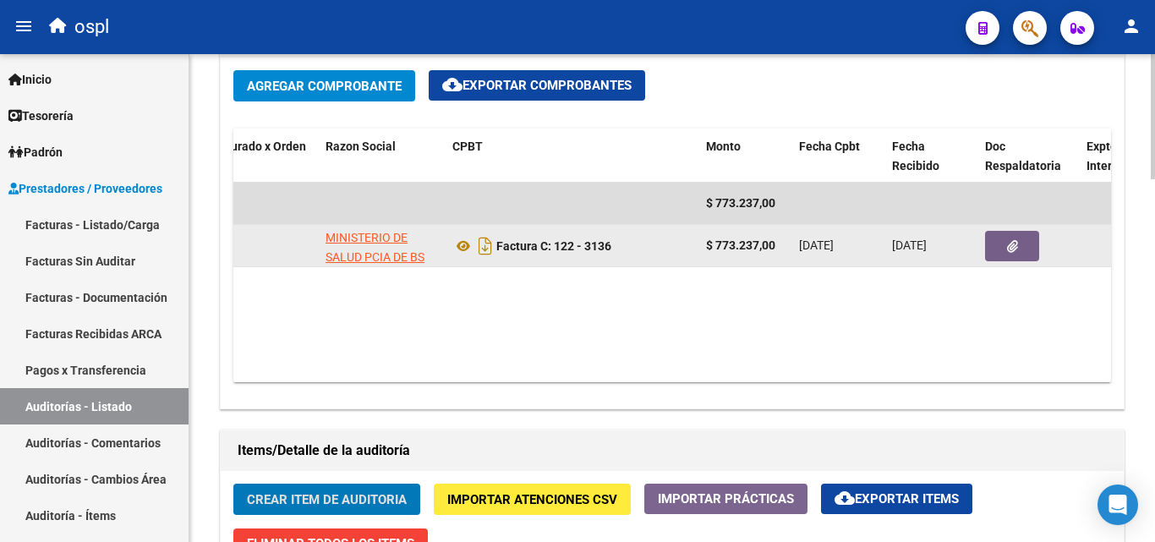
click at [1013, 252] on icon "button" at bounding box center [1012, 246] width 11 height 13
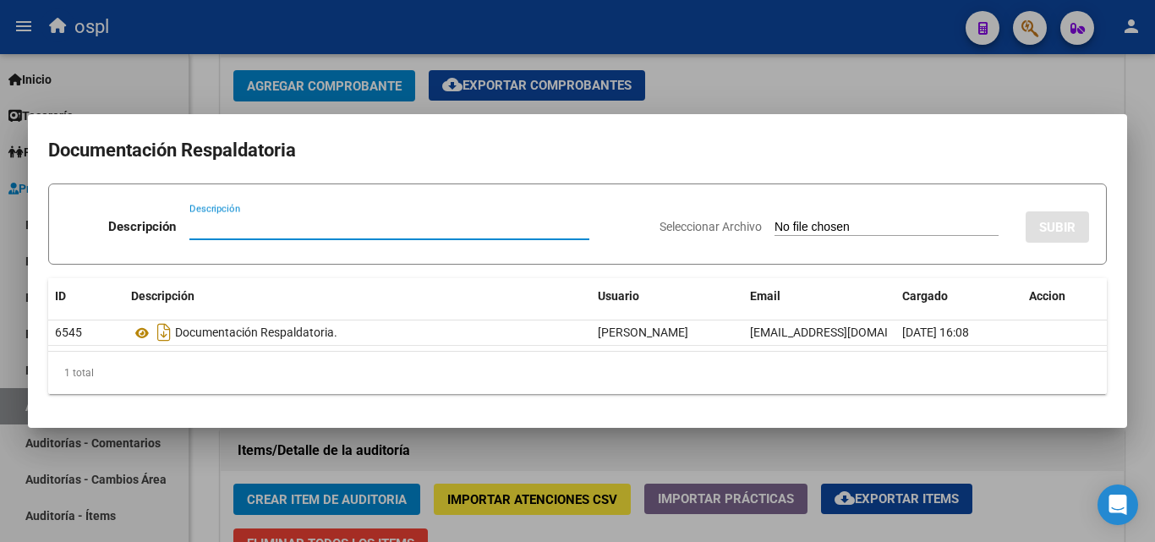
click at [775, 223] on input "Seleccionar Archivo" at bounding box center [886, 228] width 224 height 16
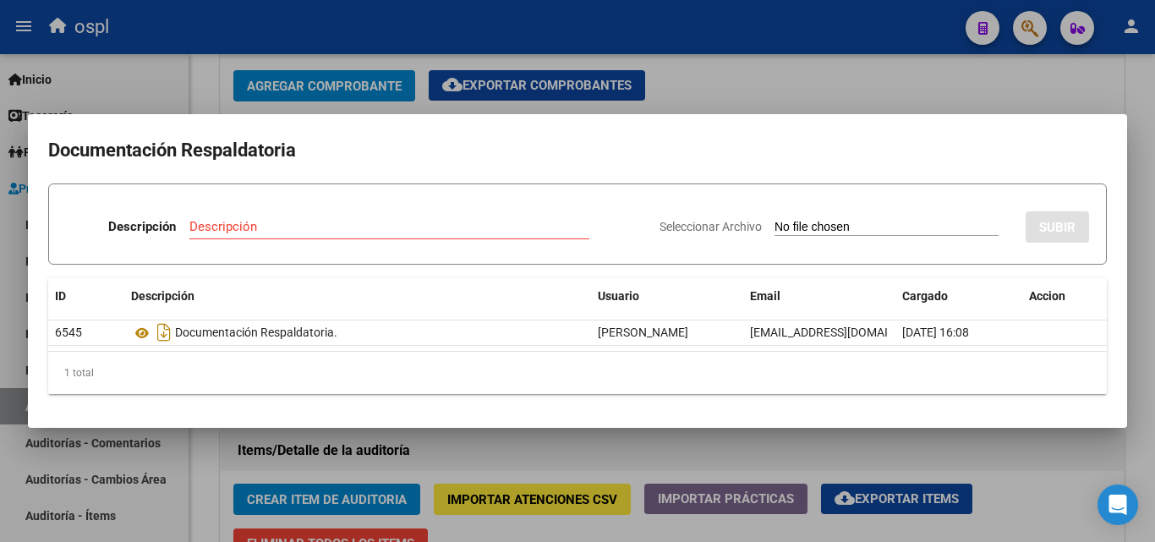
type input "C:\fakepath\FC Nº3136.pdf"
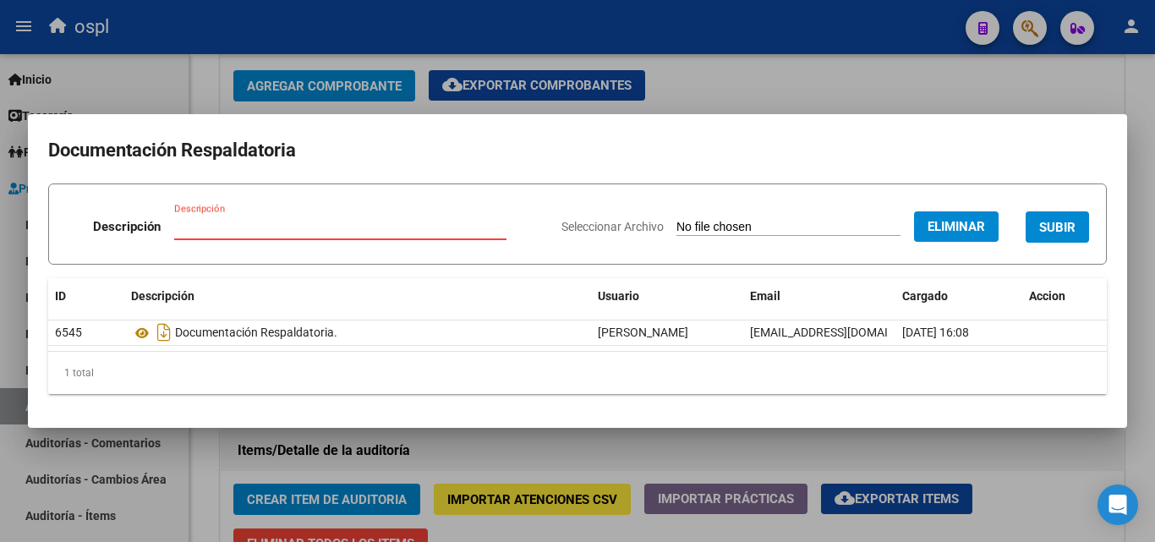
click at [235, 225] on input "Descripción" at bounding box center [340, 226] width 332 height 15
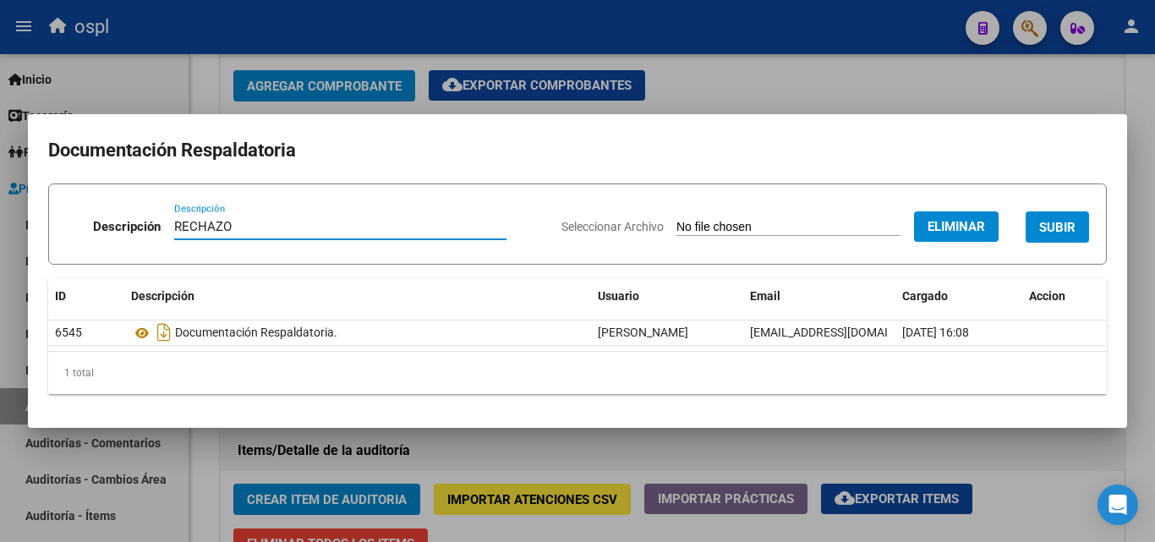
type input "RECHAZO"
click at [319, 195] on form "Descripción RECHAZO Descripción Seleccionar Archivo Eliminar SUBIR" at bounding box center [577, 223] width 1058 height 81
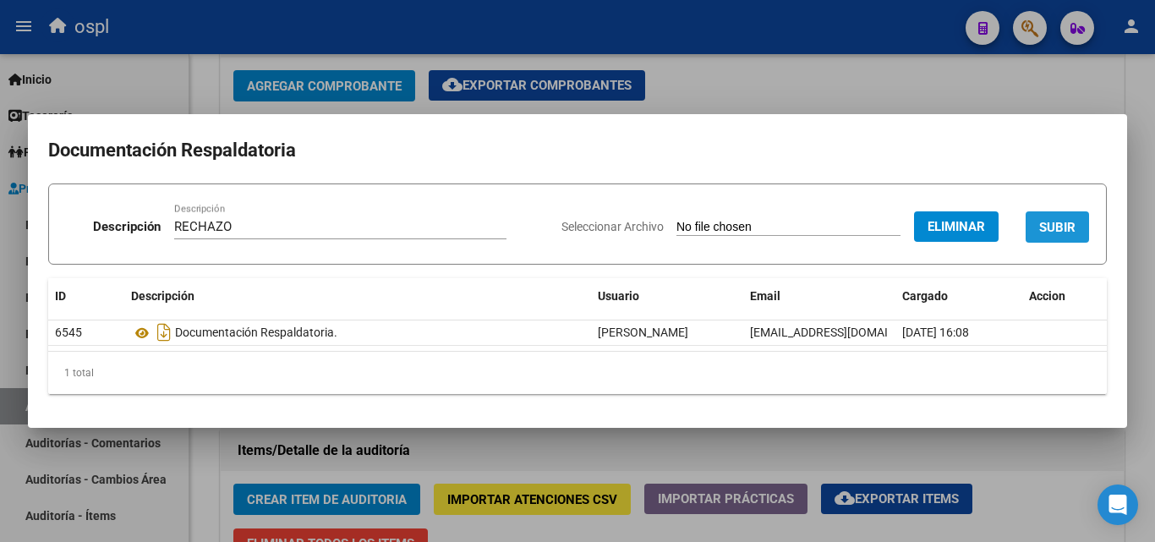
click at [1044, 220] on span "SUBIR" at bounding box center [1057, 227] width 36 height 15
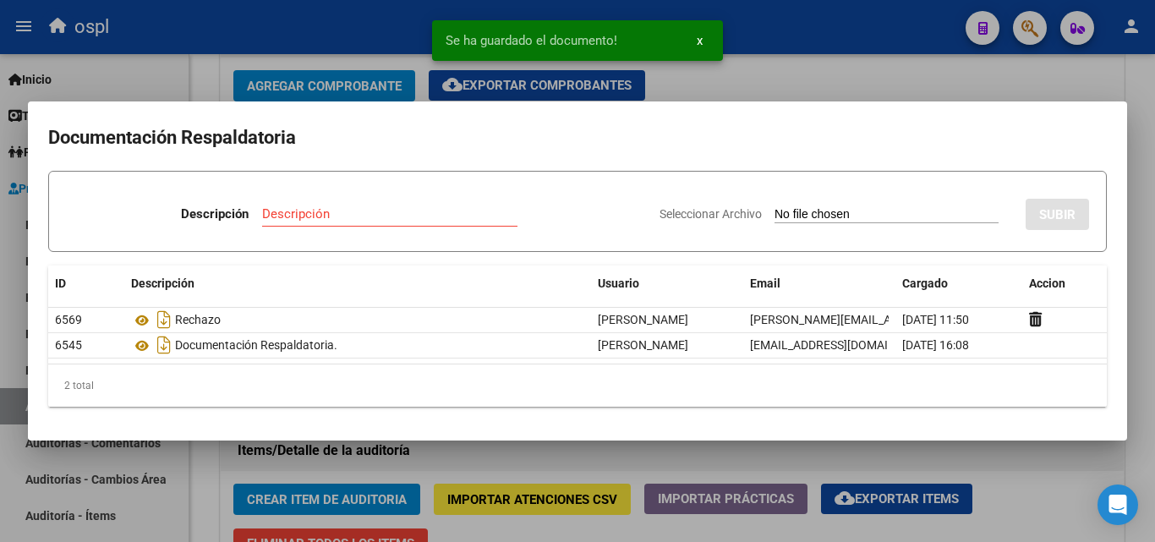
click at [770, 84] on div at bounding box center [577, 271] width 1155 height 542
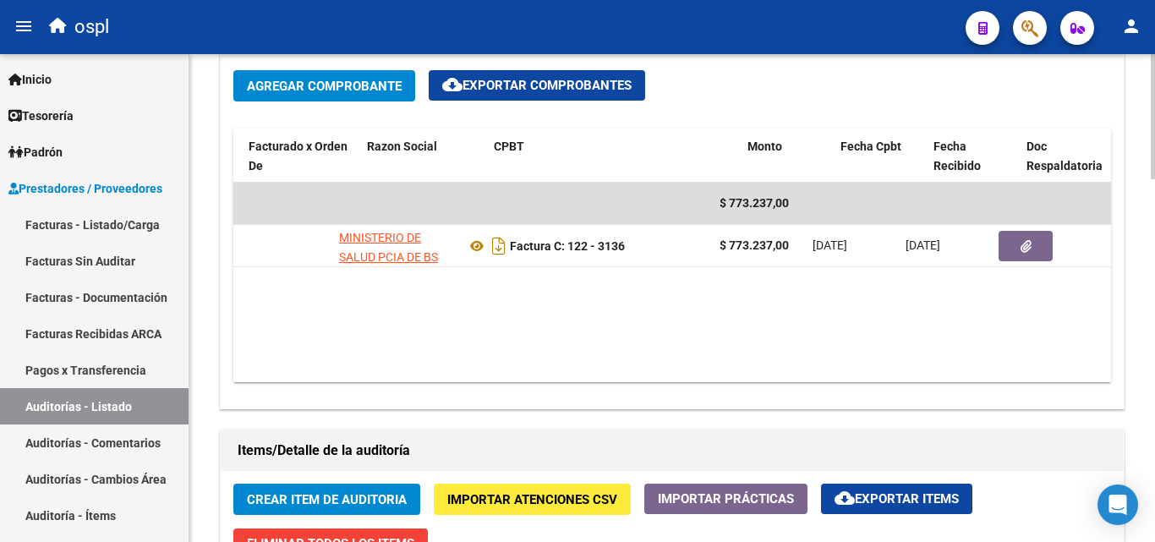
scroll to position [0, 212]
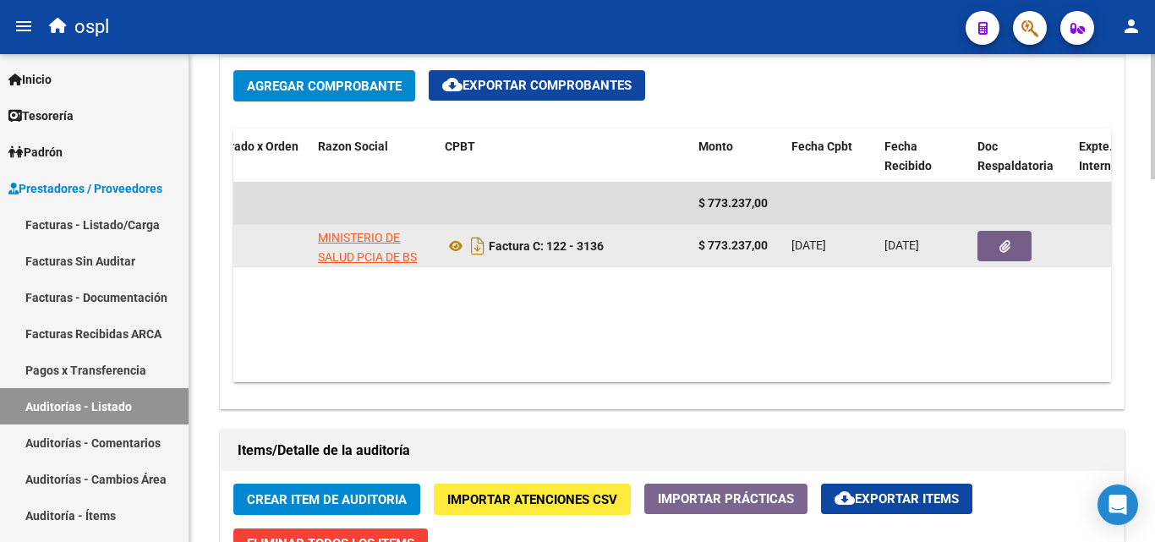
click at [1014, 253] on button "button" at bounding box center [1004, 246] width 54 height 30
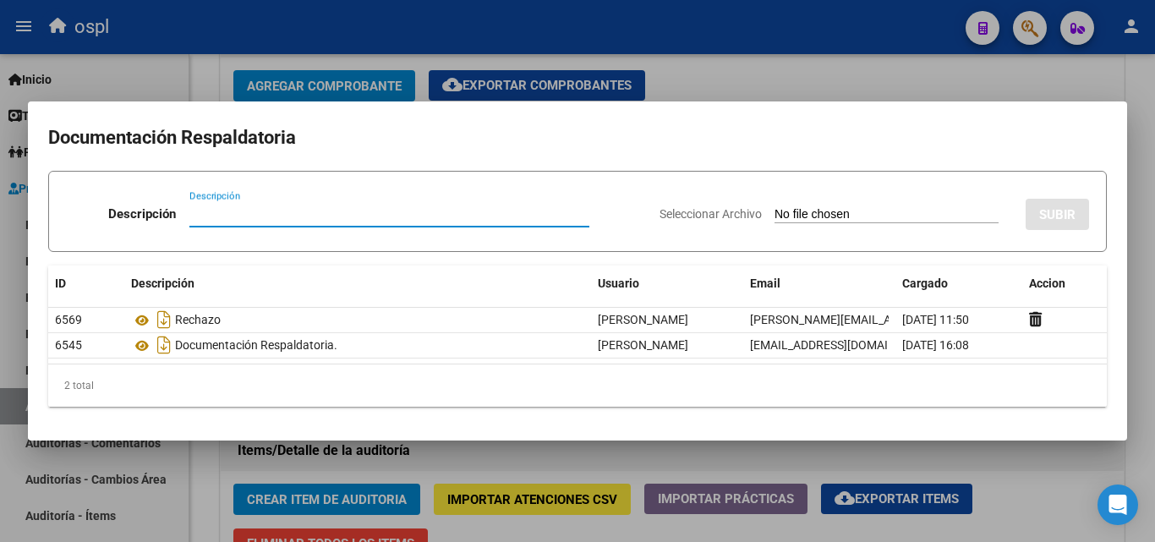
click at [749, 72] on div at bounding box center [577, 271] width 1155 height 542
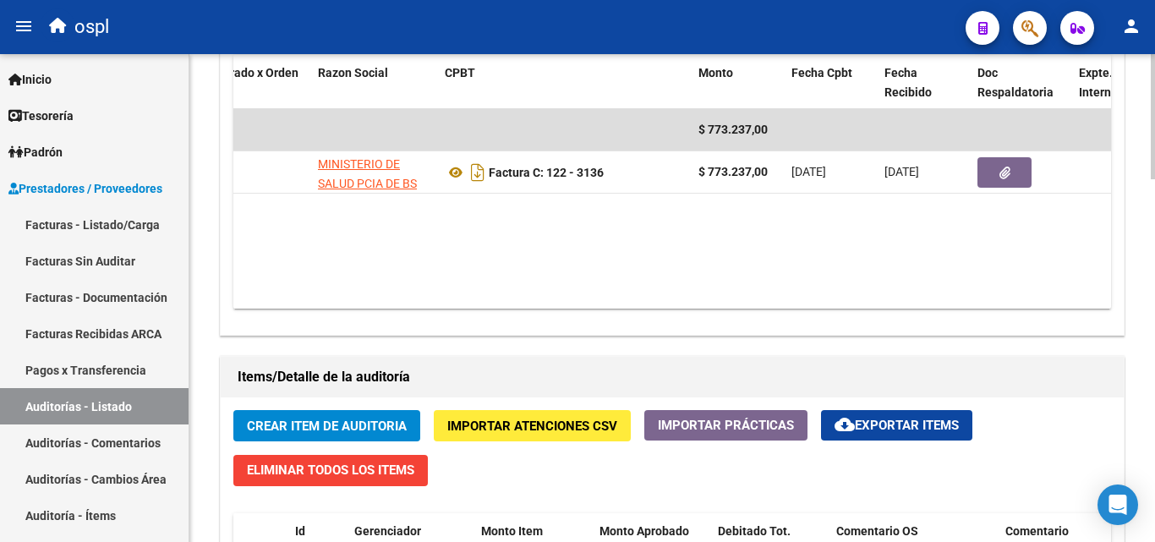
scroll to position [1015, 0]
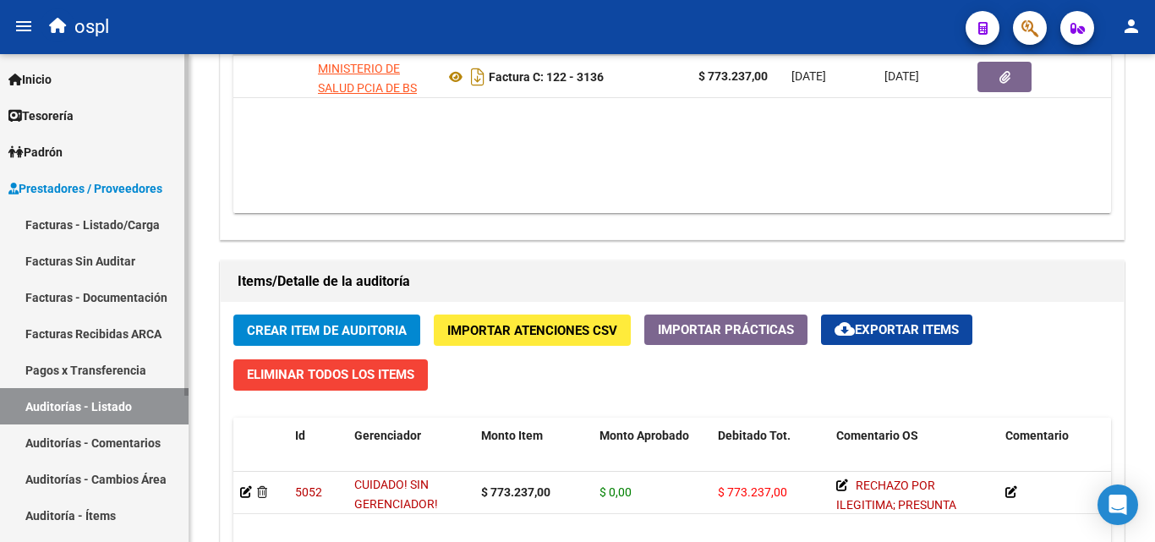
click at [119, 267] on link "Facturas Sin Auditar" at bounding box center [94, 261] width 188 height 36
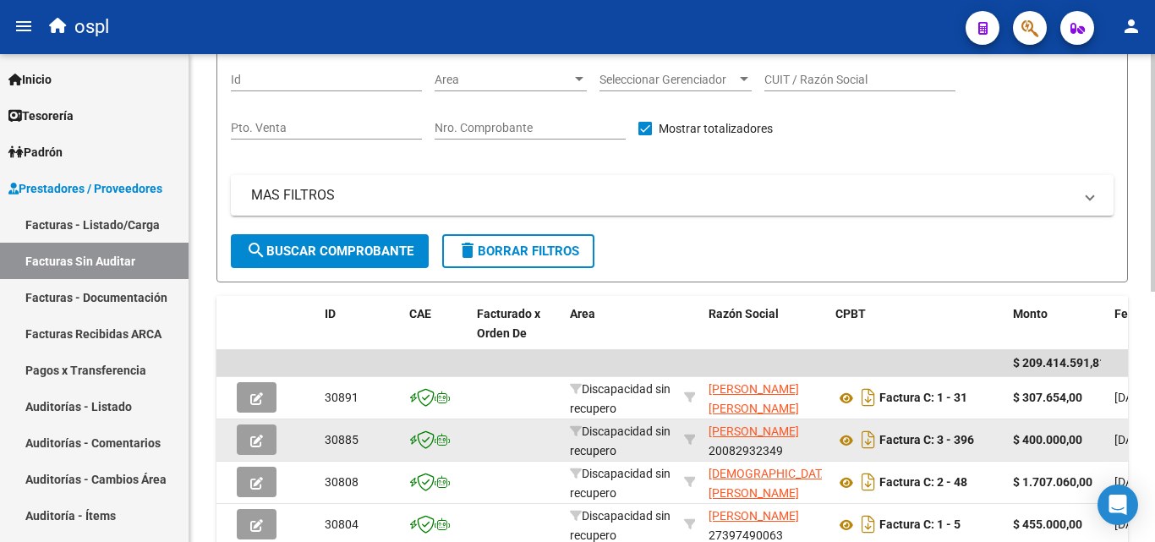
scroll to position [5, 0]
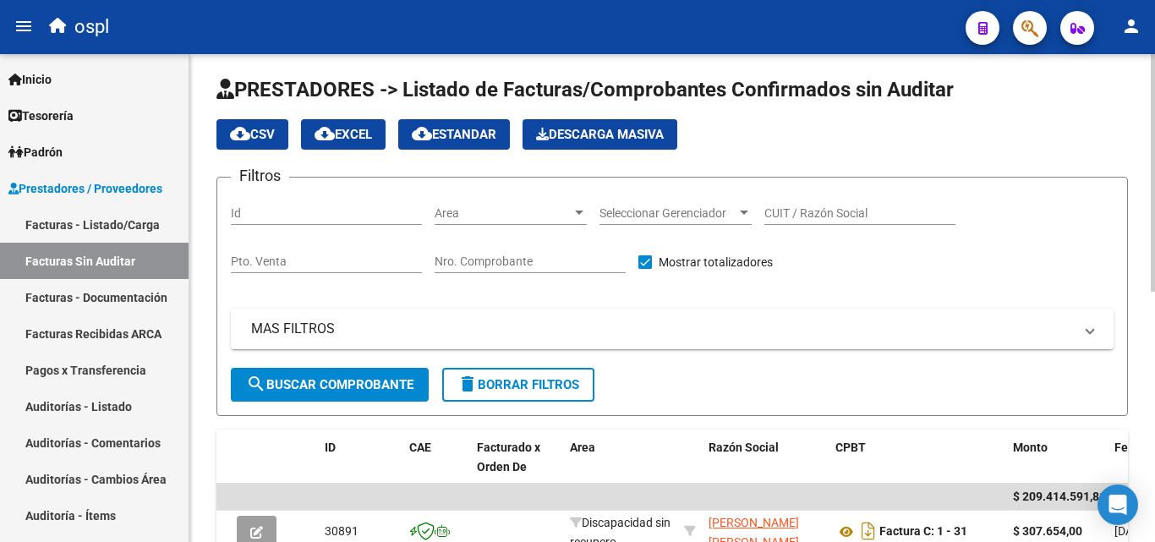
click at [541, 274] on div "Nro. Comprobante" at bounding box center [529, 263] width 191 height 48
click at [539, 264] on input "Nro. Comprobante" at bounding box center [529, 261] width 191 height 14
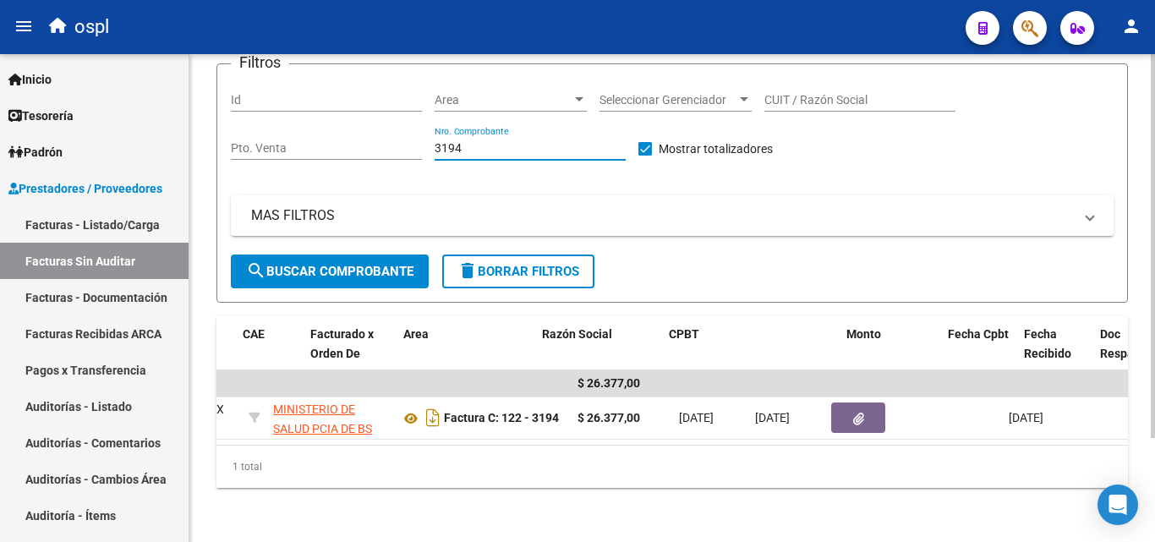
scroll to position [0, 0]
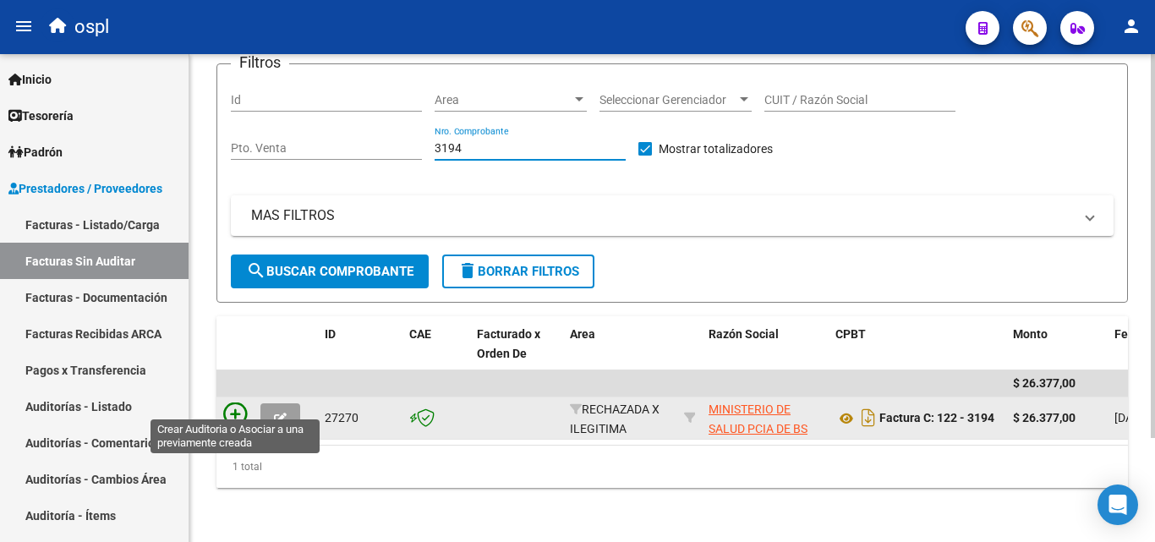
type input "3194"
click at [232, 402] on icon at bounding box center [235, 414] width 24 height 24
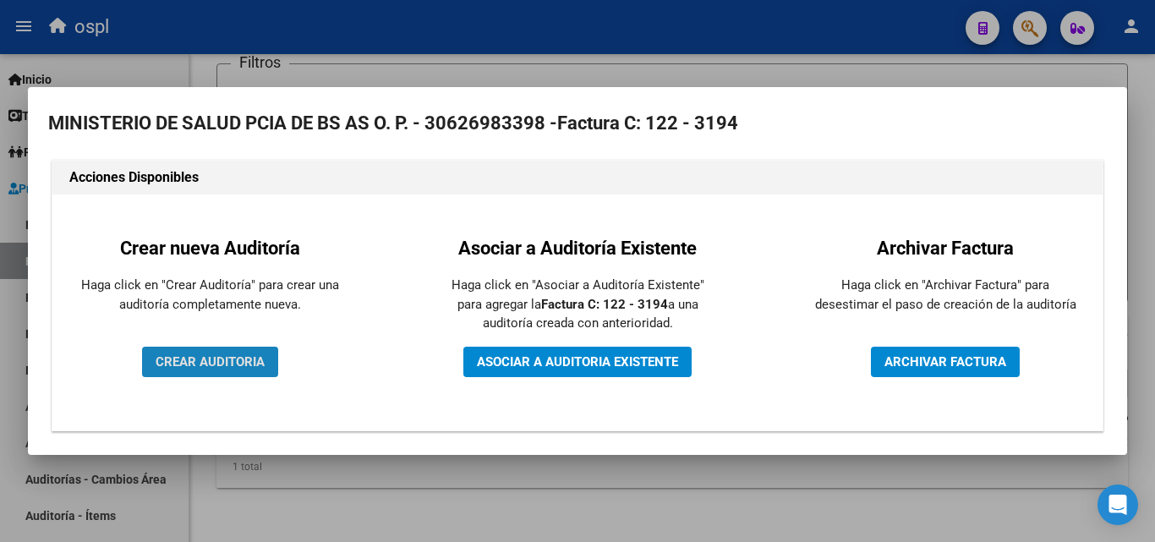
click at [216, 367] on span "CREAR AUDITORIA" at bounding box center [210, 361] width 109 height 15
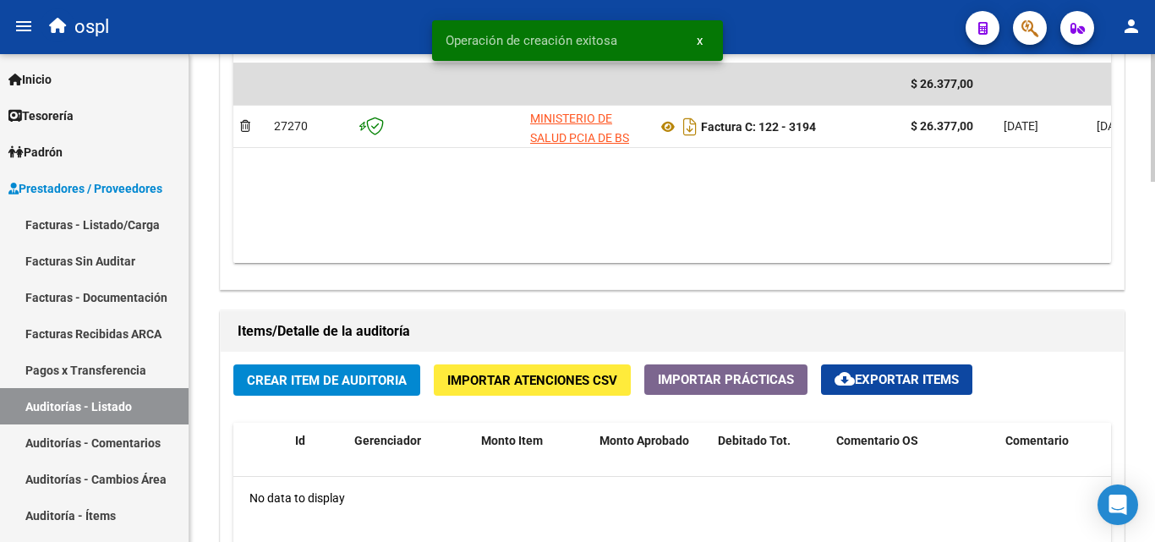
scroll to position [930, 0]
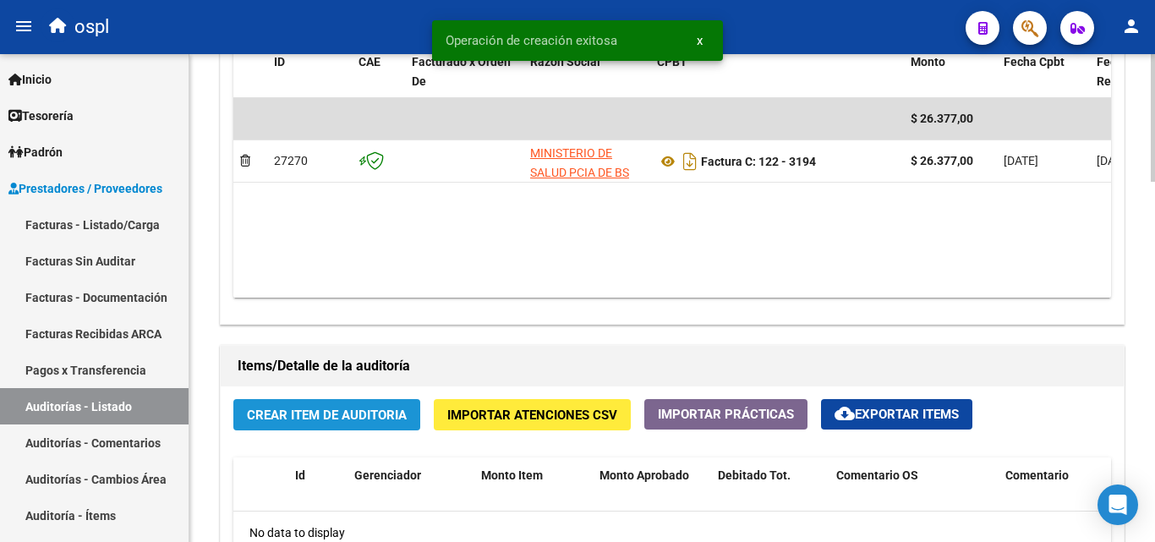
click at [387, 404] on button "Crear Item de Auditoria" at bounding box center [326, 414] width 187 height 31
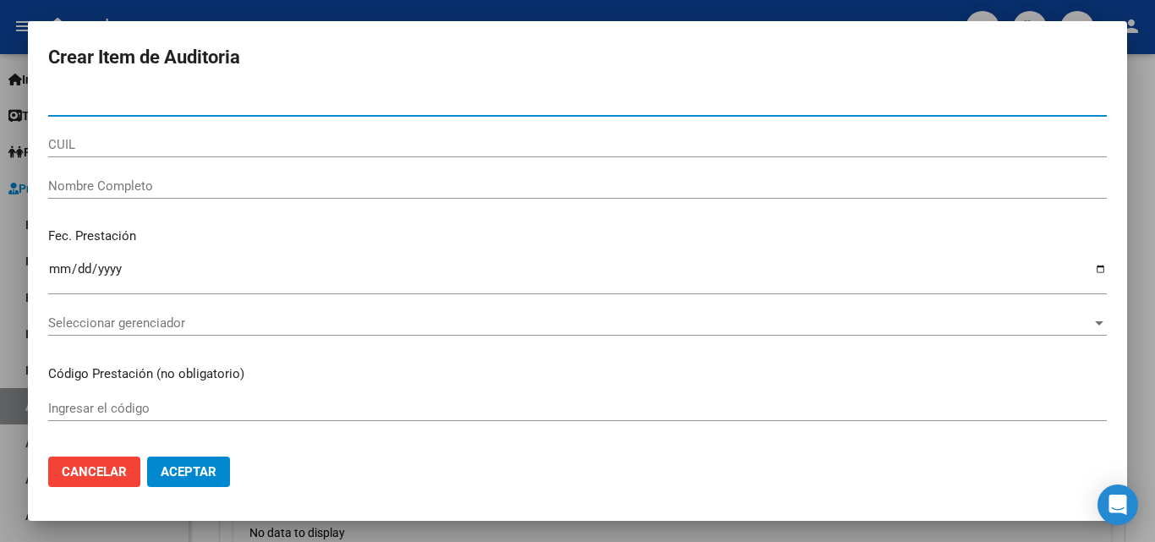
click at [212, 182] on input "Nombre Completo" at bounding box center [577, 185] width 1058 height 15
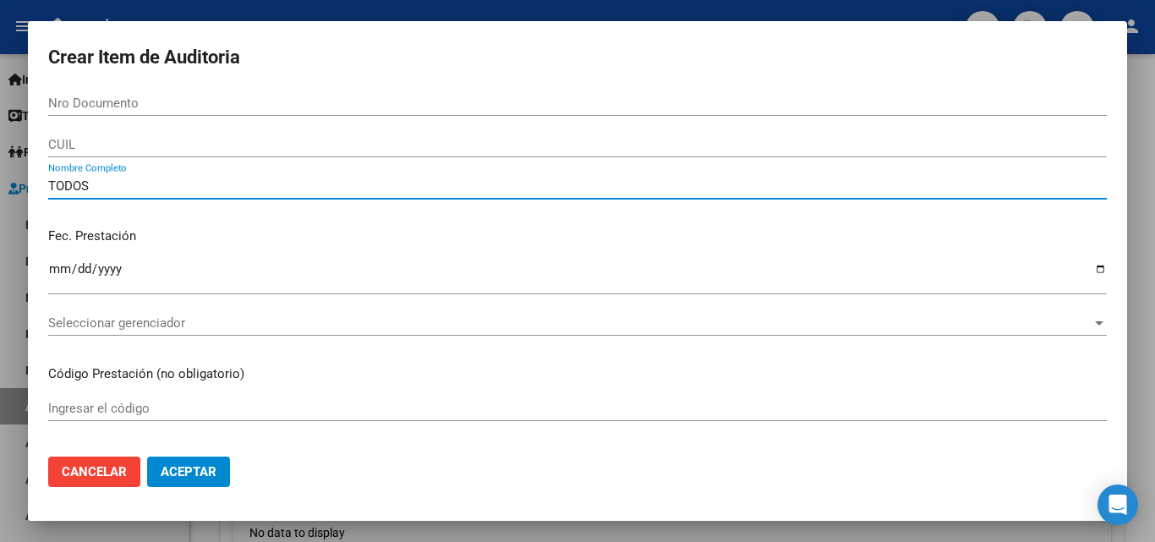
type input "TODOS"
click at [230, 216] on div "Fec. Prestación Ingresar la fecha" at bounding box center [577, 262] width 1058 height 96
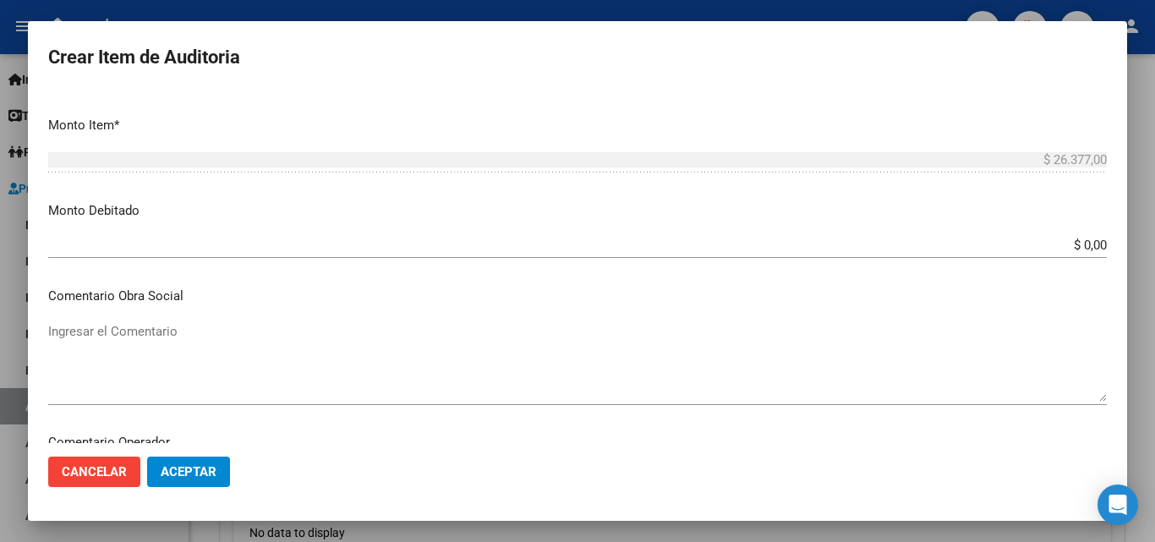
scroll to position [507, 0]
click at [1090, 241] on input "$ 0,00" at bounding box center [577, 243] width 1058 height 15
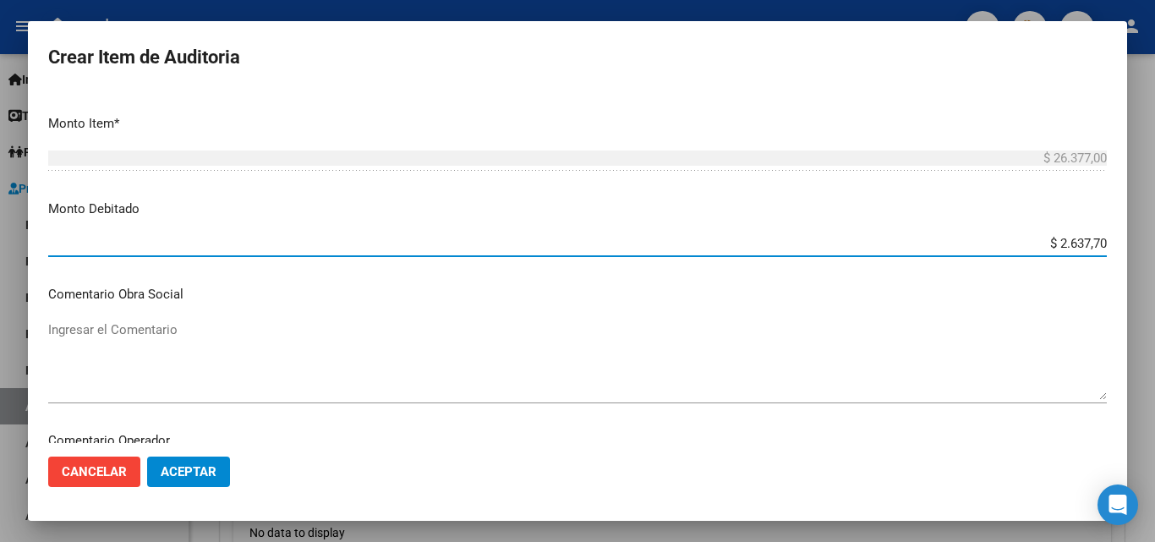
type input "$ 26.377,00"
click at [501, 343] on textarea "Ingresar el Comentario" at bounding box center [577, 359] width 1058 height 79
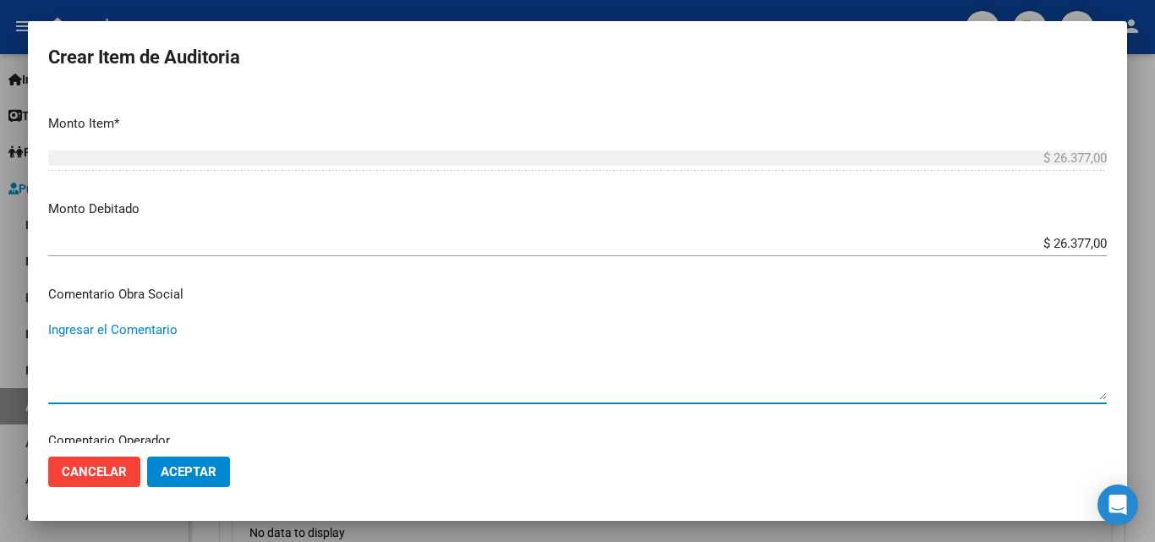
paste textarea "RECHAZO POR ILEGITIMA; PRESUNTA FIRMA APOCRIFA."
type textarea "RECHAZO POR ILEGITIMA; PRESUNTA FIRMA APOCRIFA."
click at [212, 464] on span "Aceptar" at bounding box center [189, 471] width 56 height 15
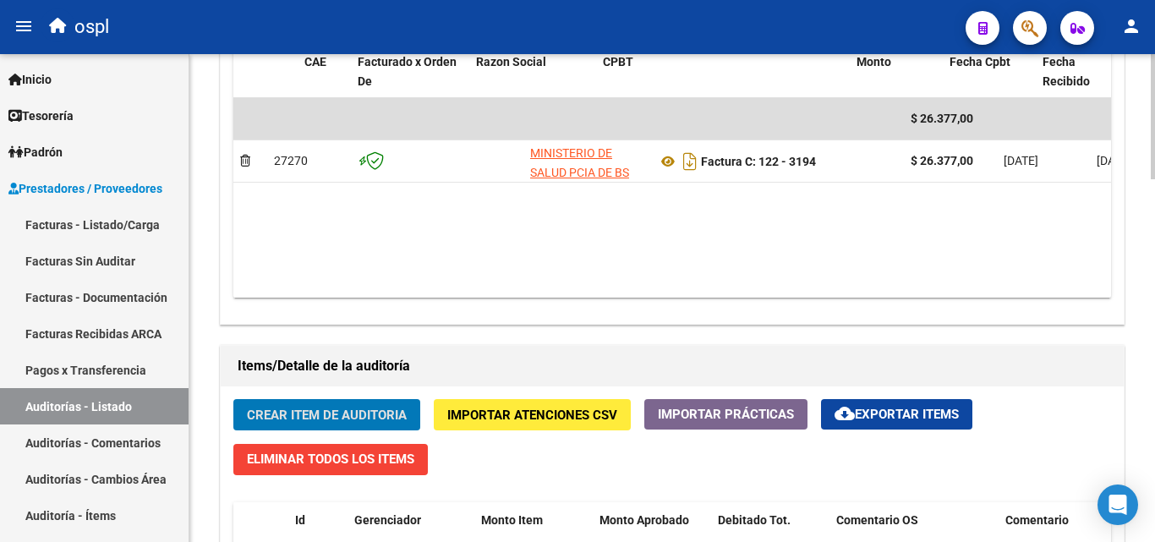
scroll to position [0, 103]
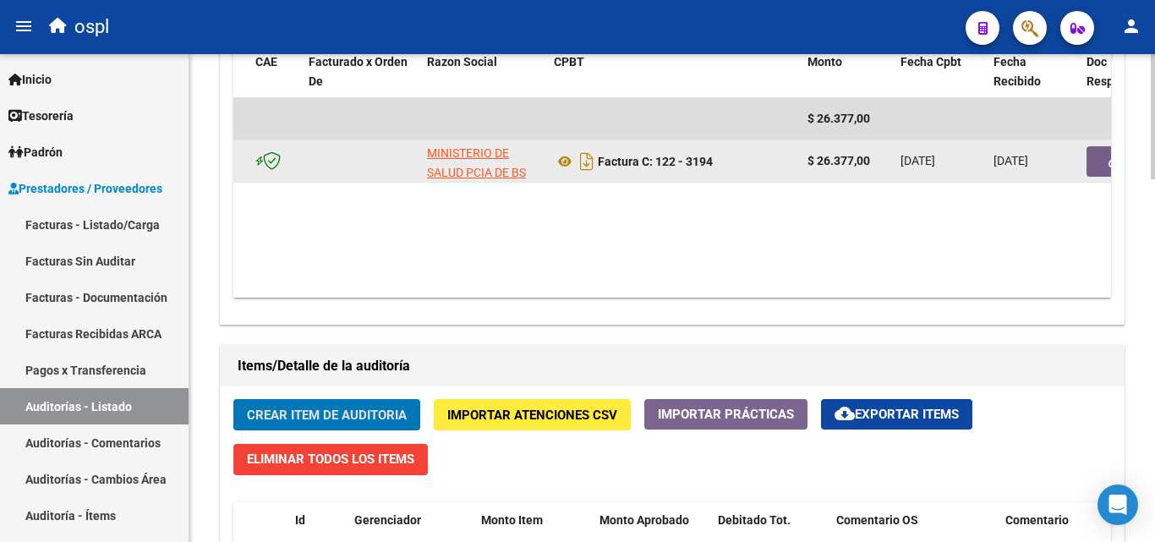
click at [1091, 162] on button "button" at bounding box center [1113, 161] width 54 height 30
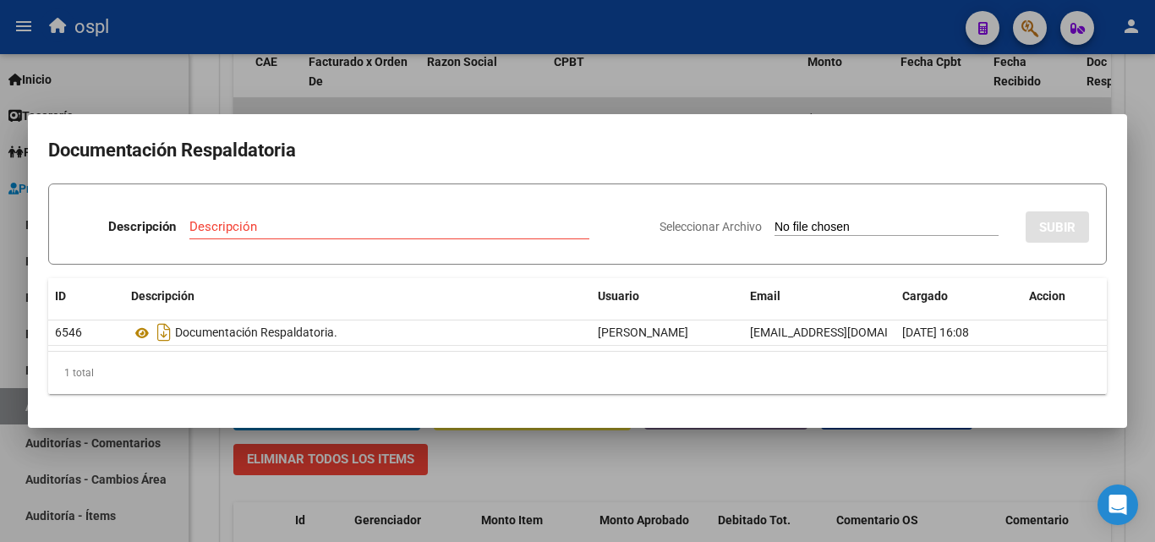
click at [784, 229] on input "Seleccionar Archivo" at bounding box center [886, 228] width 224 height 16
type input "C:\fakepath\FC Nº3194.pdf"
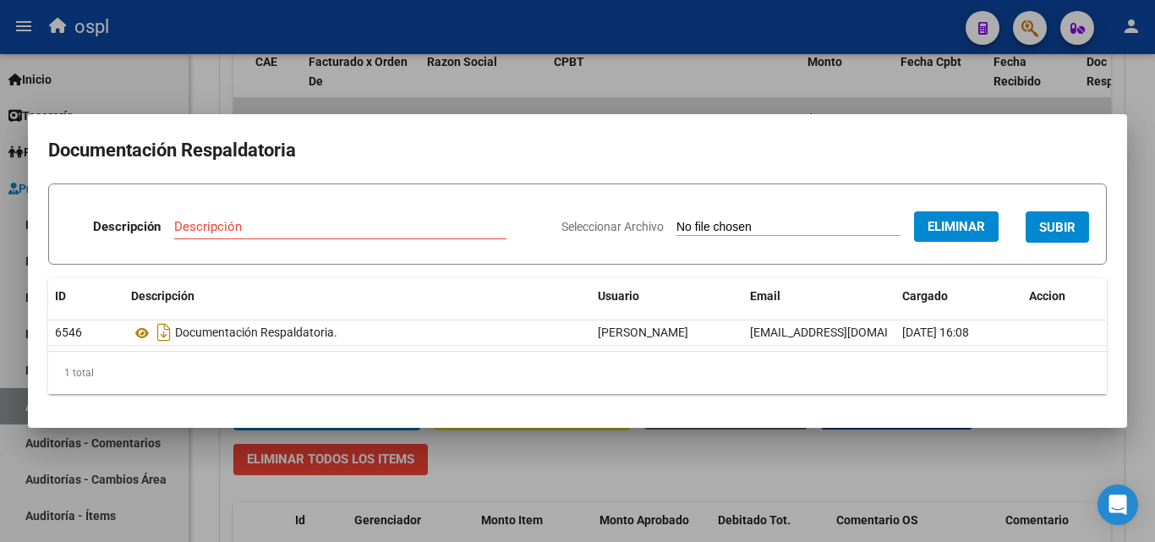
click at [420, 222] on input "Descripción" at bounding box center [340, 226] width 332 height 15
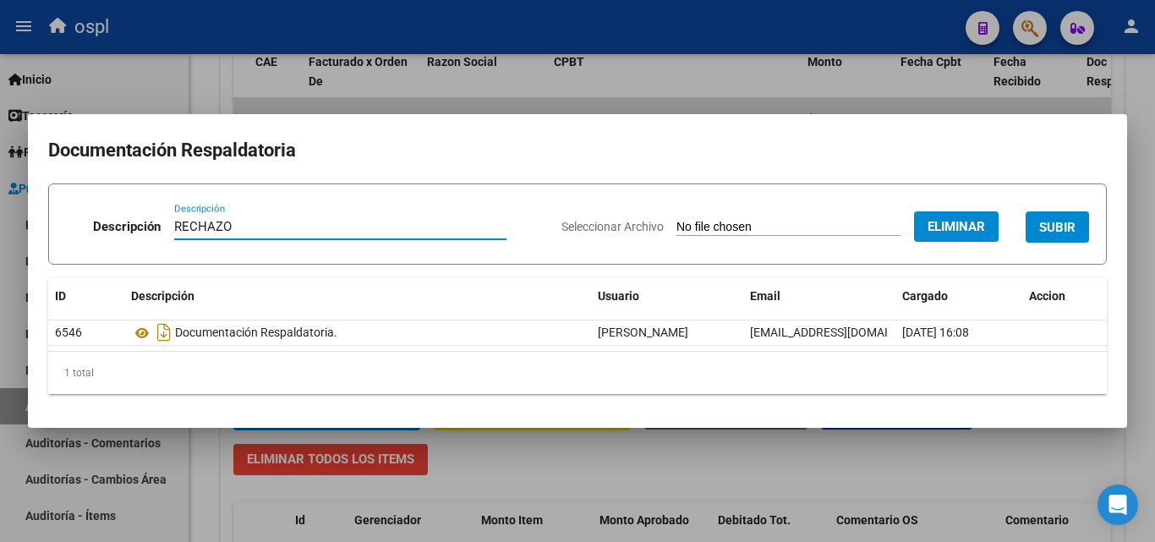
type input "RECHAZO"
click at [1063, 227] on span "SUBIR" at bounding box center [1057, 227] width 36 height 15
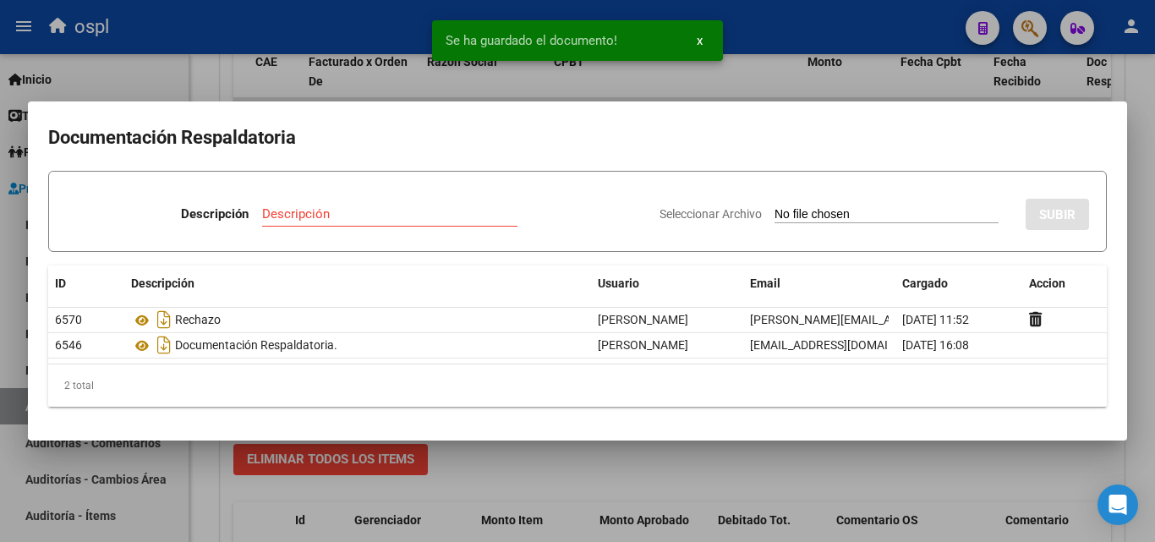
click at [652, 71] on div "Se ha guardado el documento! x" at bounding box center [577, 40] width 331 height 81
click at [265, 90] on div at bounding box center [577, 271] width 1155 height 542
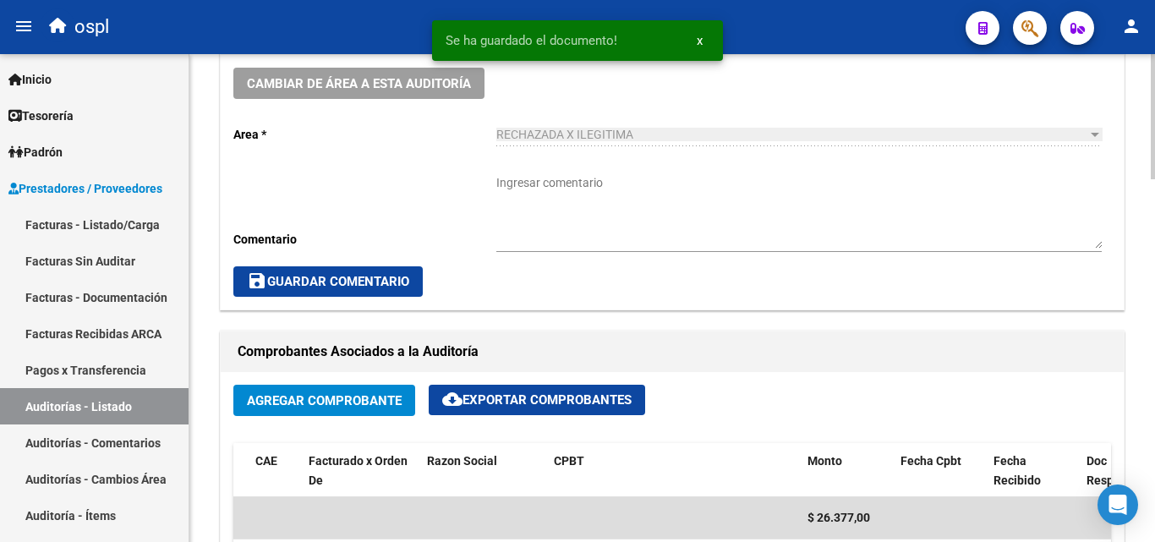
scroll to position [508, 0]
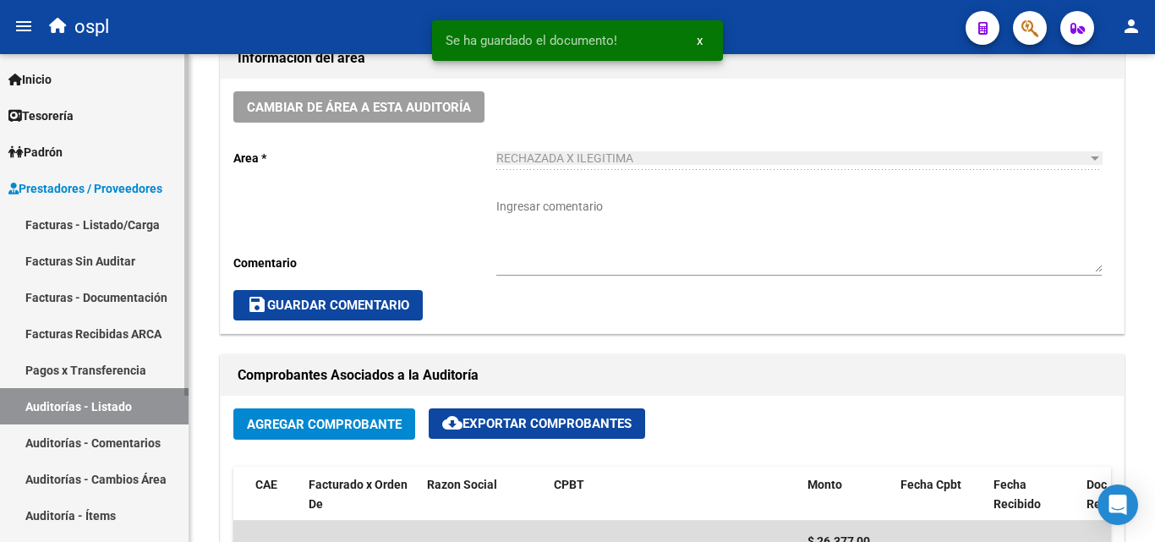
click at [100, 269] on link "Facturas Sin Auditar" at bounding box center [94, 261] width 188 height 36
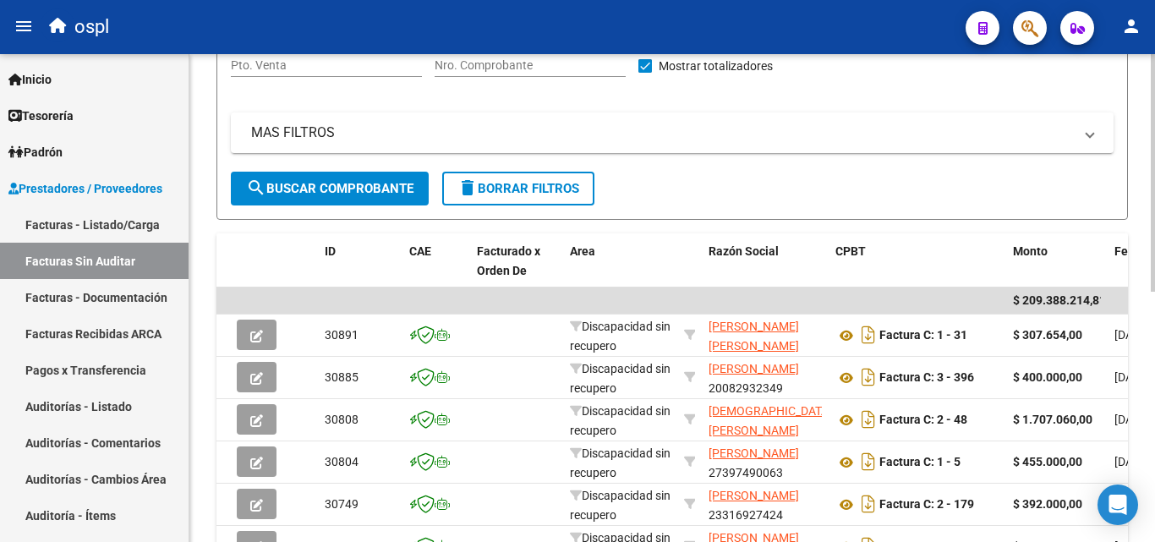
scroll to position [170, 0]
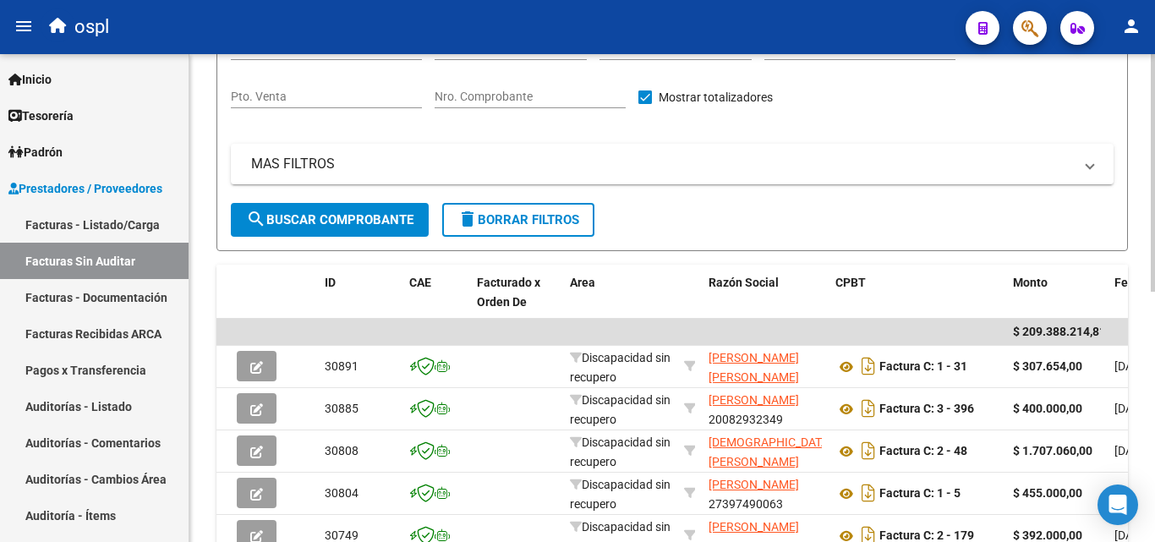
click at [522, 88] on div "Nro. Comprobante" at bounding box center [529, 91] width 191 height 34
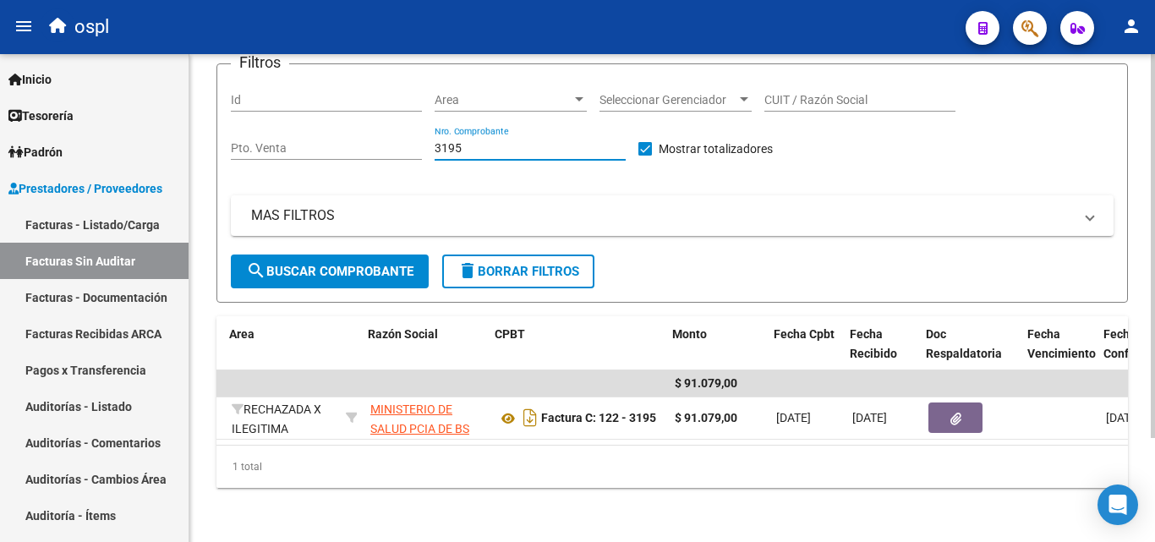
scroll to position [0, 343]
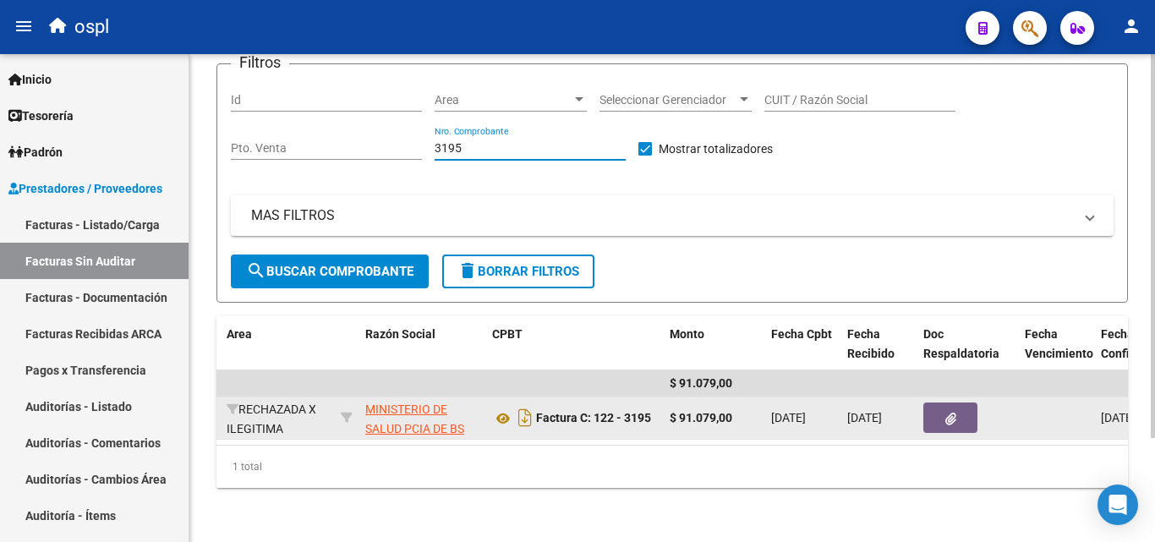
type input "3195"
click at [926, 407] on button "button" at bounding box center [950, 417] width 54 height 30
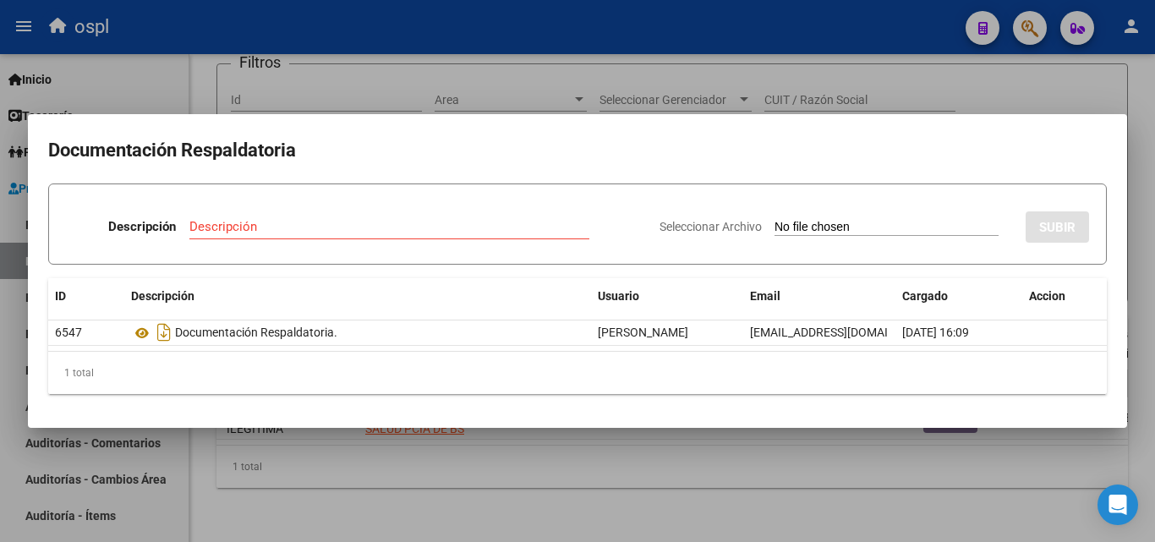
click at [782, 225] on input "Seleccionar Archivo" at bounding box center [886, 228] width 224 height 16
type input "C:\fakepath\FC Nº3195.pdf"
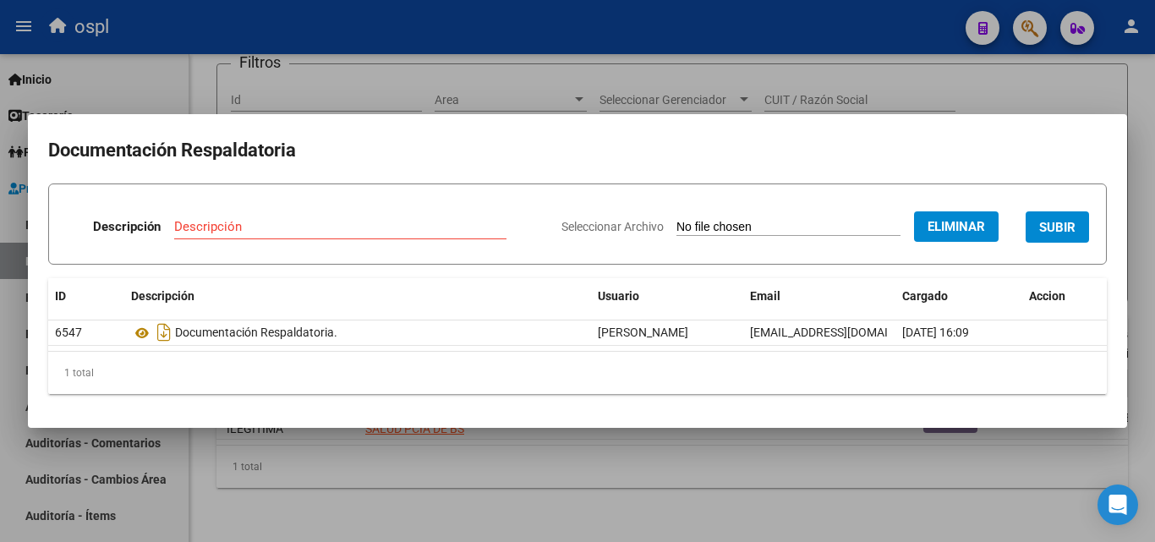
click at [970, 230] on span "Eliminar" at bounding box center [955, 226] width 57 height 15
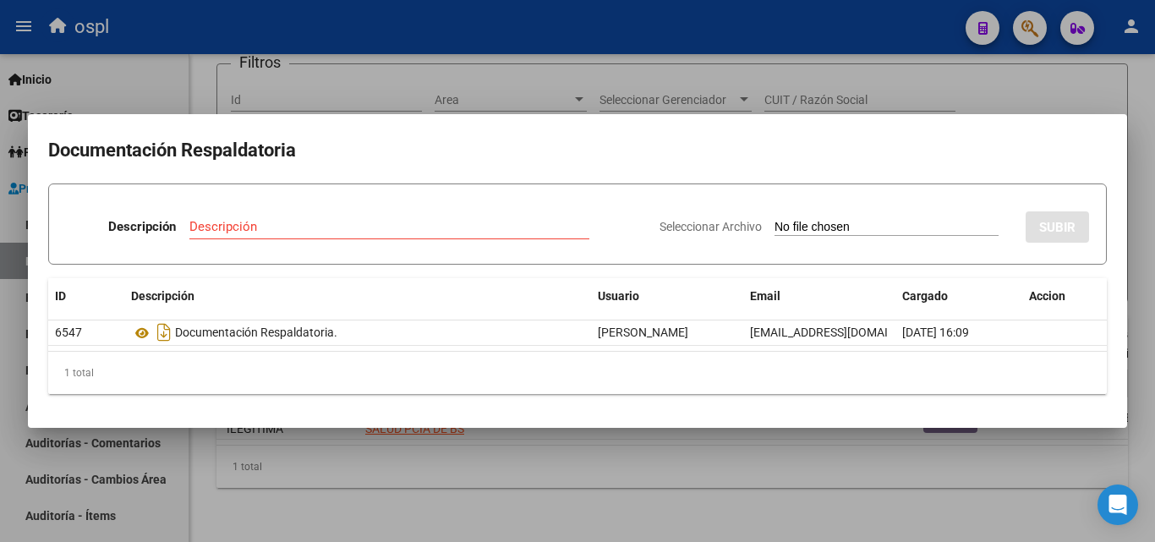
click at [588, 503] on div at bounding box center [577, 271] width 1155 height 542
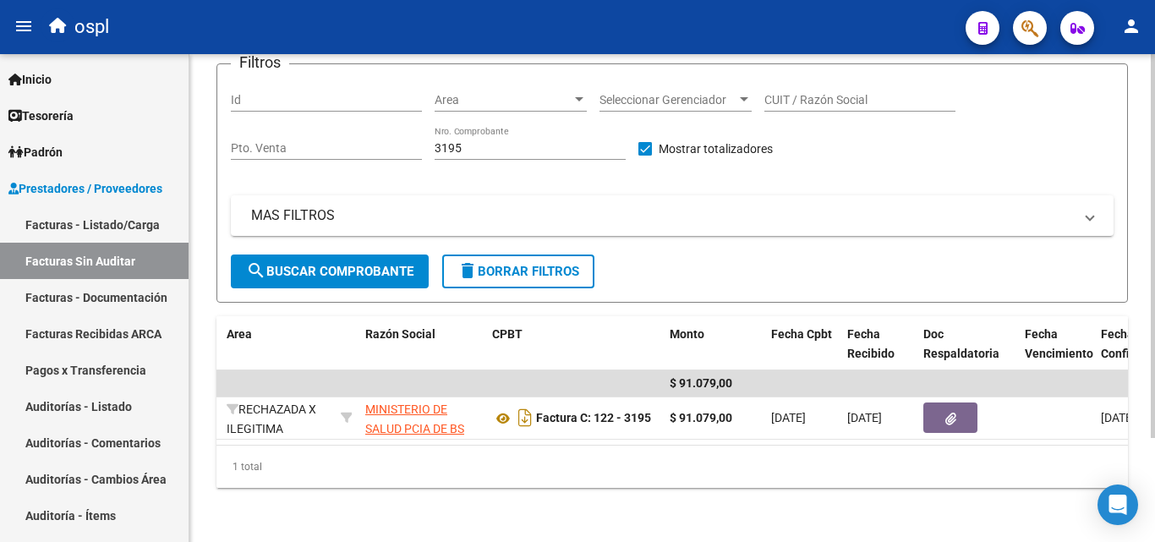
drag, startPoint x: 494, startPoint y: 427, endPoint x: 346, endPoint y: 429, distance: 147.9
click at [346, 429] on datatable-selection "$ 91.079,00 27265 RECHAZADA X ILEGITIMA MINISTERIO DE SALUD PCIA DE BS AS O. P.…" at bounding box center [328, 436] width 911 height 14
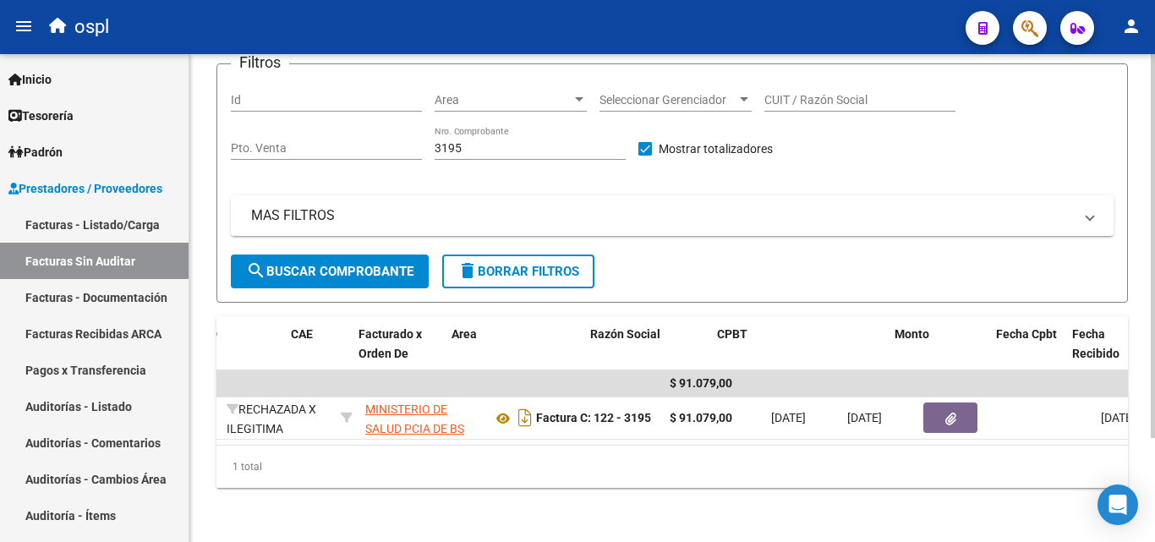
scroll to position [0, 0]
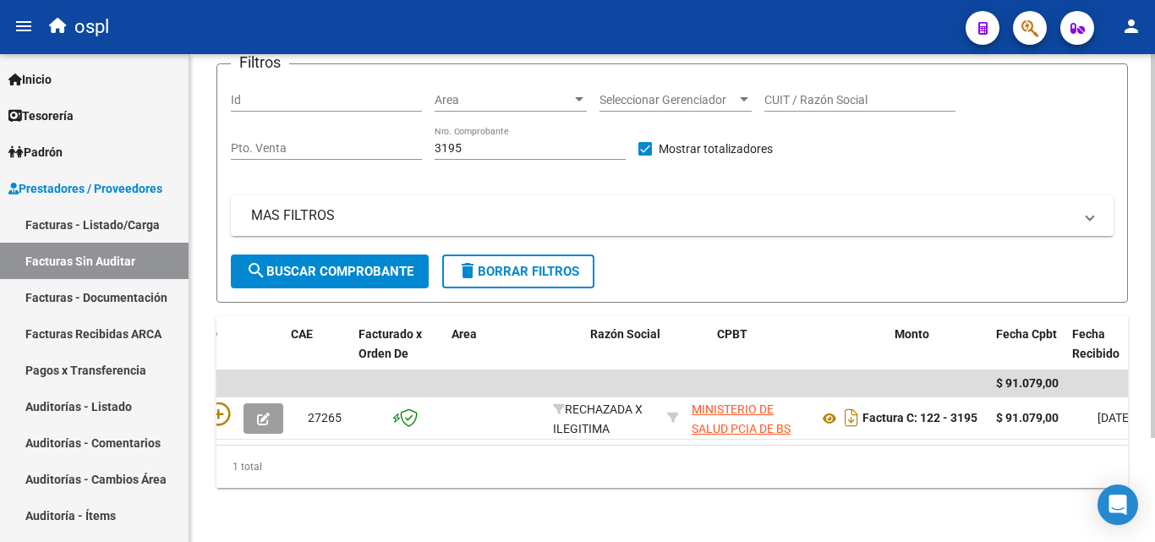
click at [251, 429] on datatable-body "$ 91.079,00 27265 RECHAZADA X ILEGITIMA MINISTERIO DE SALUD PCIA DE BS AS O. P.…" at bounding box center [671, 407] width 911 height 74
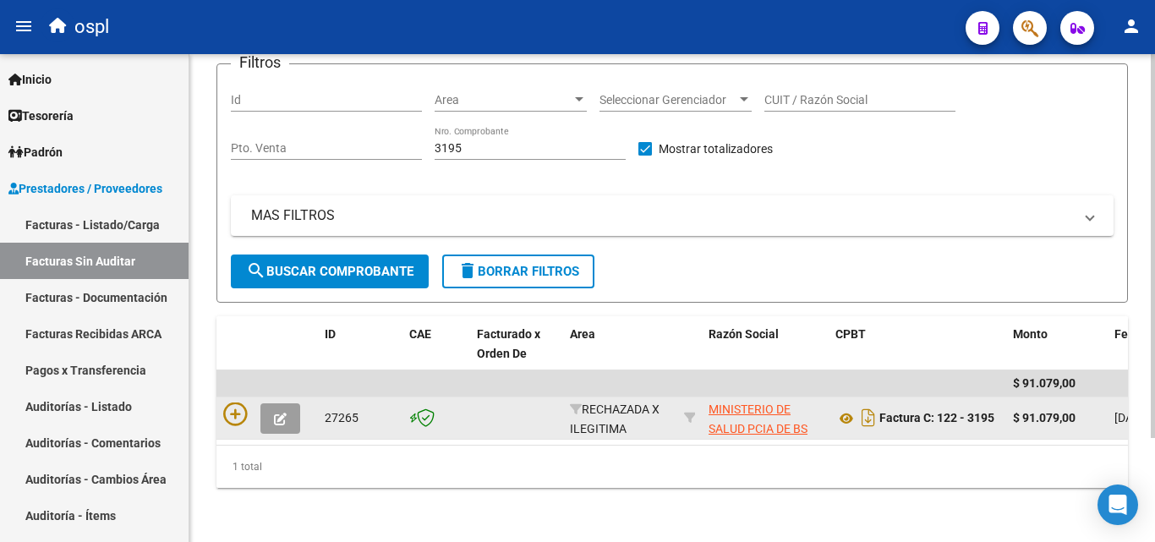
click at [248, 402] on div at bounding box center [267, 417] width 88 height 31
click at [241, 402] on icon at bounding box center [235, 414] width 24 height 24
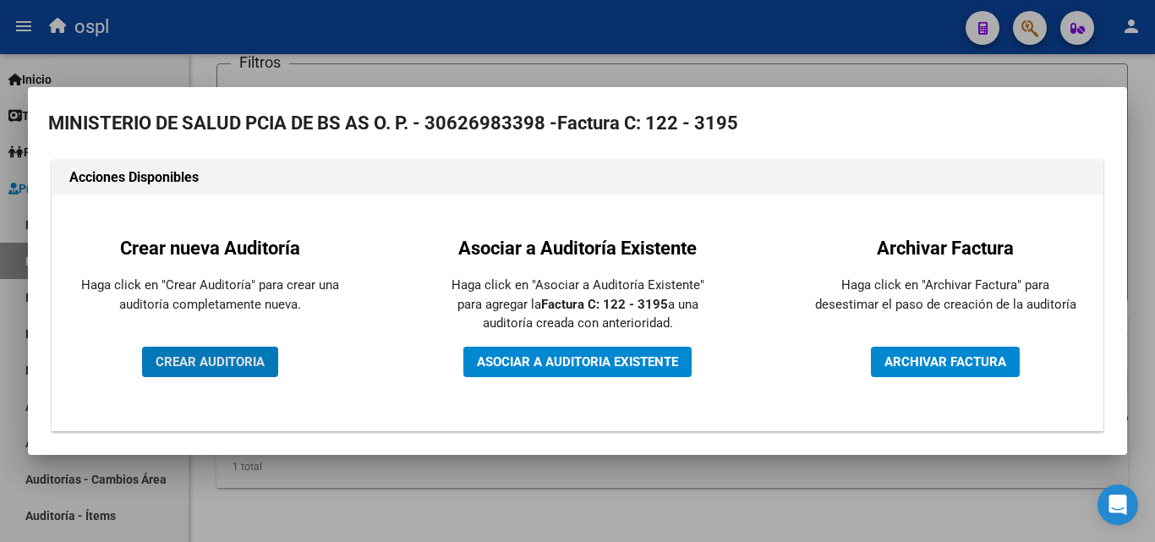
click at [254, 345] on div "Crear nueva Auditoría Haga click en "Crear Auditoría" para crear una auditoría …" at bounding box center [209, 312] width 289 height 210
click at [247, 357] on span "CREAR AUDITORIA" at bounding box center [210, 361] width 109 height 15
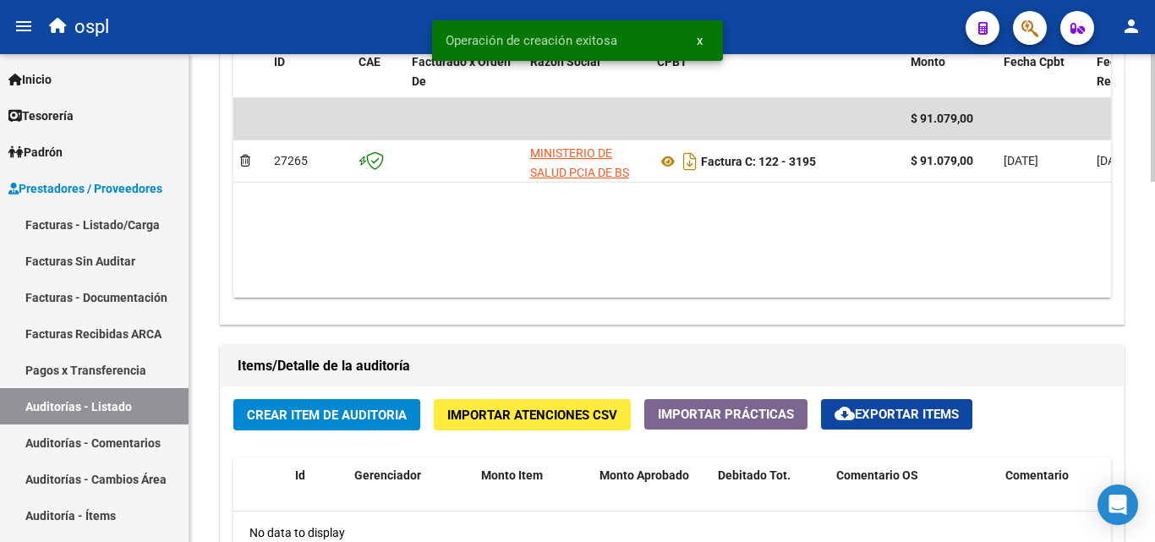
scroll to position [1014, 0]
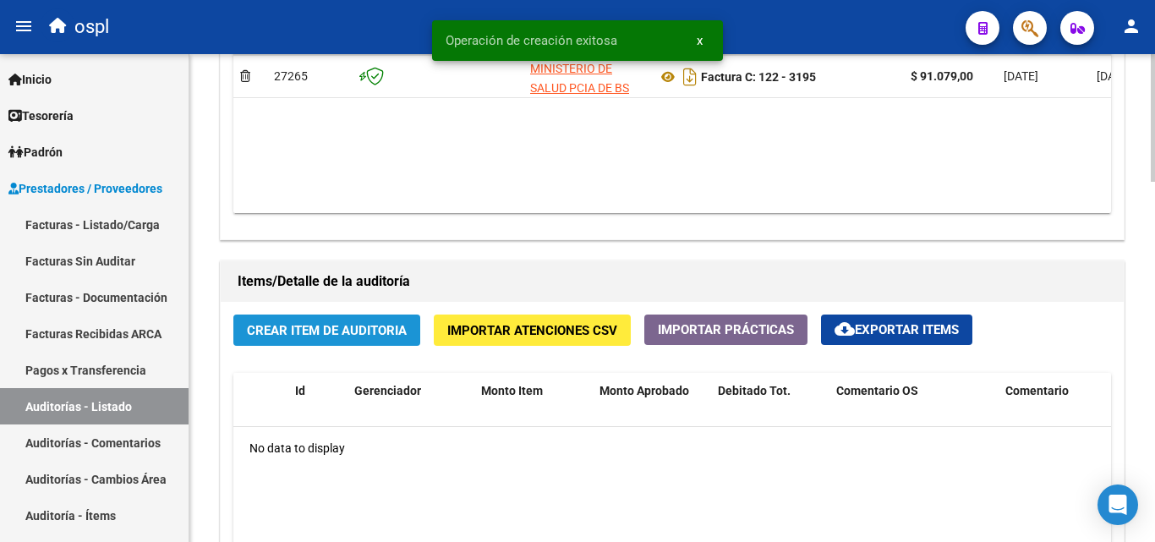
click at [387, 339] on button "Crear Item de Auditoria" at bounding box center [326, 329] width 187 height 31
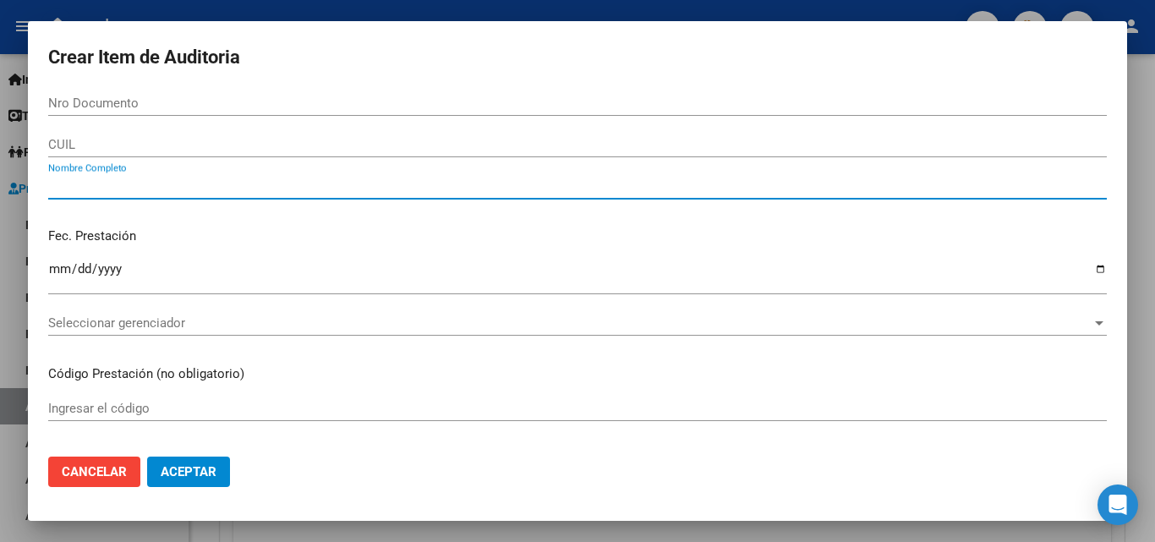
click at [253, 187] on input "Nombre Completo" at bounding box center [577, 185] width 1058 height 15
type input "TODOS"
click at [274, 221] on div "Fec. Prestación Ingresar la fecha" at bounding box center [577, 262] width 1058 height 96
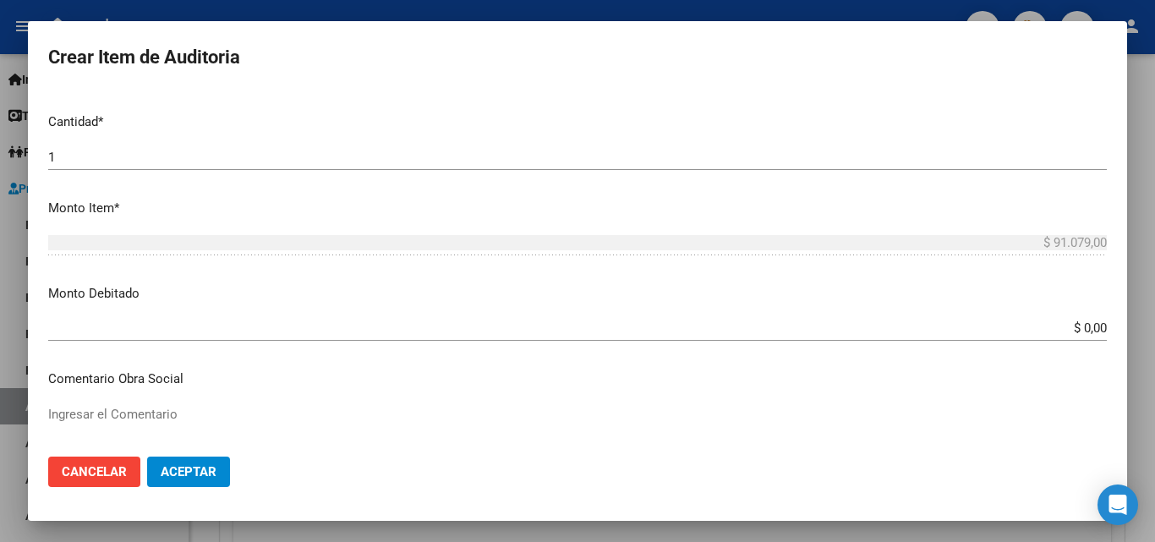
scroll to position [507, 0]
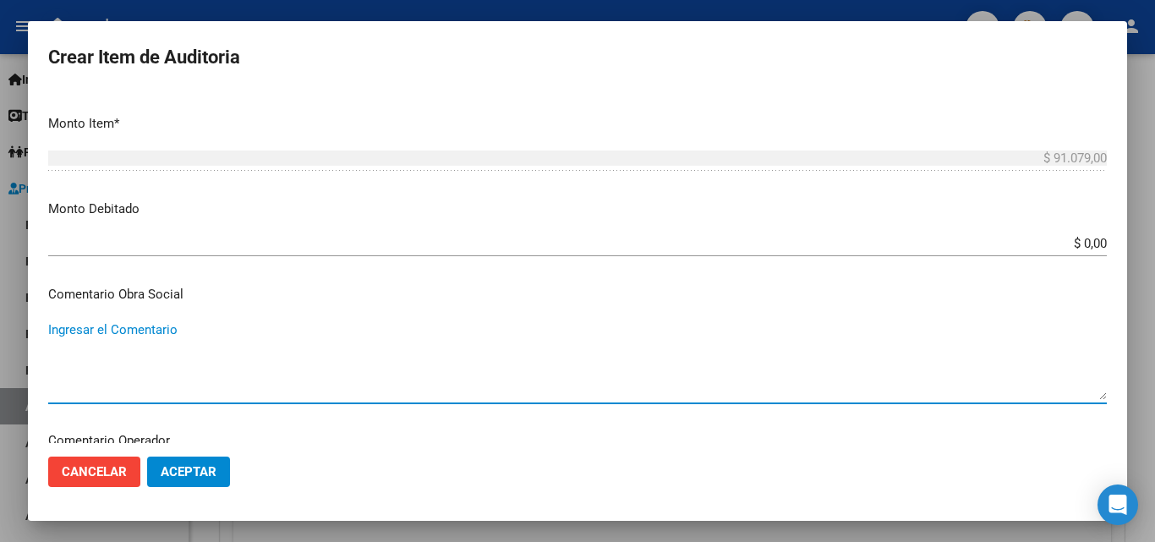
click at [352, 379] on textarea "Ingresar el Comentario" at bounding box center [577, 359] width 1058 height 79
paste textarea "RECHAZO POR ILEGITIMA; PRESUNTA FIRMA APOCRIFA."
type textarea "RECHAZO POR ILEGITIMA; PRESUNTA FIRMA APOCRIFA."
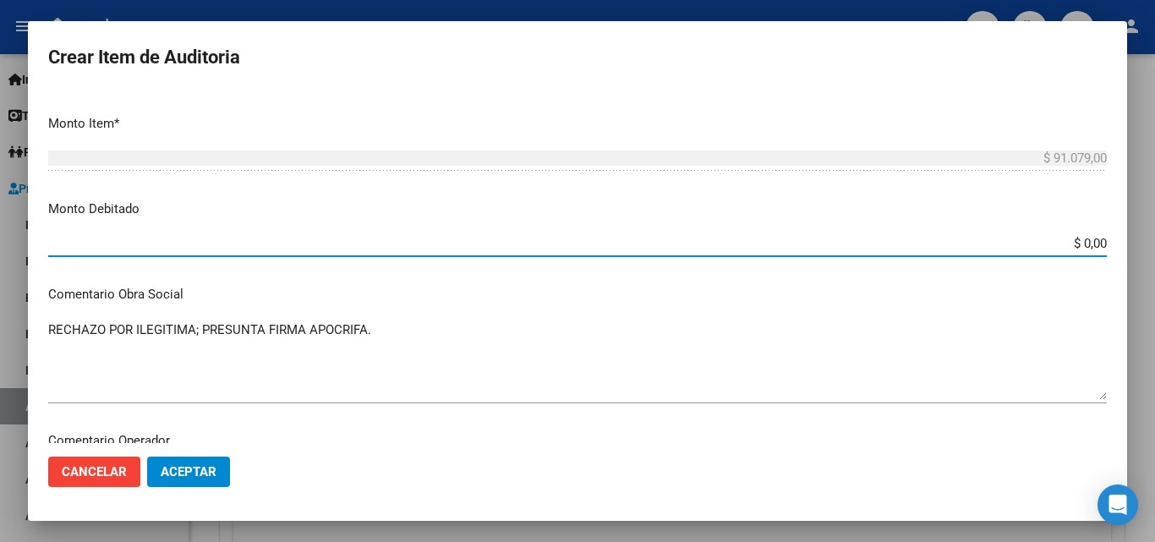
click at [1092, 243] on input "$ 0,00" at bounding box center [577, 243] width 1058 height 15
type input "$ 91.079,00"
click at [794, 294] on p "Comentario Obra Social" at bounding box center [577, 294] width 1058 height 19
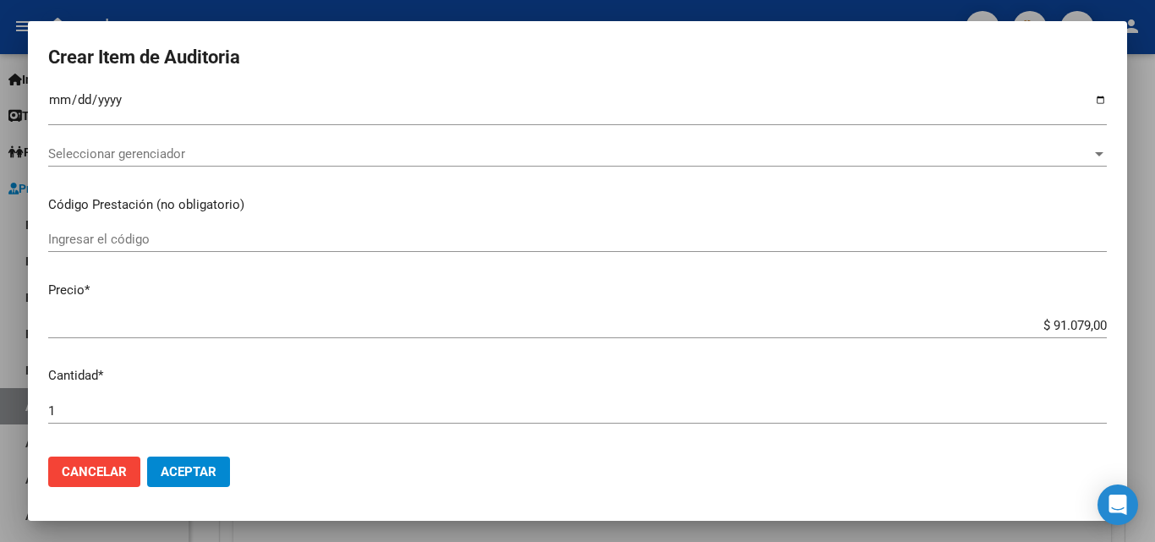
scroll to position [0, 0]
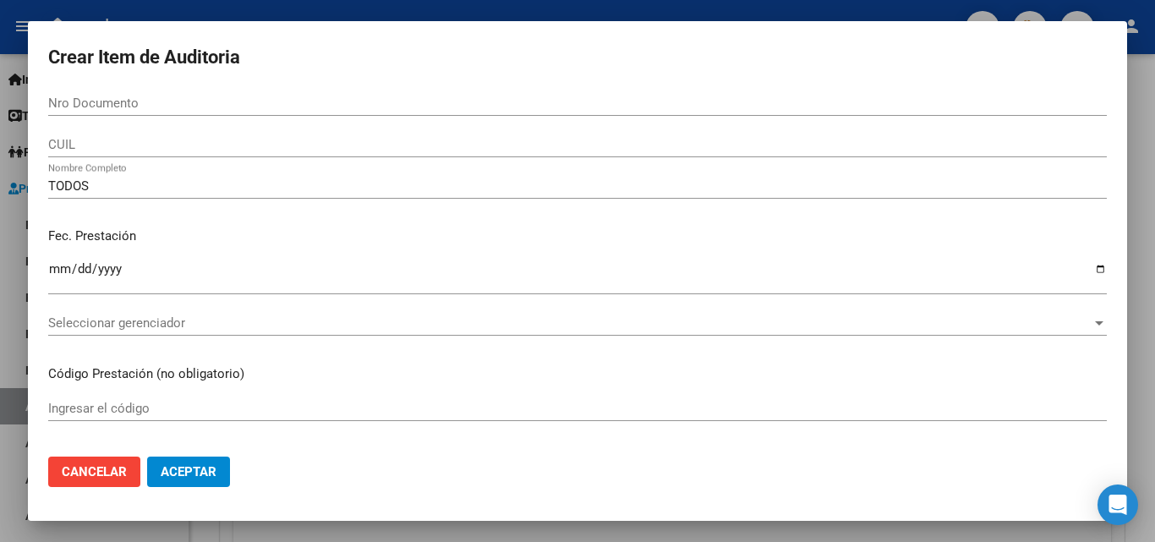
click at [222, 461] on button "Aceptar" at bounding box center [188, 471] width 83 height 30
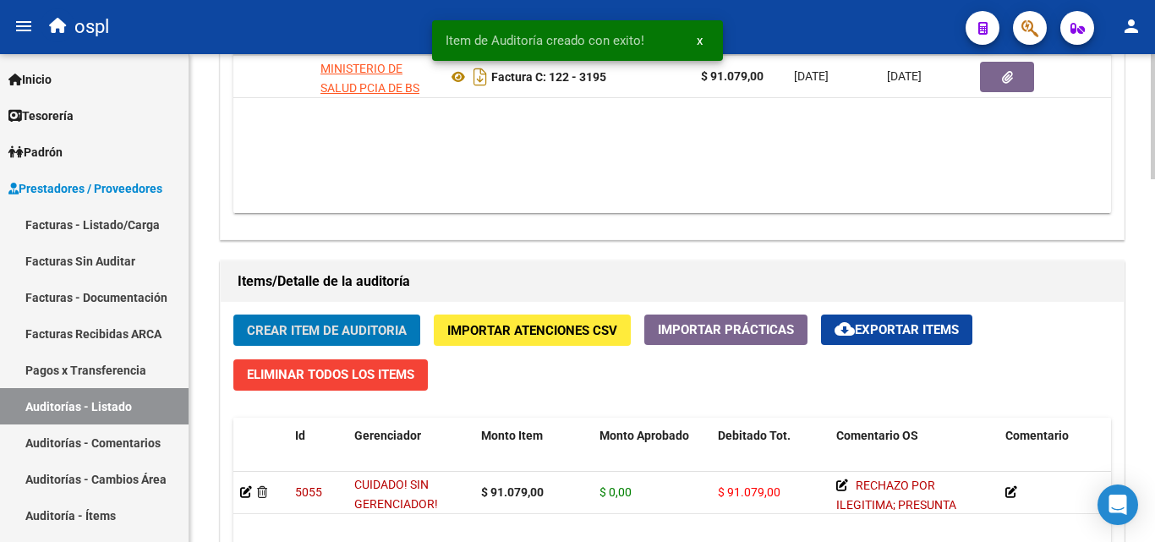
scroll to position [0, 216]
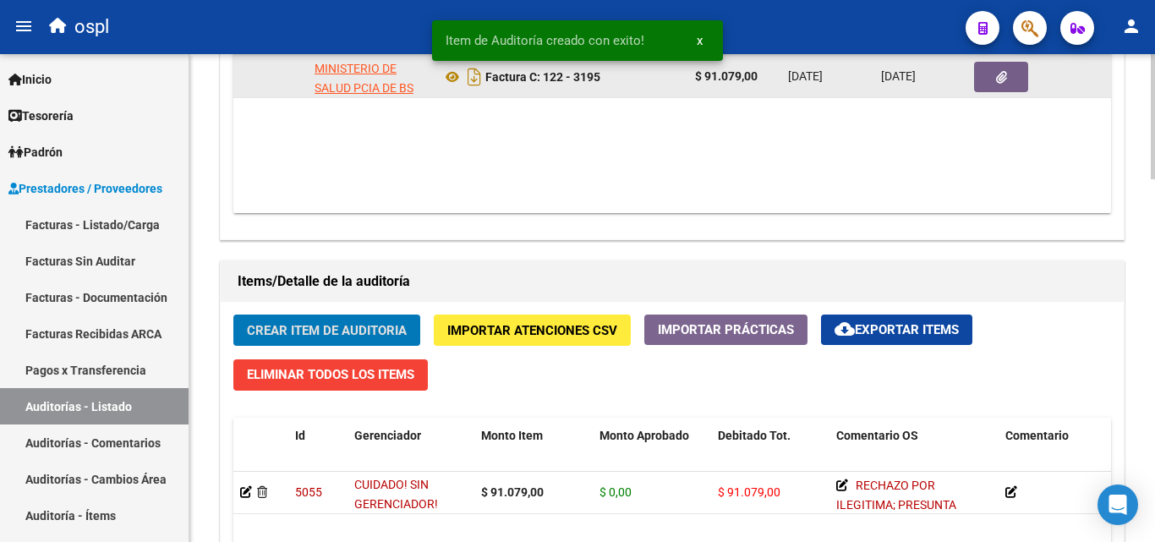
click at [1016, 68] on button "button" at bounding box center [1001, 77] width 54 height 30
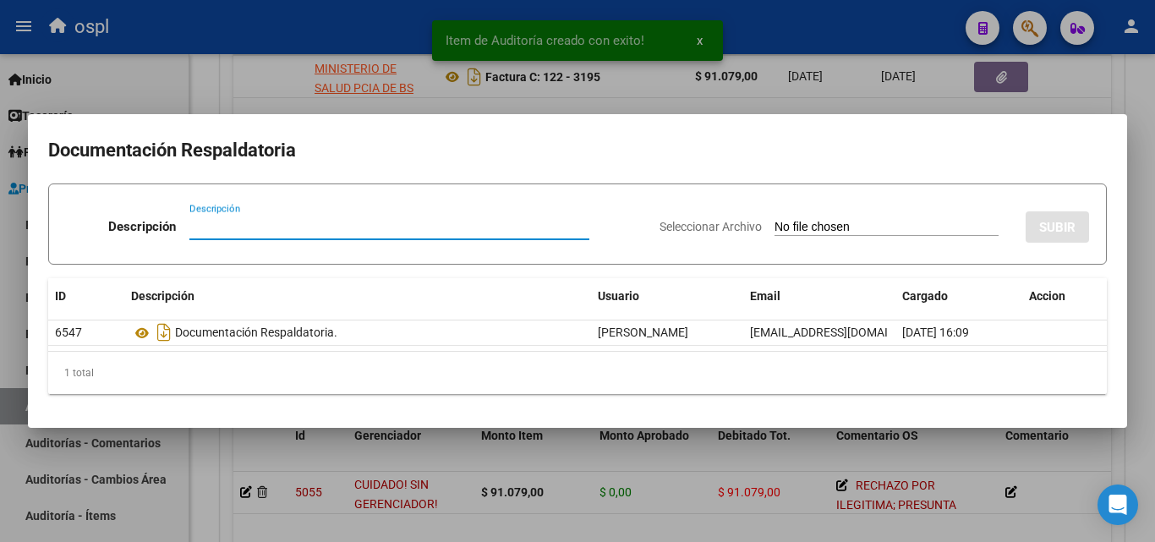
click at [774, 226] on input "Seleccionar Archivo" at bounding box center [886, 228] width 224 height 16
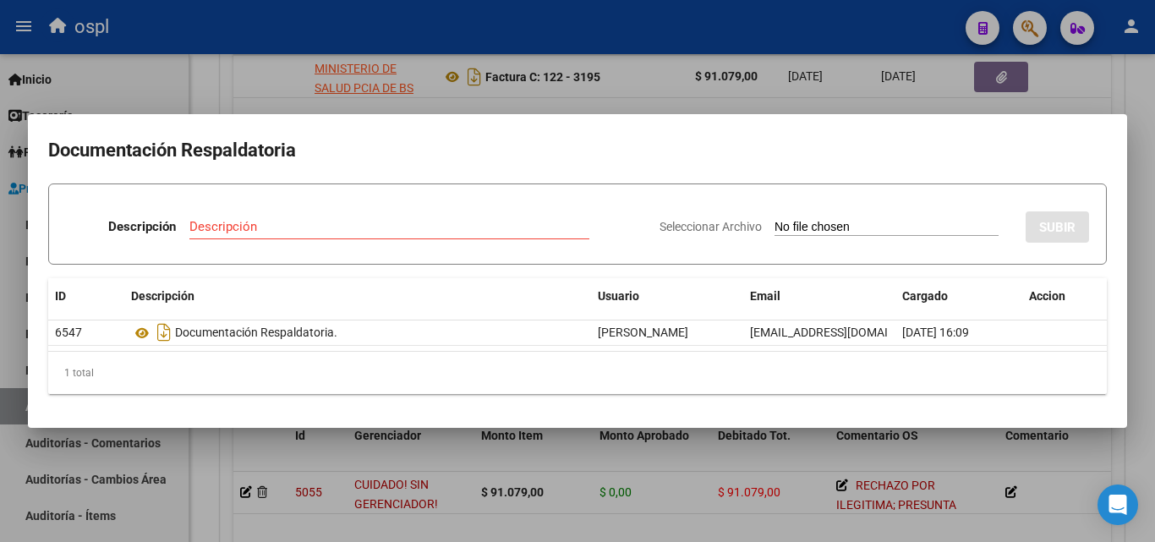
type input "C:\fakepath\FC Nº3195.pdf"
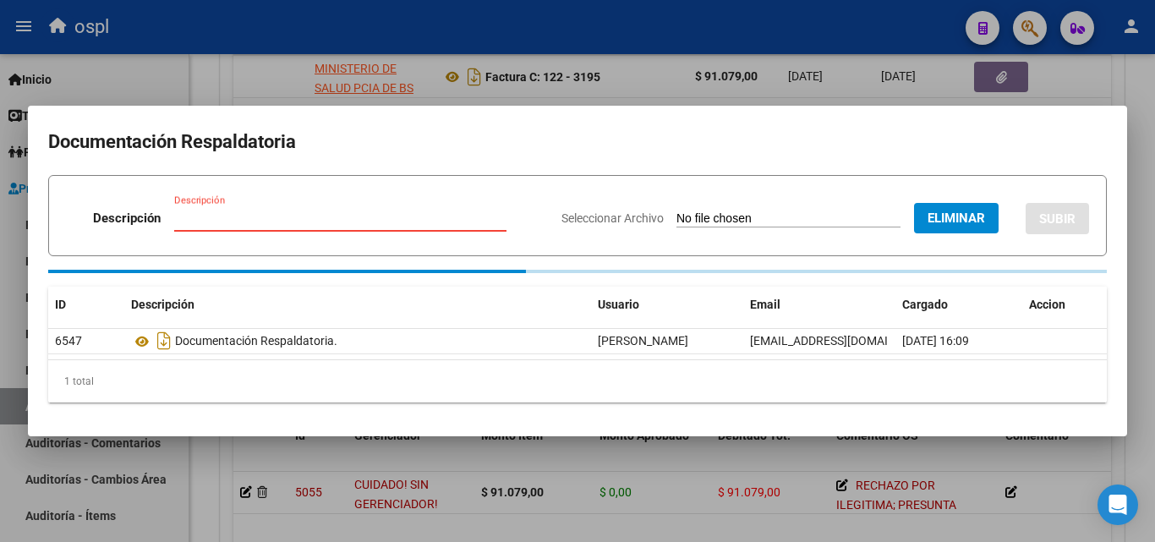
click at [253, 221] on input "Descripción" at bounding box center [340, 217] width 332 height 15
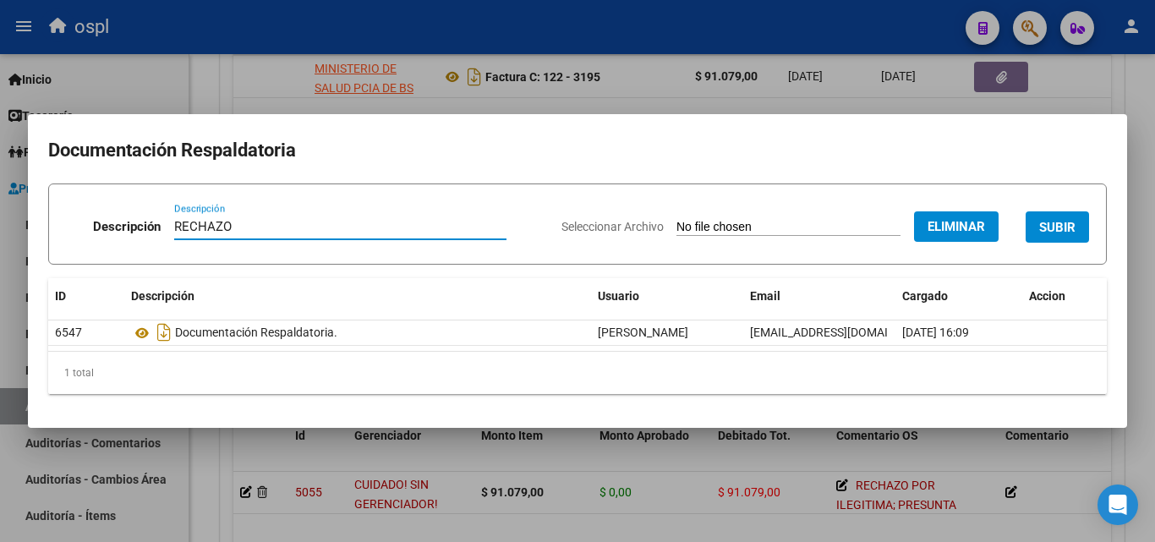
type input "RECHAZO"
click at [1039, 226] on span "SUBIR" at bounding box center [1057, 227] width 36 height 15
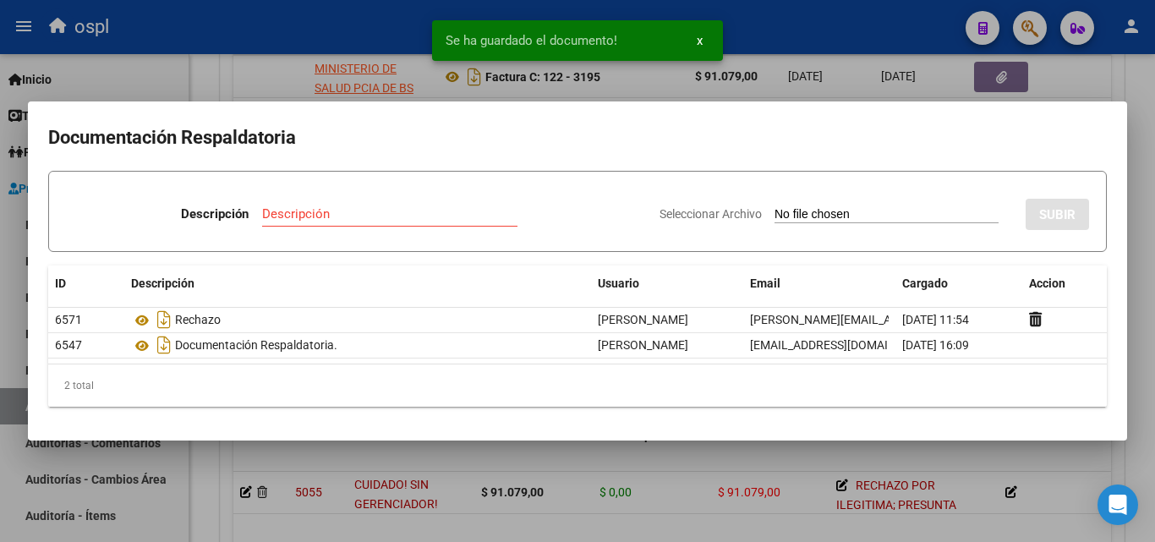
click at [210, 73] on div at bounding box center [577, 271] width 1155 height 542
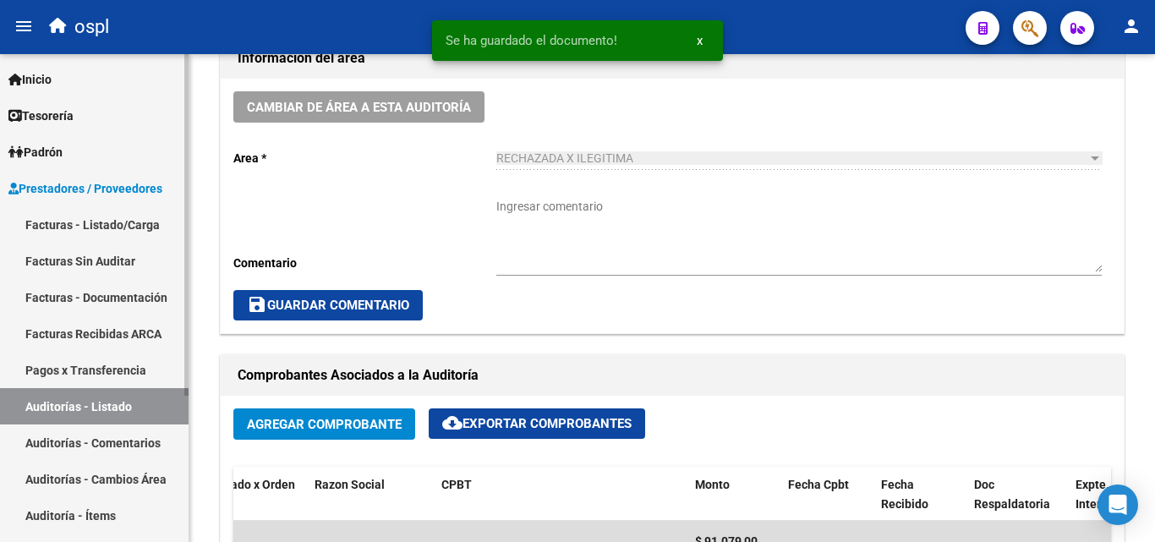
click at [107, 257] on link "Facturas Sin Auditar" at bounding box center [94, 261] width 188 height 36
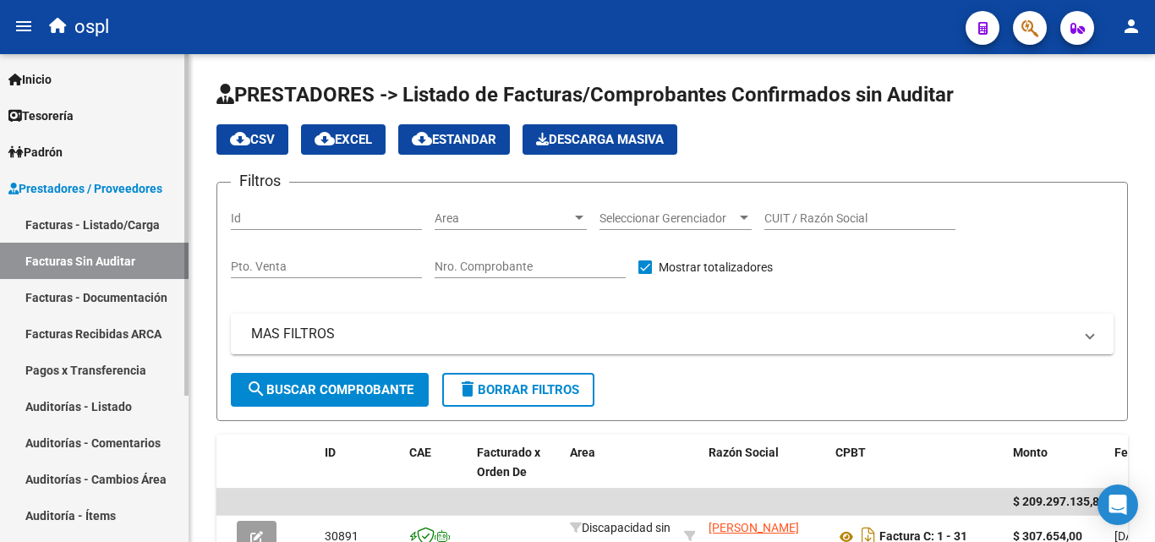
click at [161, 220] on link "Facturas - Listado/Carga" at bounding box center [94, 224] width 188 height 36
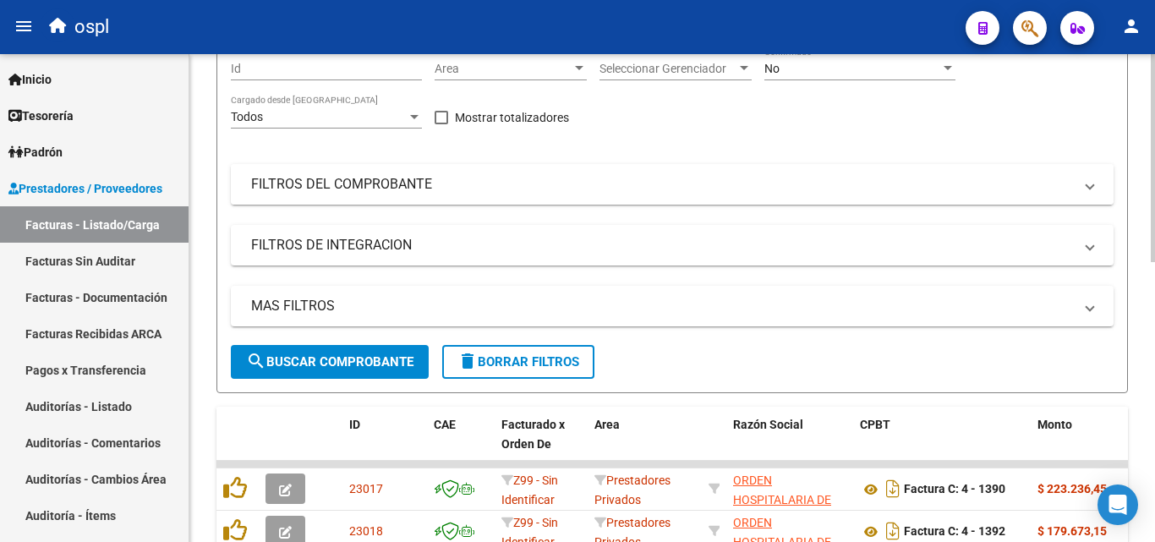
scroll to position [169, 0]
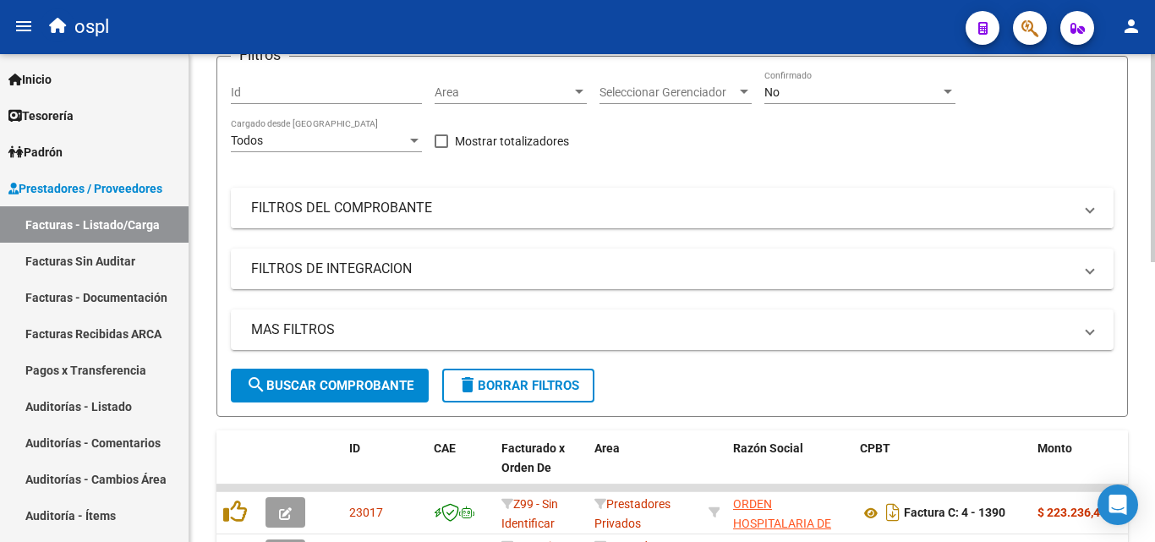
click at [641, 202] on mat-panel-title "FILTROS DEL COMPROBANTE" at bounding box center [662, 208] width 822 height 19
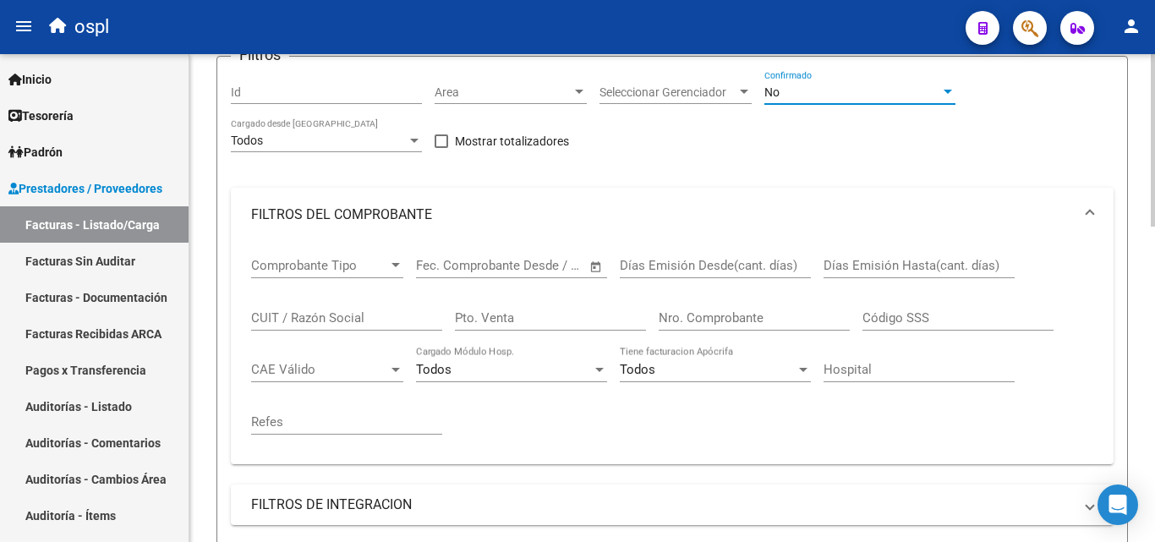
click at [864, 88] on div "No" at bounding box center [852, 92] width 176 height 14
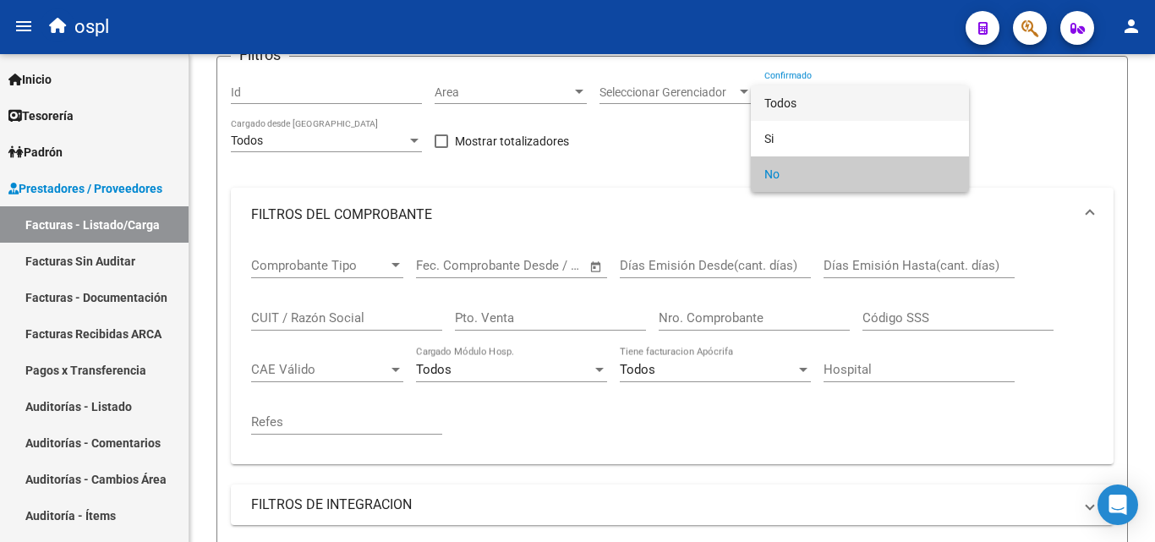
click at [860, 97] on span "Todos" at bounding box center [859, 102] width 191 height 35
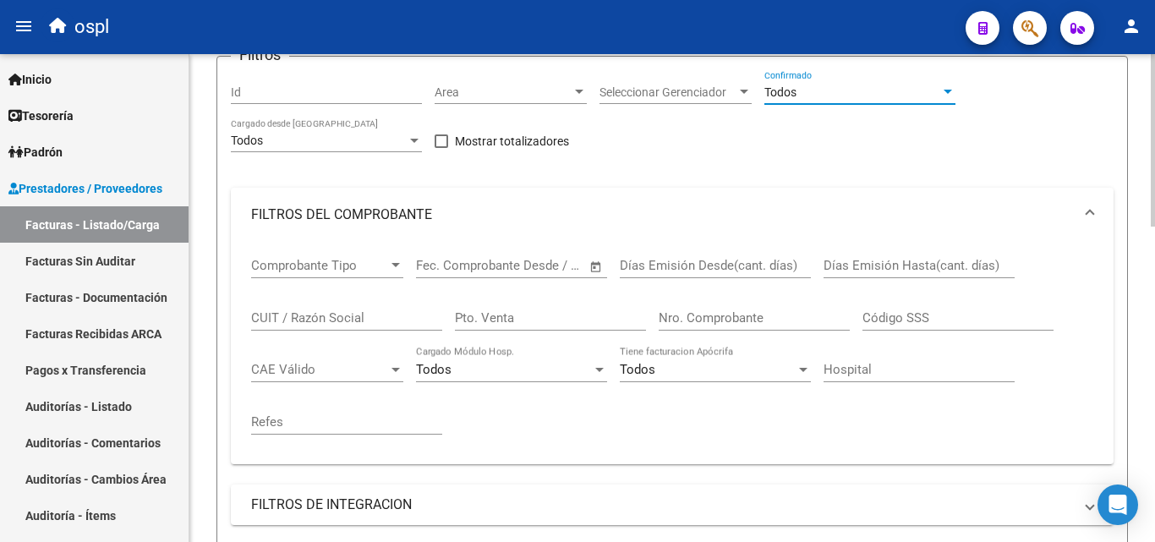
click at [728, 325] on div "Nro. Comprobante" at bounding box center [753, 312] width 191 height 36
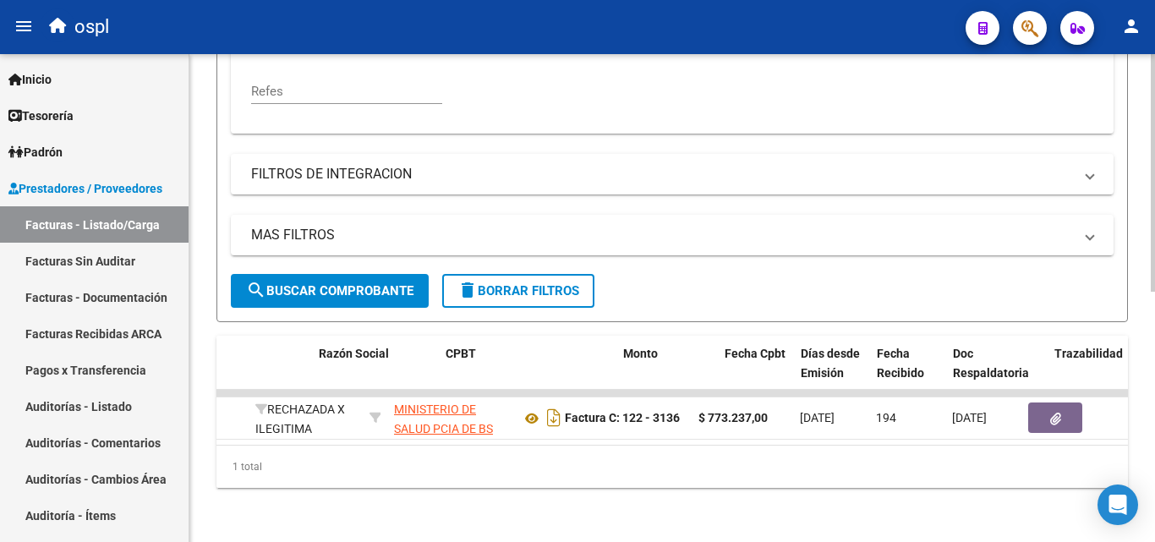
scroll to position [0, 494]
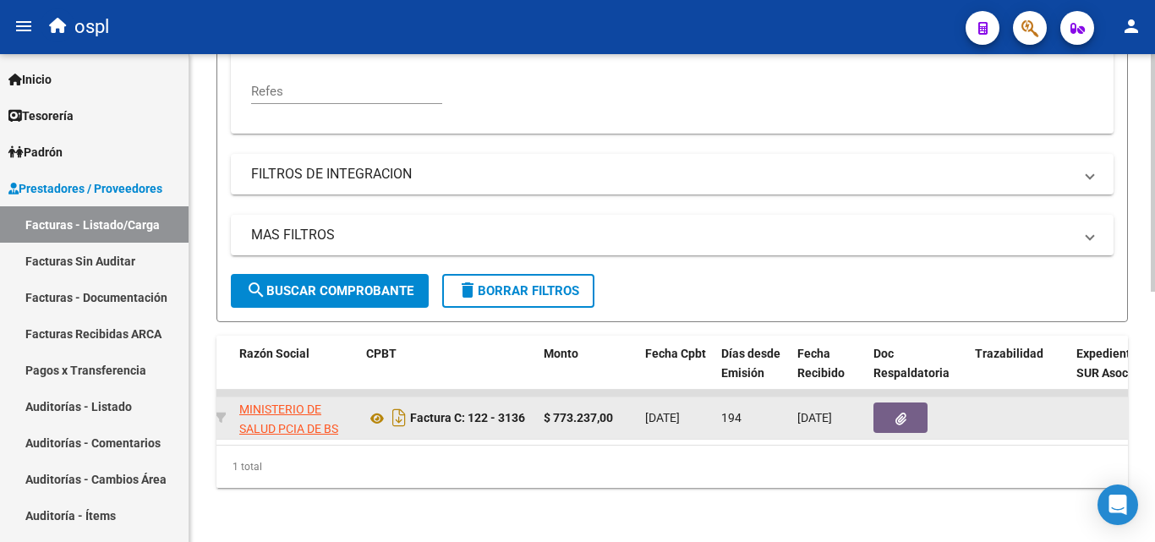
click at [882, 413] on button "button" at bounding box center [900, 417] width 54 height 30
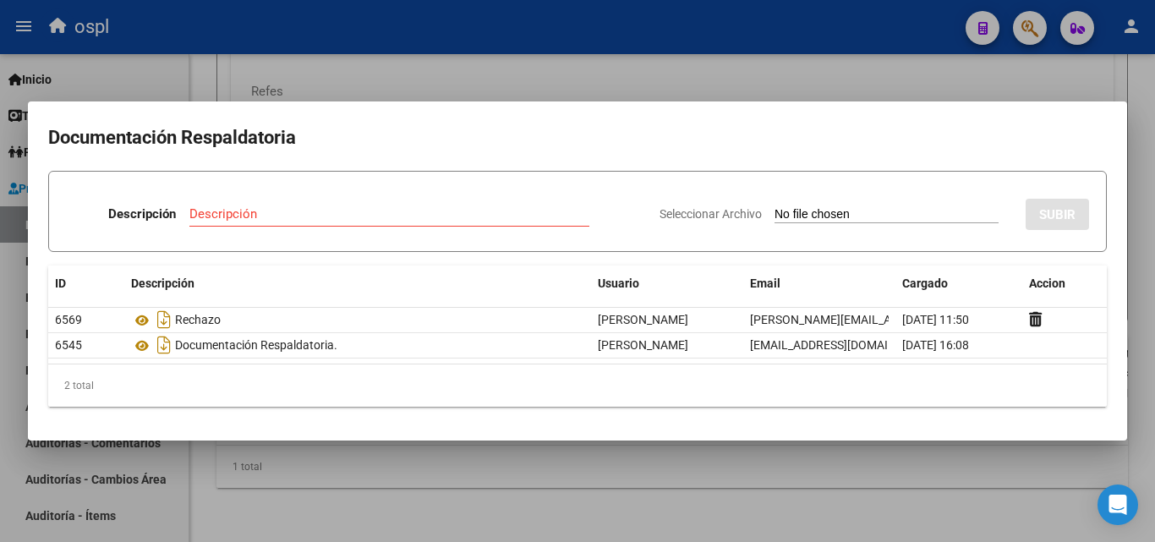
click at [518, 75] on div at bounding box center [577, 271] width 1155 height 542
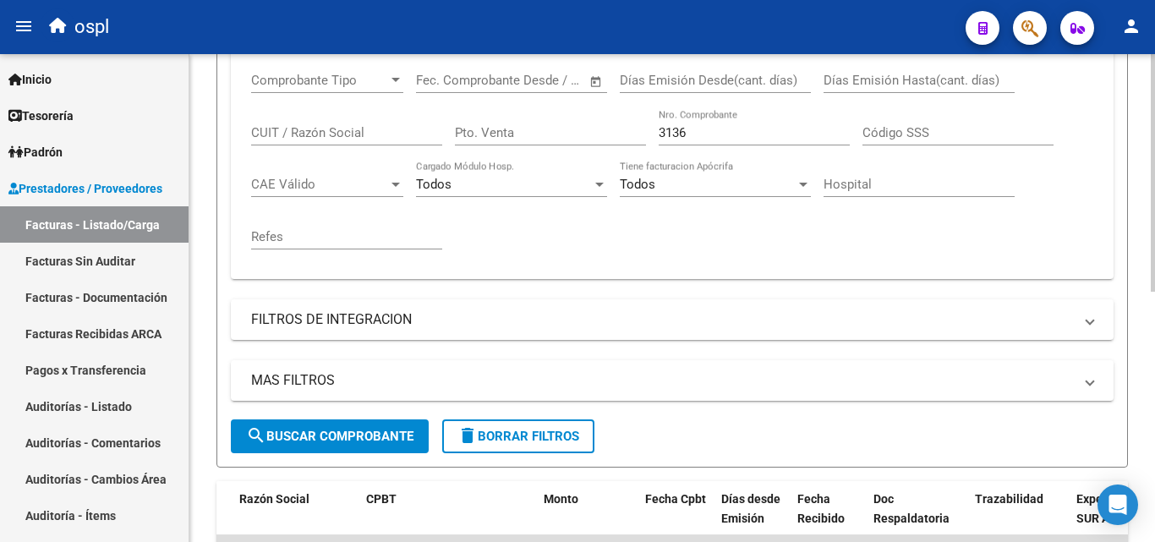
scroll to position [344, 0]
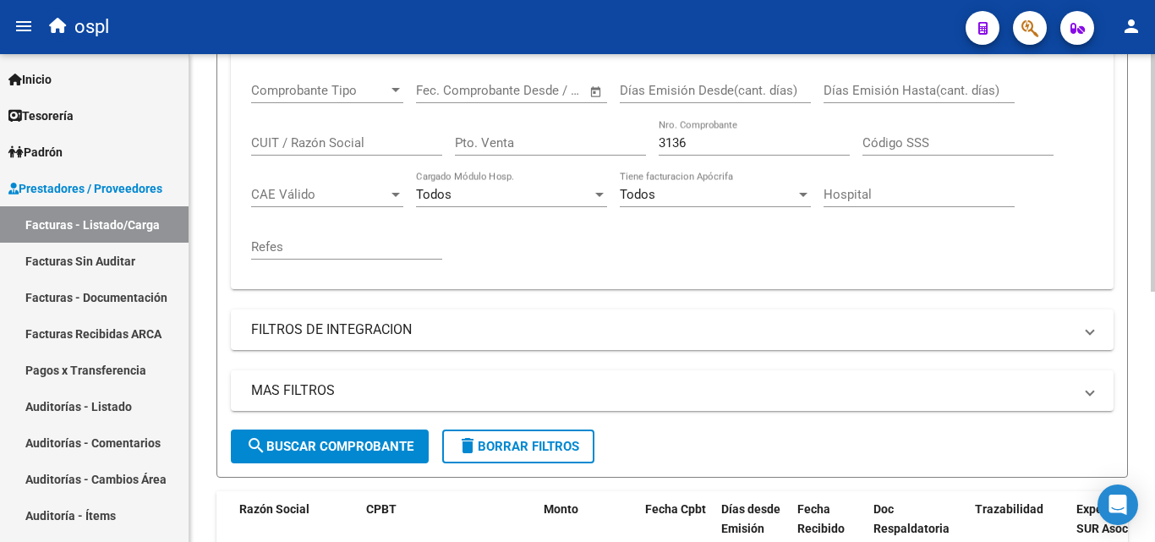
click at [697, 146] on input "3136" at bounding box center [753, 142] width 191 height 15
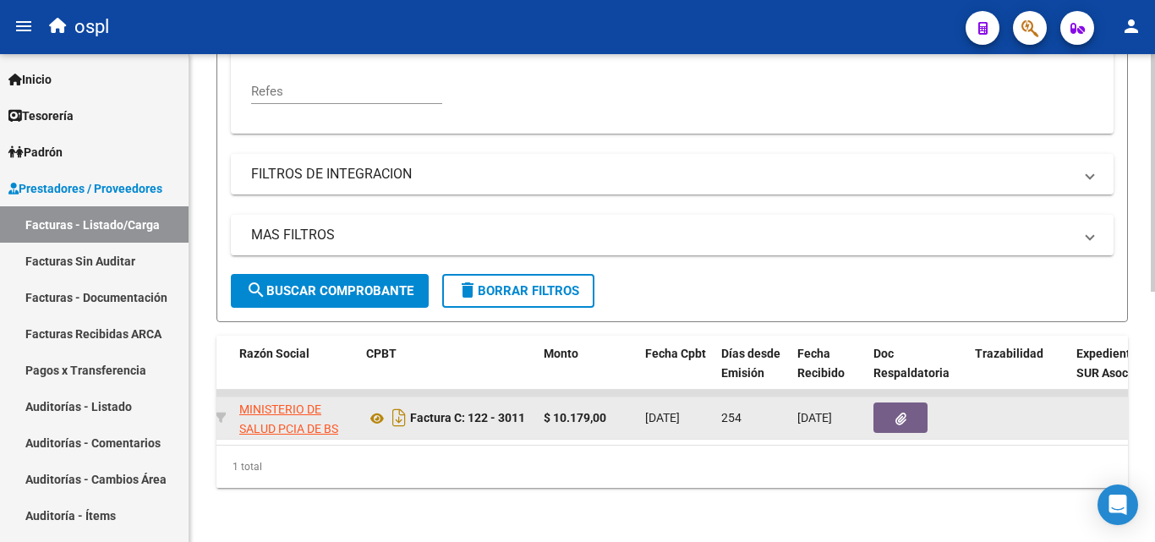
type input "3011"
click at [890, 408] on button "button" at bounding box center [900, 417] width 54 height 30
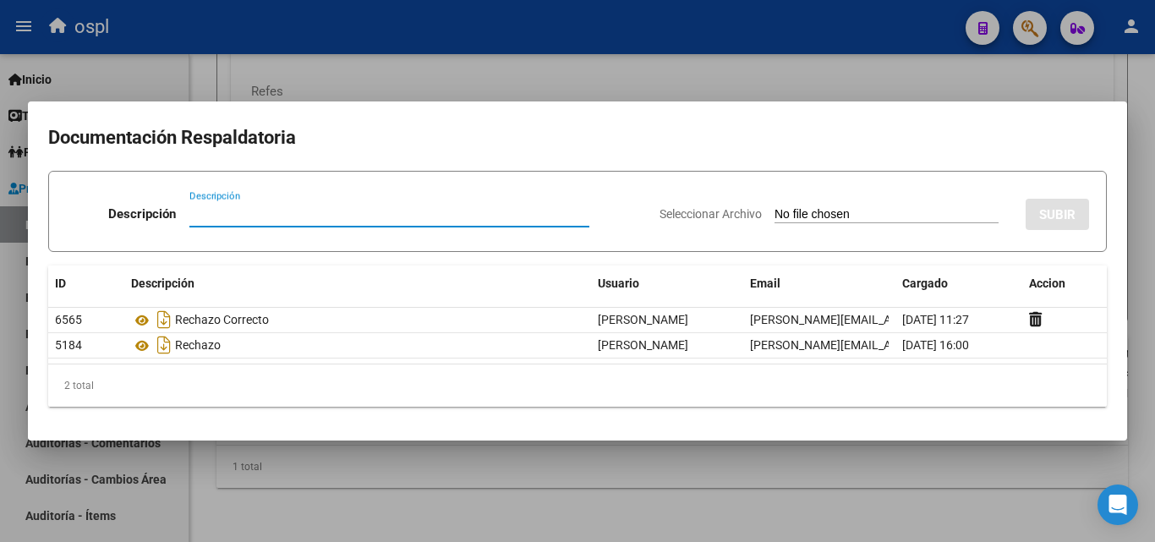
click at [686, 80] on div at bounding box center [577, 271] width 1155 height 542
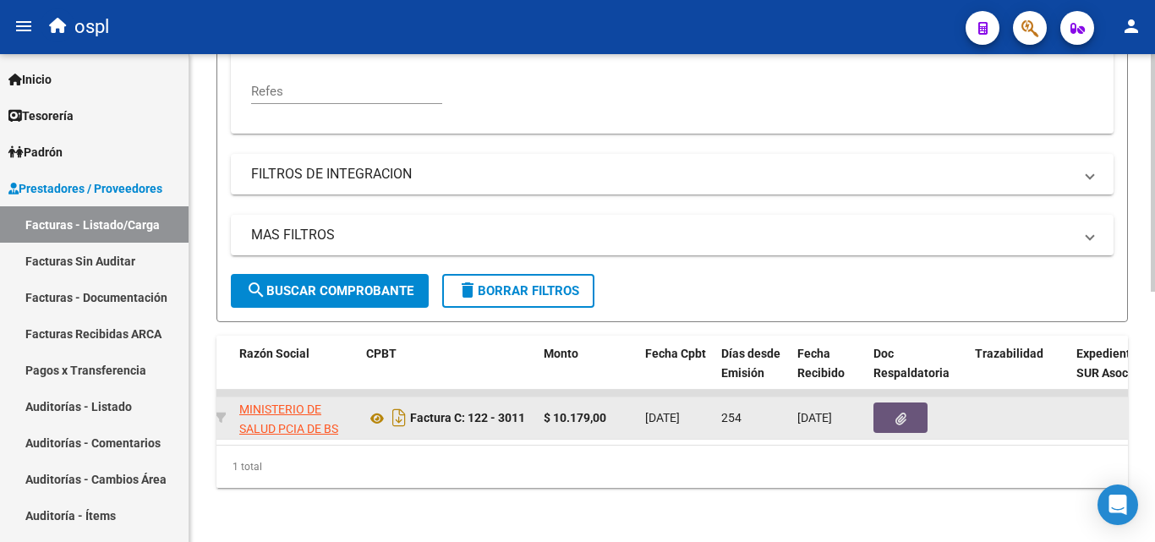
click at [898, 412] on icon "button" at bounding box center [900, 418] width 11 height 13
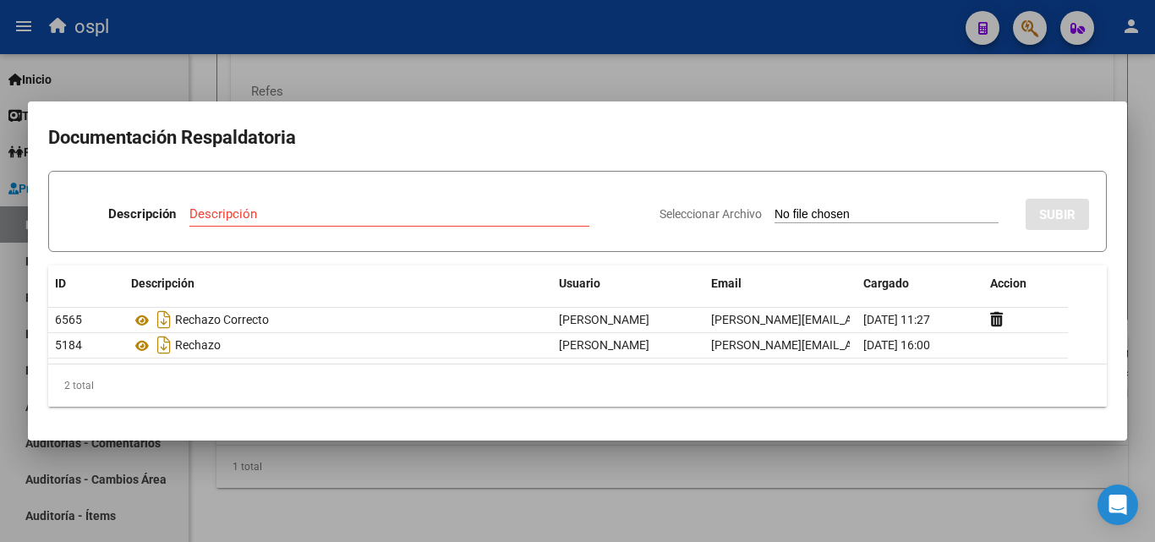
click at [631, 86] on div at bounding box center [577, 271] width 1155 height 542
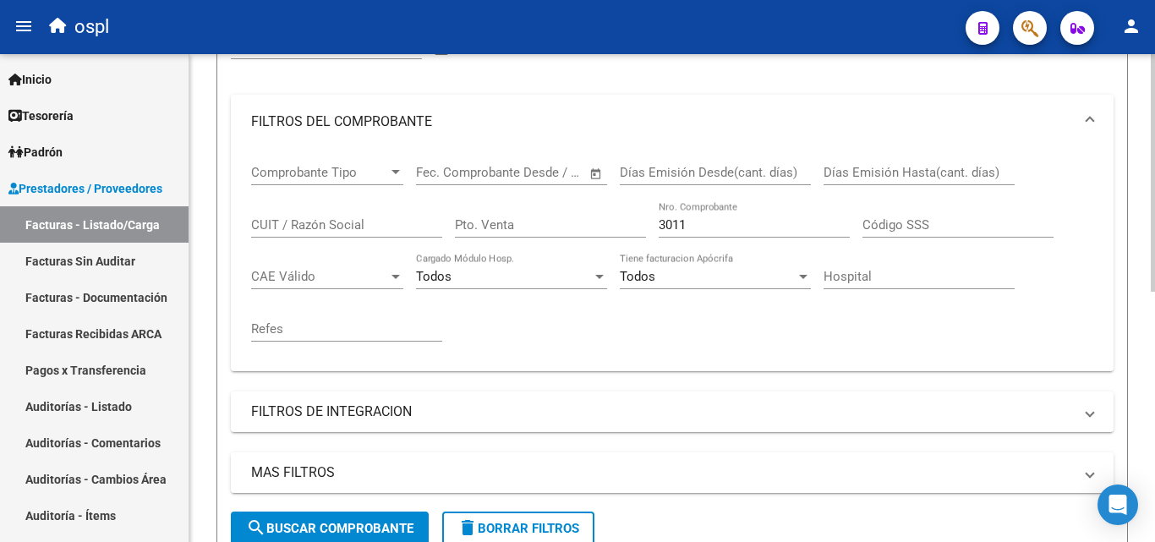
scroll to position [259, 0]
